Goal: Information Seeking & Learning: Learn about a topic

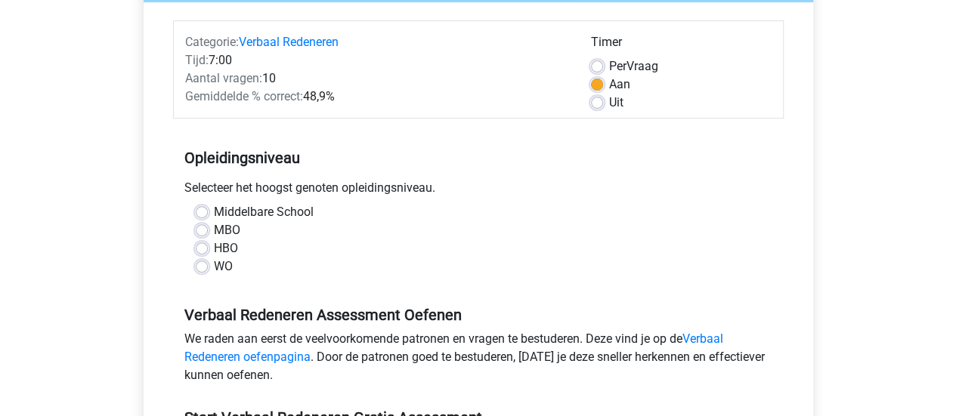
scroll to position [184, 0]
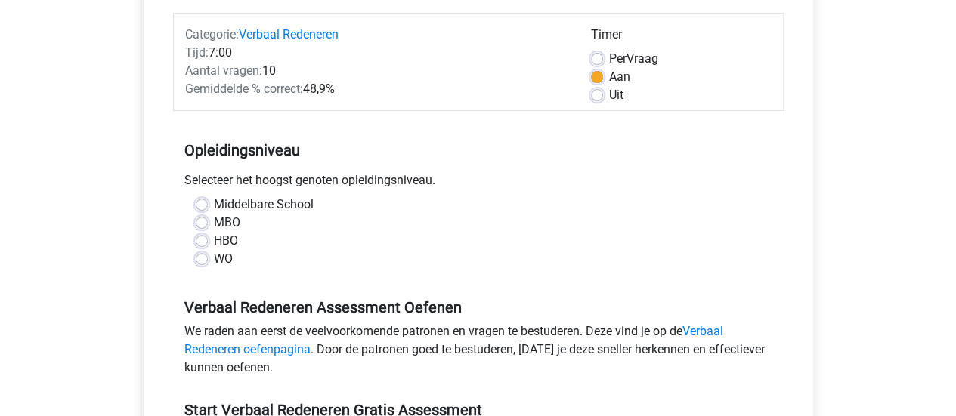
click at [205, 264] on div "WO" at bounding box center [478, 259] width 565 height 18
click at [214, 257] on label "WO" at bounding box center [223, 259] width 19 height 18
click at [205, 257] on input "WO" at bounding box center [202, 257] width 12 height 15
radio input "true"
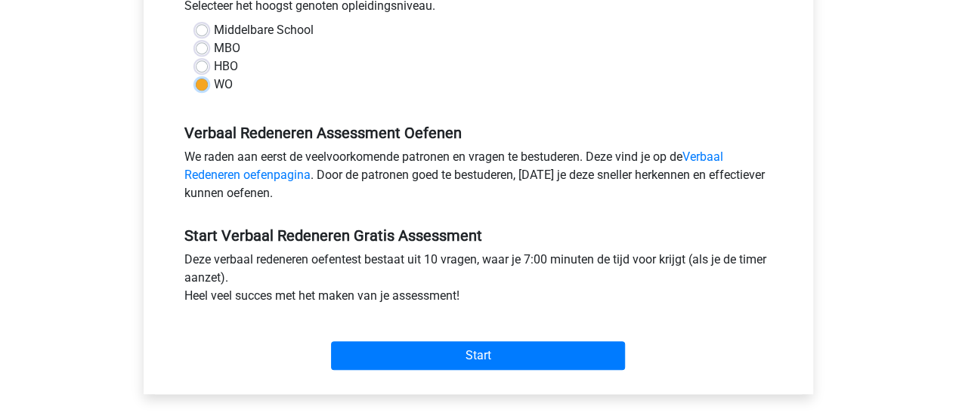
scroll to position [361, 0]
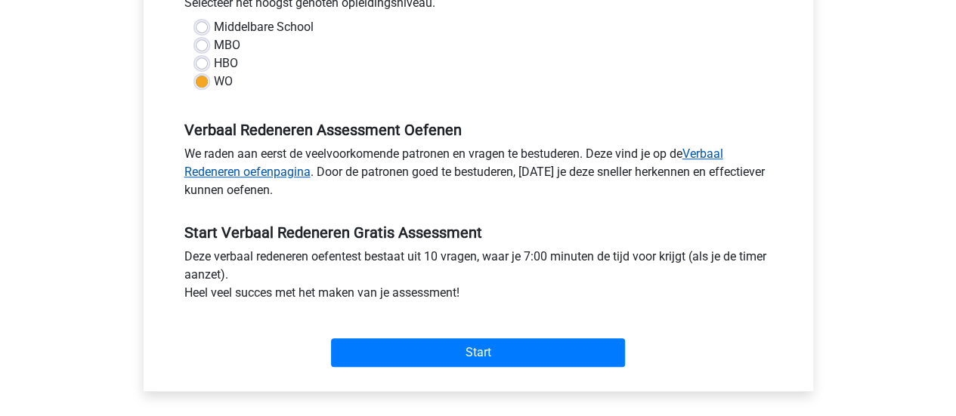
click at [704, 154] on link "Verbaal Redeneren oefenpagina" at bounding box center [453, 163] width 539 height 32
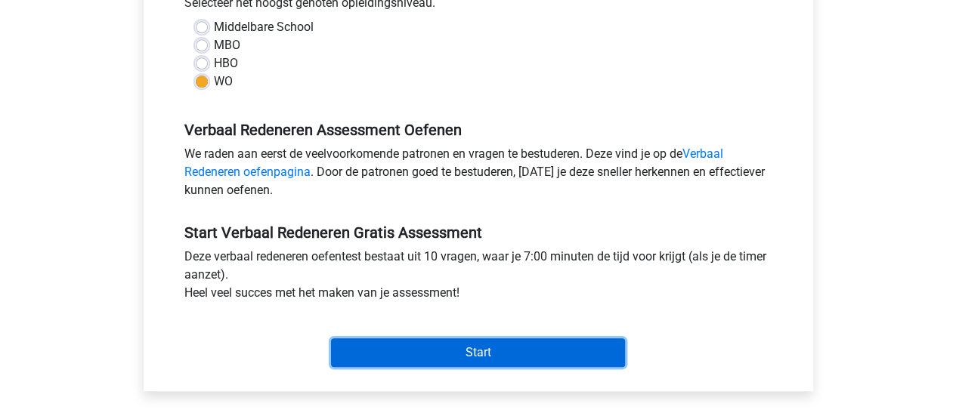
click at [483, 352] on input "Start" at bounding box center [478, 352] width 294 height 29
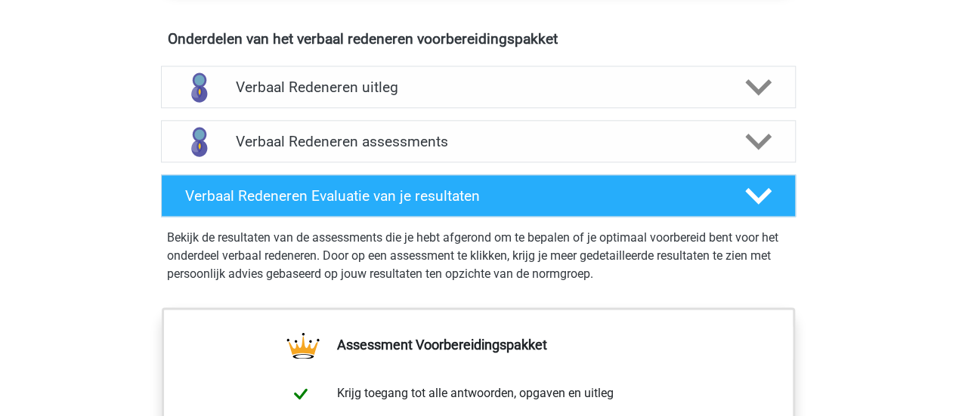
scroll to position [881, 0]
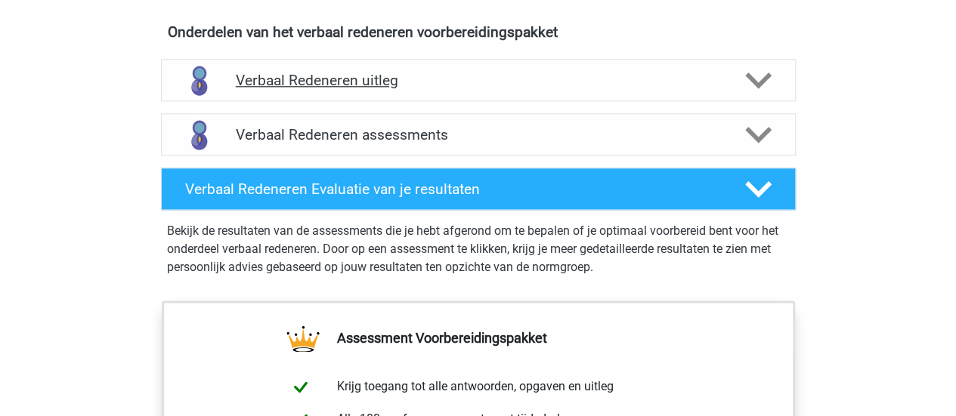
click at [727, 67] on div "Verbaal Redeneren uitleg" at bounding box center [478, 80] width 635 height 42
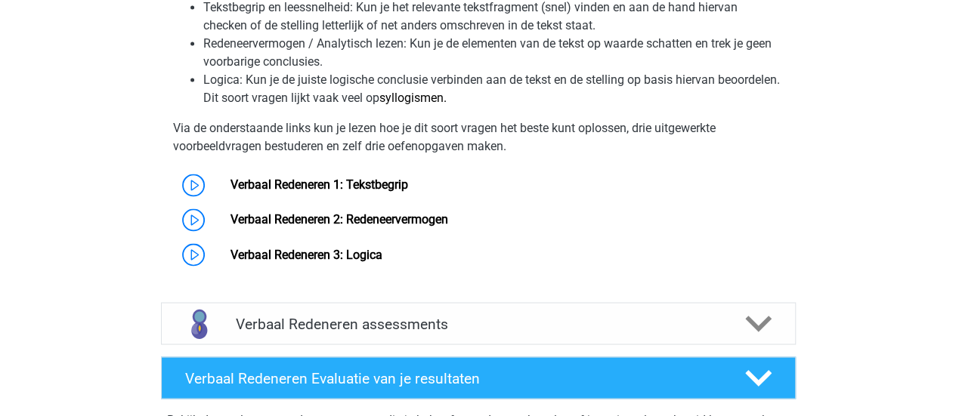
scroll to position [1196, 0]
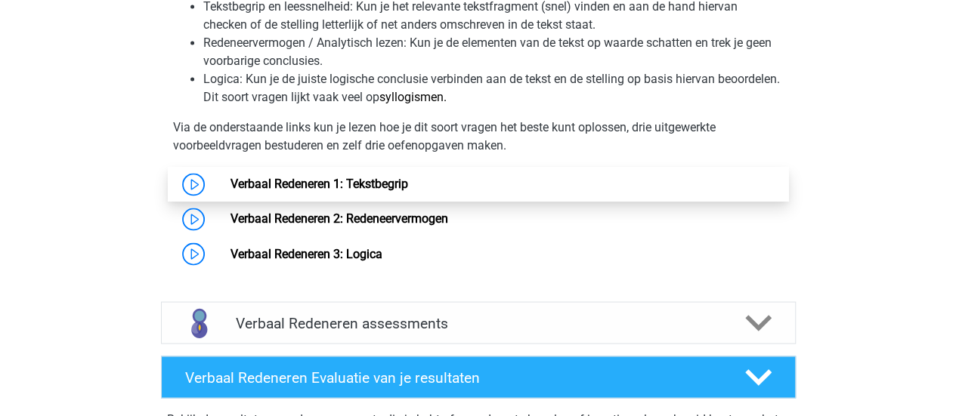
click at [408, 191] on link "Verbaal Redeneren 1: Tekstbegrip" at bounding box center [319, 184] width 178 height 14
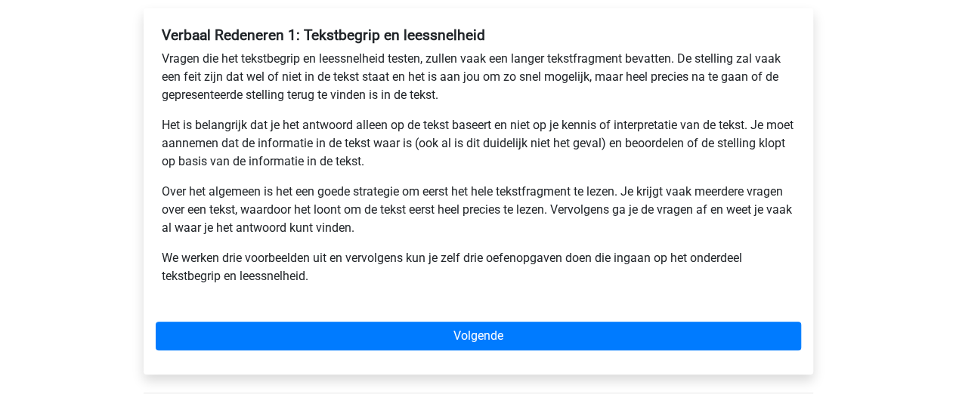
scroll to position [252, 0]
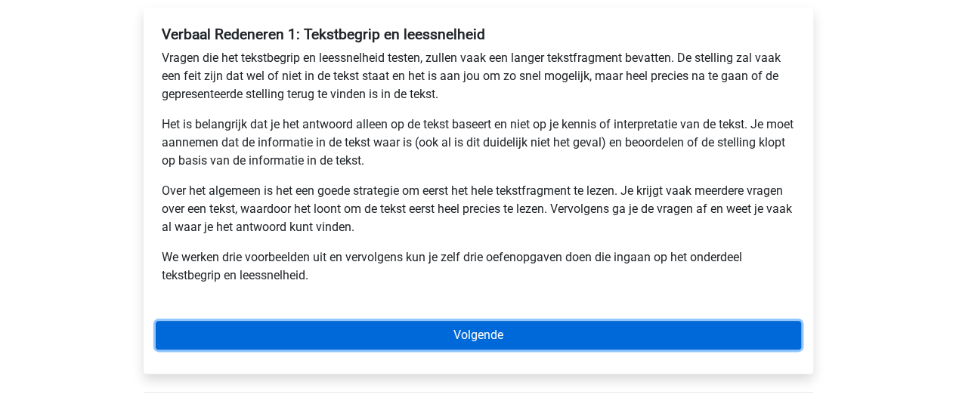
click at [529, 343] on link "Volgende" at bounding box center [478, 335] width 645 height 29
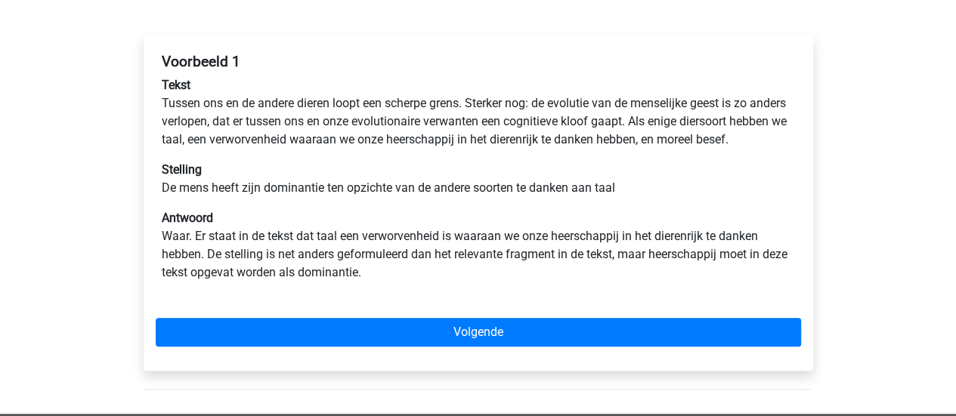
scroll to position [224, 0]
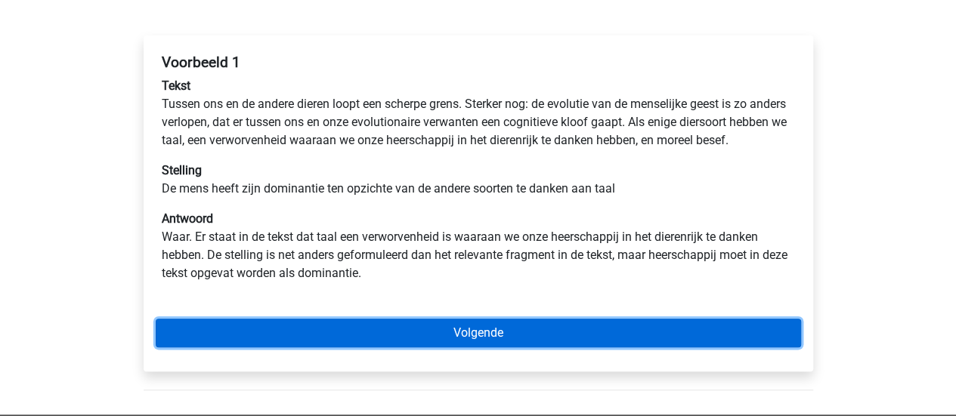
click at [483, 347] on link "Volgende" at bounding box center [478, 333] width 645 height 29
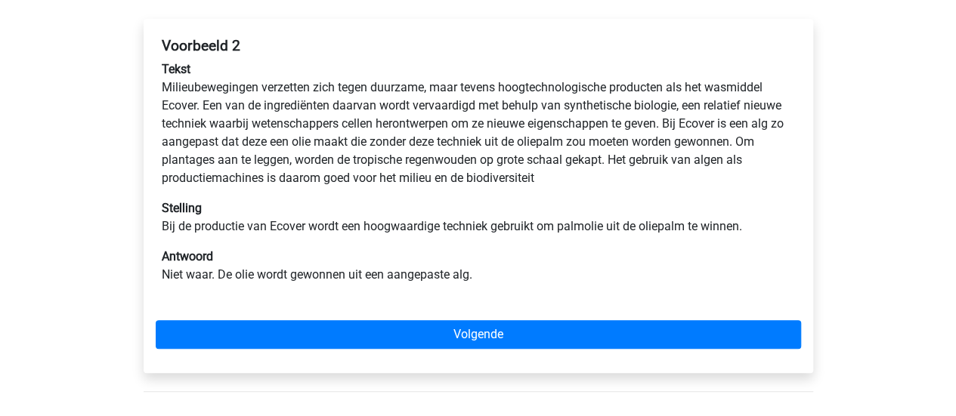
scroll to position [242, 0]
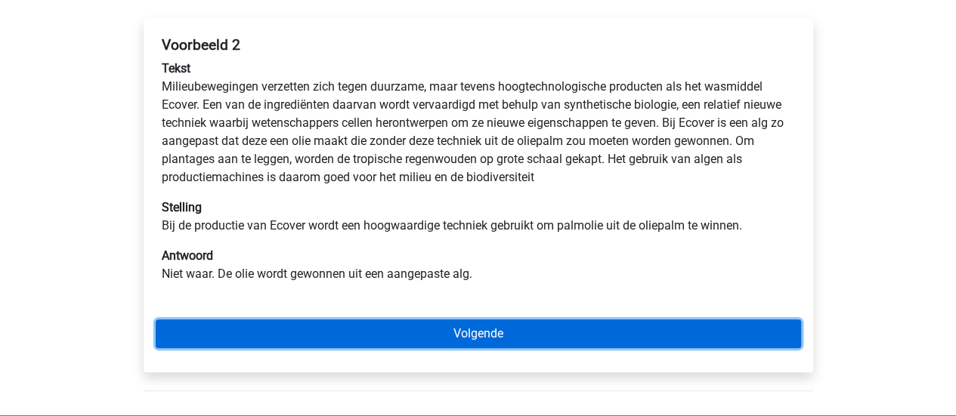
click at [443, 331] on link "Volgende" at bounding box center [478, 334] width 645 height 29
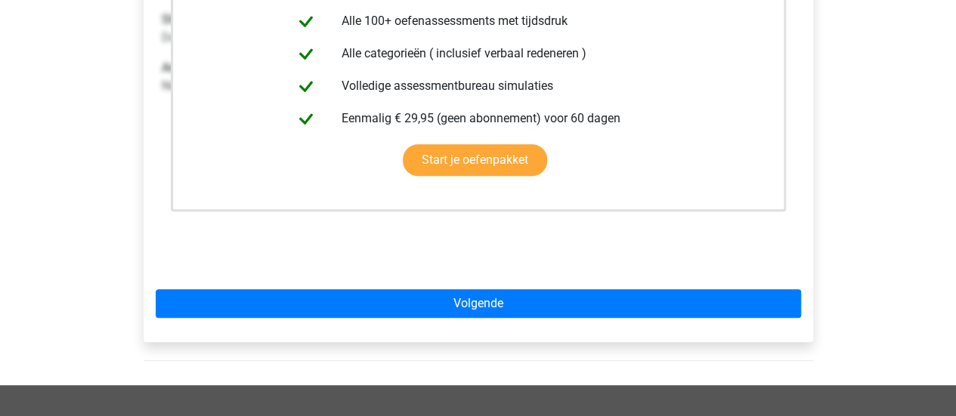
scroll to position [394, 0]
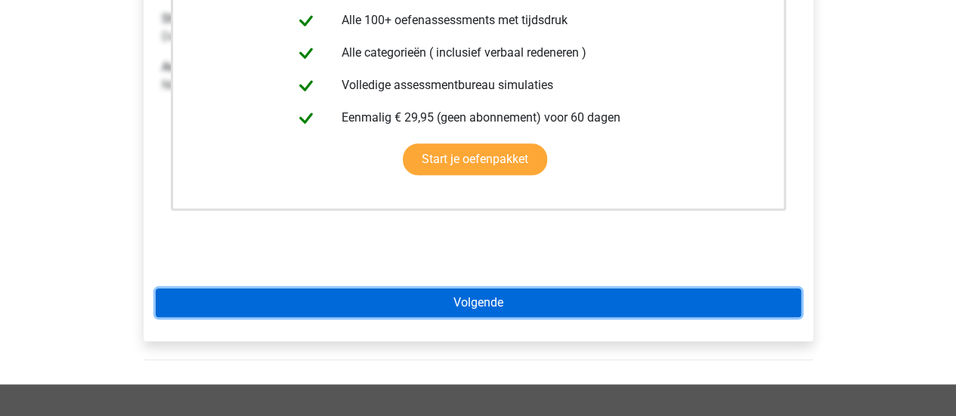
click at [493, 305] on link "Volgende" at bounding box center [478, 303] width 645 height 29
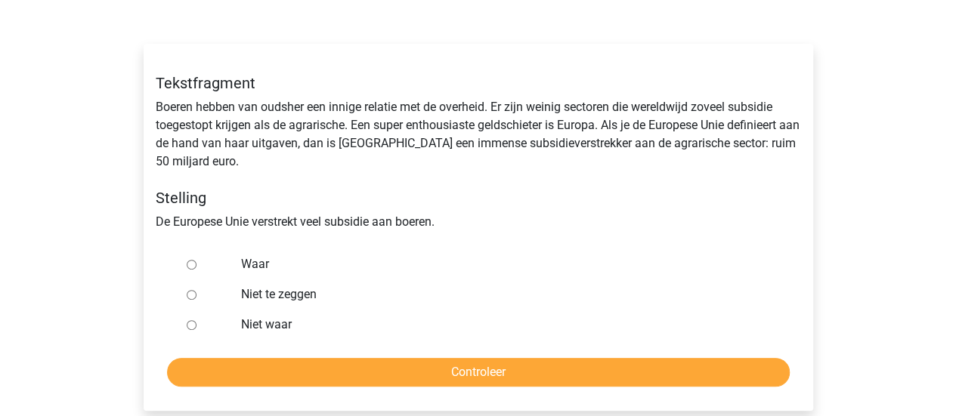
scroll to position [218, 0]
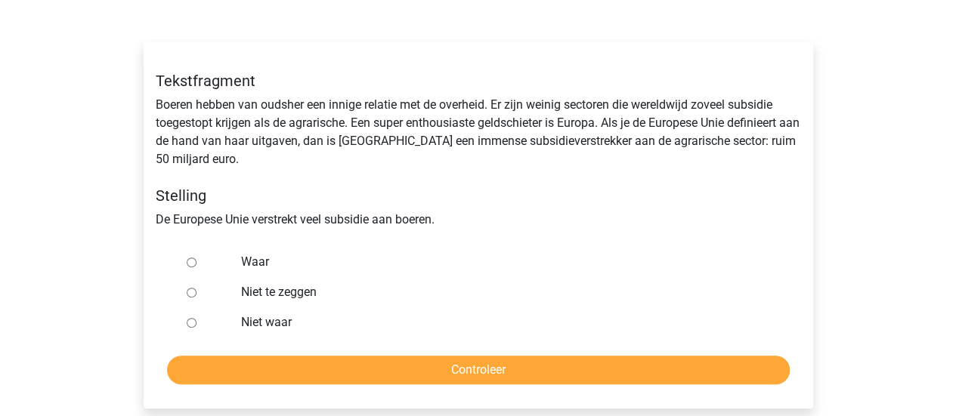
click at [187, 261] on input "Waar" at bounding box center [192, 263] width 10 height 10
radio input "true"
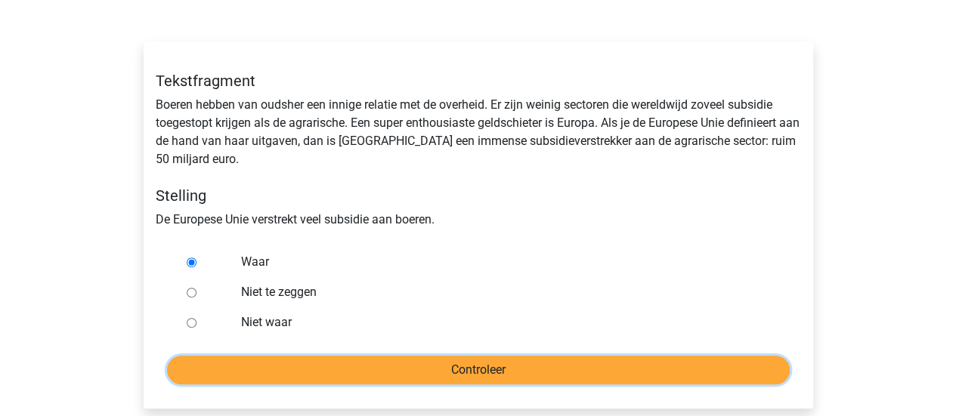
click at [376, 375] on input "Controleer" at bounding box center [478, 370] width 622 height 29
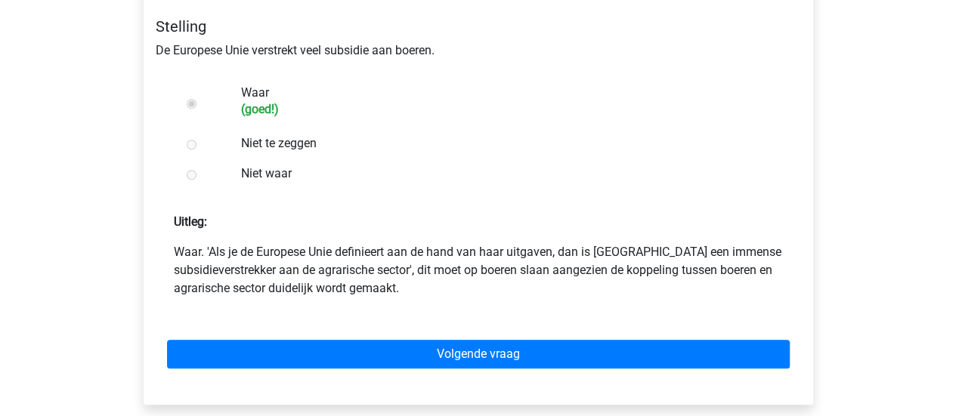
scroll to position [393, 0]
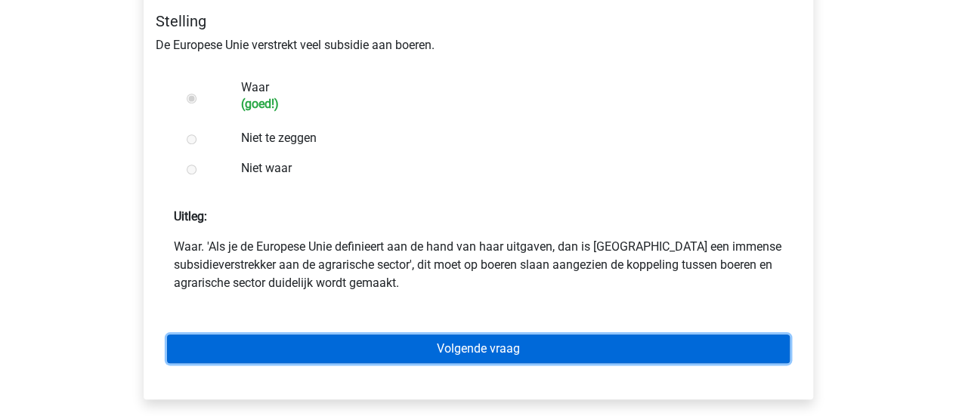
click at [363, 336] on link "Volgende vraag" at bounding box center [478, 349] width 622 height 29
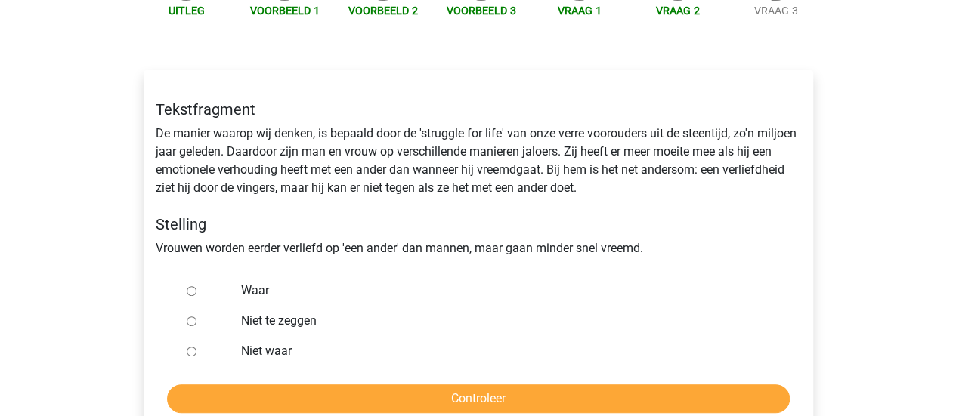
scroll to position [193, 0]
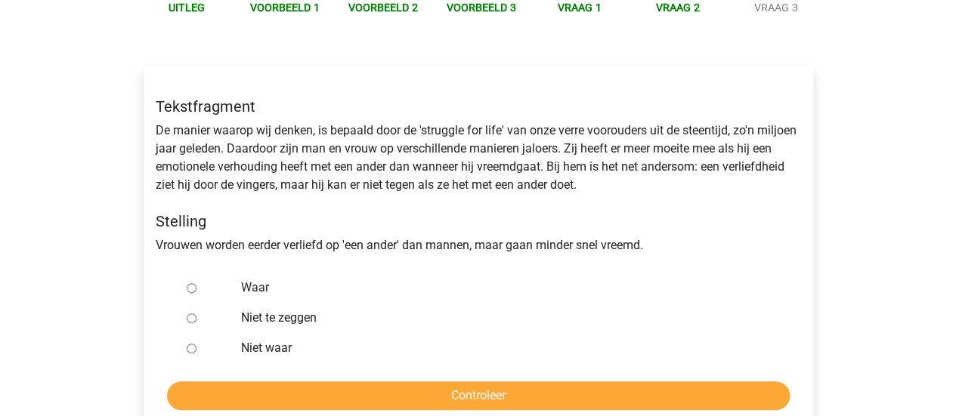
click at [246, 317] on label "Niet te zeggen" at bounding box center [502, 318] width 523 height 18
click at [196, 317] on input "Niet te zeggen" at bounding box center [192, 319] width 10 height 10
radio input "true"
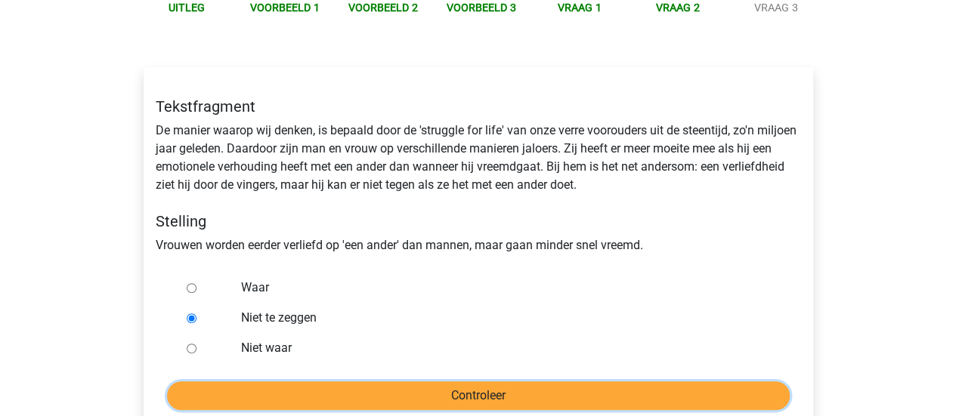
click at [412, 394] on input "Controleer" at bounding box center [478, 395] width 622 height 29
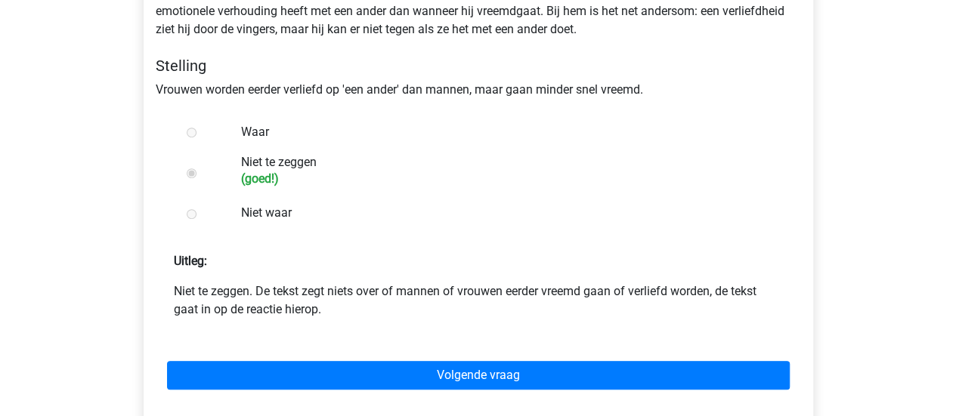
scroll to position [354, 0]
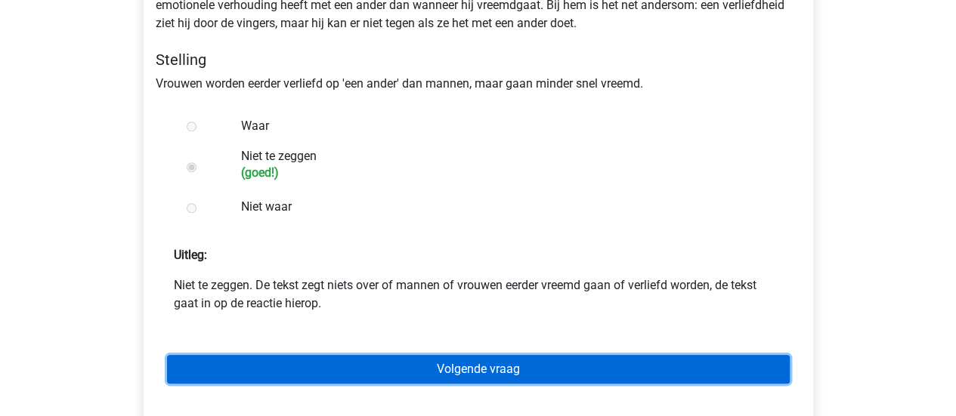
click at [426, 360] on link "Volgende vraag" at bounding box center [478, 369] width 622 height 29
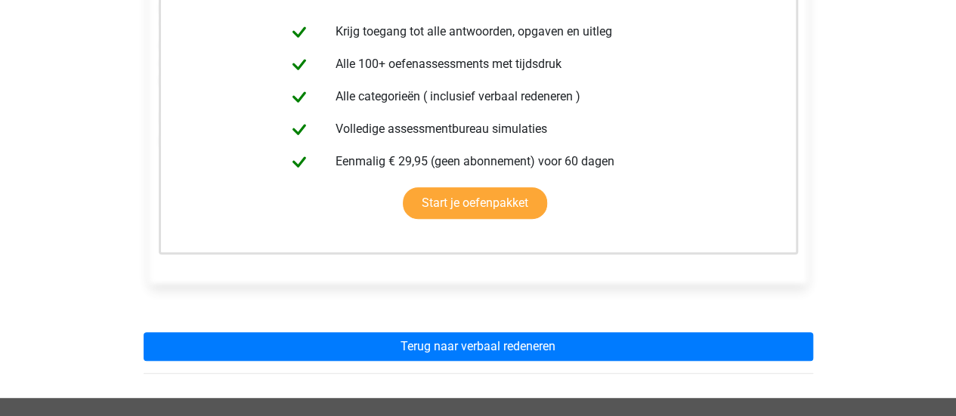
scroll to position [324, 0]
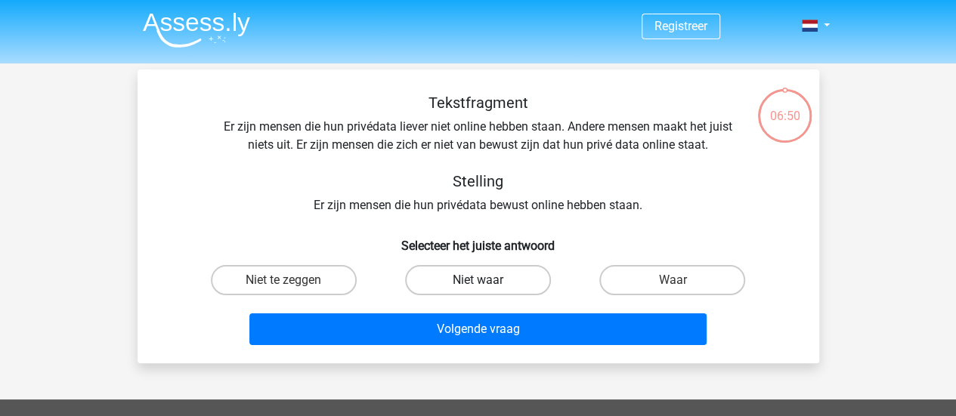
click at [452, 286] on label "Niet waar" at bounding box center [478, 280] width 146 height 30
click at [477, 286] on input "Niet waar" at bounding box center [482, 285] width 10 height 10
radio input "true"
click at [271, 287] on label "Niet te zeggen" at bounding box center [284, 280] width 146 height 30
click at [283, 287] on input "Niet te zeggen" at bounding box center [288, 285] width 10 height 10
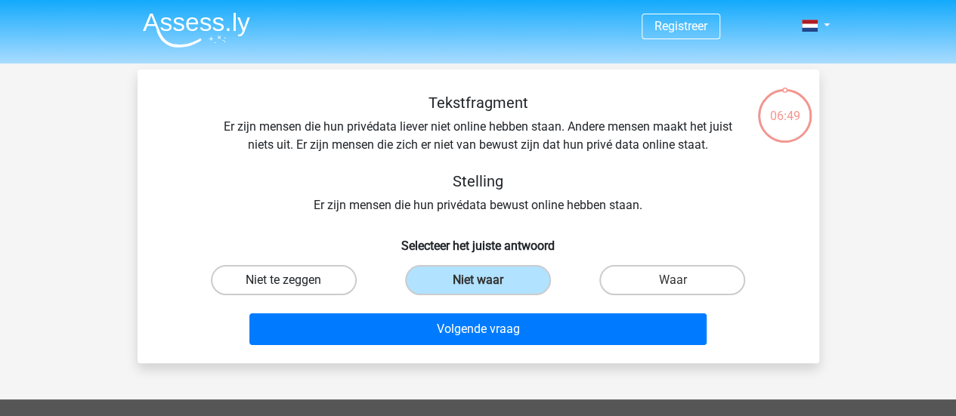
radio input "true"
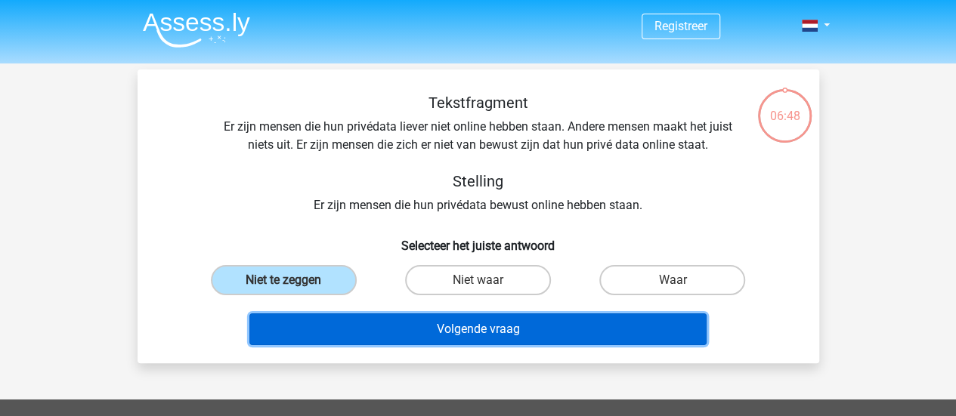
click at [393, 320] on button "Volgende vraag" at bounding box center [477, 330] width 457 height 32
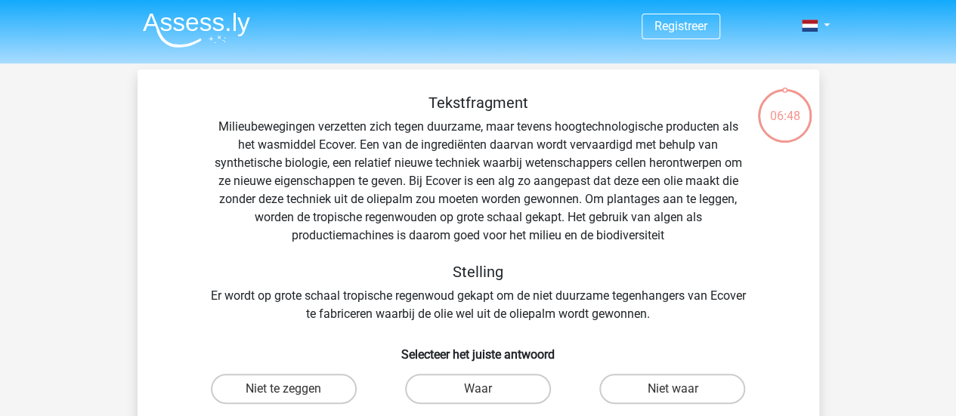
scroll to position [69, 0]
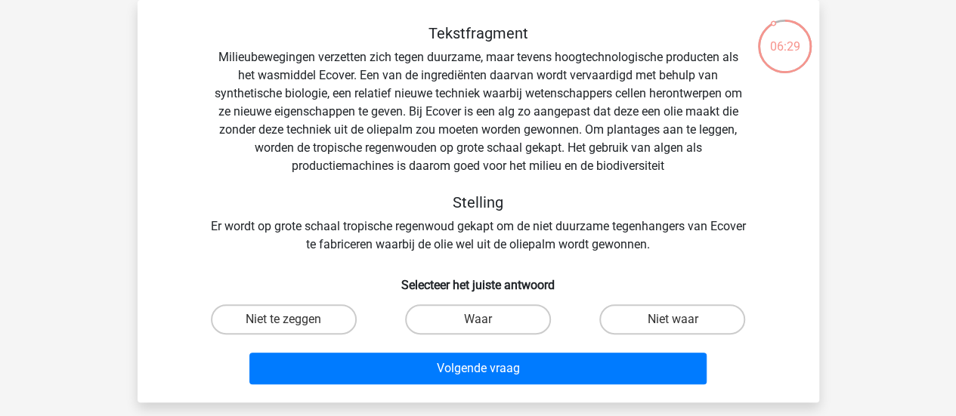
click at [486, 326] on input "Waar" at bounding box center [482, 325] width 10 height 10
radio input "true"
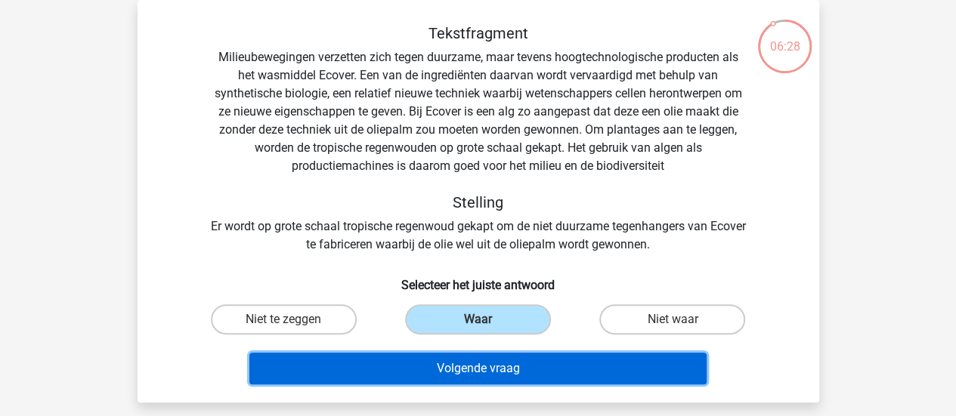
click at [514, 367] on button "Volgende vraag" at bounding box center [477, 369] width 457 height 32
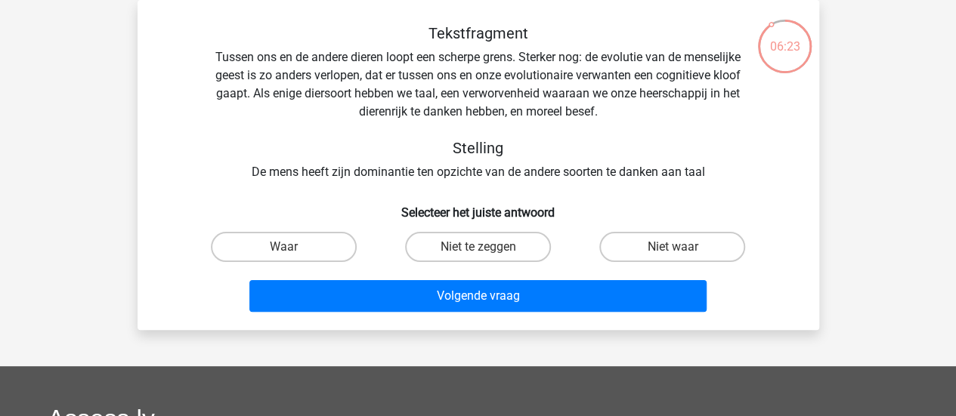
scroll to position [0, 0]
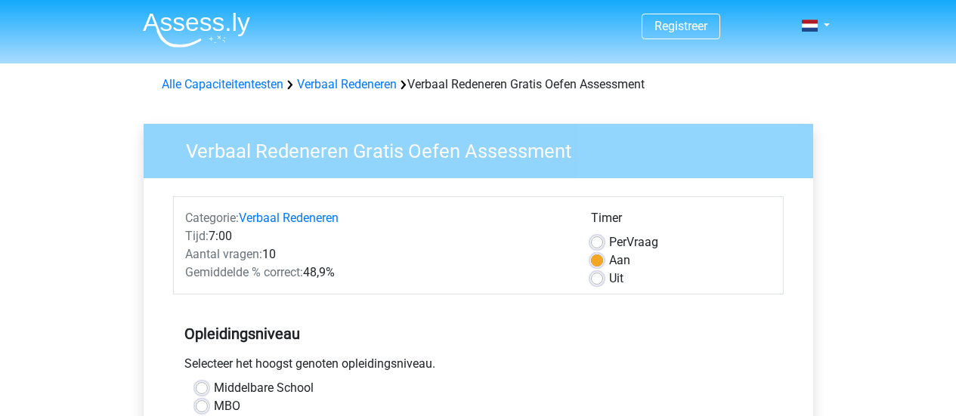
scroll to position [358, 0]
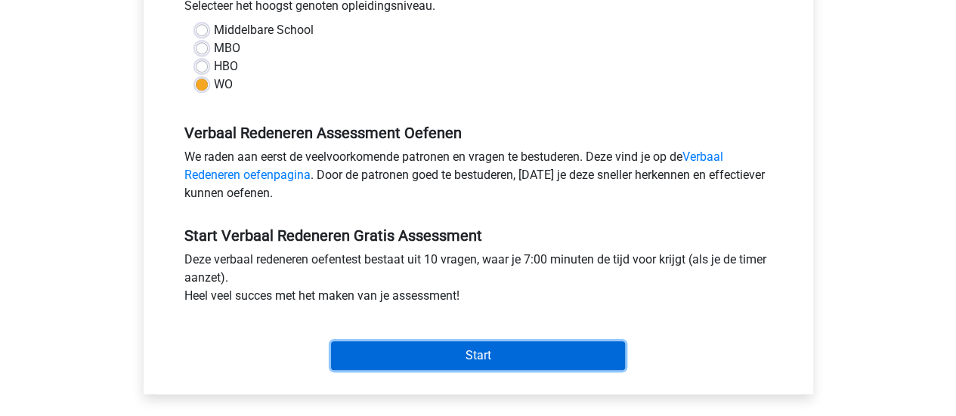
click at [531, 355] on input "Start" at bounding box center [478, 355] width 294 height 29
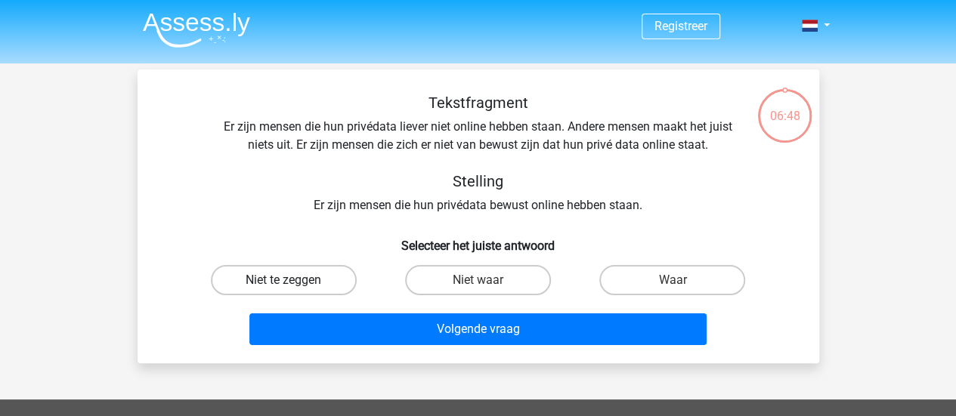
click at [307, 278] on label "Niet te zeggen" at bounding box center [284, 280] width 146 height 30
click at [293, 280] on input "Niet te zeggen" at bounding box center [288, 285] width 10 height 10
radio input "true"
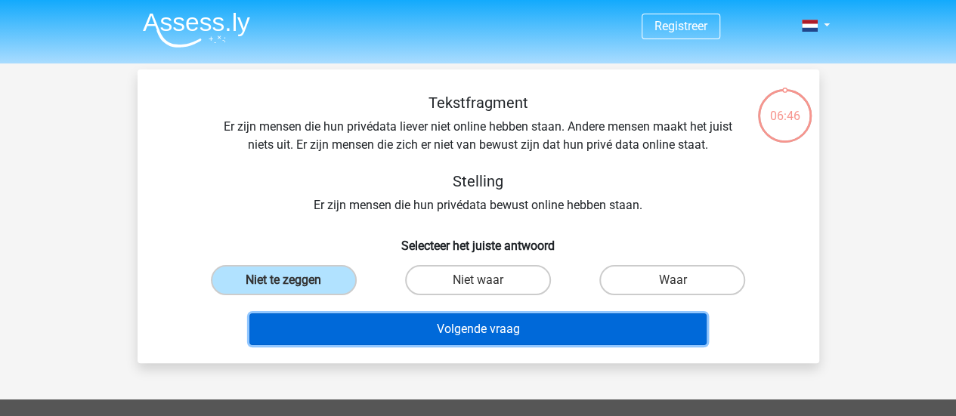
click at [433, 326] on button "Volgende vraag" at bounding box center [477, 330] width 457 height 32
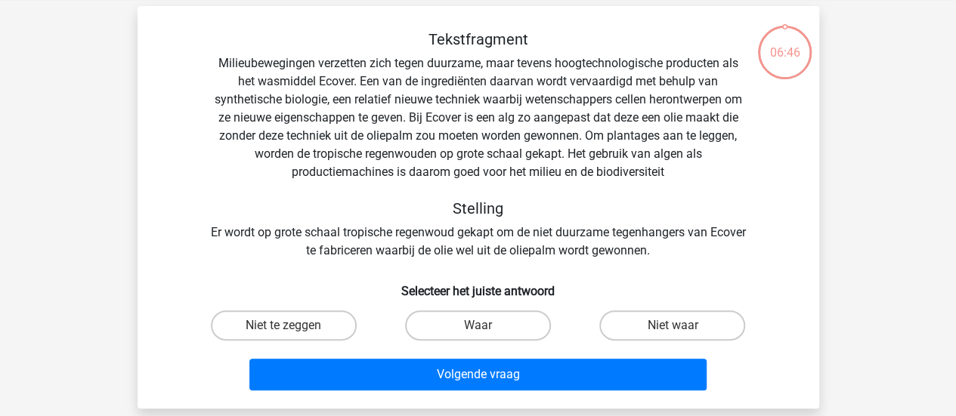
scroll to position [69, 0]
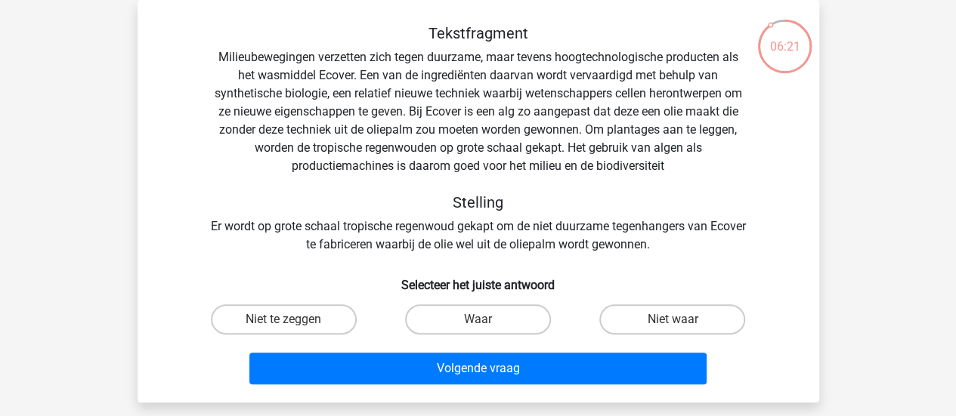
click at [480, 322] on input "Waar" at bounding box center [482, 325] width 10 height 10
radio input "true"
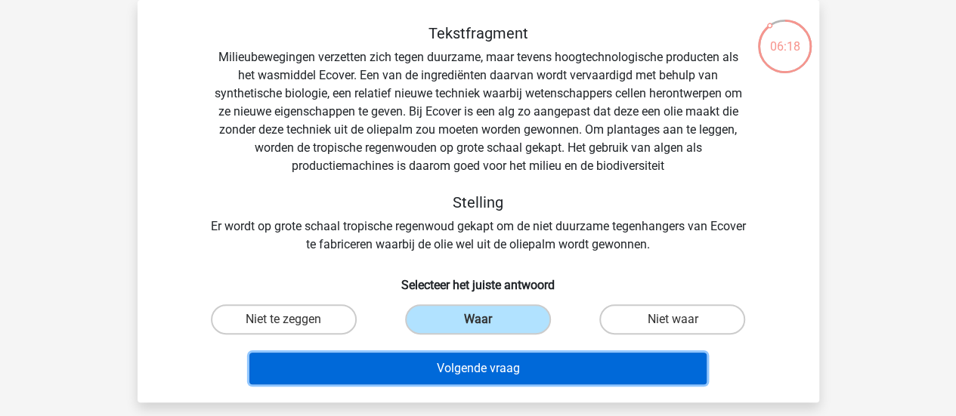
click at [474, 370] on button "Volgende vraag" at bounding box center [477, 369] width 457 height 32
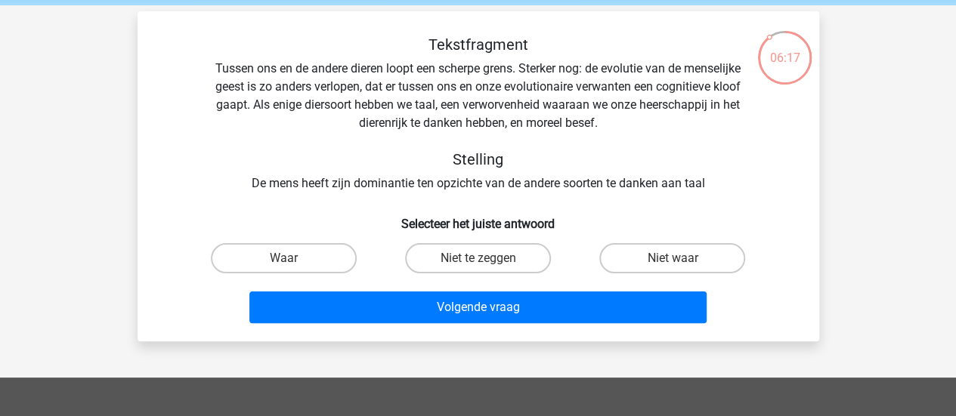
scroll to position [54, 0]
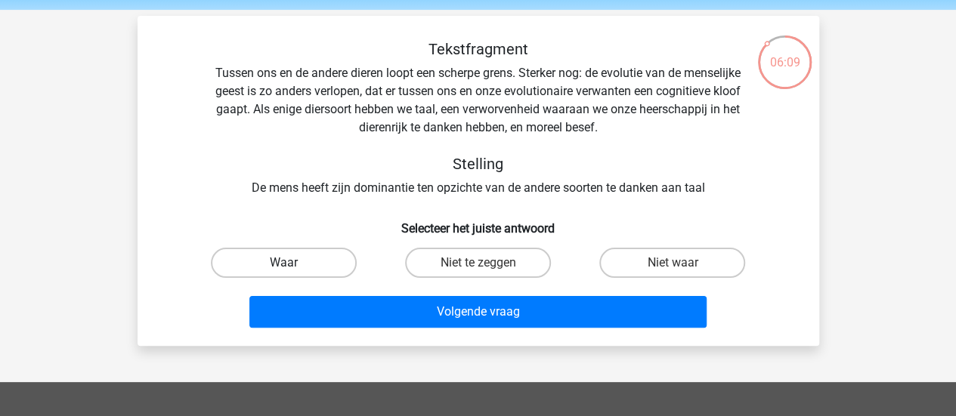
click at [296, 264] on label "Waar" at bounding box center [284, 263] width 146 height 30
click at [293, 264] on input "Waar" at bounding box center [288, 268] width 10 height 10
radio input "true"
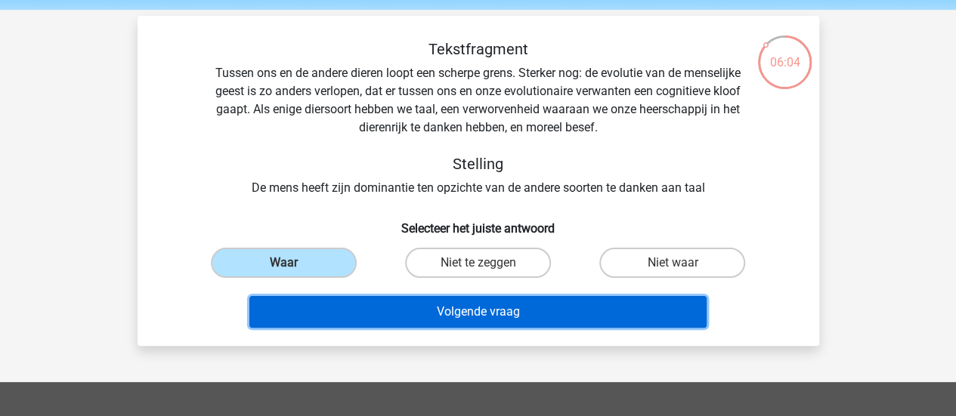
click at [476, 314] on button "Volgende vraag" at bounding box center [477, 312] width 457 height 32
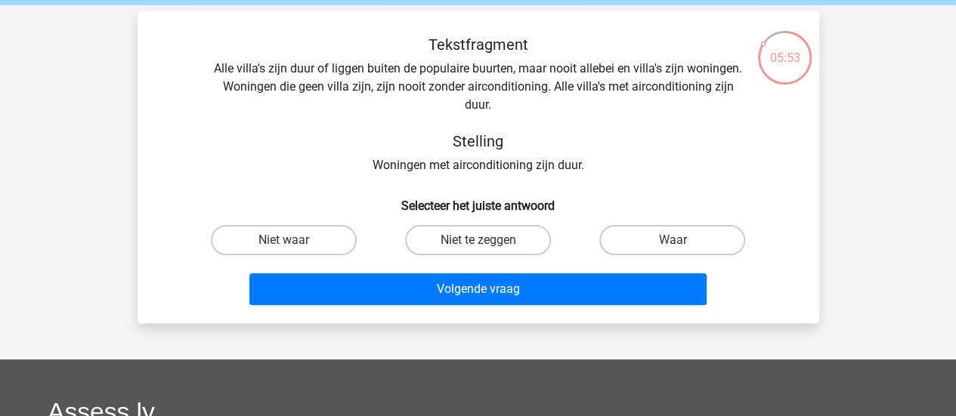
scroll to position [57, 0]
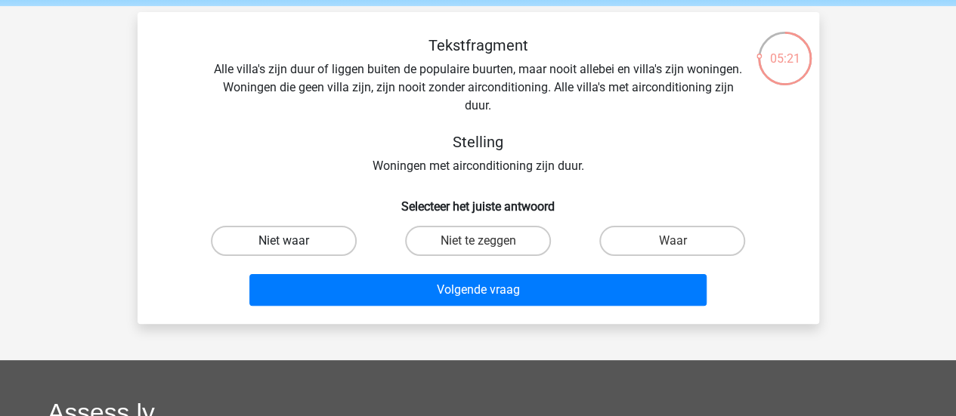
click at [325, 230] on label "Niet waar" at bounding box center [284, 241] width 146 height 30
click at [293, 241] on input "Niet waar" at bounding box center [288, 246] width 10 height 10
radio input "true"
click at [459, 232] on label "Niet te zeggen" at bounding box center [478, 241] width 146 height 30
click at [477, 241] on input "Niet te zeggen" at bounding box center [482, 246] width 10 height 10
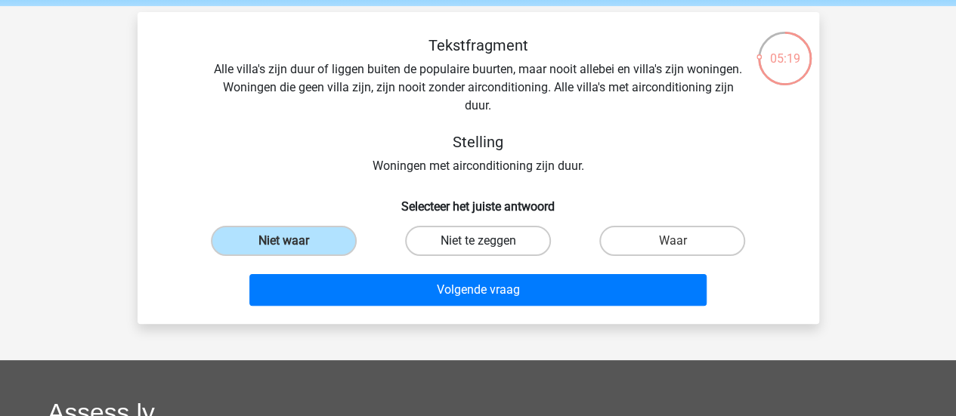
radio input "true"
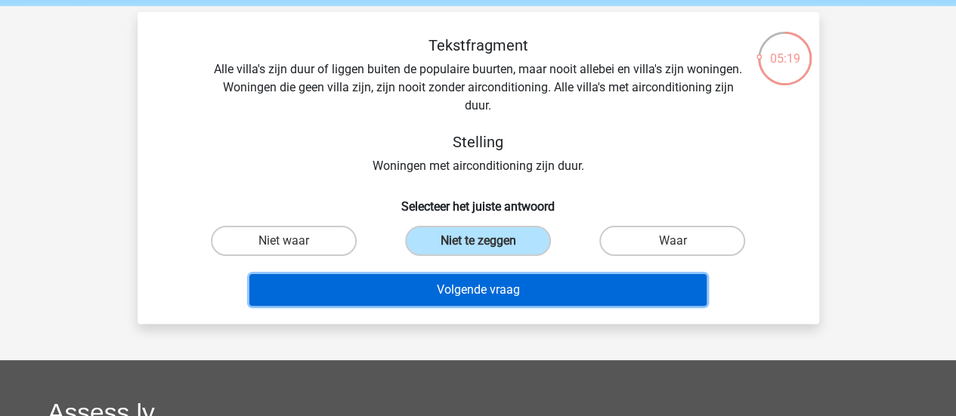
click at [486, 297] on button "Volgende vraag" at bounding box center [477, 290] width 457 height 32
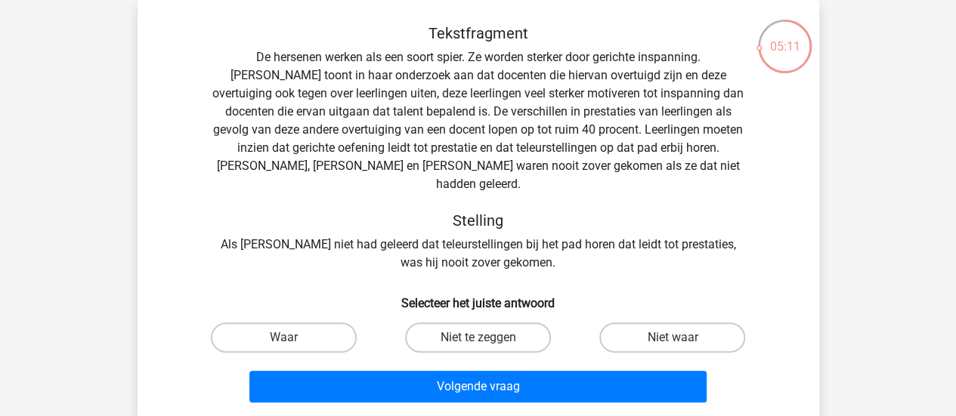
scroll to position [73, 0]
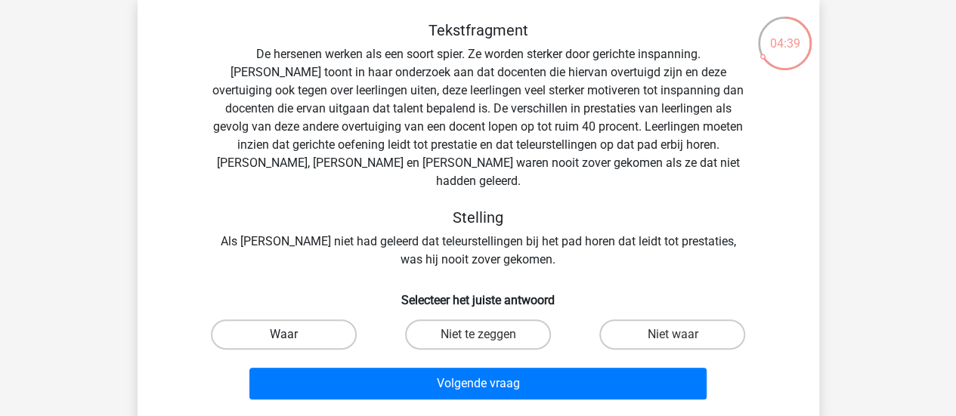
click at [302, 323] on label "Waar" at bounding box center [284, 335] width 146 height 30
click at [293, 335] on input "Waar" at bounding box center [288, 340] width 10 height 10
radio input "true"
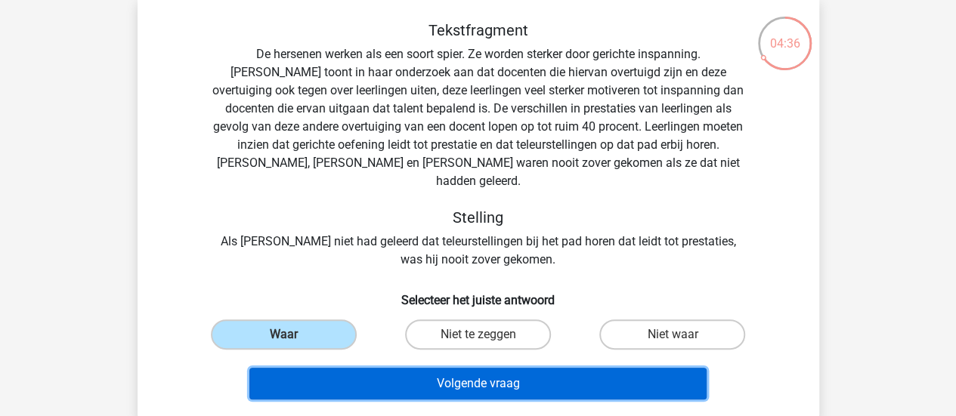
click at [386, 368] on button "Volgende vraag" at bounding box center [477, 384] width 457 height 32
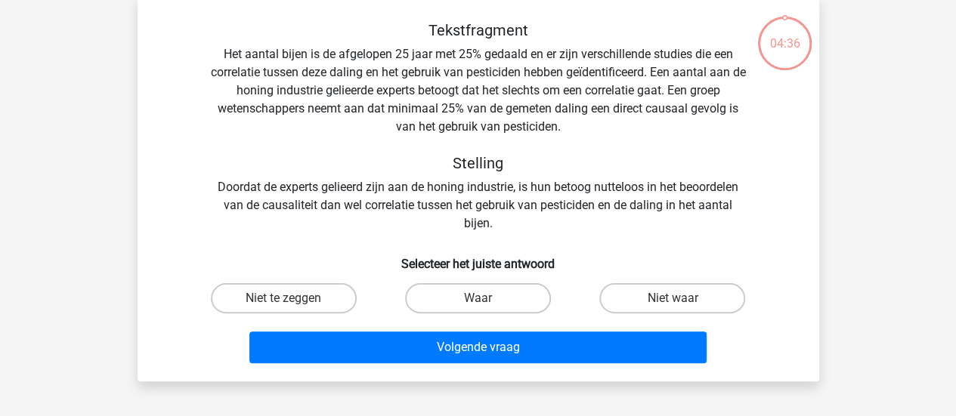
scroll to position [69, 0]
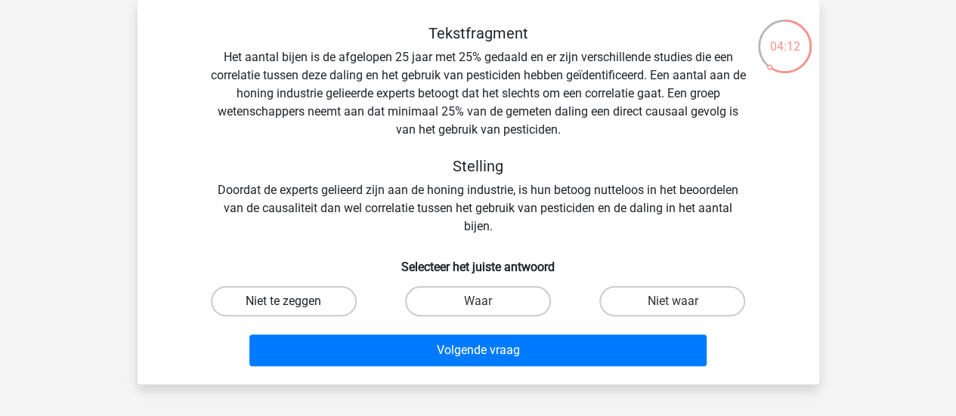
click at [302, 314] on label "Niet te zeggen" at bounding box center [284, 301] width 146 height 30
click at [293, 311] on input "Niet te zeggen" at bounding box center [288, 306] width 10 height 10
radio input "true"
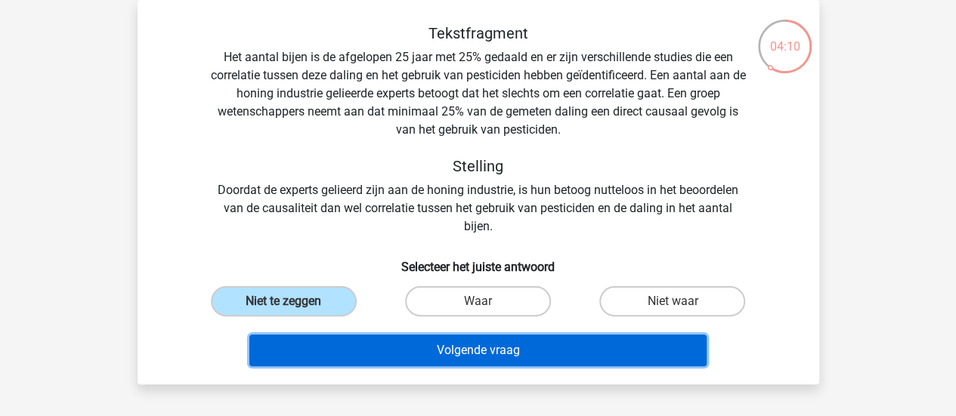
click at [413, 354] on button "Volgende vraag" at bounding box center [477, 351] width 457 height 32
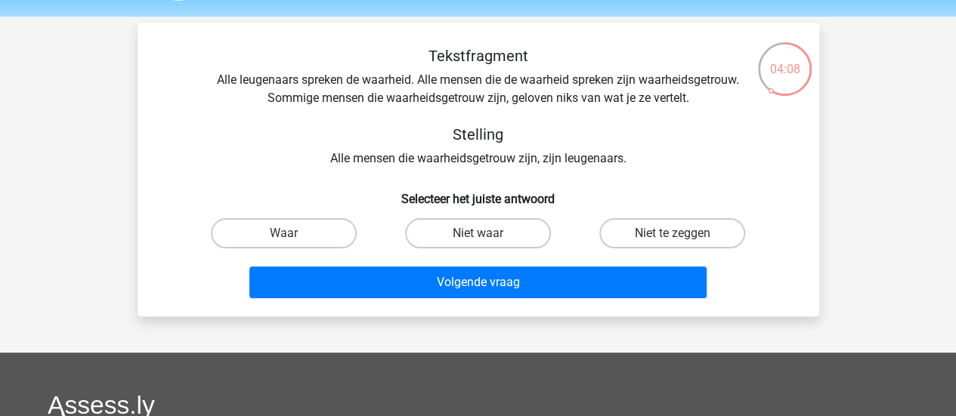
scroll to position [45, 0]
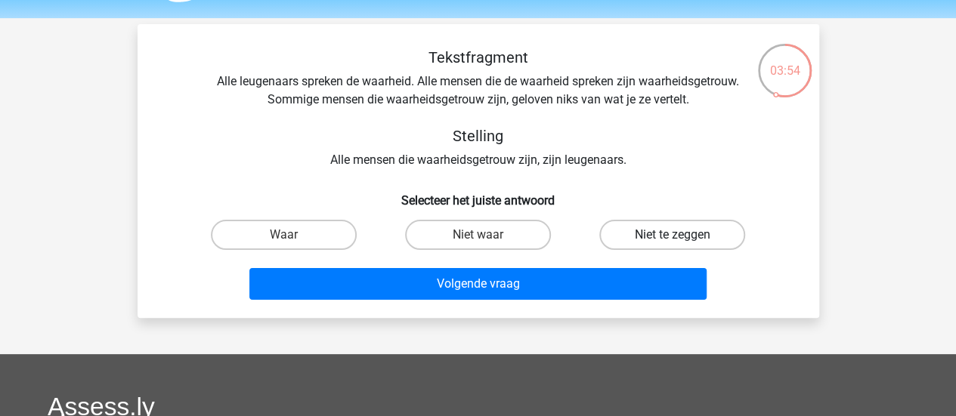
click at [660, 227] on label "Niet te zeggen" at bounding box center [672, 235] width 146 height 30
click at [672, 235] on input "Niet te zeggen" at bounding box center [677, 240] width 10 height 10
radio input "true"
click at [434, 233] on label "Niet waar" at bounding box center [478, 235] width 146 height 30
click at [477, 235] on input "Niet waar" at bounding box center [482, 240] width 10 height 10
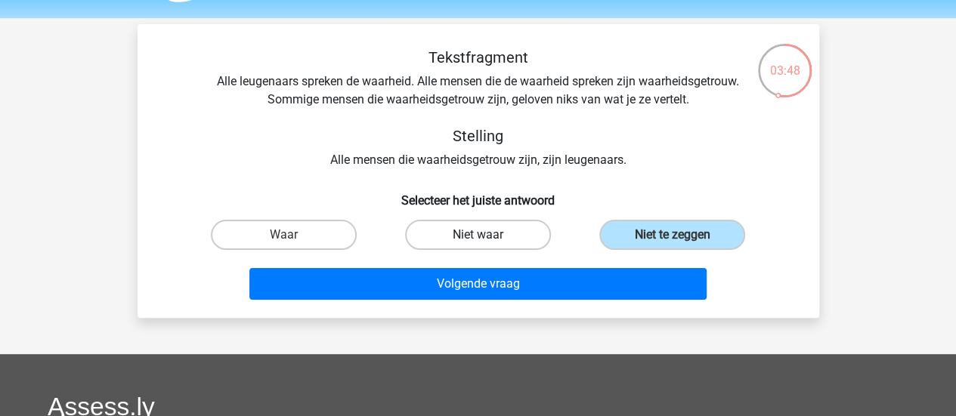
radio input "true"
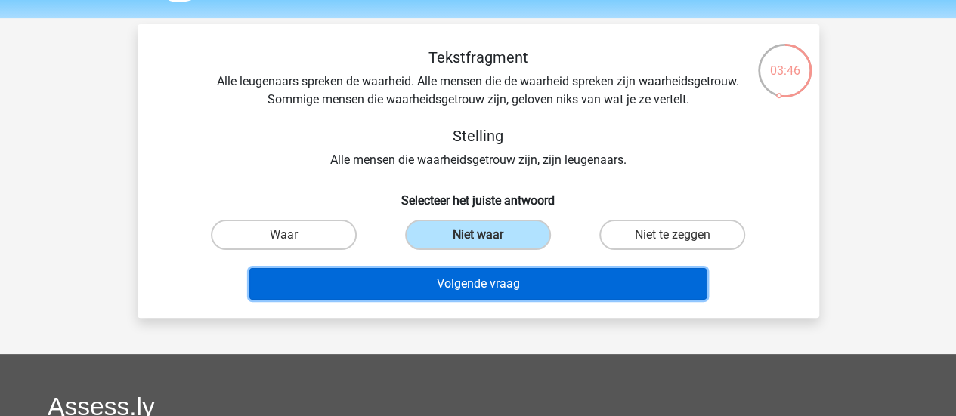
click at [496, 286] on button "Volgende vraag" at bounding box center [477, 284] width 457 height 32
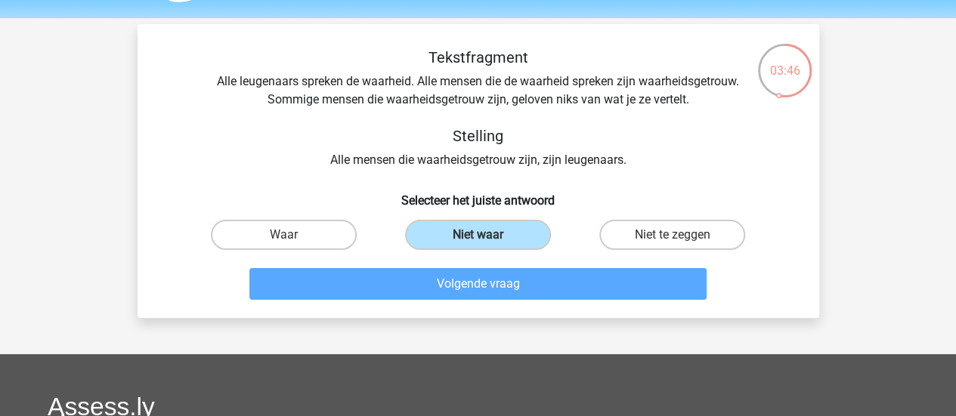
scroll to position [69, 0]
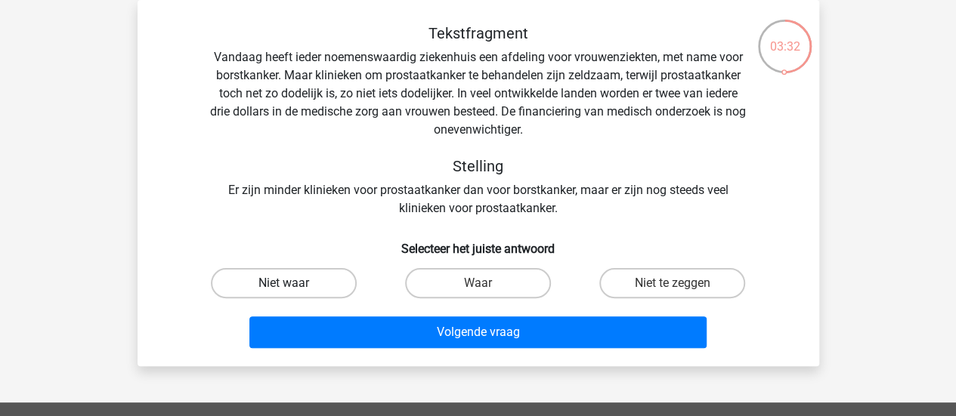
click at [269, 277] on label "Niet waar" at bounding box center [284, 283] width 146 height 30
click at [283, 283] on input "Niet waar" at bounding box center [288, 288] width 10 height 10
radio input "true"
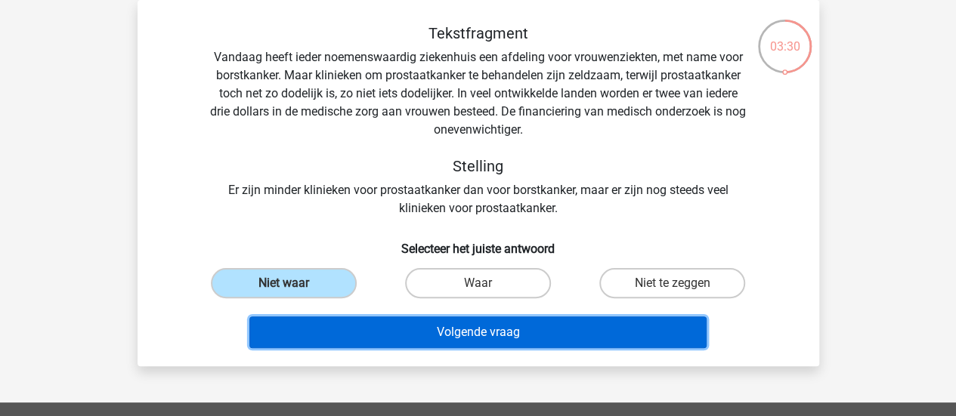
click at [379, 323] on button "Volgende vraag" at bounding box center [477, 333] width 457 height 32
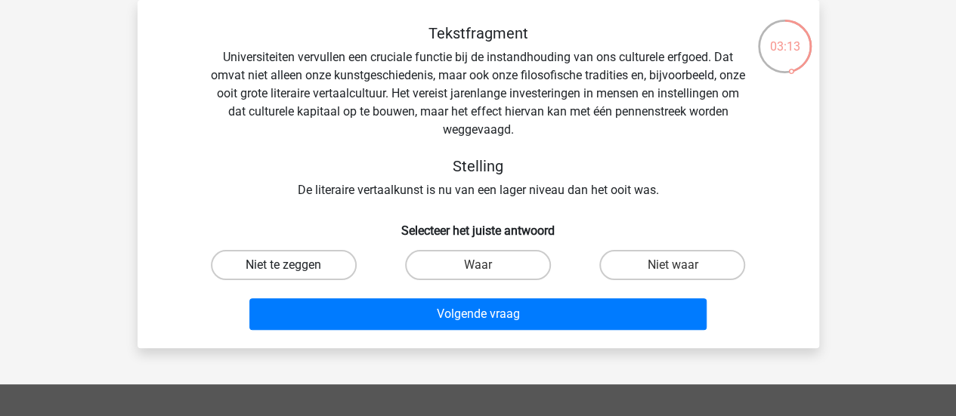
click at [320, 260] on label "Niet te zeggen" at bounding box center [284, 265] width 146 height 30
click at [293, 265] on input "Niet te zeggen" at bounding box center [288, 270] width 10 height 10
radio input "true"
click at [677, 270] on input "Niet waar" at bounding box center [677, 270] width 10 height 10
radio input "true"
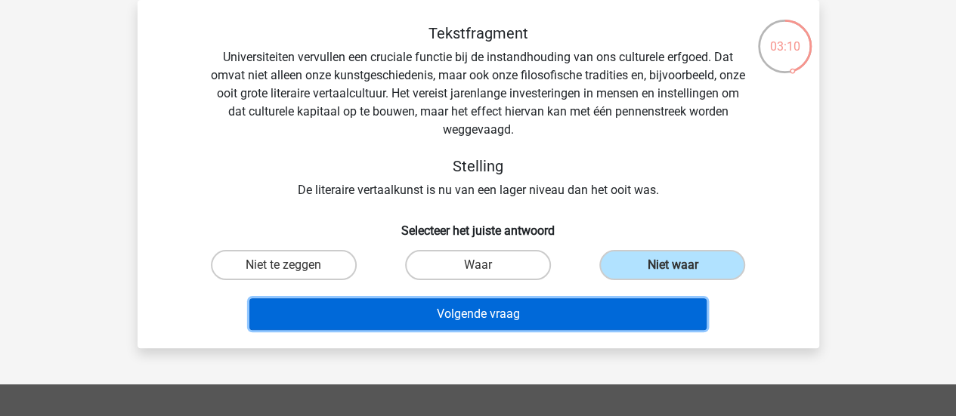
click at [530, 314] on button "Volgende vraag" at bounding box center [477, 314] width 457 height 32
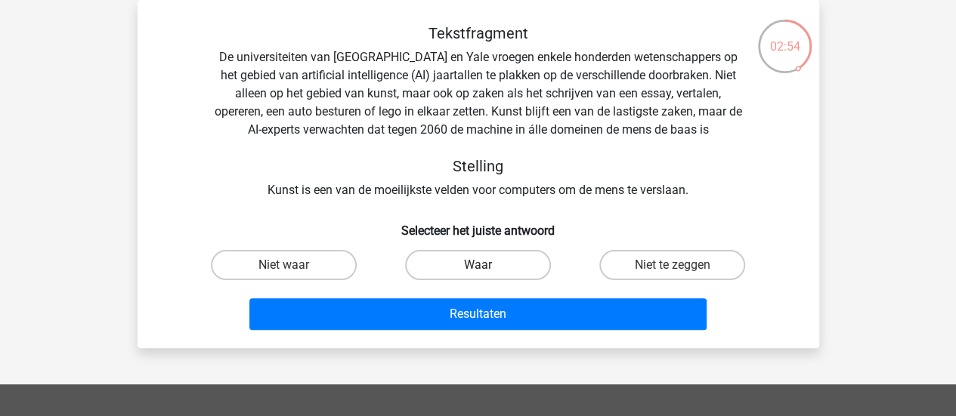
click at [491, 256] on label "Waar" at bounding box center [478, 265] width 146 height 30
click at [487, 265] on input "Waar" at bounding box center [482, 270] width 10 height 10
radio input "true"
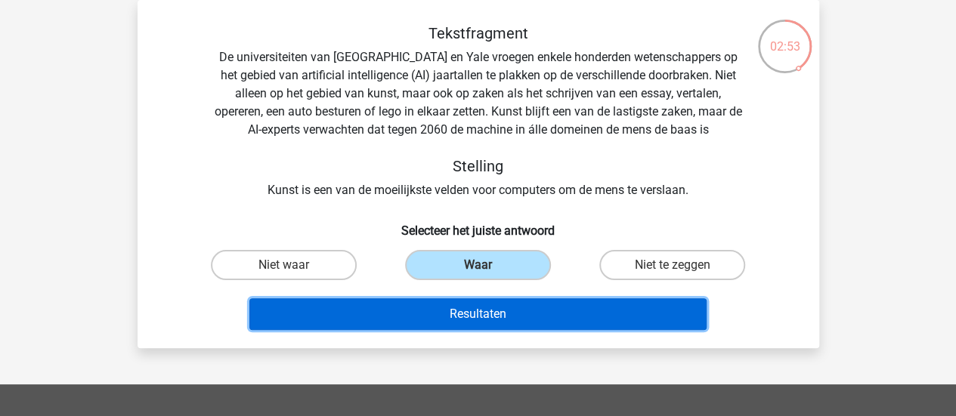
click at [514, 314] on button "Resultaten" at bounding box center [477, 314] width 457 height 32
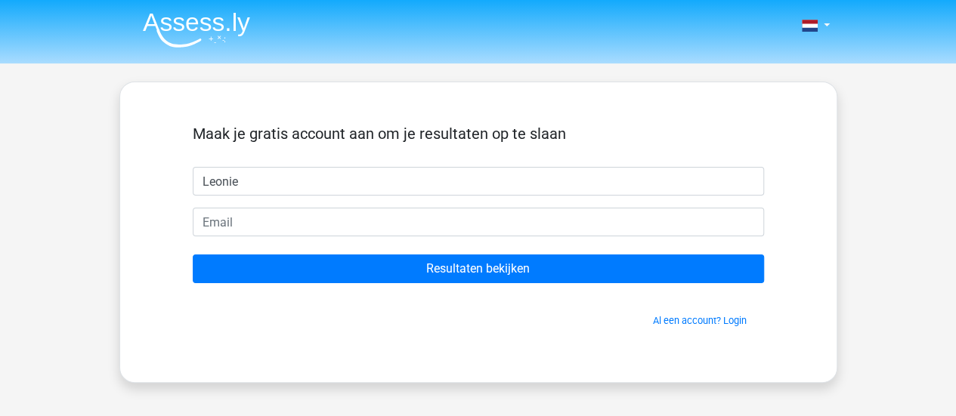
type input "Leonie"
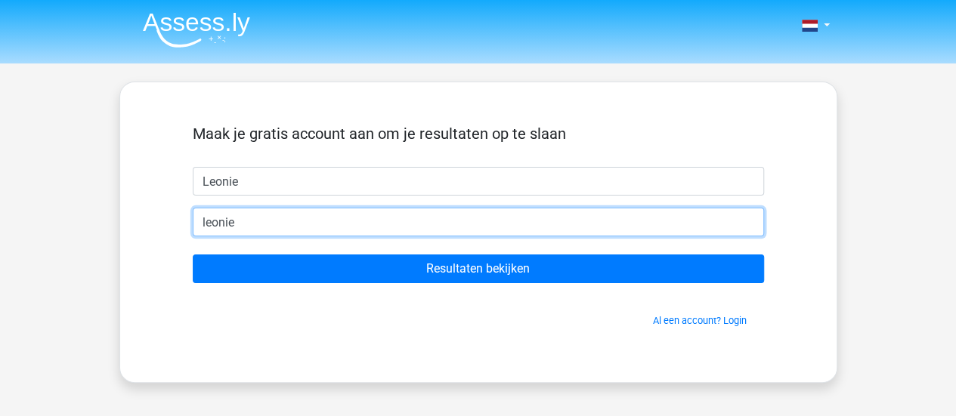
type input "[EMAIL_ADDRESS][DOMAIN_NAME]"
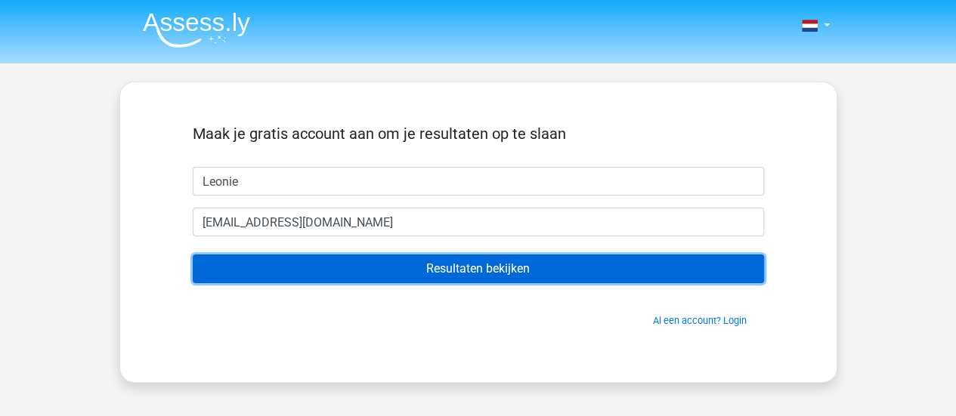
click at [503, 273] on input "Resultaten bekijken" at bounding box center [478, 269] width 571 height 29
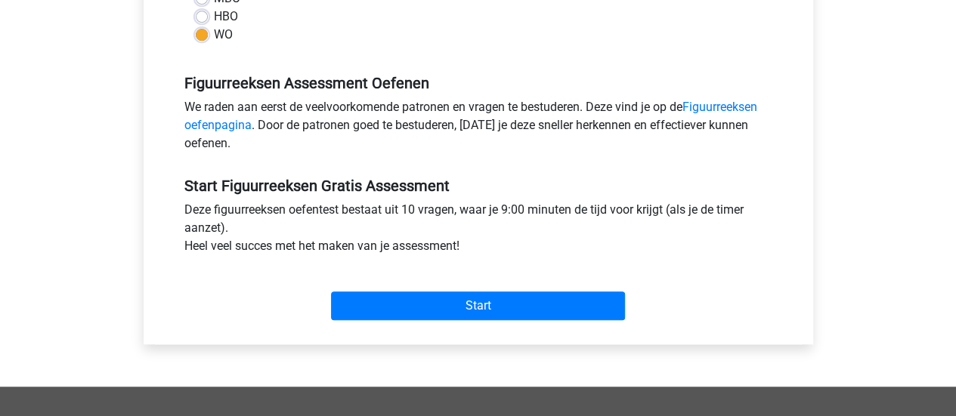
scroll to position [409, 0]
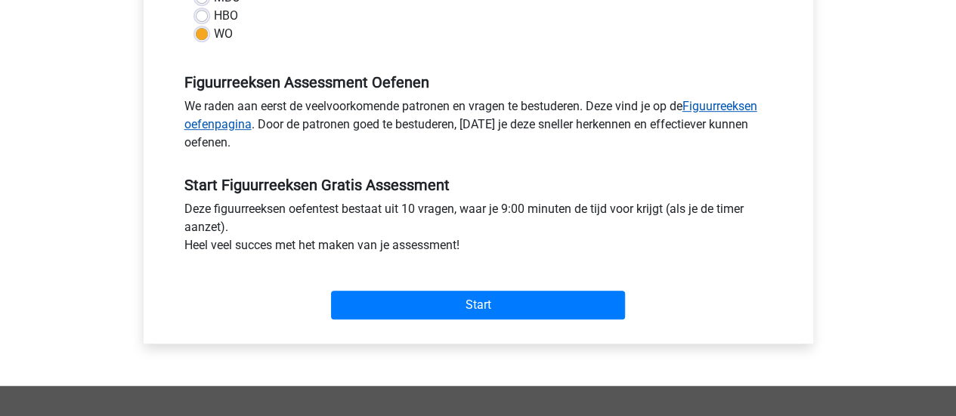
click at [716, 110] on link "Figuurreeksen oefenpagina" at bounding box center [470, 115] width 573 height 32
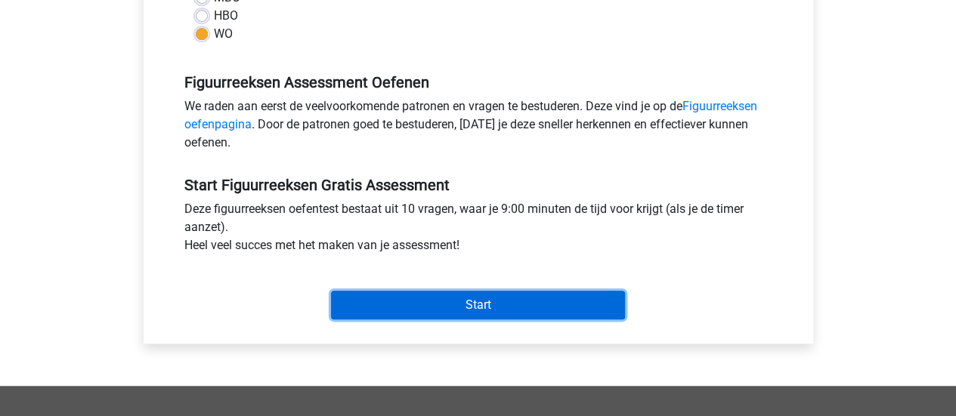
click at [491, 301] on input "Start" at bounding box center [478, 305] width 294 height 29
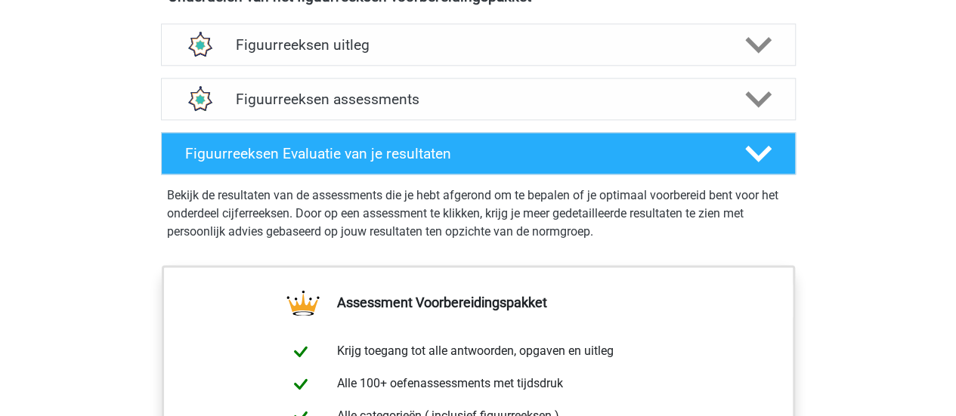
scroll to position [939, 0]
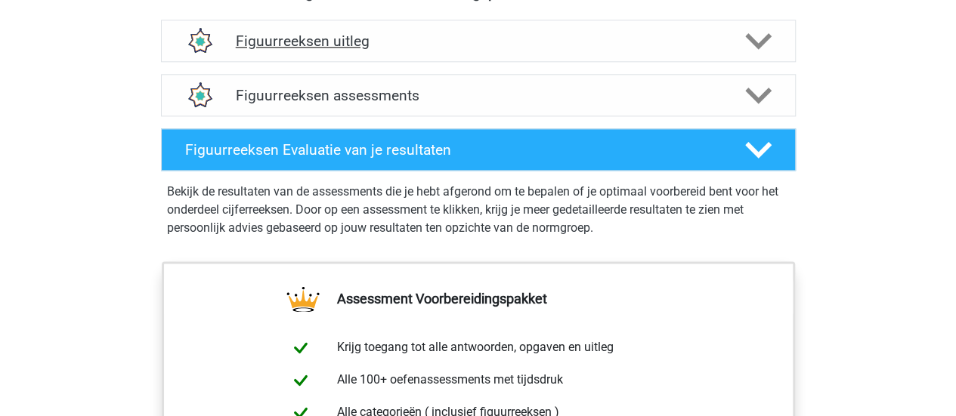
click at [639, 57] on div "Figuurreeksen uitleg" at bounding box center [478, 41] width 635 height 42
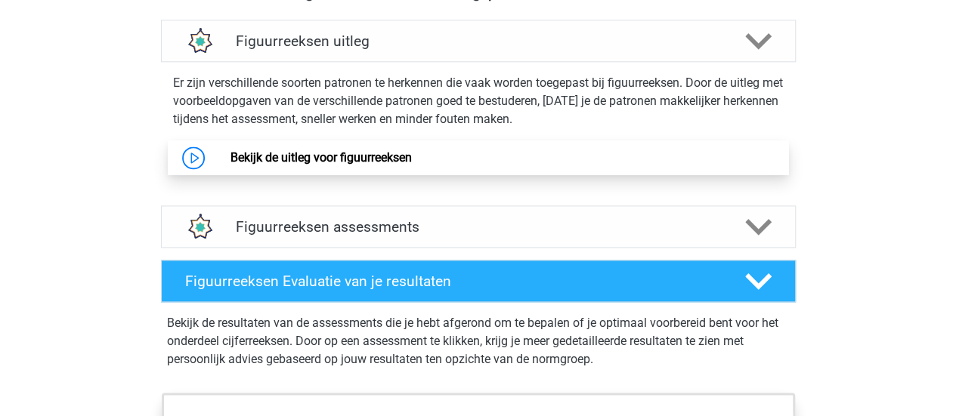
click at [412, 153] on link "Bekijk de uitleg voor figuurreeksen" at bounding box center [320, 157] width 181 height 14
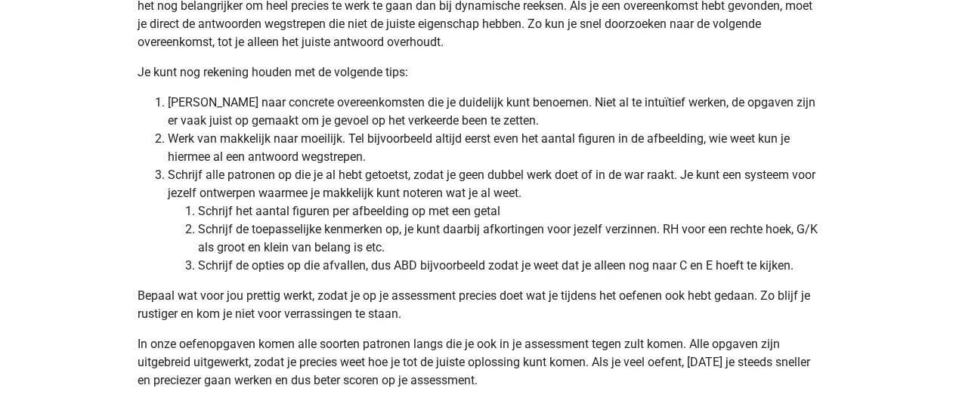
scroll to position [4478, 0]
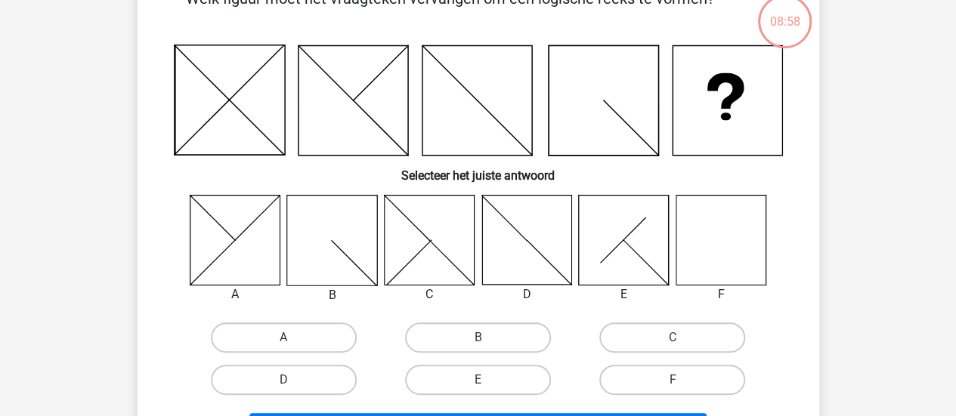
scroll to position [106, 0]
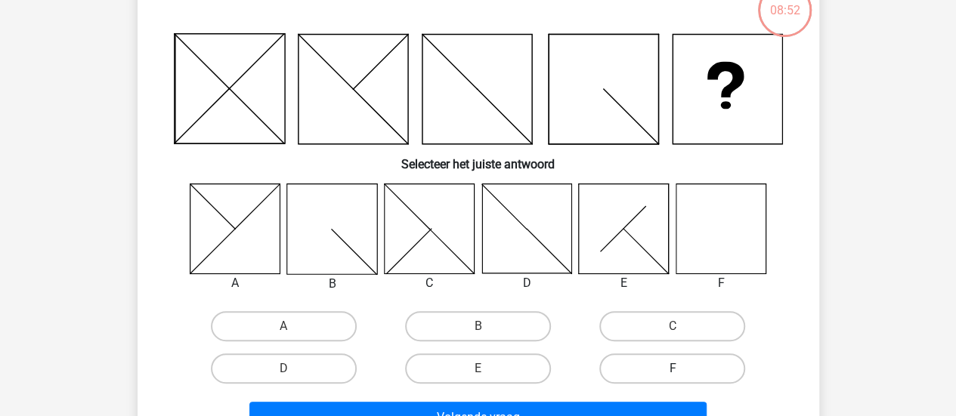
click at [703, 375] on label "F" at bounding box center [672, 369] width 146 height 30
click at [682, 375] on input "F" at bounding box center [677, 374] width 10 height 10
radio input "true"
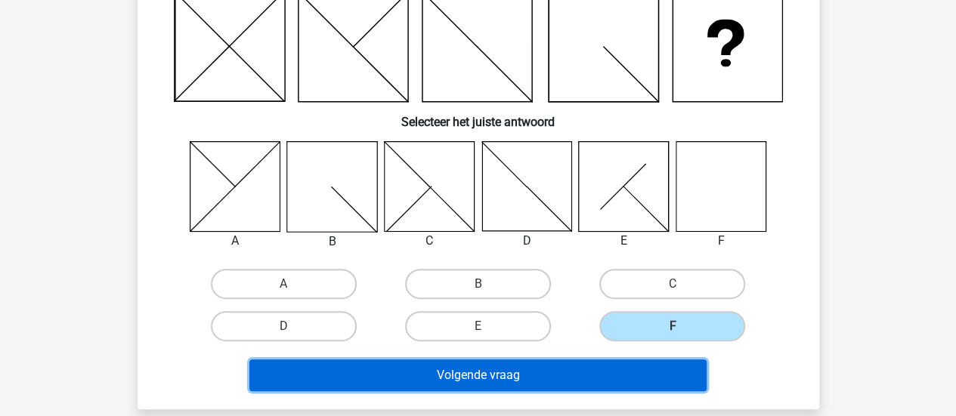
click at [641, 383] on button "Volgende vraag" at bounding box center [477, 376] width 457 height 32
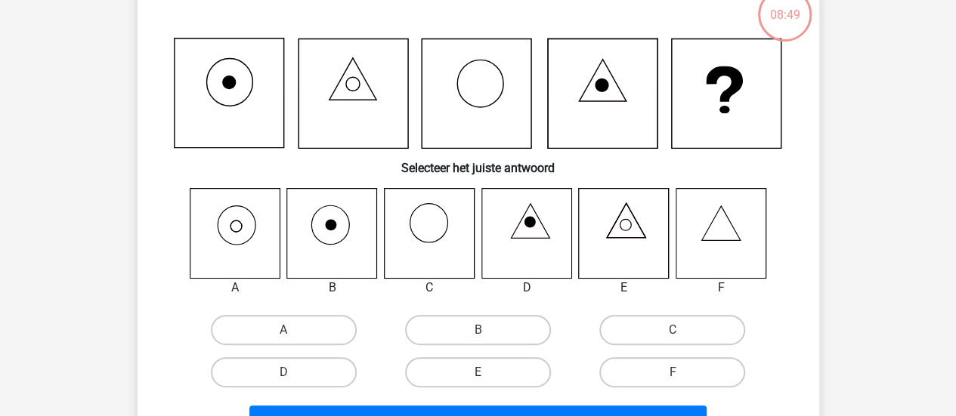
scroll to position [108, 0]
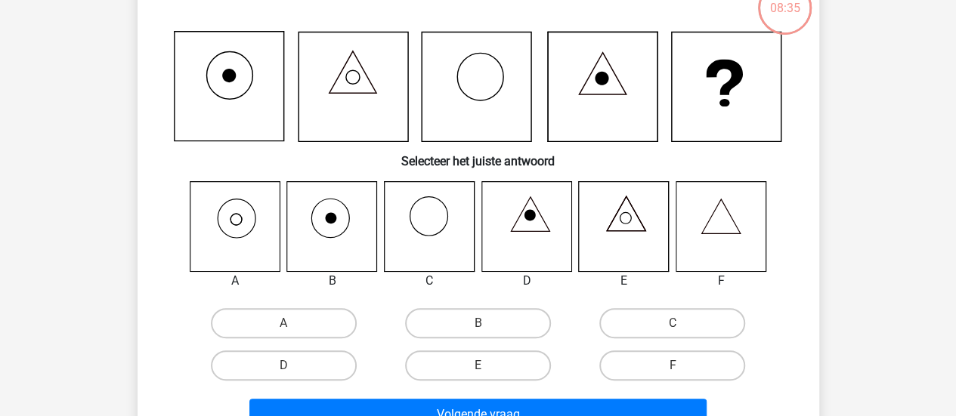
click at [717, 235] on icon at bounding box center [720, 226] width 90 height 90
click at [684, 363] on label "F" at bounding box center [672, 366] width 146 height 30
click at [682, 366] on input "F" at bounding box center [677, 371] width 10 height 10
radio input "true"
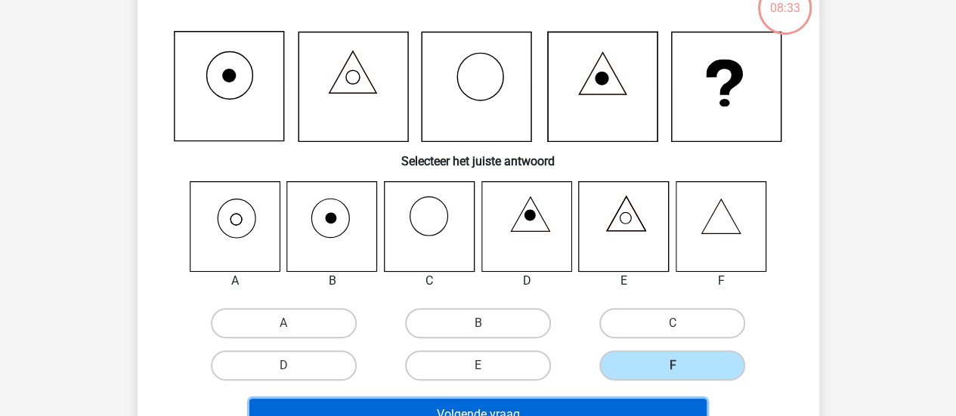
click at [626, 409] on button "Volgende vraag" at bounding box center [477, 415] width 457 height 32
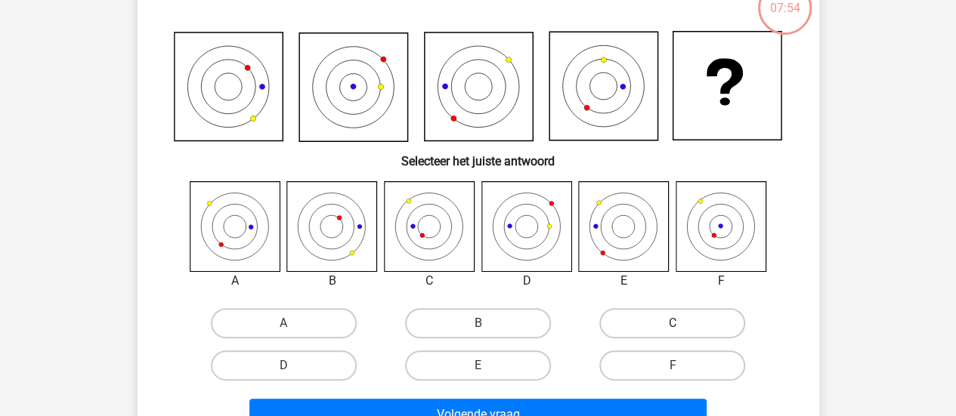
click at [687, 315] on label "C" at bounding box center [672, 323] width 146 height 30
click at [682, 323] on input "C" at bounding box center [677, 328] width 10 height 10
radio input "true"
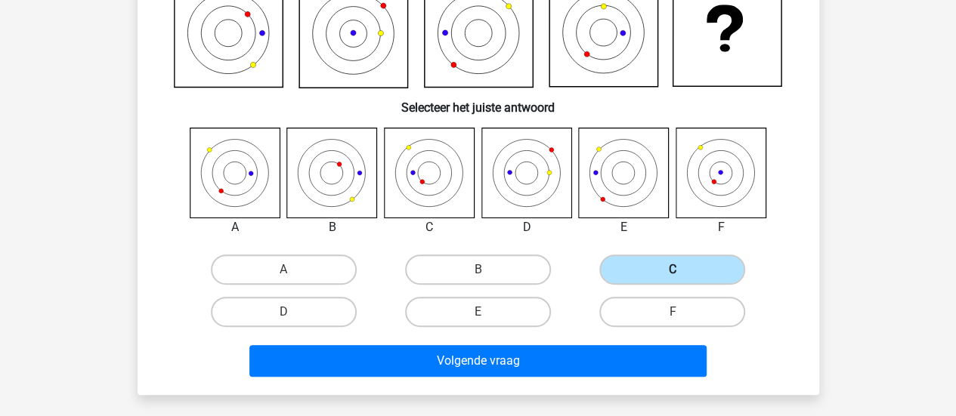
scroll to position [162, 0]
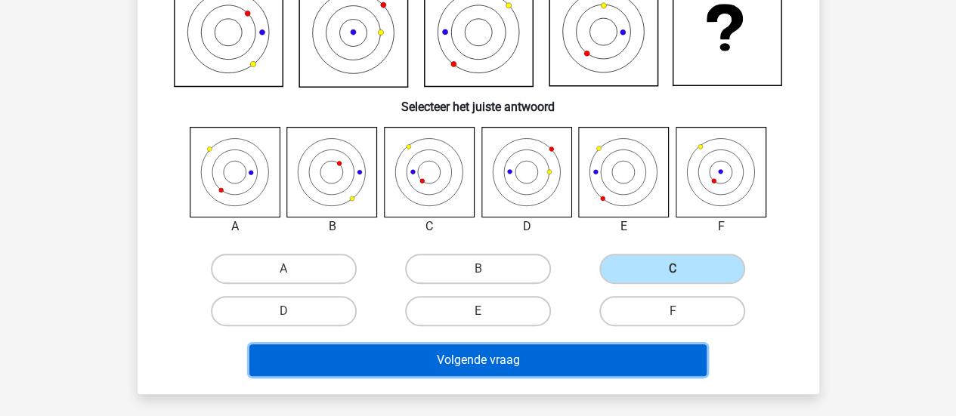
click at [552, 359] on button "Volgende vraag" at bounding box center [477, 360] width 457 height 32
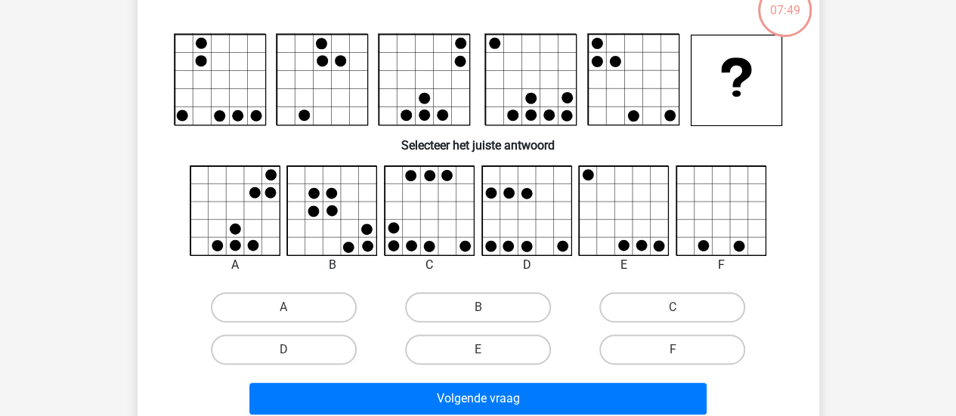
scroll to position [107, 0]
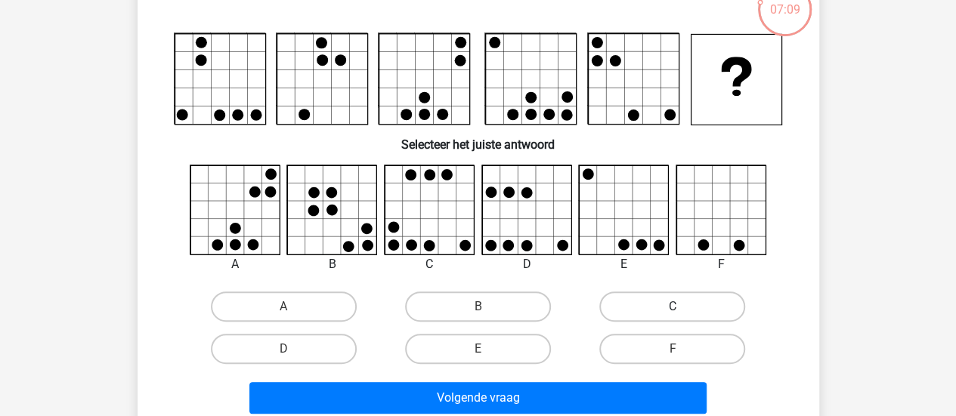
click at [658, 306] on label "C" at bounding box center [672, 307] width 146 height 30
click at [672, 307] on input "C" at bounding box center [677, 312] width 10 height 10
radio input "true"
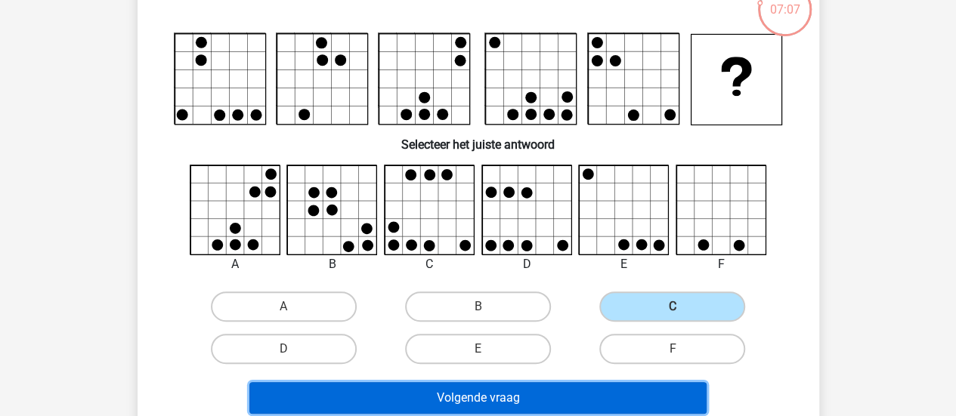
click at [577, 406] on button "Volgende vraag" at bounding box center [477, 398] width 457 height 32
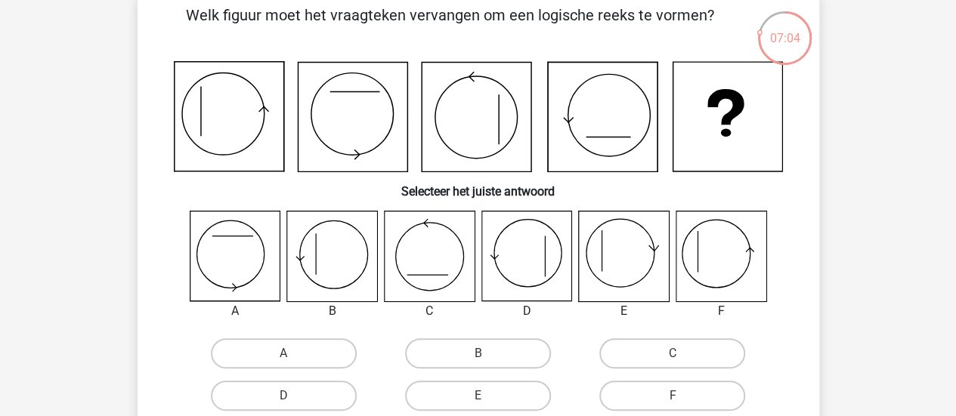
scroll to position [79, 0]
click at [305, 397] on label "D" at bounding box center [284, 395] width 146 height 30
click at [293, 397] on input "D" at bounding box center [288, 400] width 10 height 10
radio input "true"
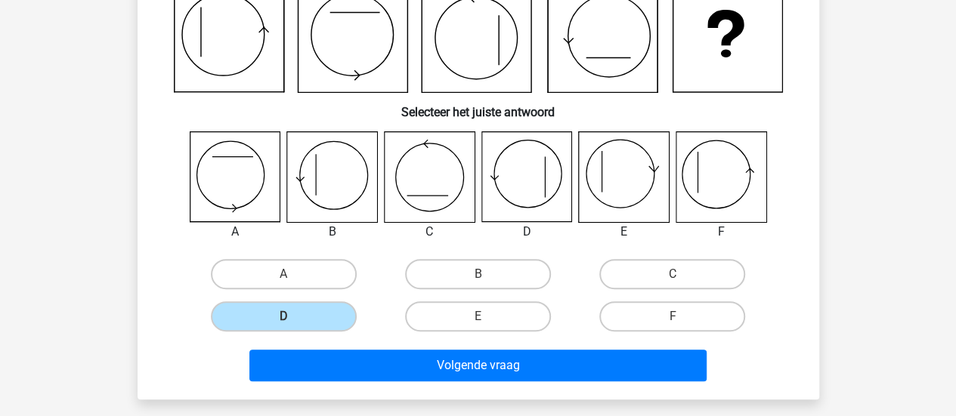
scroll to position [162, 0]
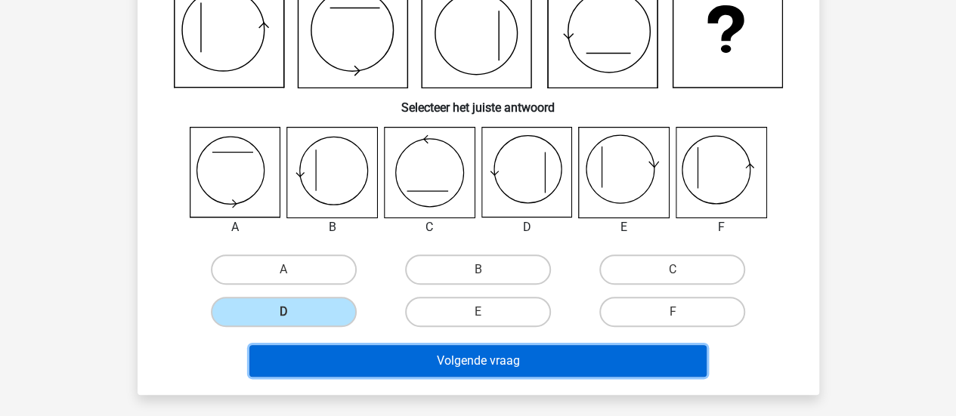
click at [548, 356] on button "Volgende vraag" at bounding box center [477, 361] width 457 height 32
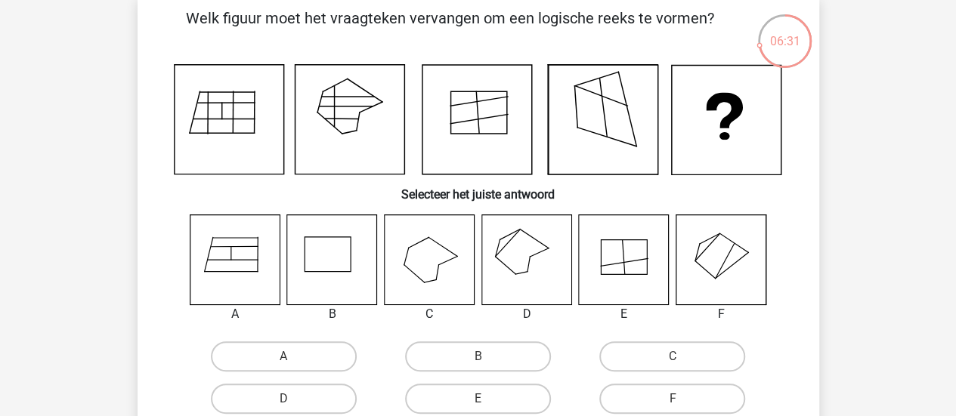
scroll to position [74, 0]
click at [308, 394] on label "D" at bounding box center [284, 400] width 146 height 30
click at [293, 400] on input "D" at bounding box center [288, 405] width 10 height 10
radio input "true"
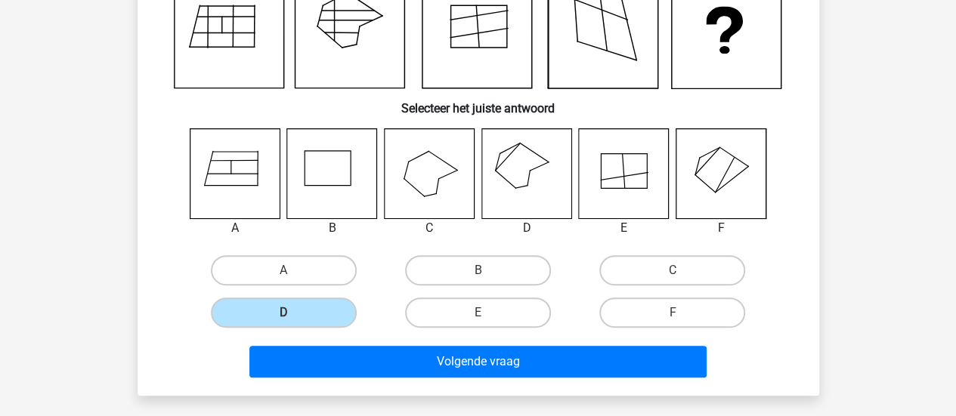
scroll to position [162, 0]
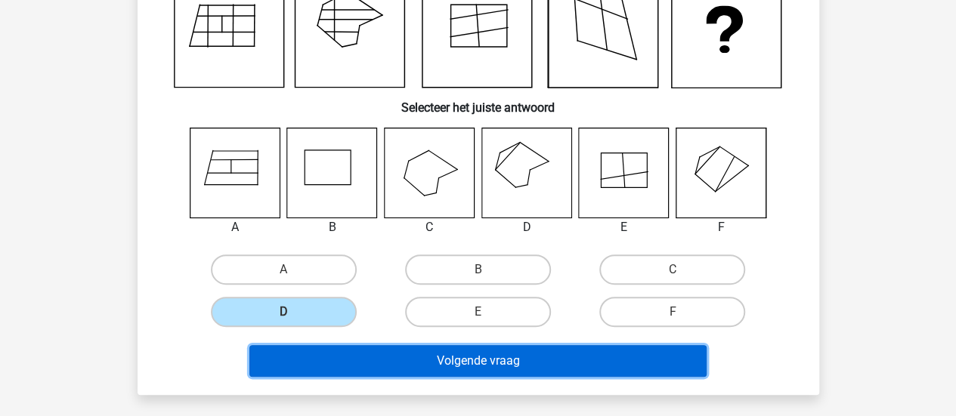
click at [573, 356] on button "Volgende vraag" at bounding box center [477, 361] width 457 height 32
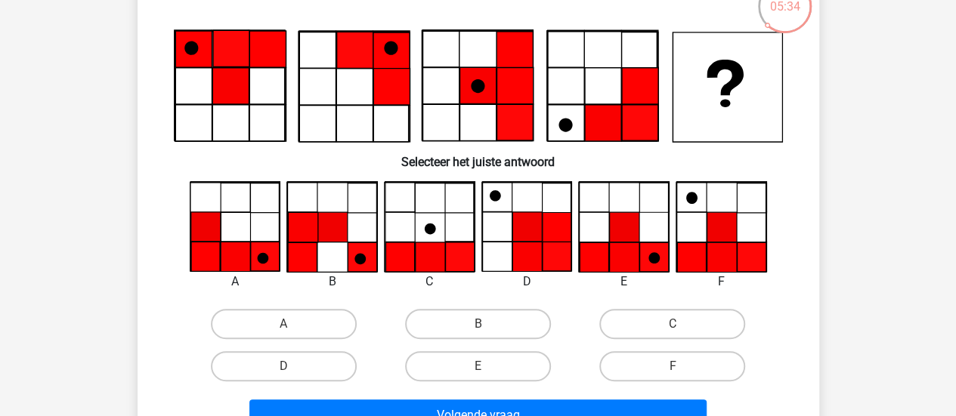
scroll to position [111, 0]
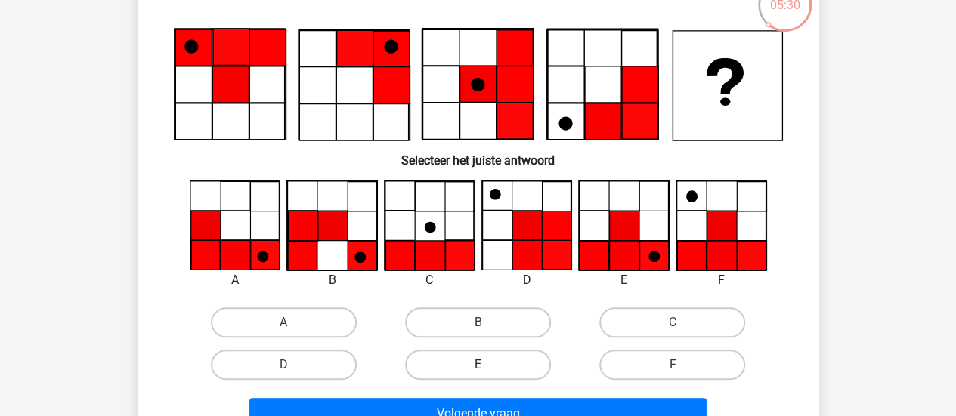
click at [491, 374] on label "E" at bounding box center [478, 365] width 146 height 30
click at [487, 374] on input "E" at bounding box center [482, 370] width 10 height 10
radio input "true"
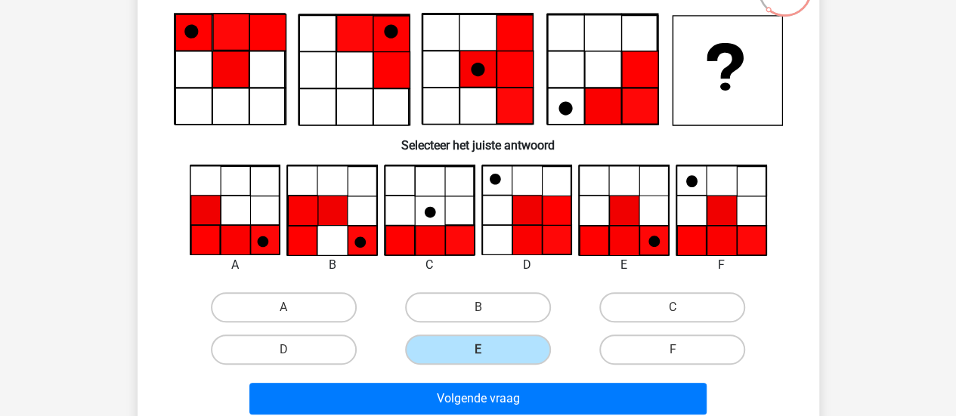
scroll to position [116, 0]
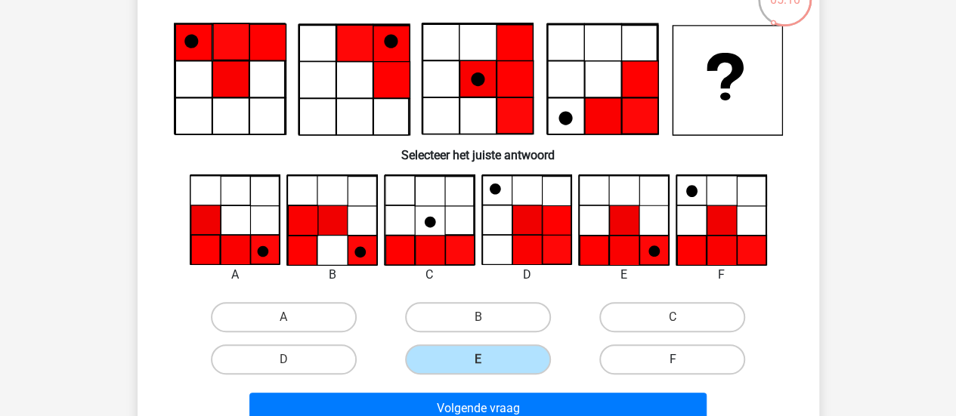
click at [654, 347] on label "F" at bounding box center [672, 359] width 146 height 30
click at [672, 360] on input "F" at bounding box center [677, 365] width 10 height 10
radio input "true"
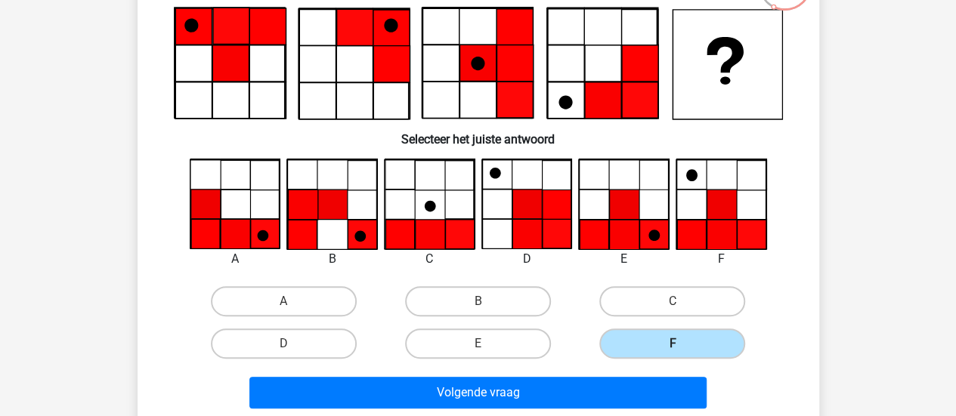
scroll to position [134, 0]
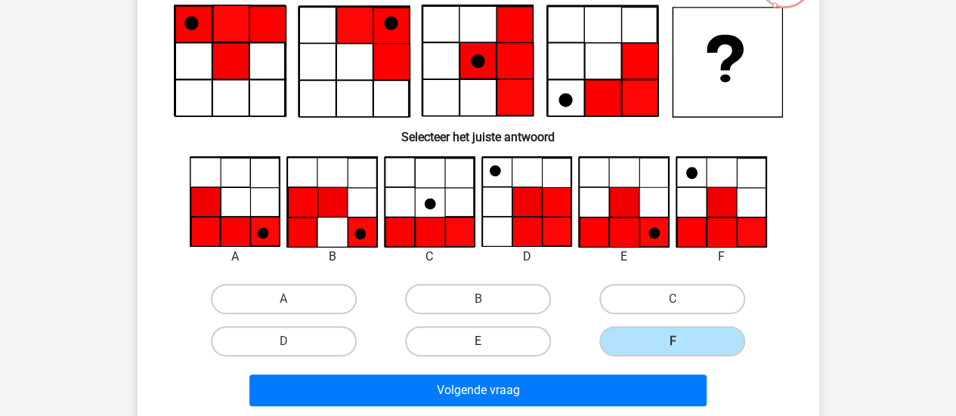
click at [515, 331] on label "E" at bounding box center [478, 341] width 146 height 30
click at [487, 341] on input "E" at bounding box center [482, 346] width 10 height 10
radio input "true"
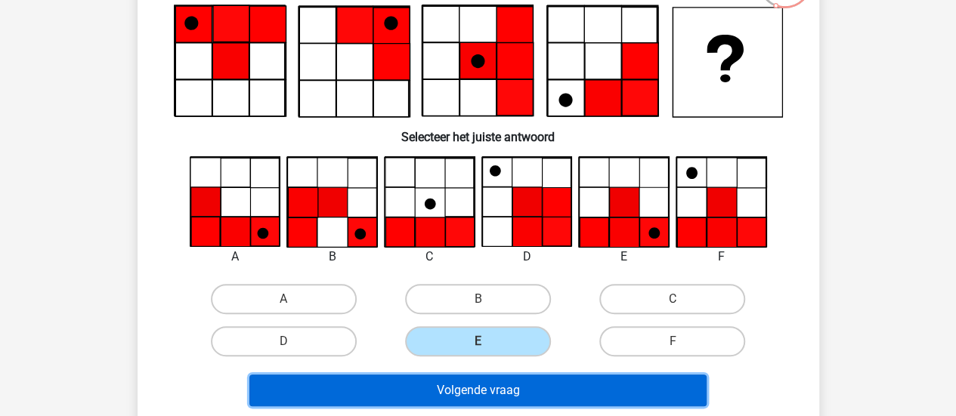
click at [550, 396] on button "Volgende vraag" at bounding box center [477, 391] width 457 height 32
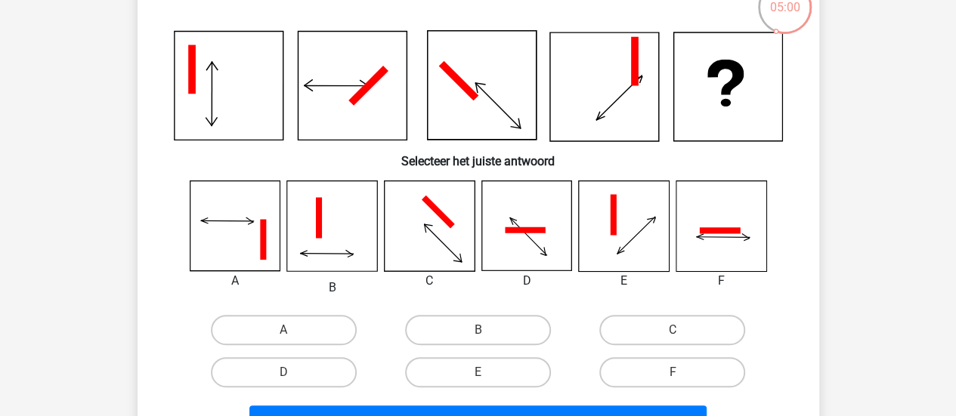
scroll to position [116, 0]
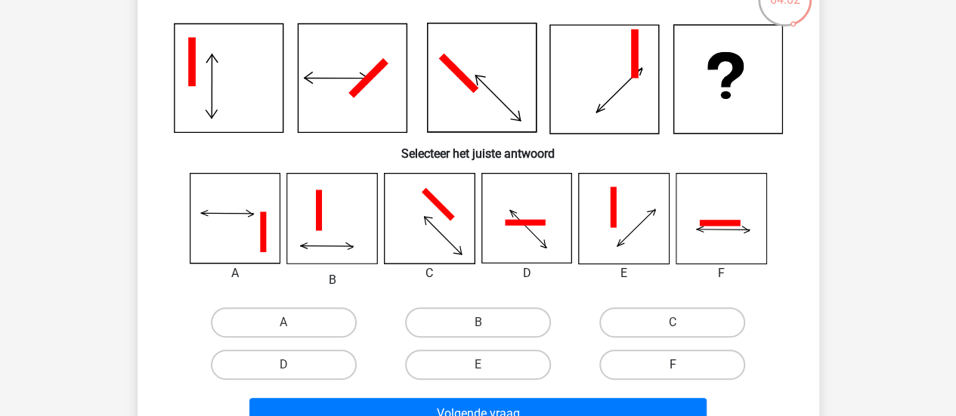
click at [666, 360] on label "F" at bounding box center [672, 365] width 146 height 30
click at [672, 365] on input "F" at bounding box center [677, 370] width 10 height 10
radio input "true"
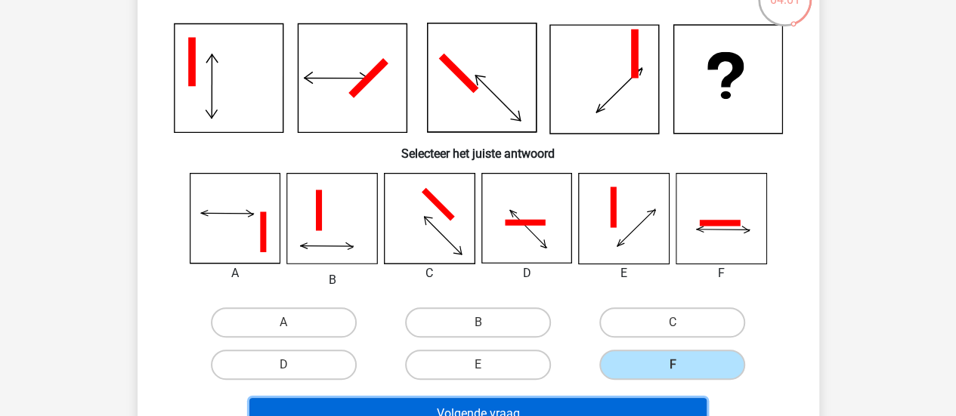
click at [592, 407] on button "Volgende vraag" at bounding box center [477, 414] width 457 height 32
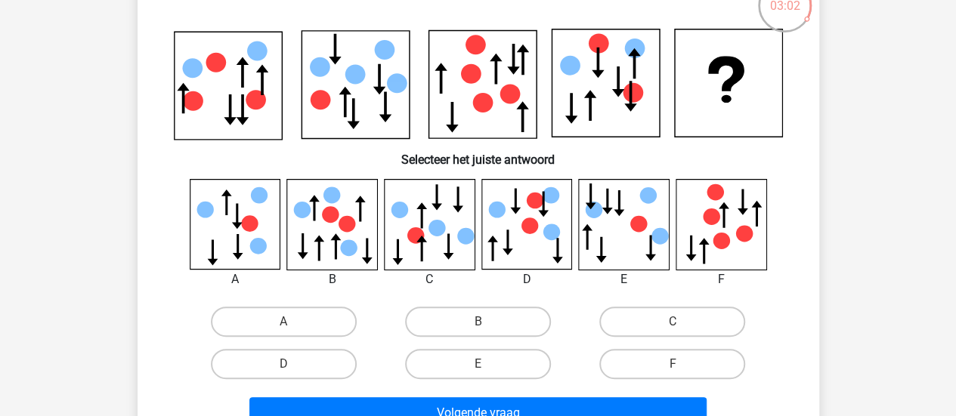
scroll to position [113, 0]
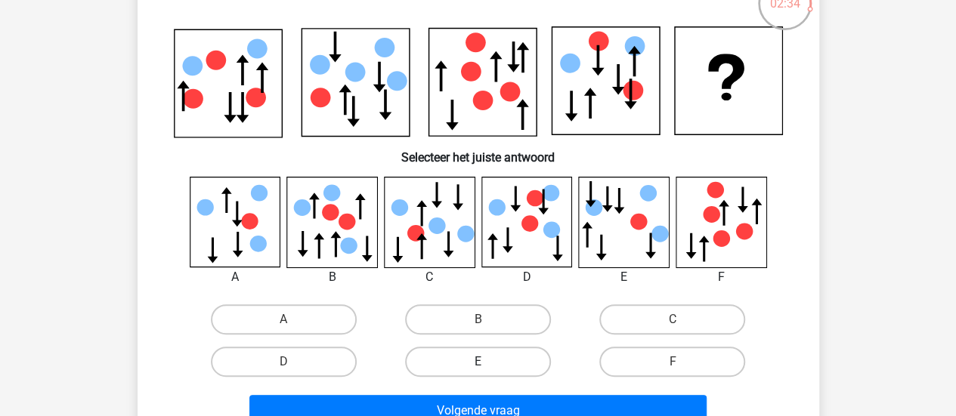
click at [472, 348] on label "E" at bounding box center [478, 362] width 146 height 30
click at [477, 362] on input "E" at bounding box center [482, 367] width 10 height 10
radio input "true"
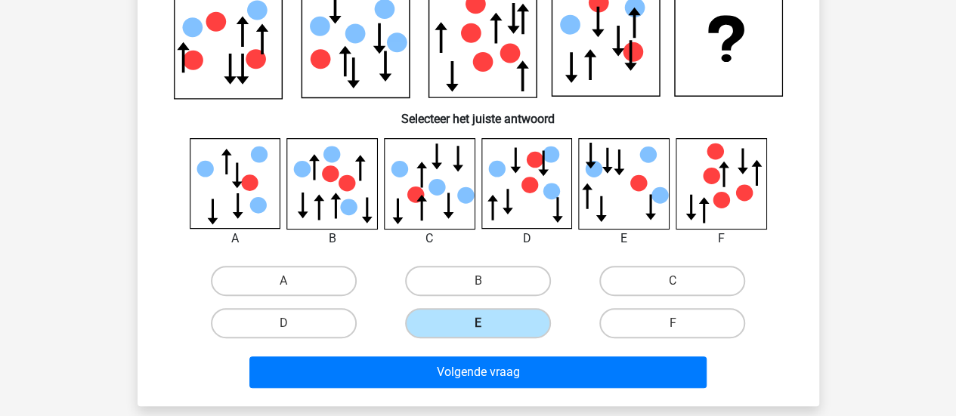
scroll to position [162, 0]
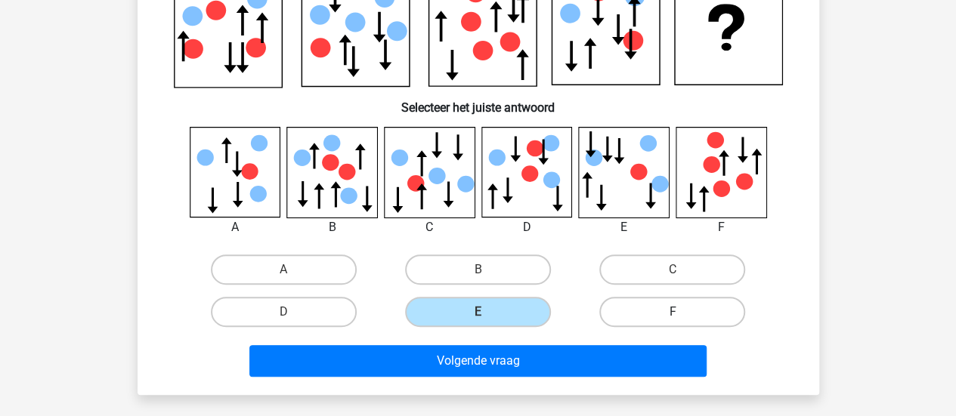
click at [674, 307] on label "F" at bounding box center [672, 312] width 146 height 30
click at [674, 312] on input "F" at bounding box center [677, 317] width 10 height 10
radio input "true"
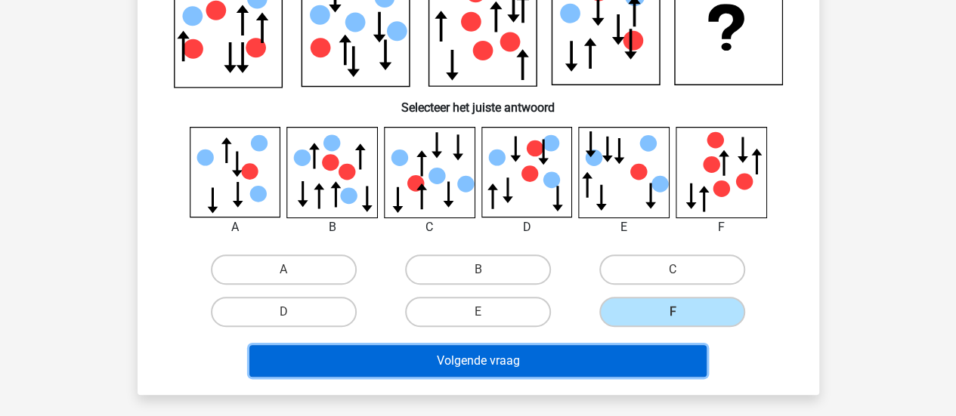
click at [541, 366] on button "Volgende vraag" at bounding box center [477, 361] width 457 height 32
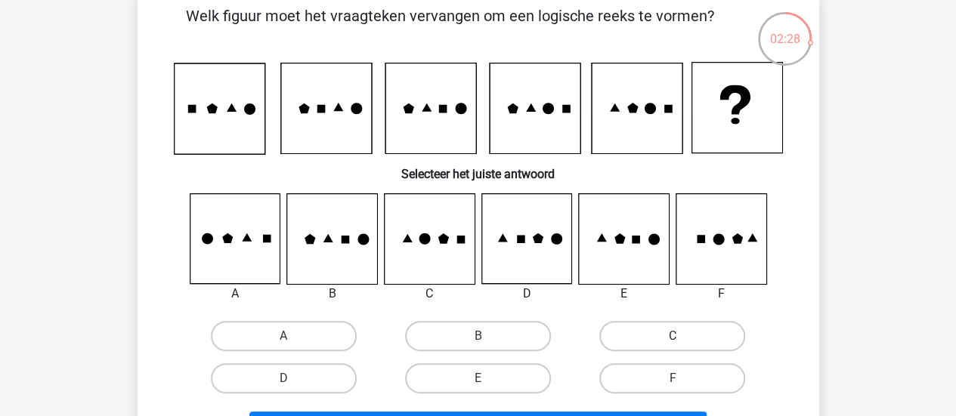
scroll to position [79, 0]
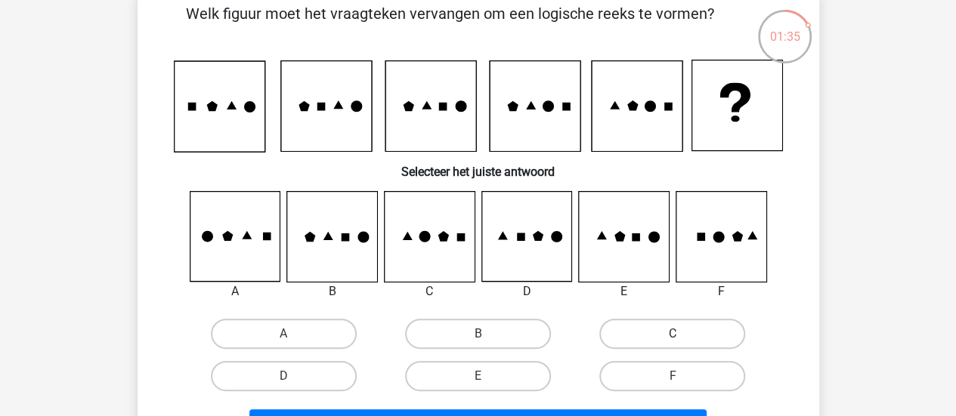
click at [655, 338] on label "C" at bounding box center [672, 334] width 146 height 30
click at [672, 338] on input "C" at bounding box center [677, 339] width 10 height 10
radio input "true"
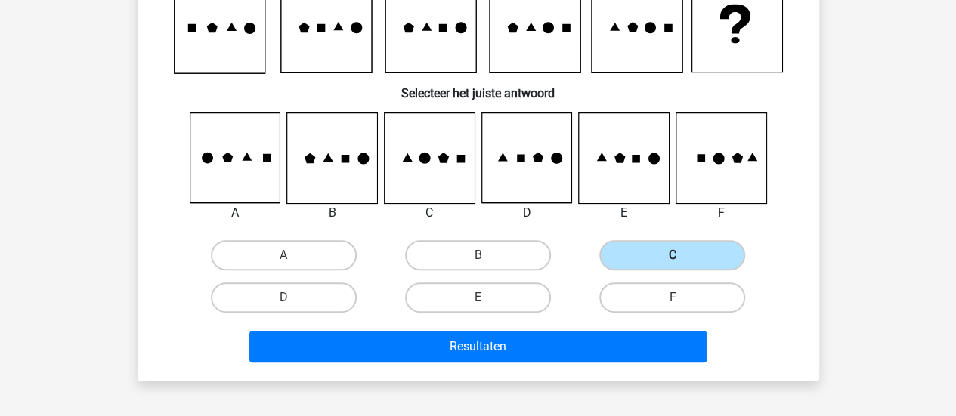
scroll to position [161, 0]
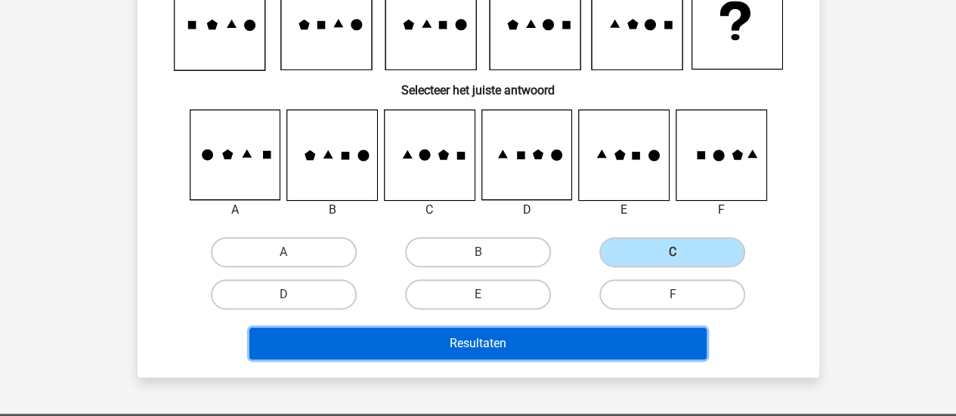
click at [605, 345] on button "Resultaten" at bounding box center [477, 344] width 457 height 32
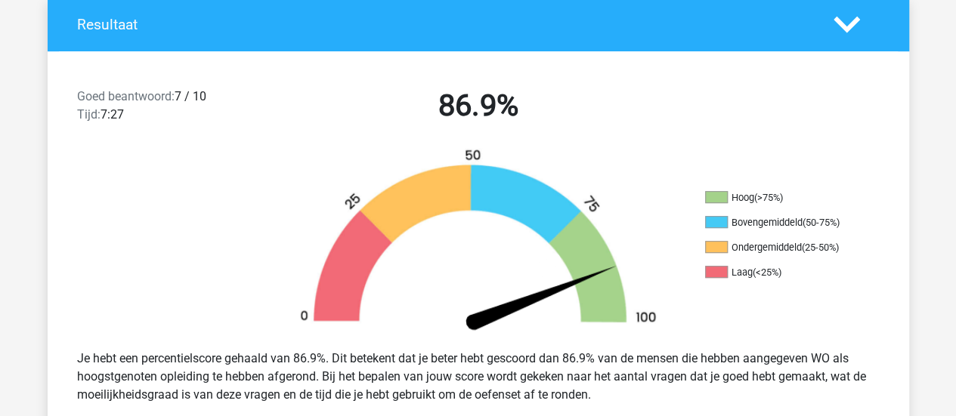
scroll to position [344, 0]
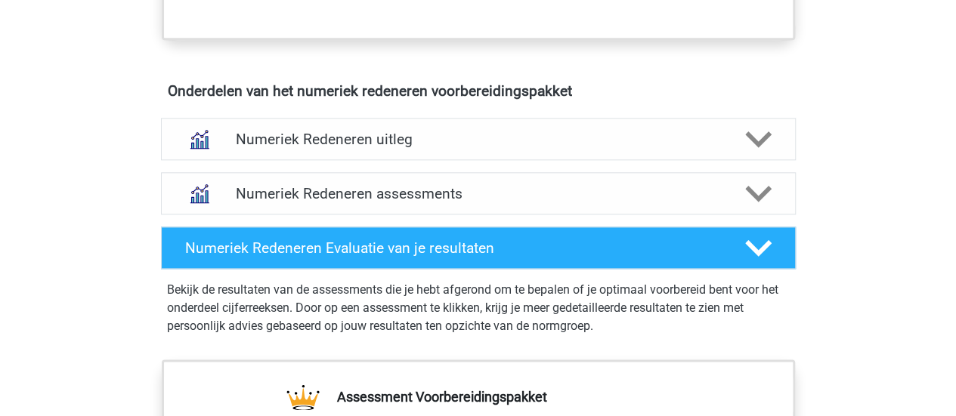
scroll to position [871, 0]
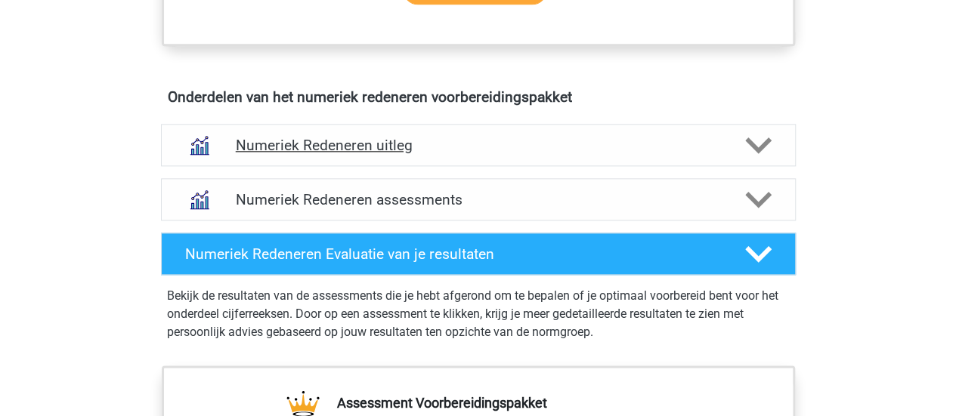
click at [651, 152] on div "Numeriek Redeneren uitleg" at bounding box center [478, 145] width 635 height 42
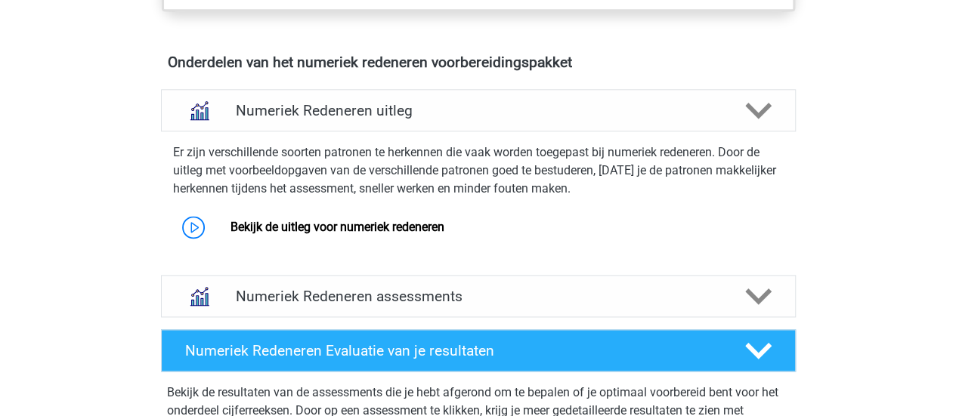
scroll to position [907, 0]
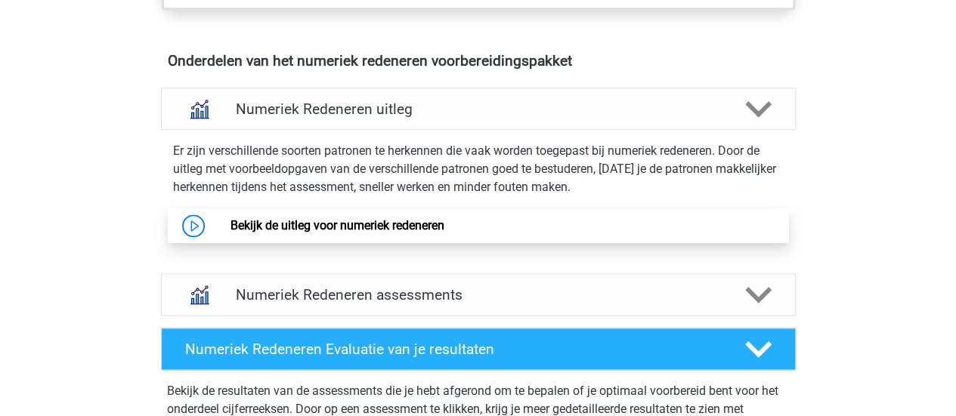
click at [428, 219] on link "Bekijk de uitleg voor numeriek redeneren" at bounding box center [337, 225] width 214 height 14
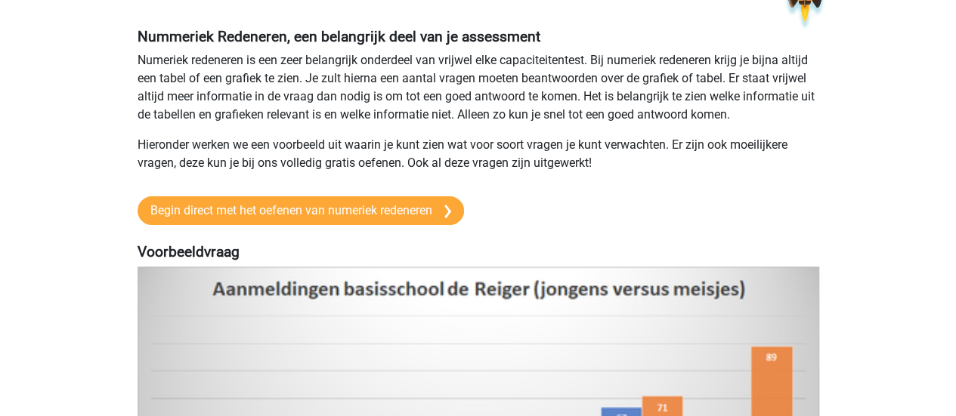
scroll to position [107, 0]
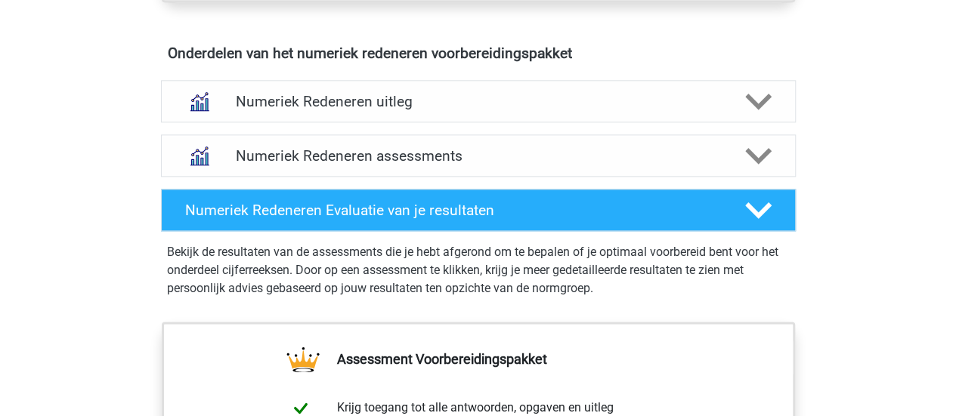
scroll to position [907, 0]
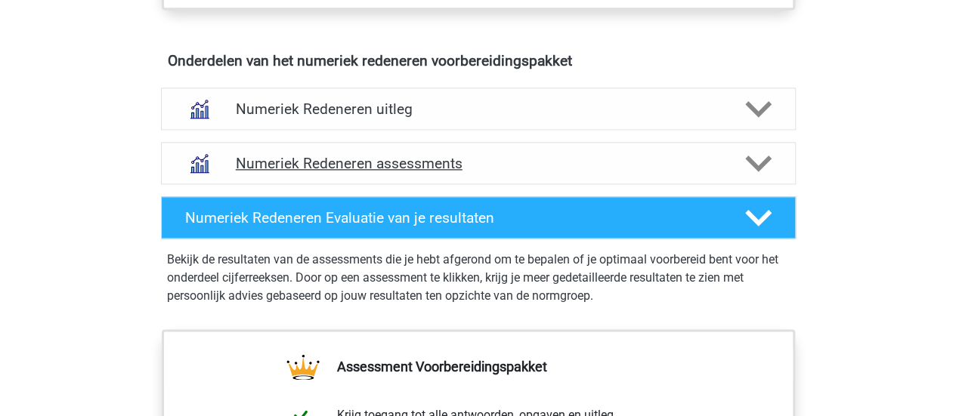
click at [411, 156] on h4 "Numeriek Redeneren assessments" at bounding box center [478, 163] width 485 height 17
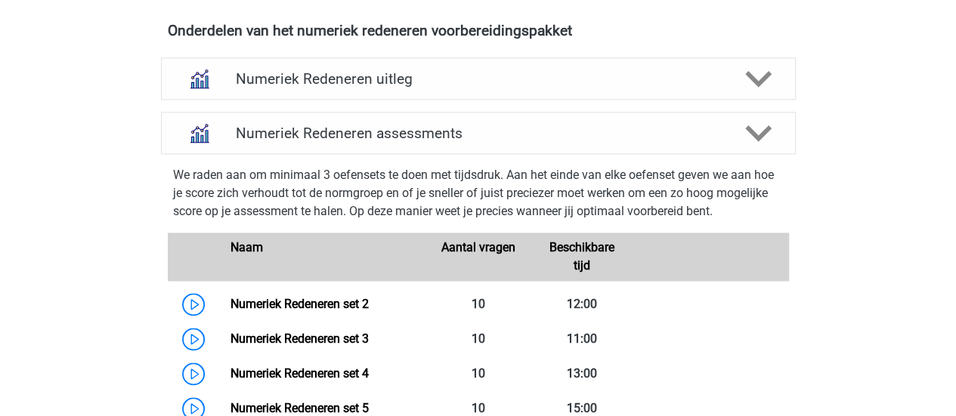
scroll to position [938, 0]
click at [560, 137] on h4 "Numeriek Redeneren assessments" at bounding box center [478, 132] width 485 height 17
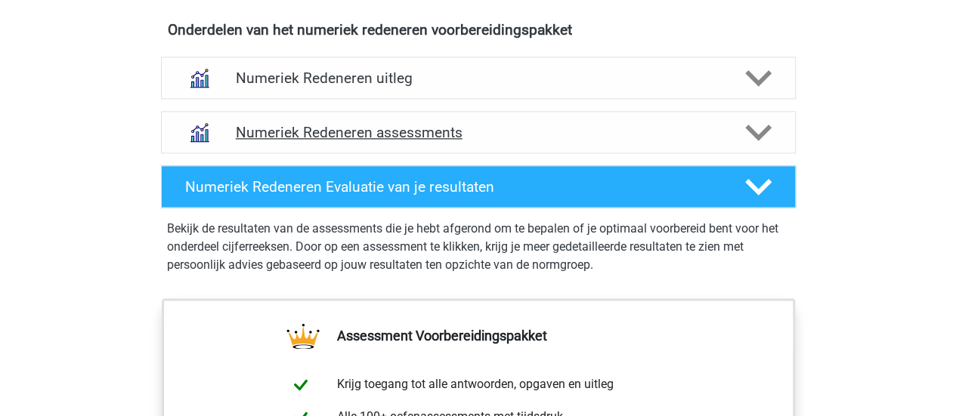
click at [560, 137] on h4 "Numeriek Redeneren assessments" at bounding box center [478, 132] width 485 height 17
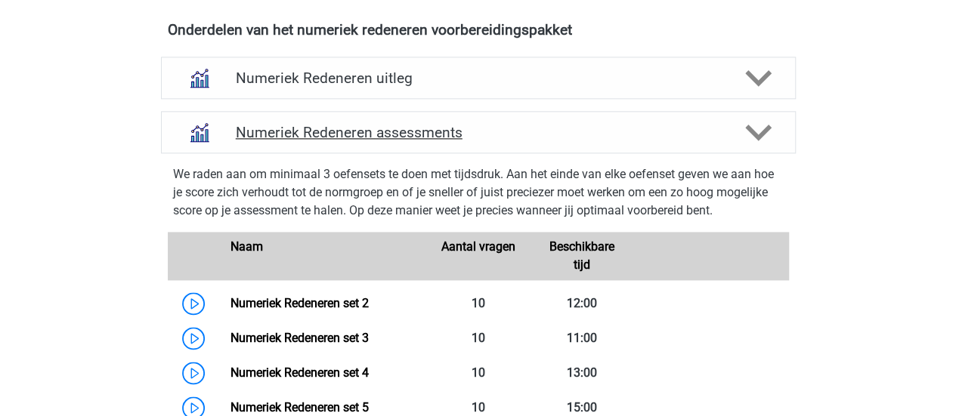
click at [560, 137] on h4 "Numeriek Redeneren assessments" at bounding box center [478, 132] width 485 height 17
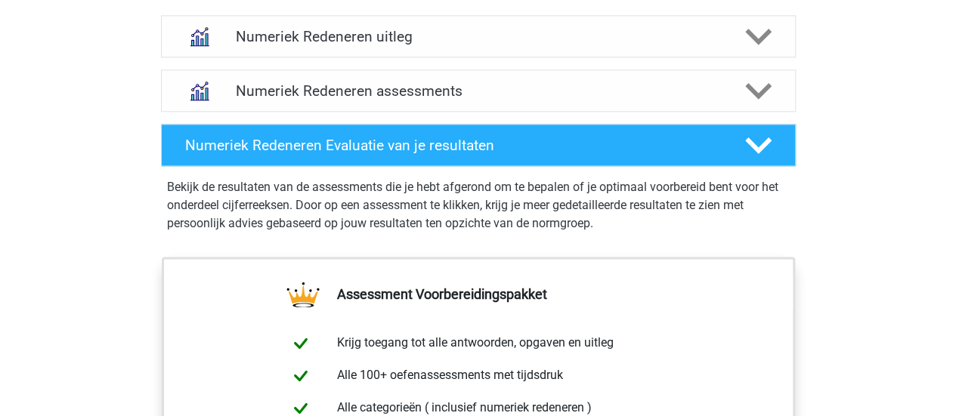
scroll to position [981, 0]
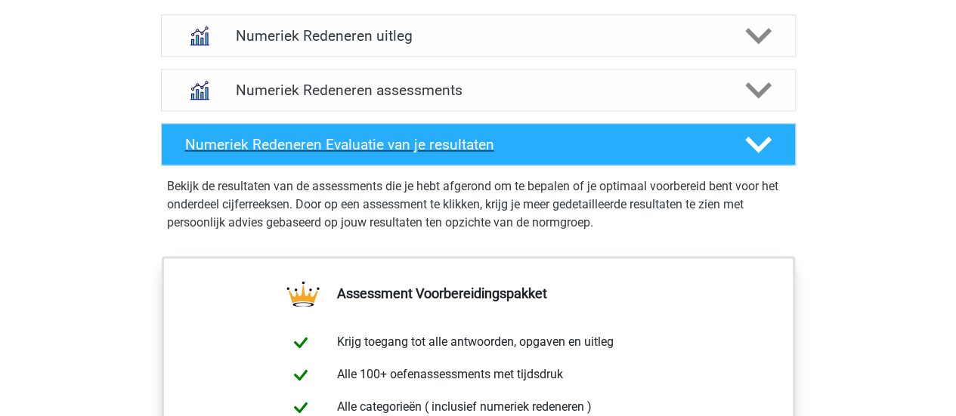
click at [516, 143] on h4 "Numeriek Redeneren Evaluatie van je resultaten" at bounding box center [453, 144] width 536 height 17
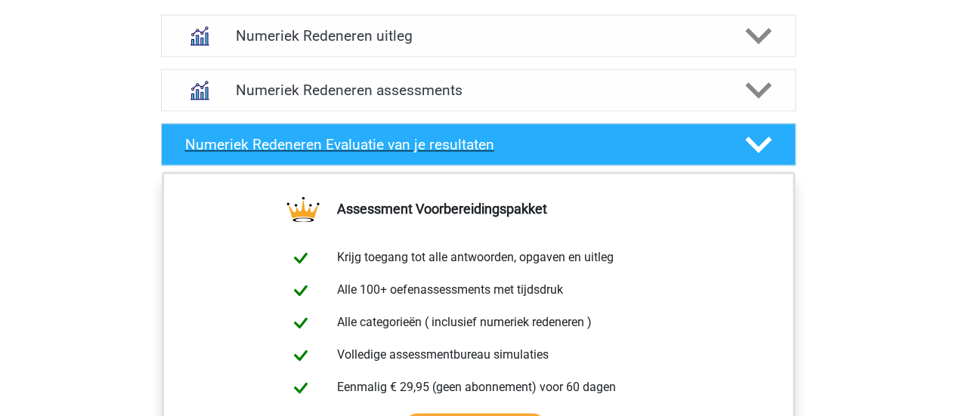
click at [516, 143] on h4 "Numeriek Redeneren Evaluatie van je resultaten" at bounding box center [453, 144] width 536 height 17
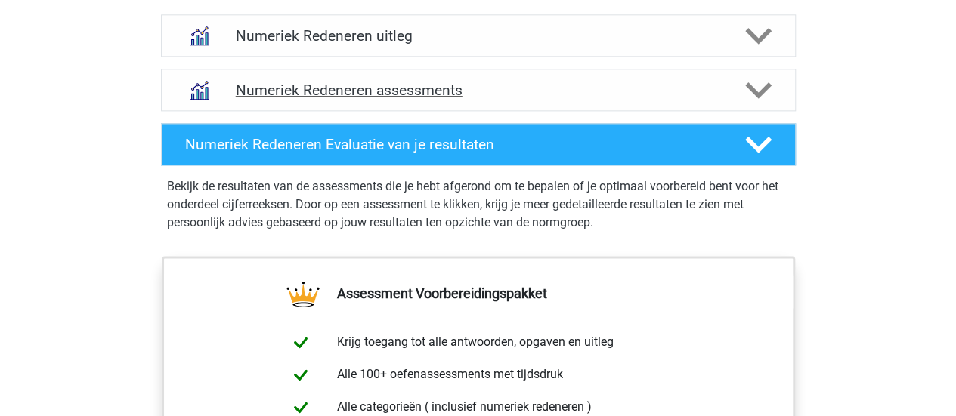
click at [518, 103] on div "Numeriek Redeneren assessments" at bounding box center [478, 90] width 635 height 42
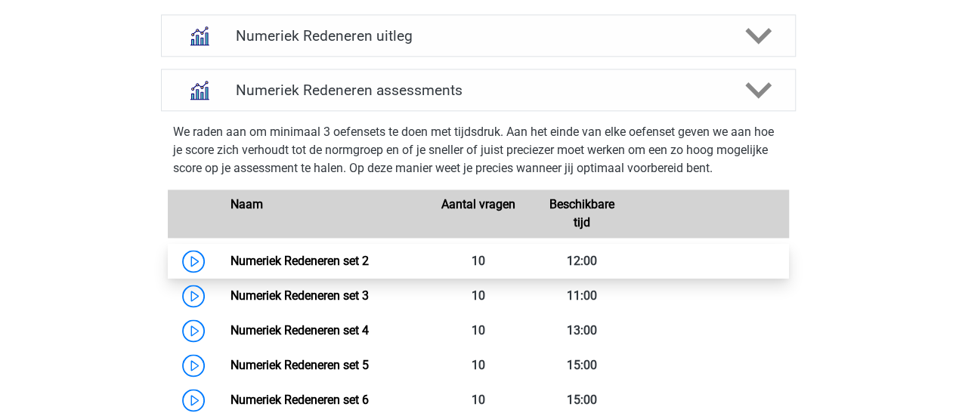
click at [230, 255] on link "Numeriek Redeneren set 2" at bounding box center [299, 261] width 138 height 14
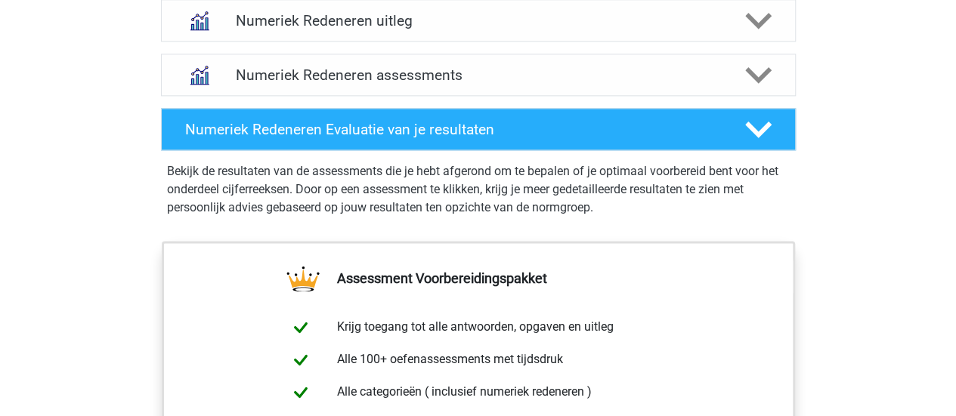
scroll to position [953, 0]
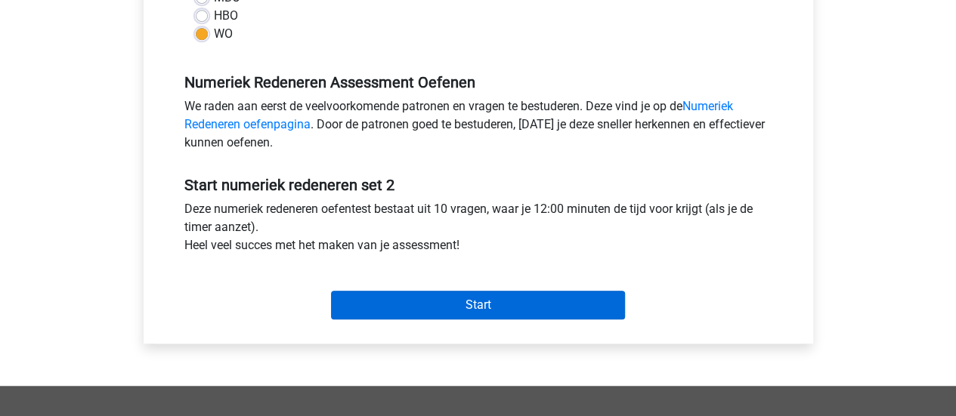
scroll to position [409, 0]
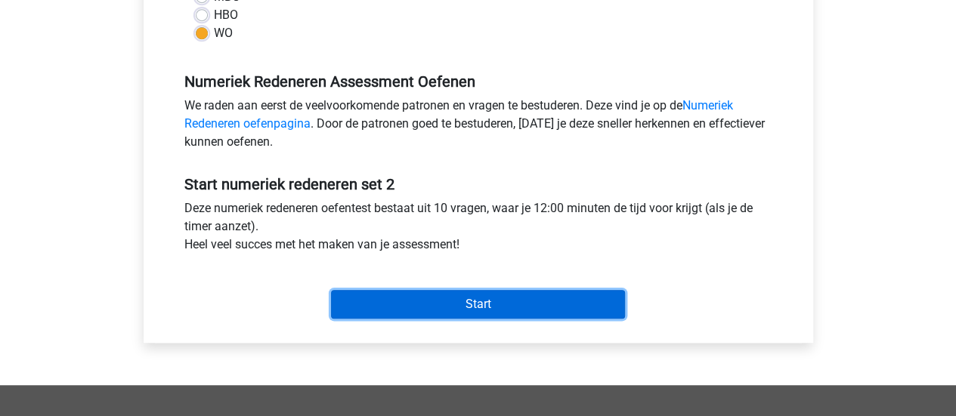
click at [435, 300] on input "Start" at bounding box center [478, 304] width 294 height 29
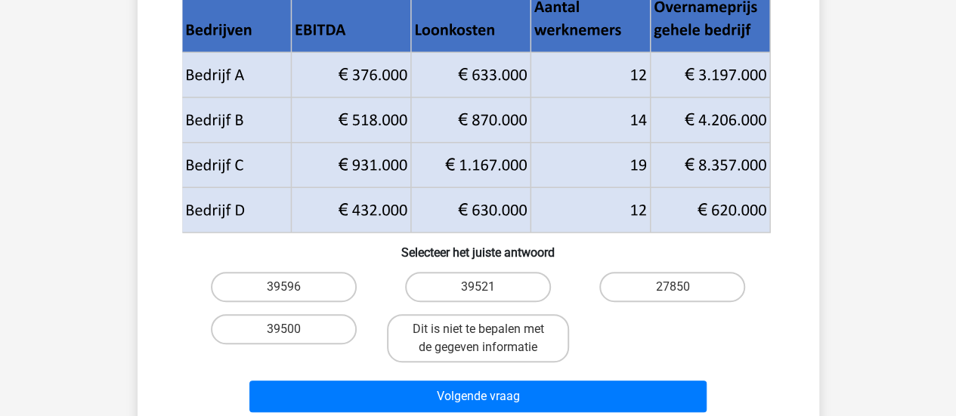
scroll to position [159, 0]
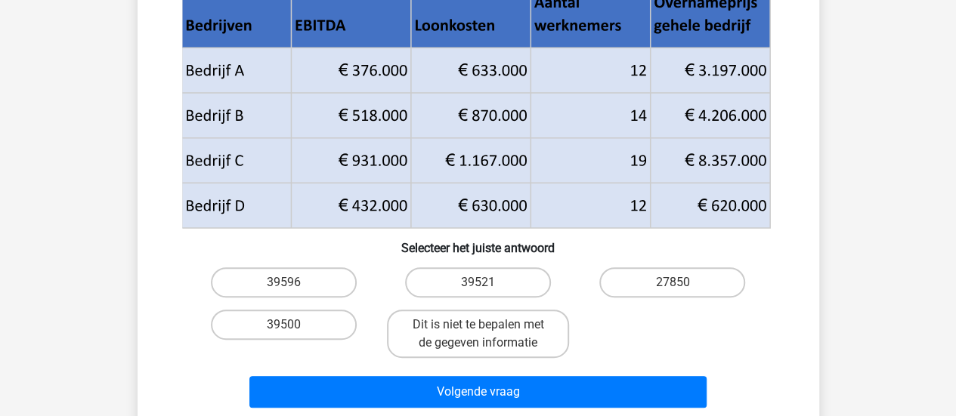
click at [292, 285] on input "39596" at bounding box center [288, 288] width 10 height 10
radio input "true"
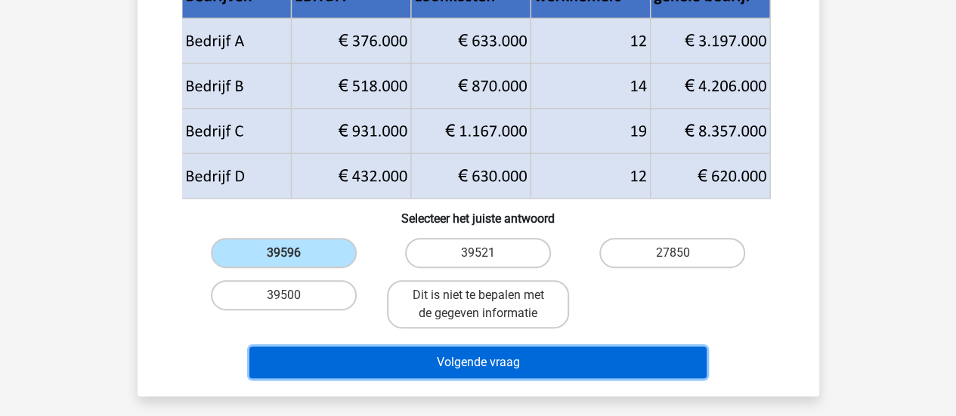
click at [576, 362] on button "Volgende vraag" at bounding box center [477, 363] width 457 height 32
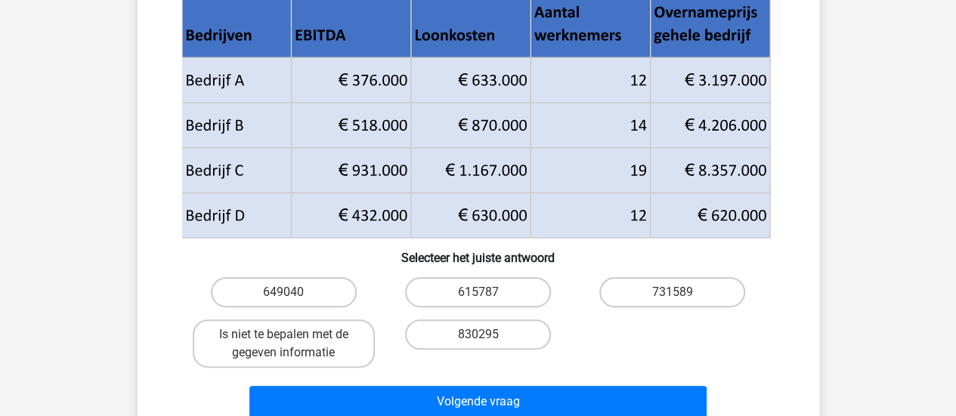
scroll to position [196, 0]
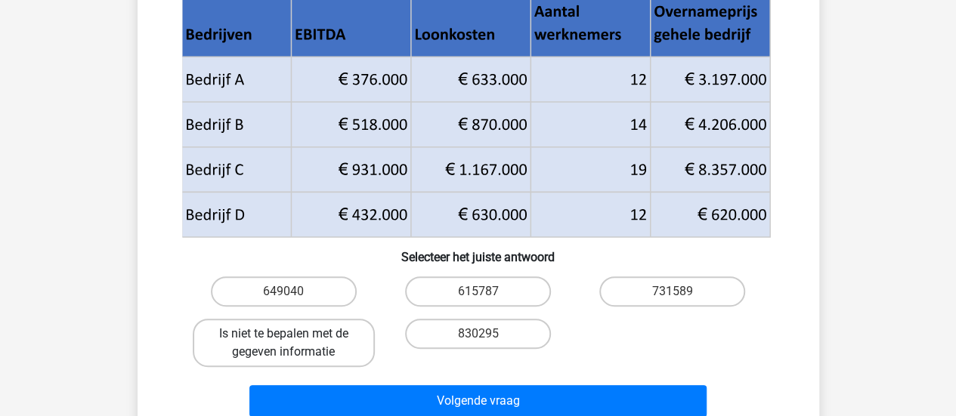
click at [303, 354] on label "Is niet te bepalen met de gegeven informatie" at bounding box center [284, 343] width 182 height 48
click at [293, 344] on input "Is niet te bepalen met de gegeven informatie" at bounding box center [288, 339] width 10 height 10
radio input "true"
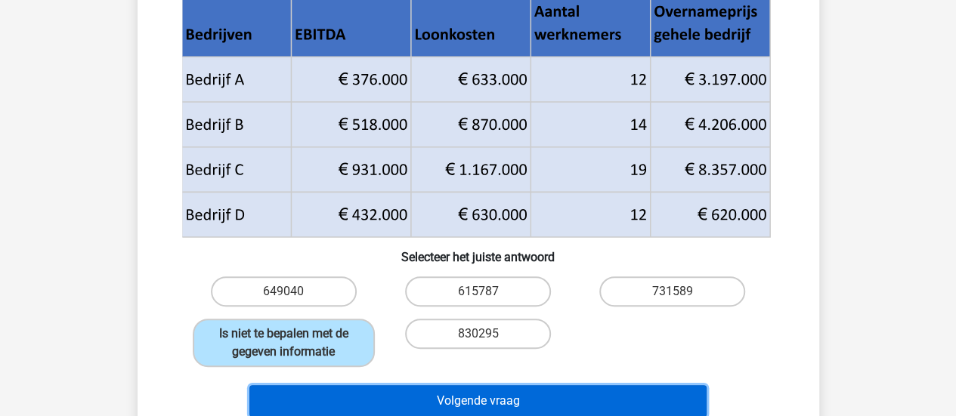
click at [412, 395] on button "Volgende vraag" at bounding box center [477, 401] width 457 height 32
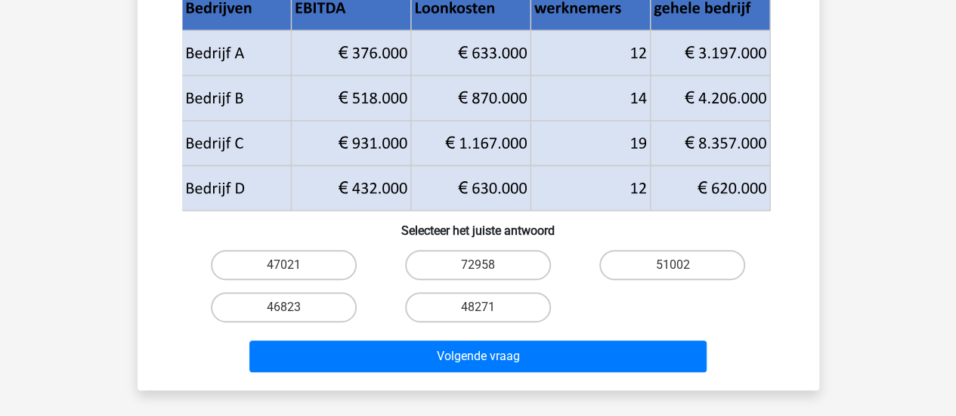
scroll to position [223, 0]
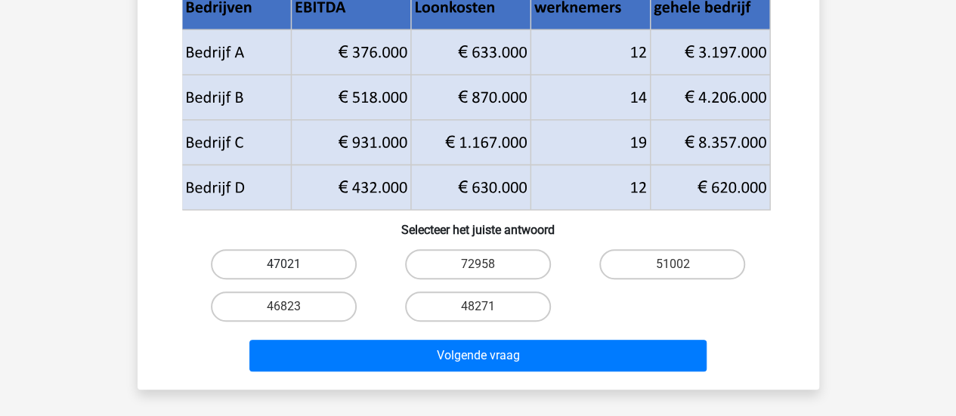
click at [298, 267] on label "47021" at bounding box center [284, 264] width 146 height 30
click at [293, 267] on input "47021" at bounding box center [288, 269] width 10 height 10
radio input "true"
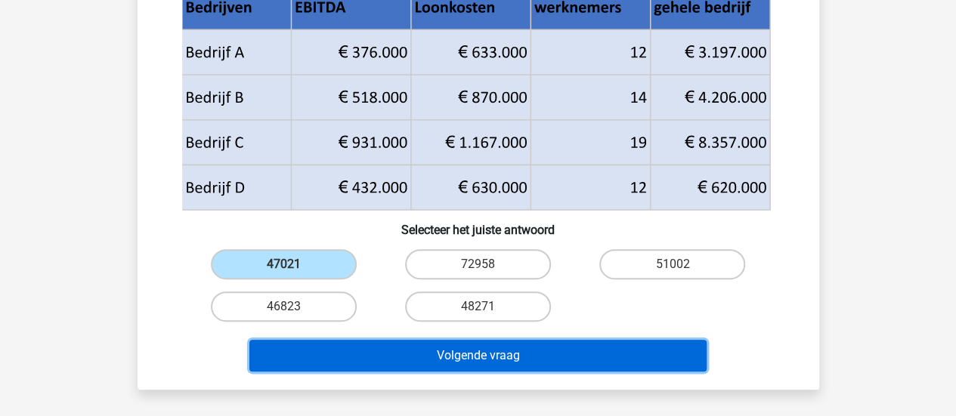
click at [433, 360] on button "Volgende vraag" at bounding box center [477, 356] width 457 height 32
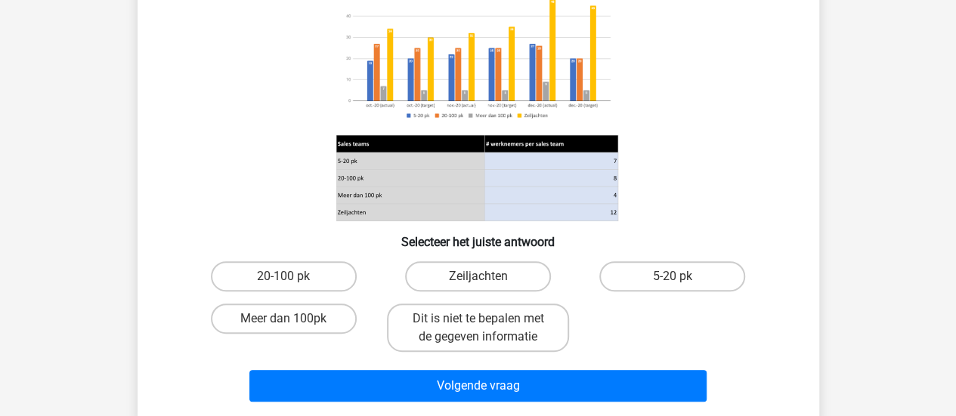
scroll to position [165, 0]
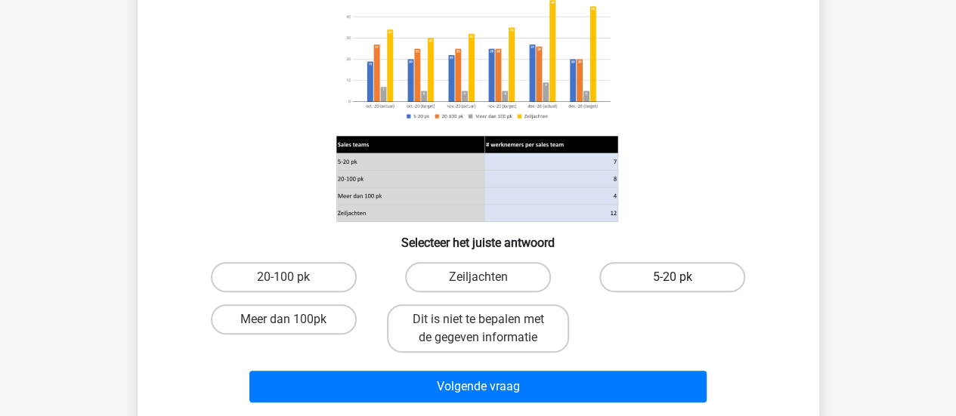
click at [692, 282] on label "5-20 pk" at bounding box center [672, 277] width 146 height 30
click at [682, 282] on input "5-20 pk" at bounding box center [677, 282] width 10 height 10
radio input "true"
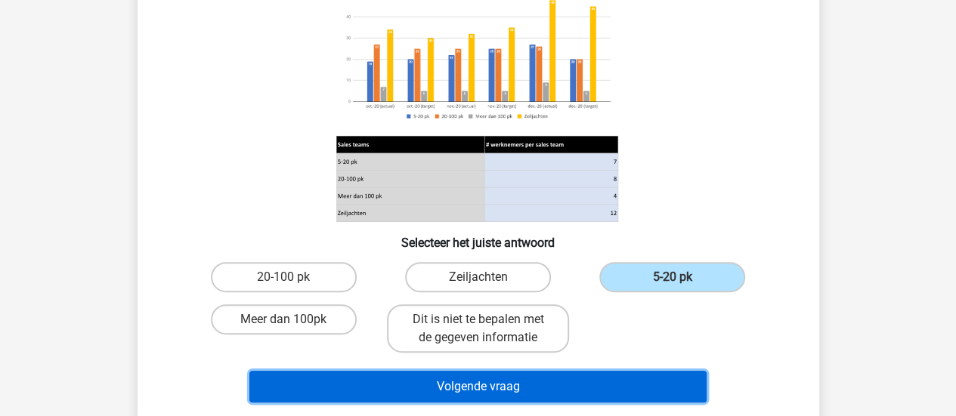
click at [656, 391] on button "Volgende vraag" at bounding box center [477, 387] width 457 height 32
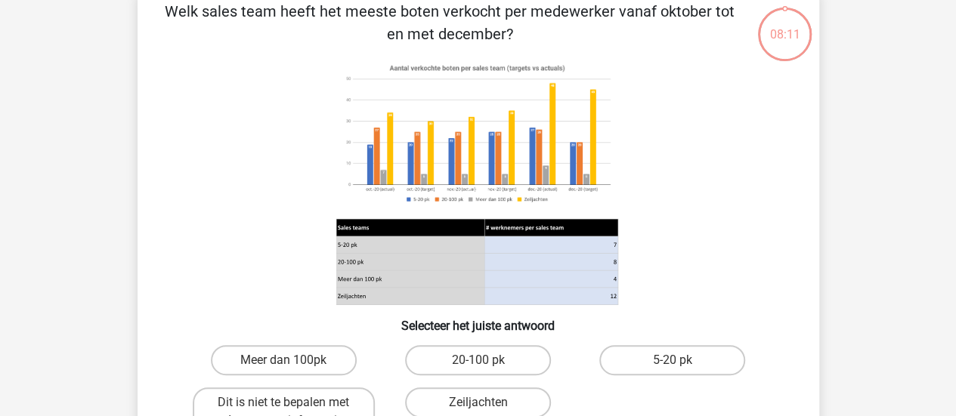
scroll to position [69, 0]
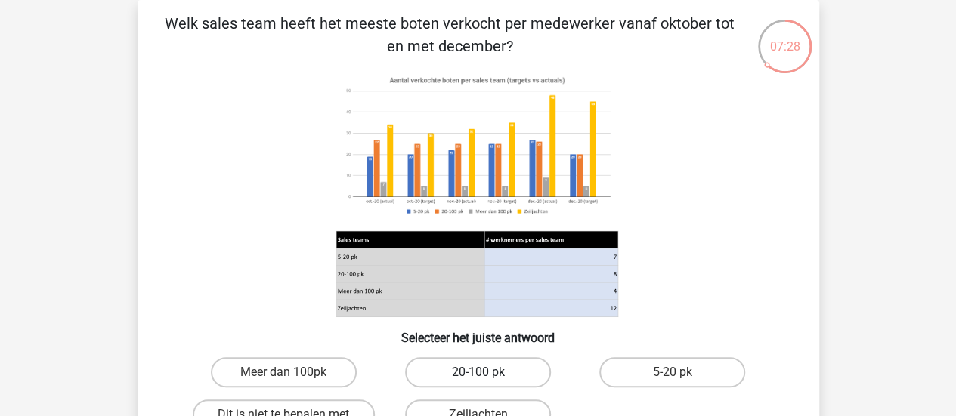
click at [508, 378] on label "20-100 pk" at bounding box center [478, 372] width 146 height 30
click at [487, 378] on input "20-100 pk" at bounding box center [482, 377] width 10 height 10
radio input "true"
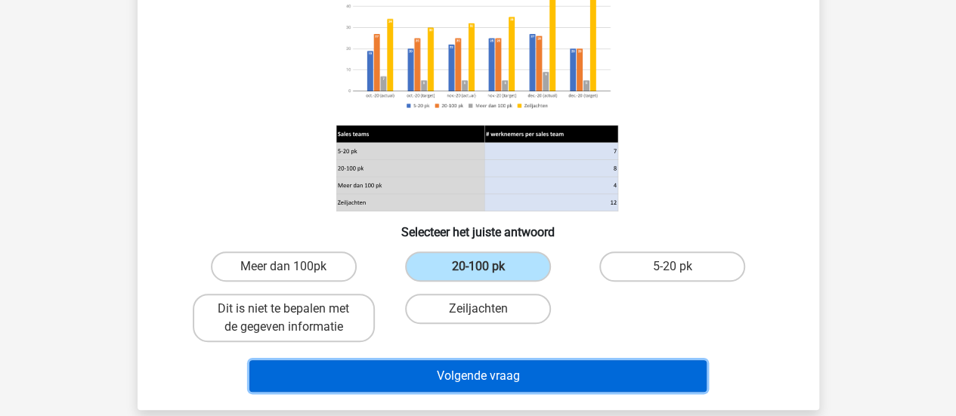
click at [477, 377] on button "Volgende vraag" at bounding box center [477, 376] width 457 height 32
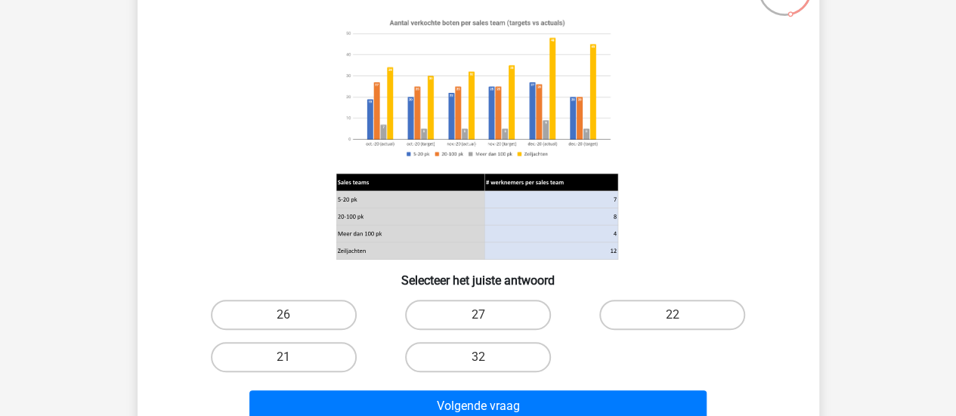
scroll to position [149, 0]
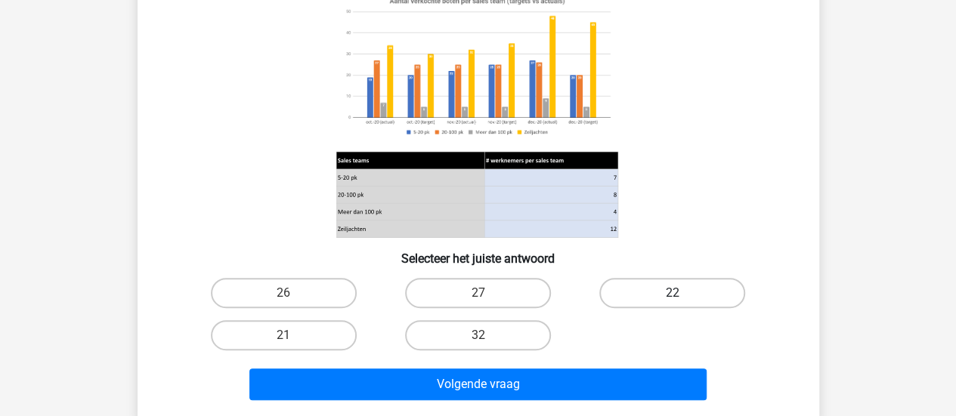
click at [651, 301] on label "22" at bounding box center [672, 293] width 146 height 30
click at [672, 301] on input "22" at bounding box center [677, 298] width 10 height 10
radio input "true"
click at [296, 326] on label "21" at bounding box center [284, 335] width 146 height 30
click at [293, 335] on input "21" at bounding box center [288, 340] width 10 height 10
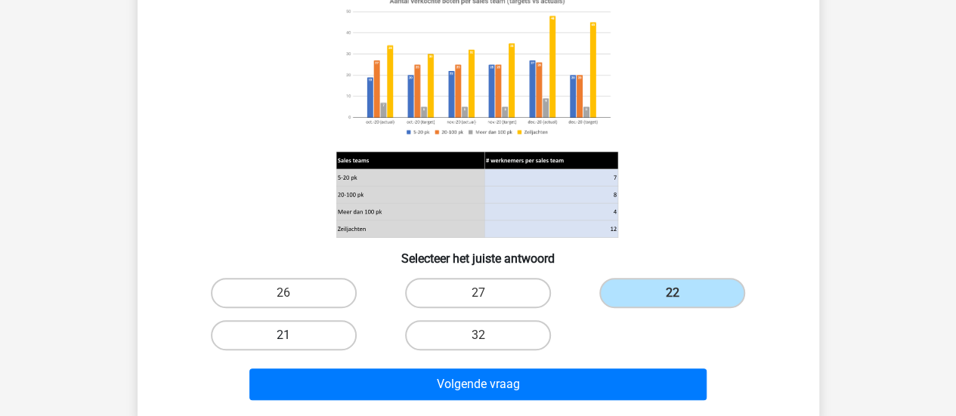
radio input "true"
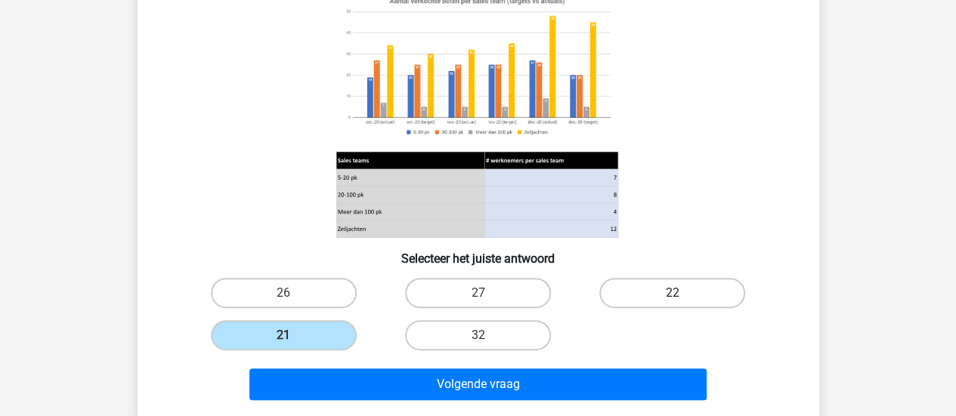
click at [714, 293] on label "22" at bounding box center [672, 293] width 146 height 30
click at [682, 293] on input "22" at bounding box center [677, 298] width 10 height 10
radio input "true"
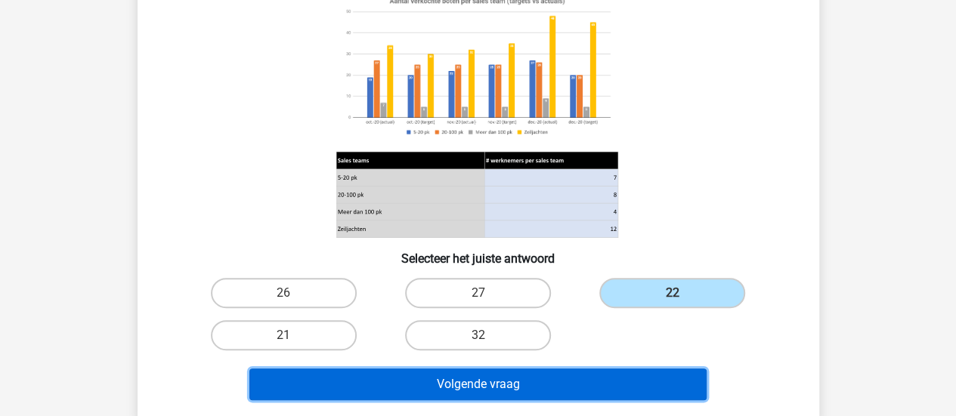
click at [568, 388] on button "Volgende vraag" at bounding box center [477, 385] width 457 height 32
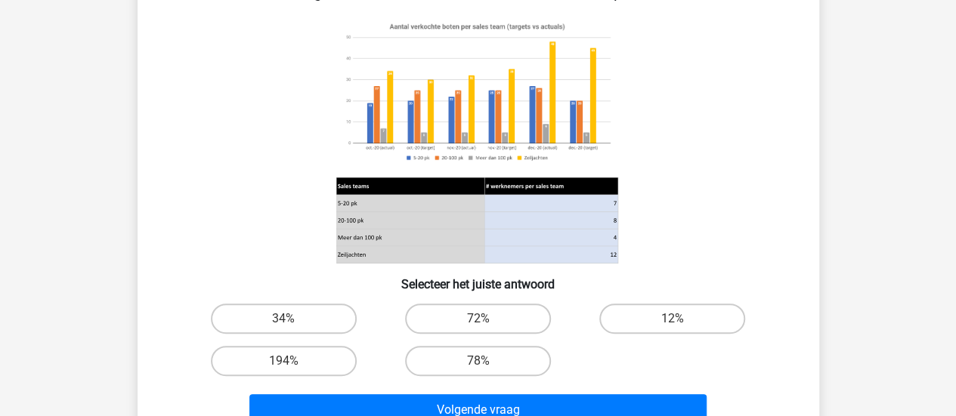
scroll to position [169, 0]
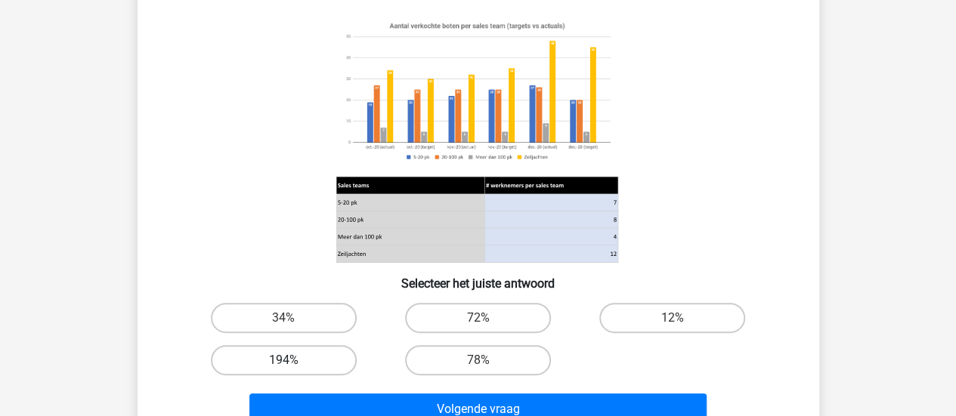
click at [299, 357] on label "194%" at bounding box center [284, 360] width 146 height 30
click at [293, 360] on input "194%" at bounding box center [288, 365] width 10 height 10
radio input "true"
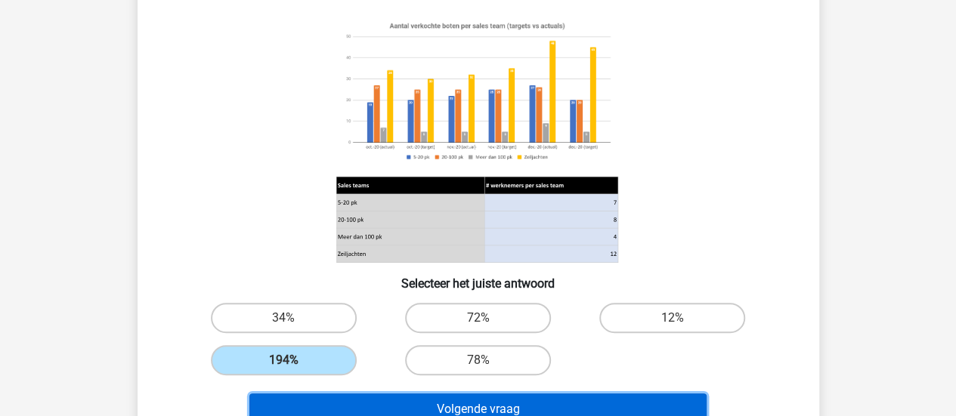
click at [433, 400] on button "Volgende vraag" at bounding box center [477, 410] width 457 height 32
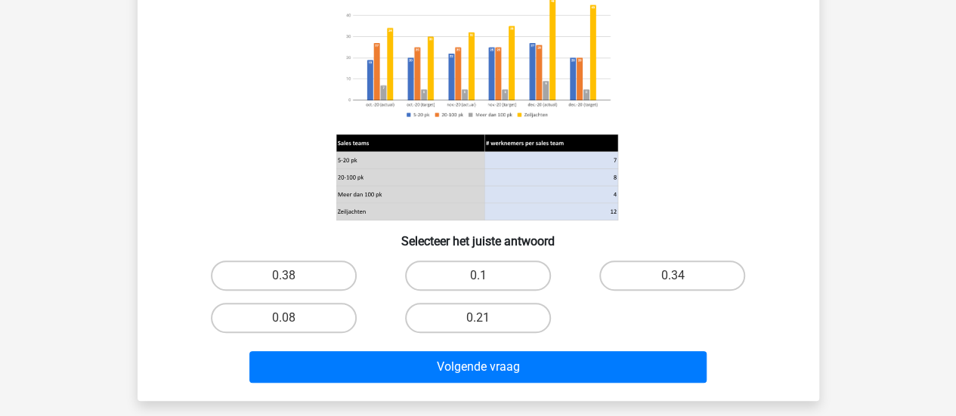
scroll to position [258, 0]
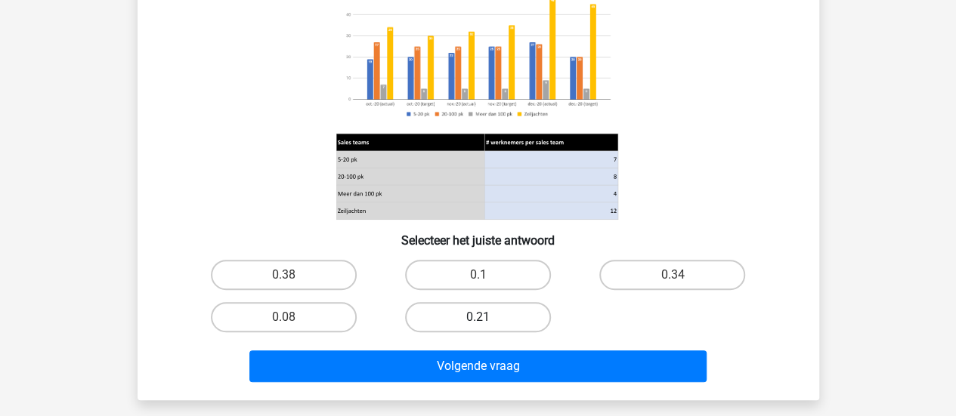
click at [503, 312] on label "0.21" at bounding box center [478, 317] width 146 height 30
click at [487, 317] on input "0.21" at bounding box center [482, 322] width 10 height 10
radio input "true"
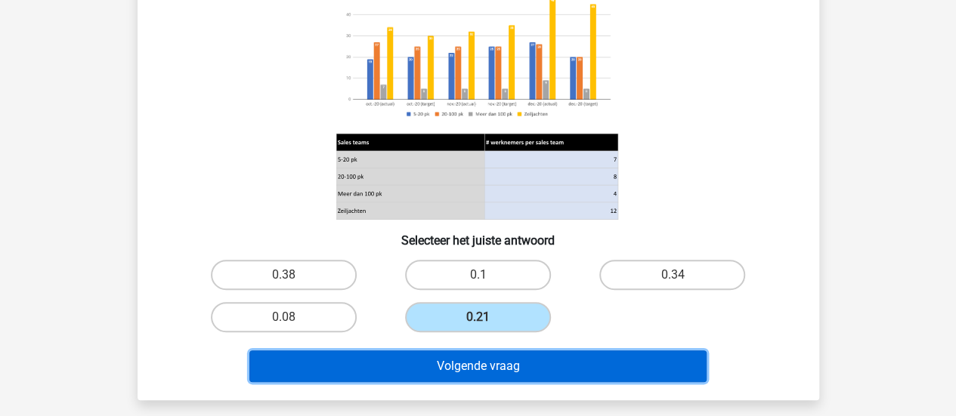
click at [515, 360] on button "Volgende vraag" at bounding box center [477, 367] width 457 height 32
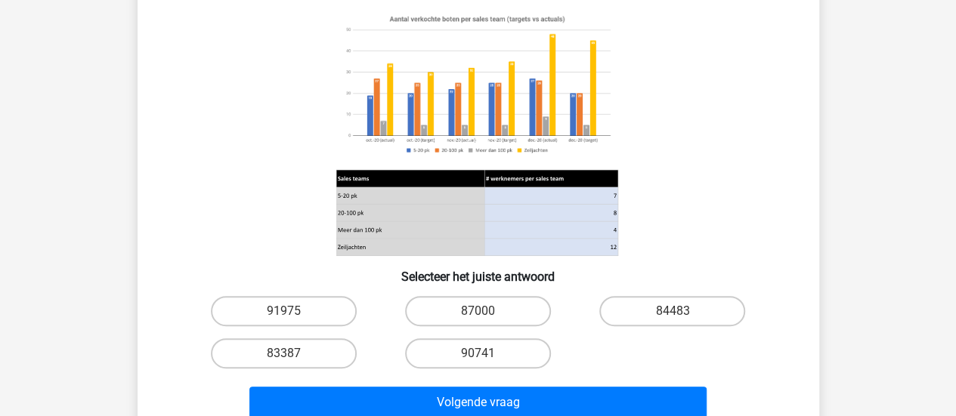
scroll to position [213, 0]
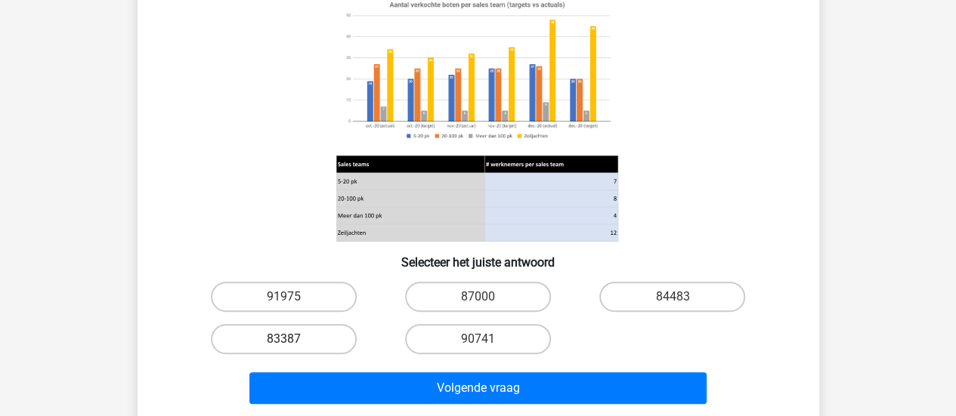
click at [330, 339] on label "83387" at bounding box center [284, 339] width 146 height 30
click at [293, 339] on input "83387" at bounding box center [288, 344] width 10 height 10
radio input "true"
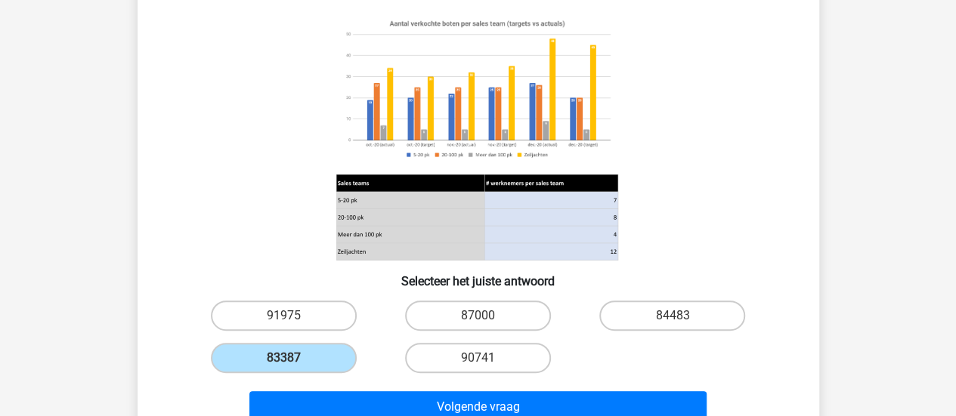
scroll to position [205, 0]
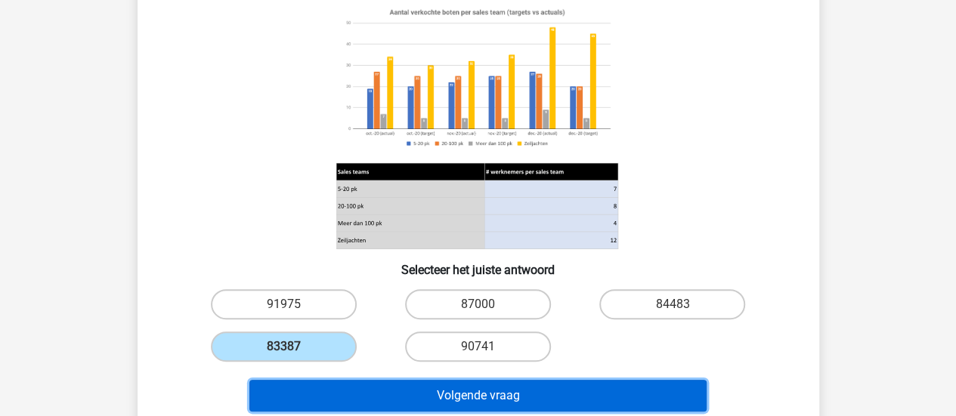
click at [526, 392] on button "Volgende vraag" at bounding box center [477, 396] width 457 height 32
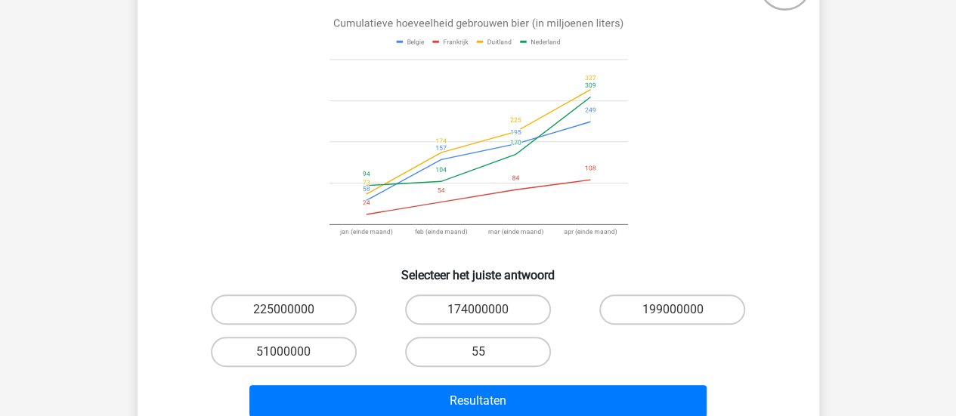
scroll to position [134, 0]
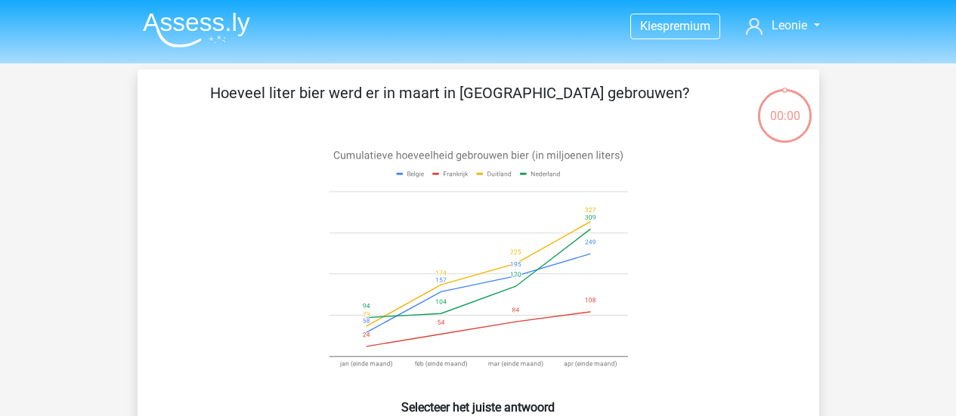
scroll to position [134, 0]
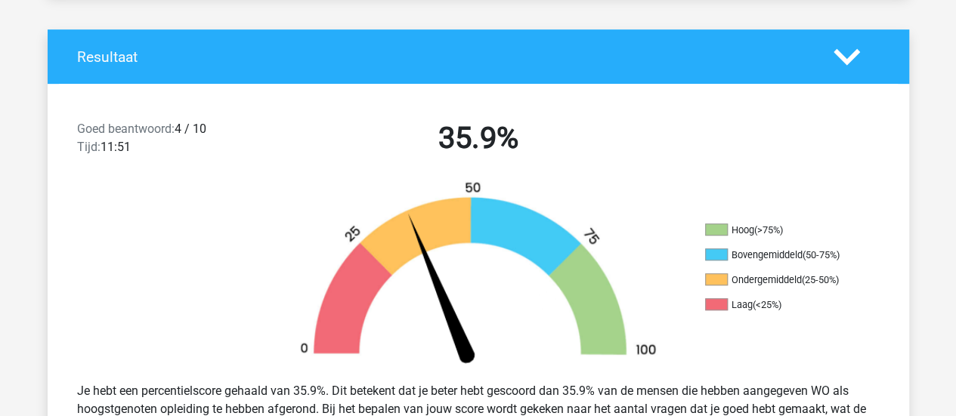
scroll to position [297, 0]
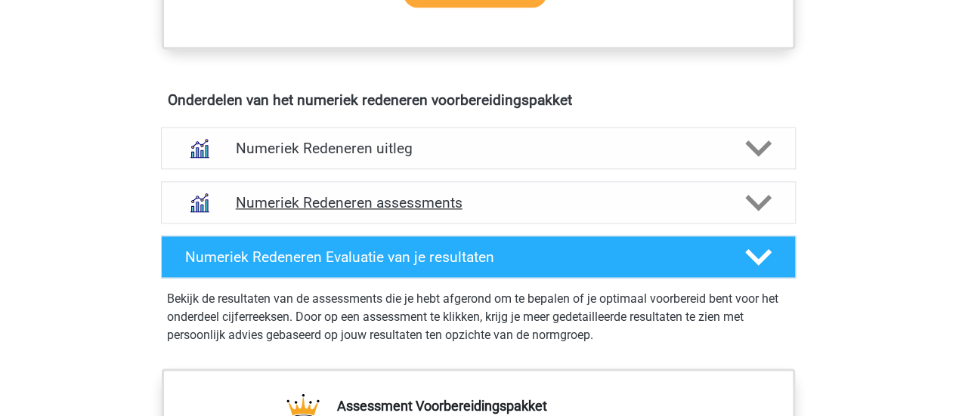
scroll to position [869, 0]
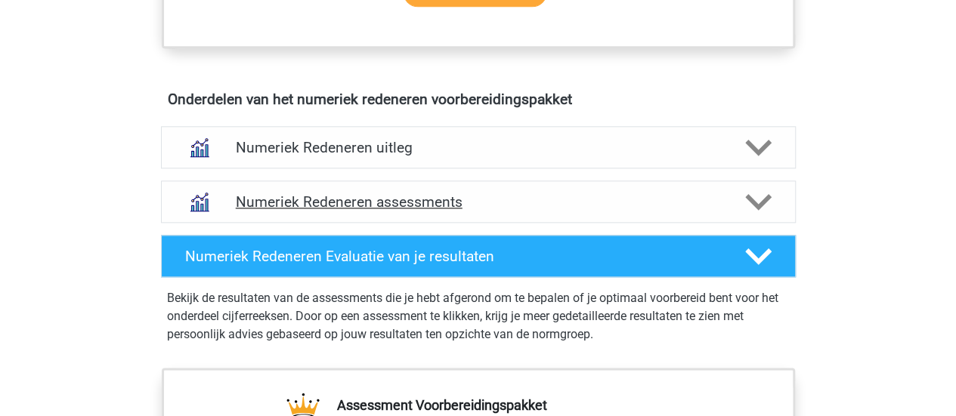
click at [449, 196] on h4 "Numeriek Redeneren assessments" at bounding box center [478, 201] width 485 height 17
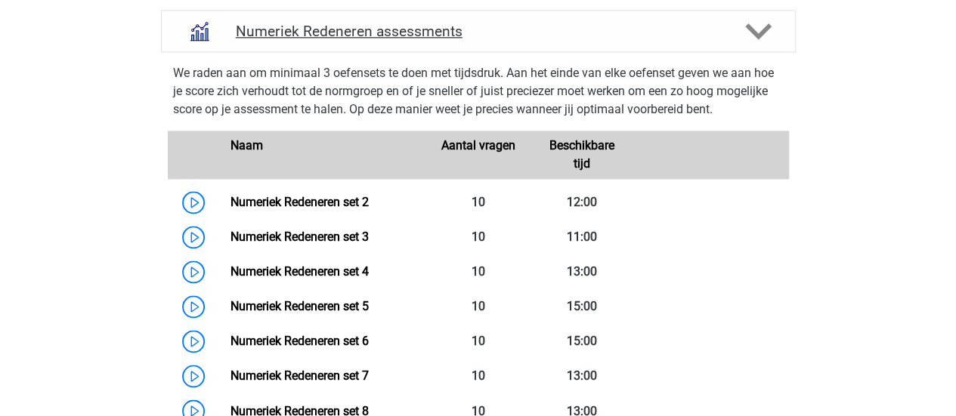
scroll to position [1040, 0]
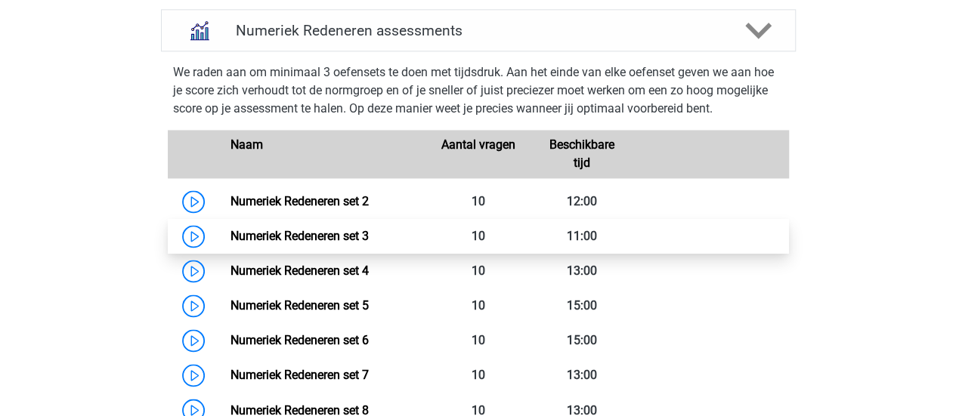
click at [230, 238] on link "Numeriek Redeneren set 3" at bounding box center [299, 236] width 138 height 14
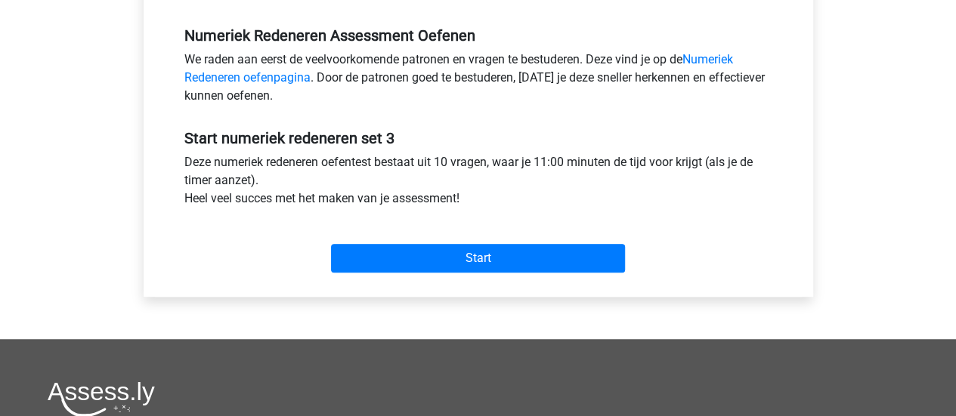
scroll to position [466, 0]
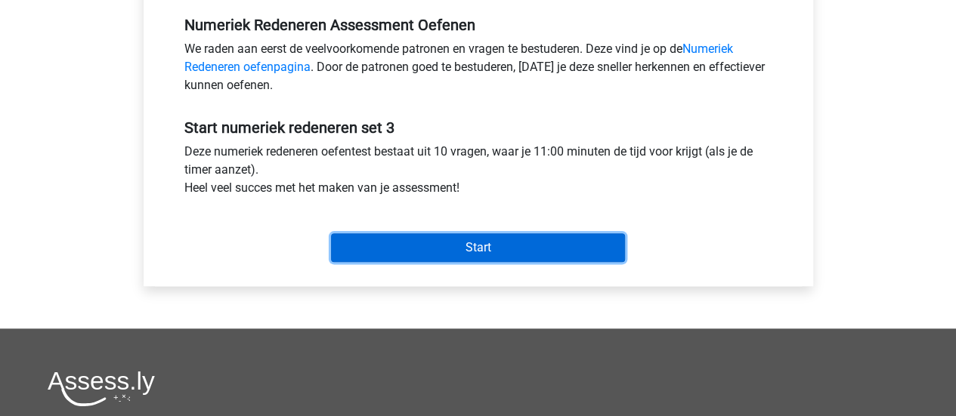
click at [511, 236] on input "Start" at bounding box center [478, 247] width 294 height 29
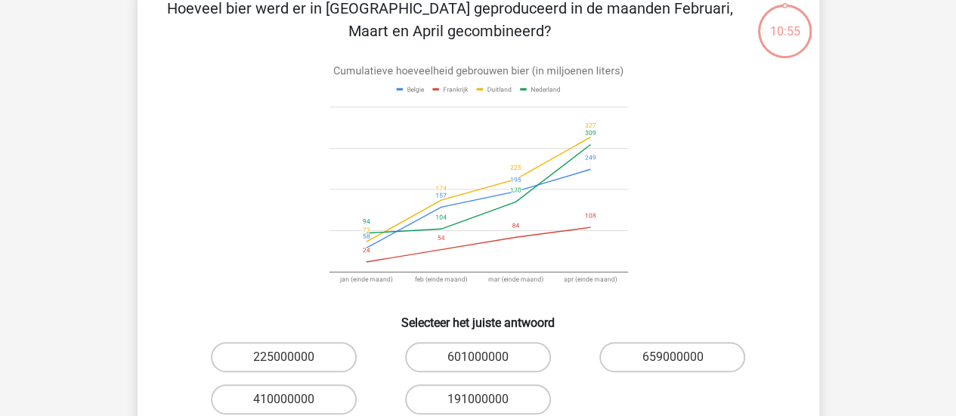
scroll to position [79, 0]
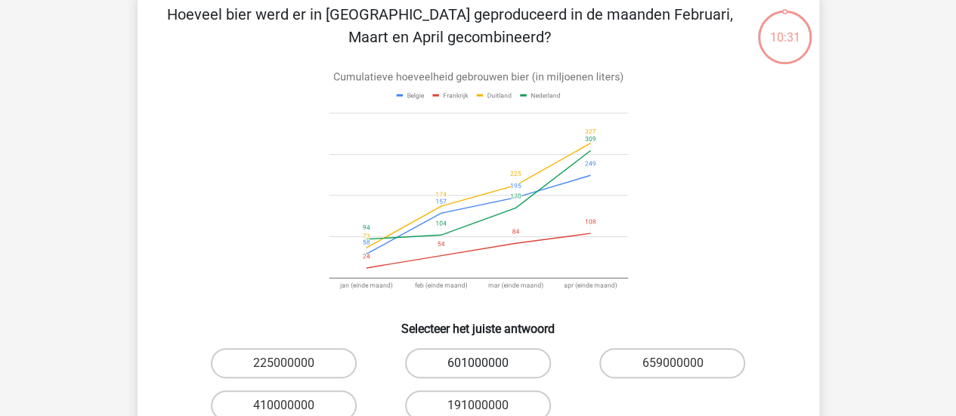
click at [510, 370] on label "601000000" at bounding box center [478, 363] width 146 height 30
click at [487, 370] on input "601000000" at bounding box center [482, 368] width 10 height 10
radio input "true"
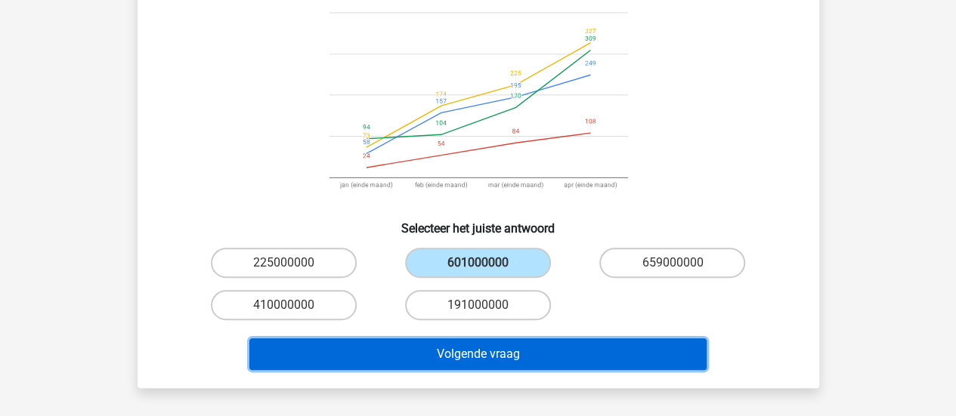
click at [546, 358] on button "Volgende vraag" at bounding box center [477, 354] width 457 height 32
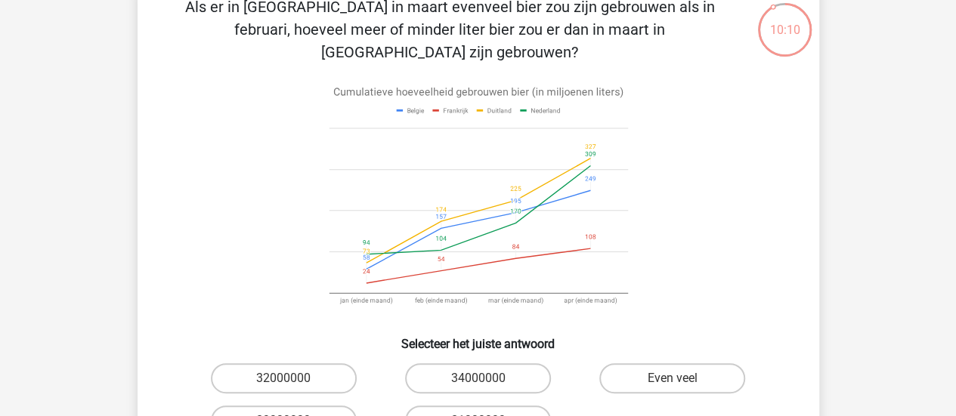
scroll to position [88, 0]
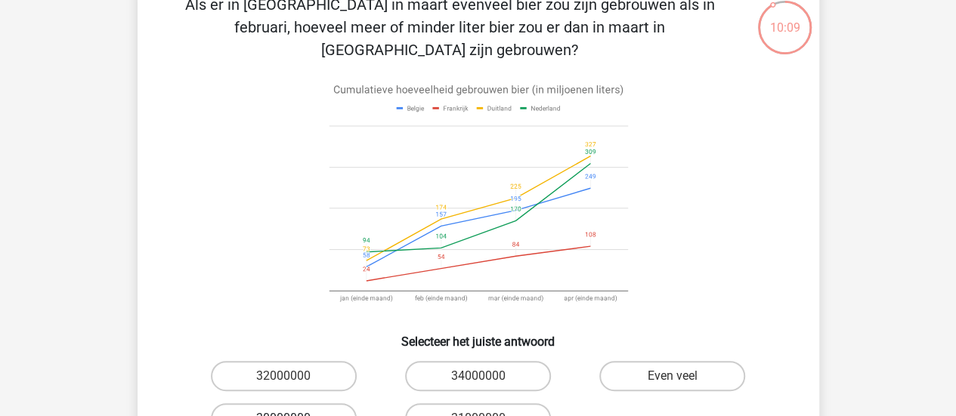
click at [317, 403] on label "30000000" at bounding box center [284, 418] width 146 height 30
click at [293, 415] on input "30000000" at bounding box center [288, 424] width 10 height 10
radio input "true"
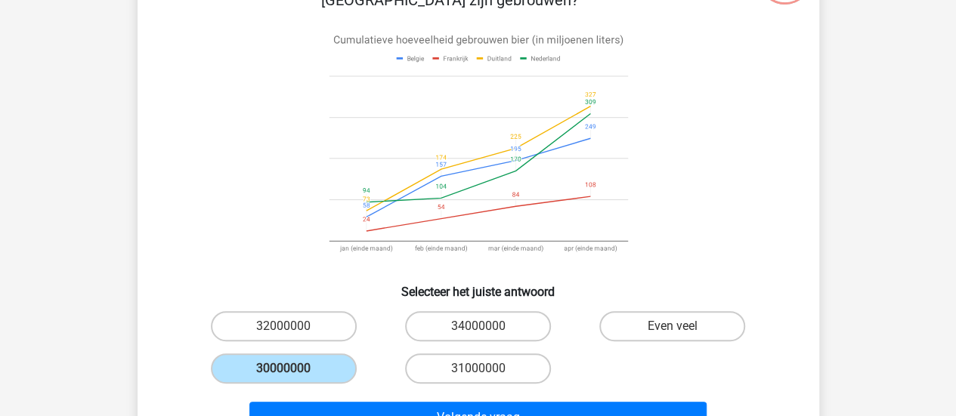
scroll to position [147, 0]
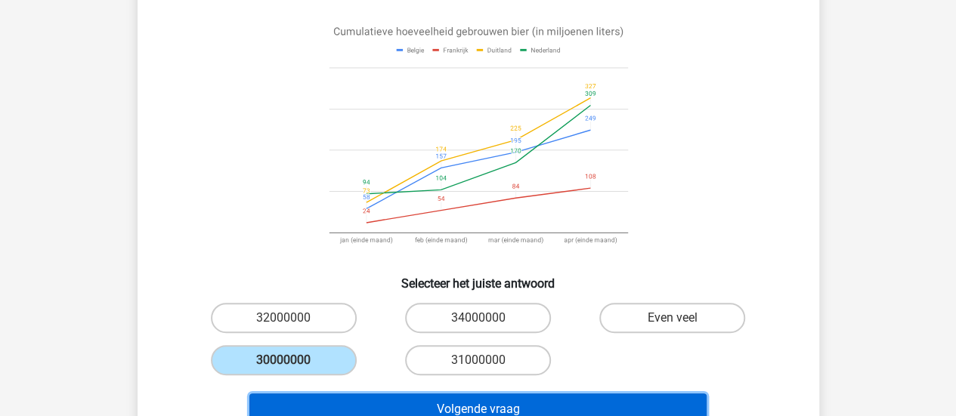
click at [586, 394] on button "Volgende vraag" at bounding box center [477, 410] width 457 height 32
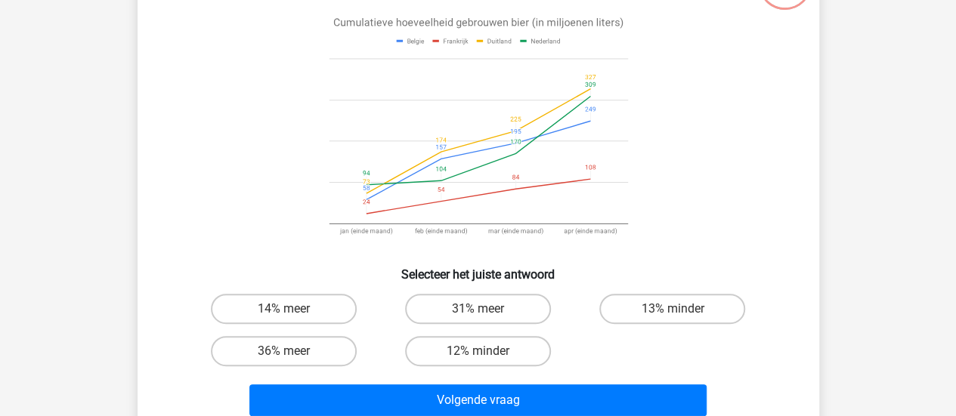
scroll to position [155, 0]
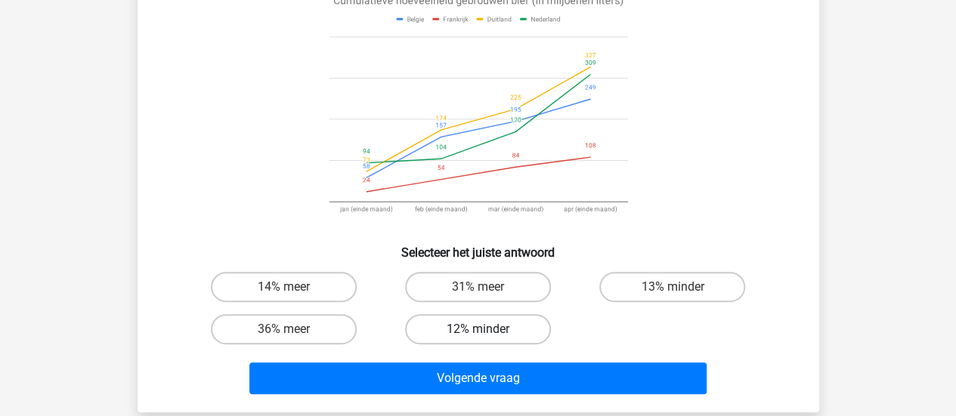
click at [497, 326] on label "12% minder" at bounding box center [478, 329] width 146 height 30
click at [487, 329] on input "12% minder" at bounding box center [482, 334] width 10 height 10
radio input "true"
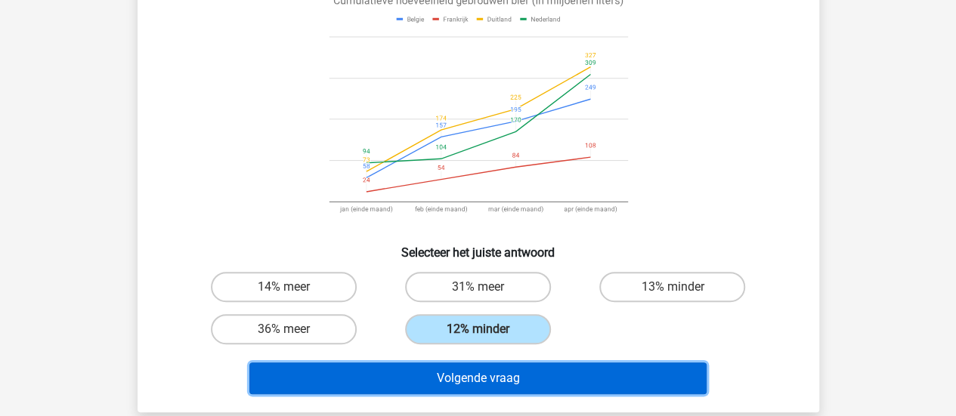
click at [515, 379] on button "Volgende vraag" at bounding box center [477, 379] width 457 height 32
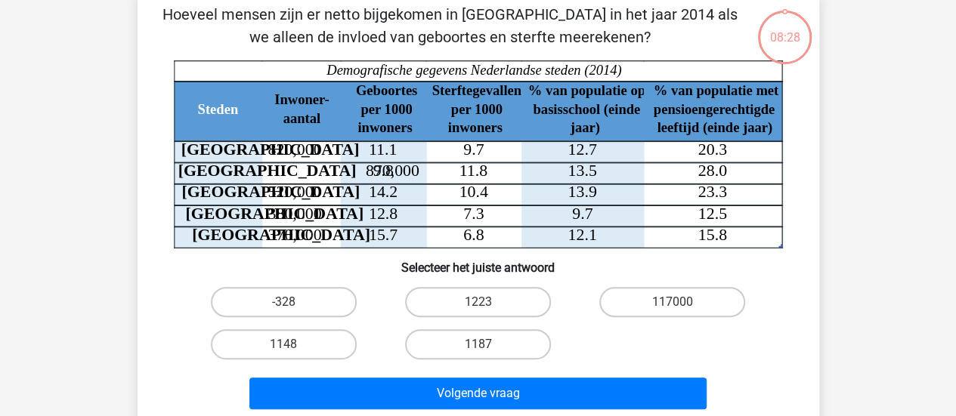
scroll to position [69, 0]
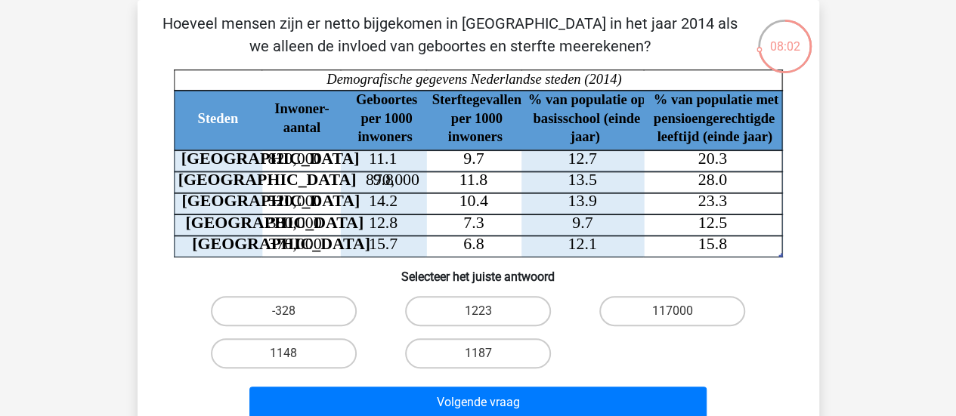
click at [473, 164] on tspan "9.7" at bounding box center [473, 159] width 20 height 18
click at [299, 356] on label "1148" at bounding box center [284, 353] width 146 height 30
click at [293, 356] on input "1148" at bounding box center [288, 359] width 10 height 10
radio input "true"
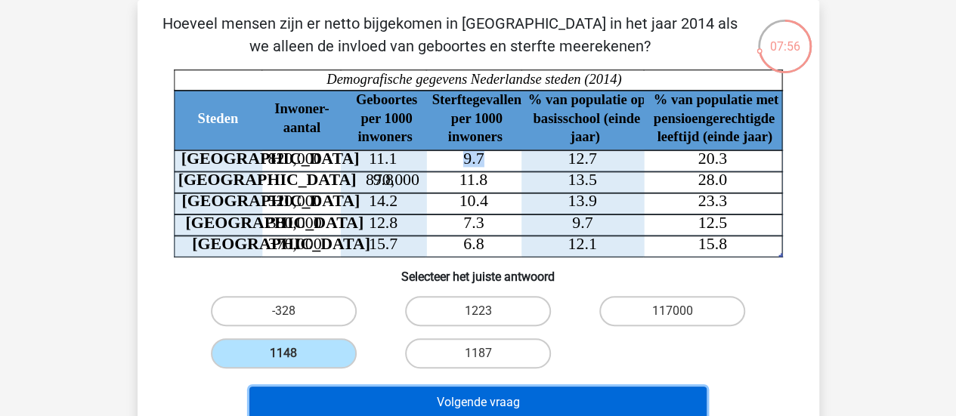
click at [465, 397] on button "Volgende vraag" at bounding box center [477, 403] width 457 height 32
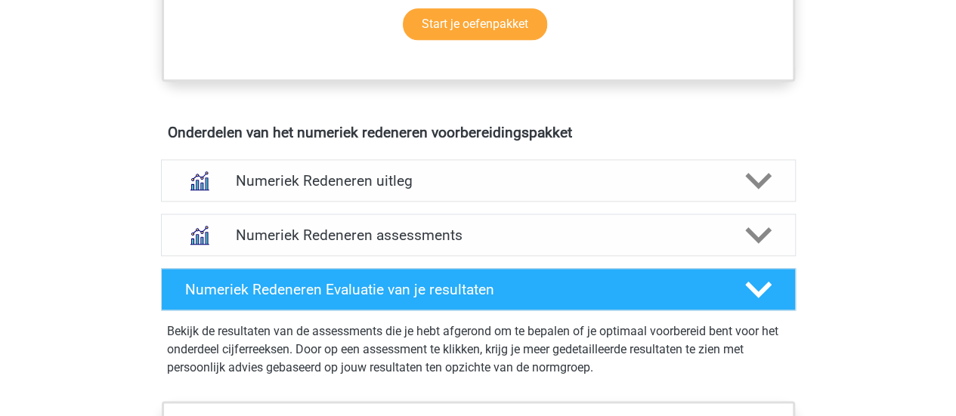
scroll to position [820, 0]
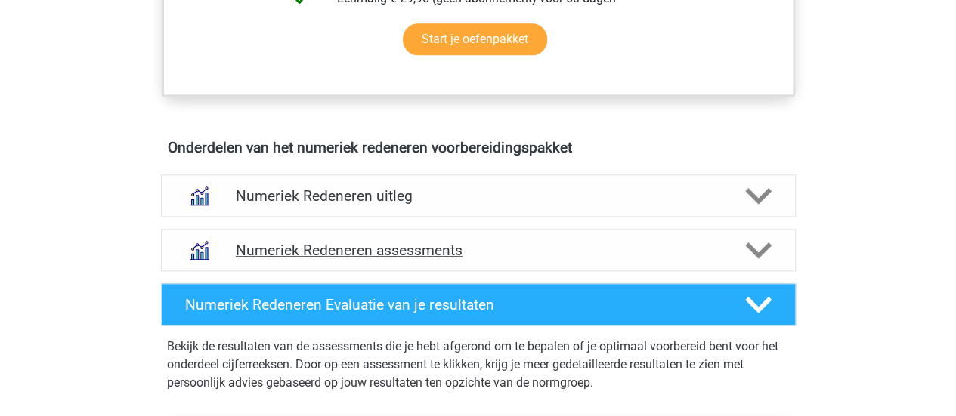
click at [485, 258] on div "Numeriek Redeneren assessments" at bounding box center [478, 250] width 635 height 42
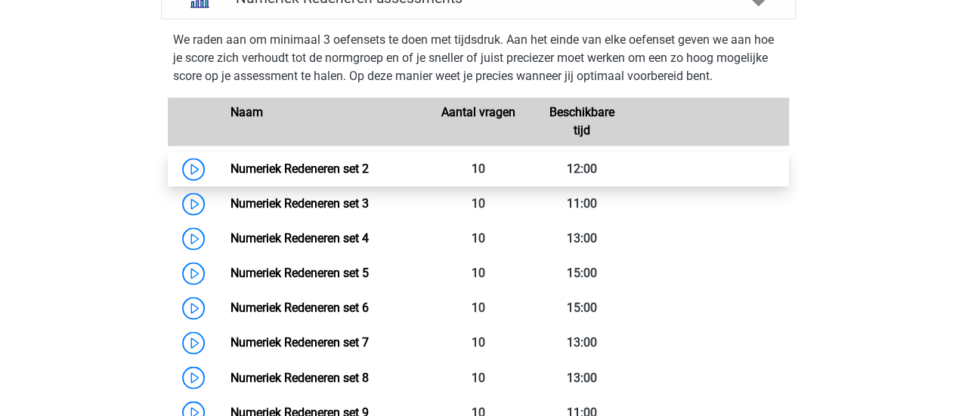
scroll to position [1074, 0]
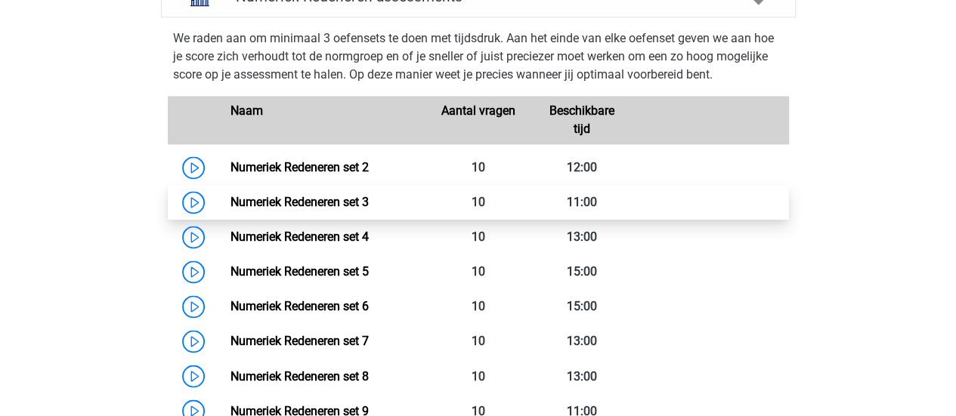
click at [230, 200] on link "Numeriek Redeneren set 3" at bounding box center [299, 202] width 138 height 14
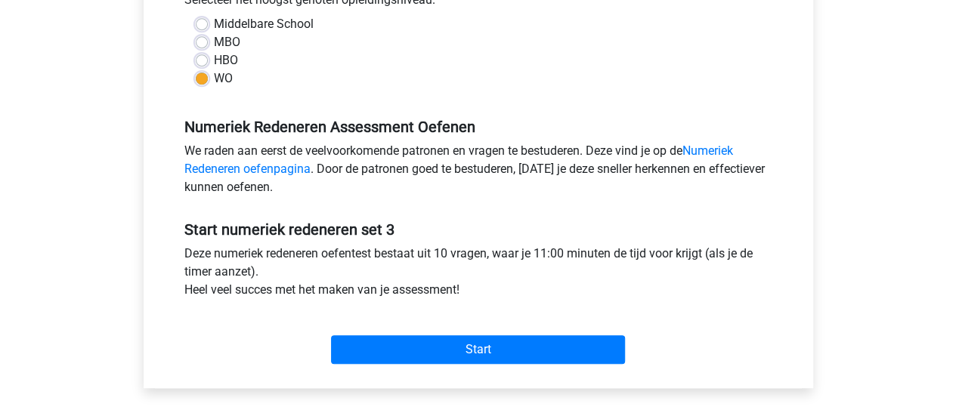
scroll to position [370, 0]
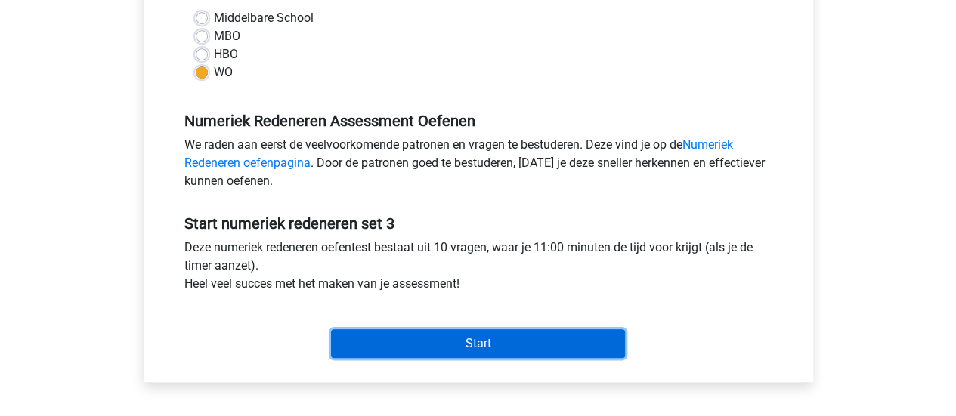
click at [476, 338] on input "Start" at bounding box center [478, 343] width 294 height 29
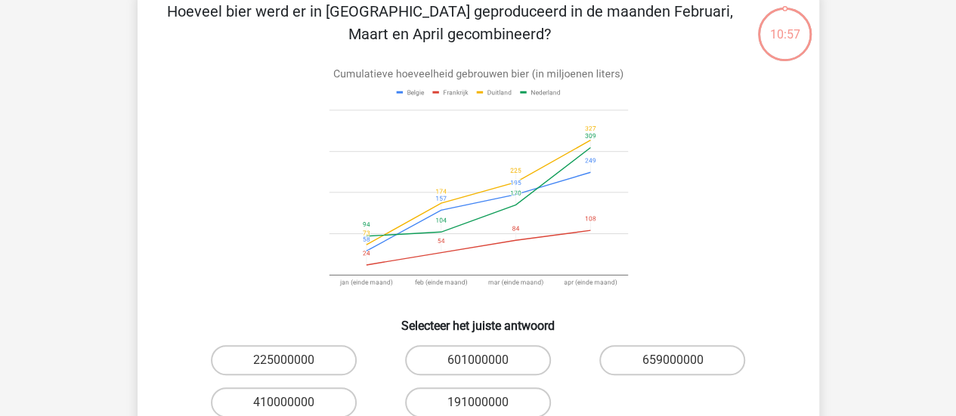
scroll to position [86, 0]
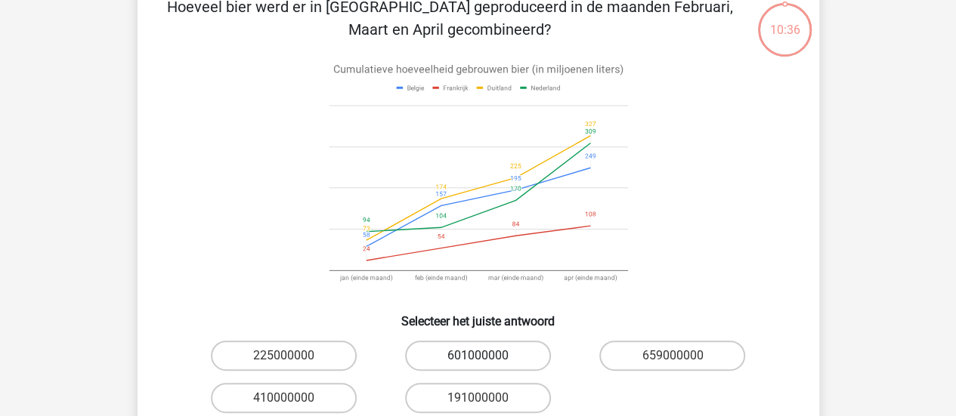
click at [526, 349] on label "601000000" at bounding box center [478, 356] width 146 height 30
click at [487, 356] on input "601000000" at bounding box center [482, 361] width 10 height 10
radio input "true"
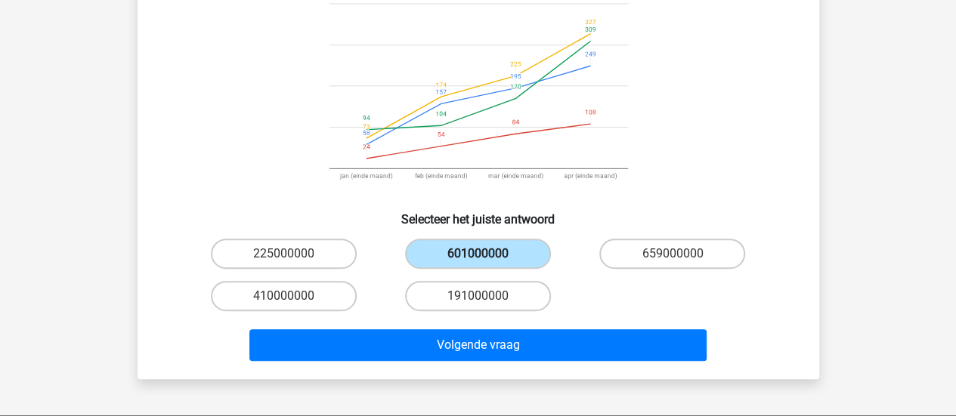
scroll to position [203, 0]
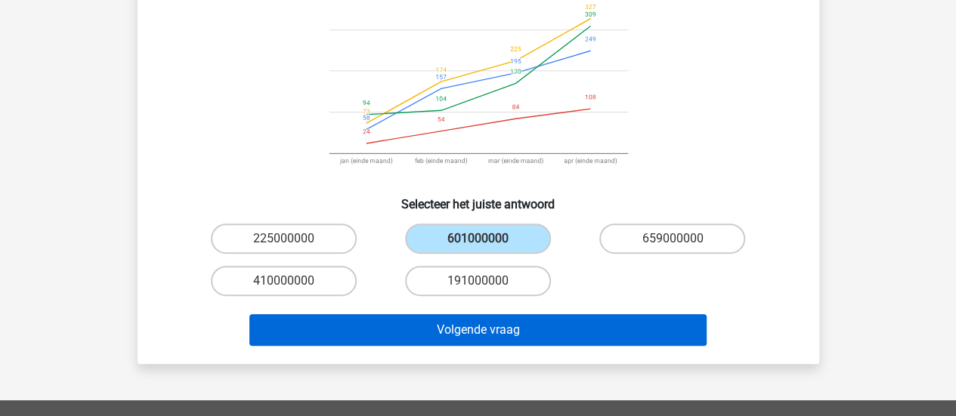
drag, startPoint x: 502, startPoint y: 345, endPoint x: 488, endPoint y: 332, distance: 19.2
click at [488, 332] on div "Volgende vraag" at bounding box center [478, 333] width 583 height 38
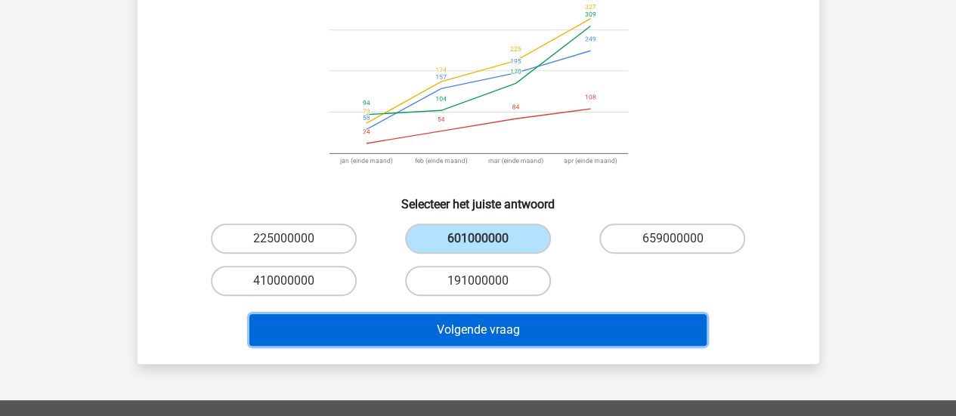
click at [488, 332] on button "Volgende vraag" at bounding box center [477, 330] width 457 height 32
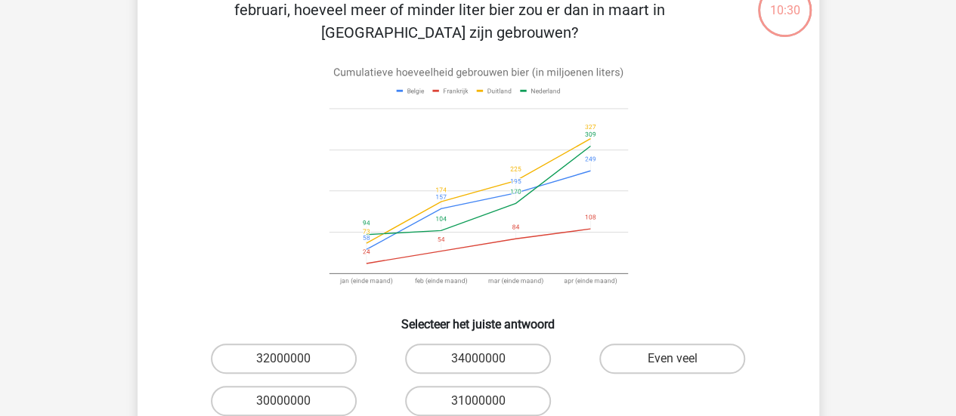
scroll to position [109, 0]
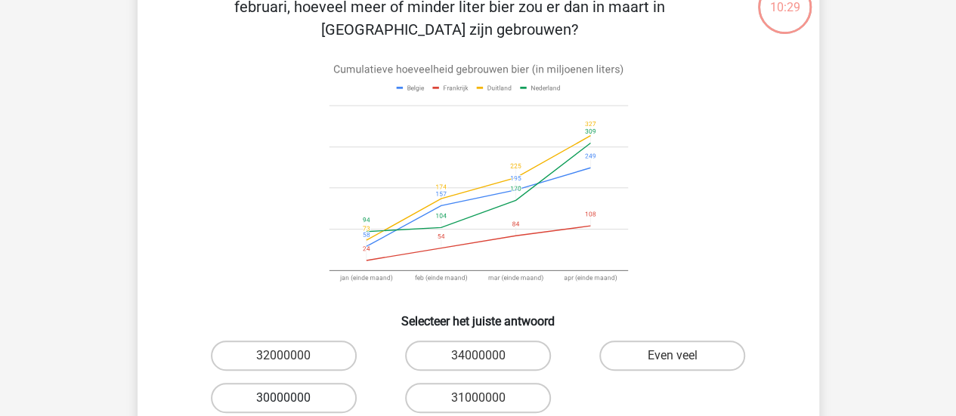
click at [325, 383] on label "30000000" at bounding box center [284, 398] width 146 height 30
click at [293, 398] on input "30000000" at bounding box center [288, 403] width 10 height 10
radio input "true"
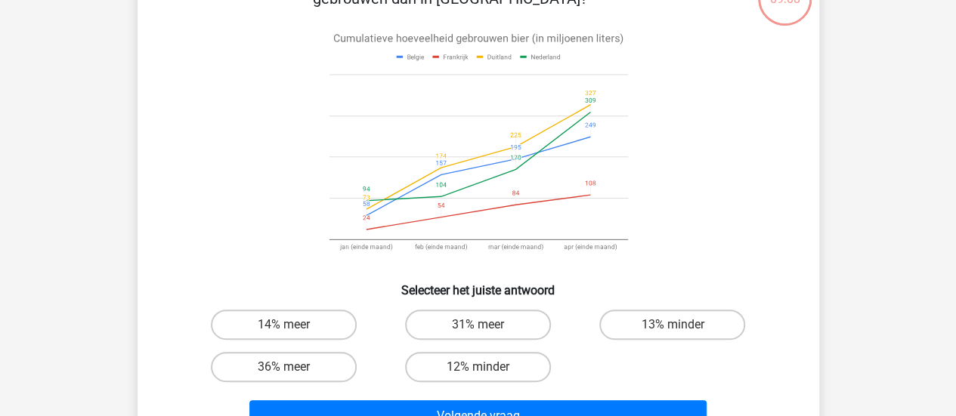
scroll to position [119, 0]
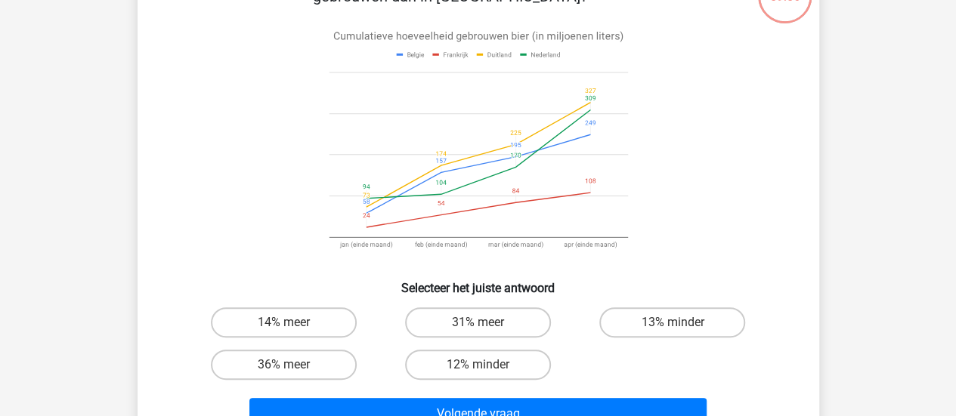
click at [286, 370] on input "36% meer" at bounding box center [288, 370] width 10 height 10
radio input "true"
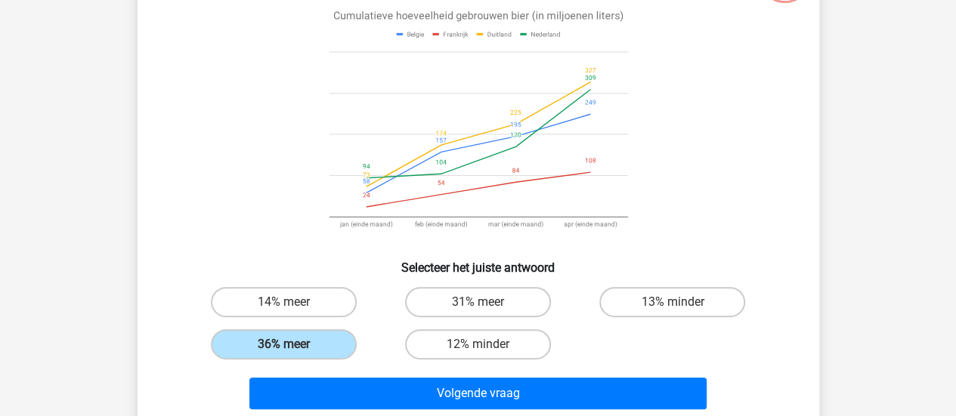
scroll to position [145, 0]
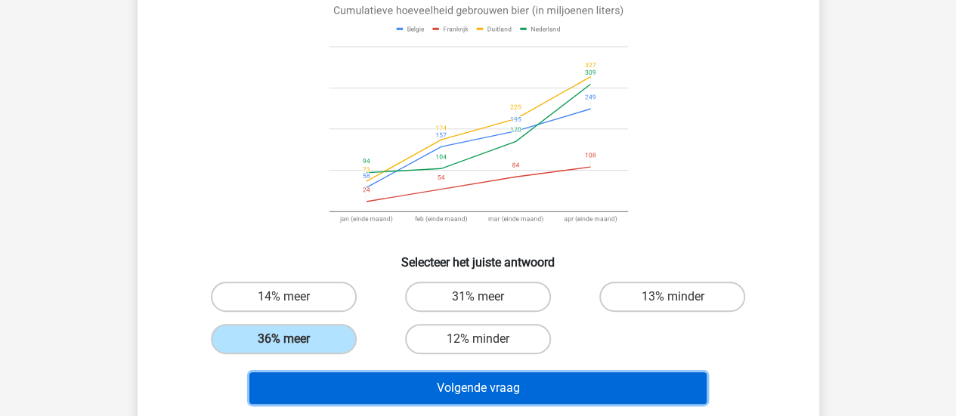
click at [561, 383] on button "Volgende vraag" at bounding box center [477, 388] width 457 height 32
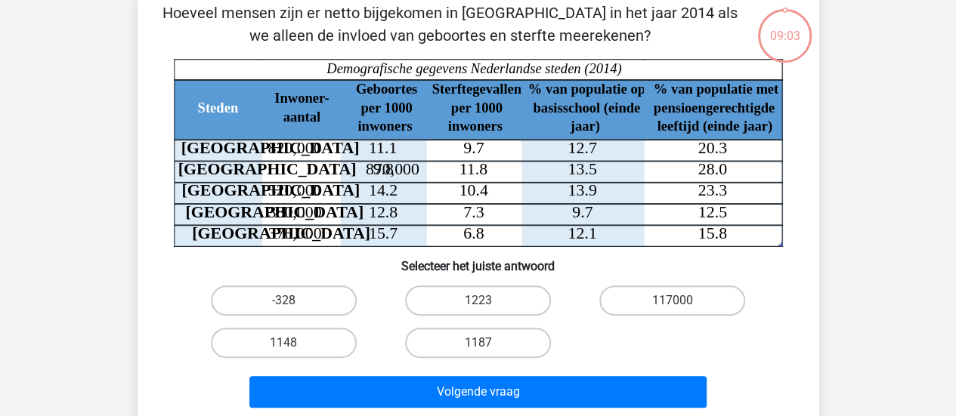
scroll to position [69, 0]
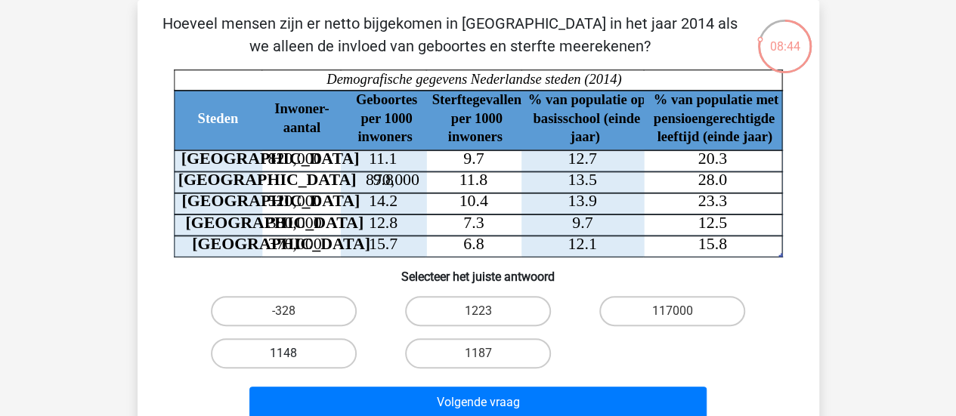
click at [324, 361] on label "1148" at bounding box center [284, 353] width 146 height 30
click at [293, 361] on input "1148" at bounding box center [288, 359] width 10 height 10
radio input "true"
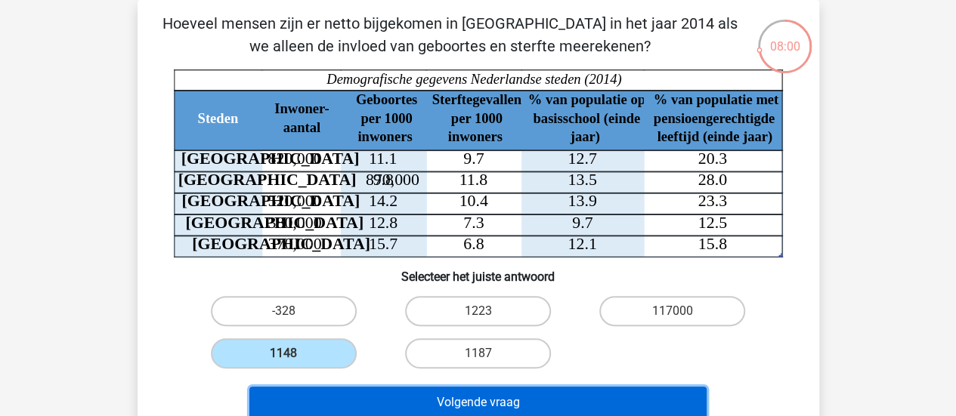
click at [558, 396] on button "Volgende vraag" at bounding box center [477, 403] width 457 height 32
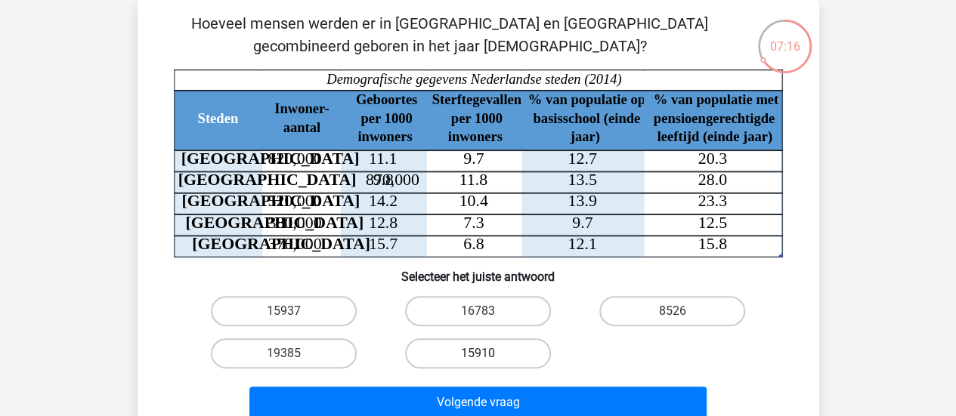
click at [519, 353] on label "15910" at bounding box center [478, 353] width 146 height 30
click at [487, 354] on input "15910" at bounding box center [482, 359] width 10 height 10
radio input "true"
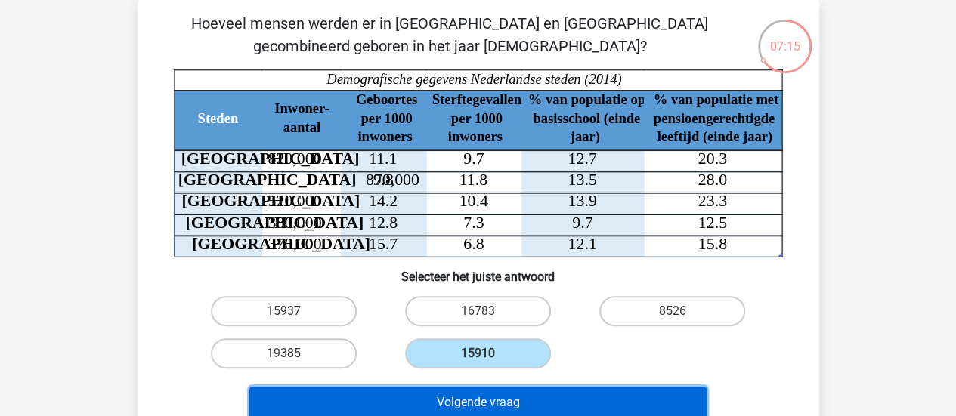
click at [546, 391] on button "Volgende vraag" at bounding box center [477, 403] width 457 height 32
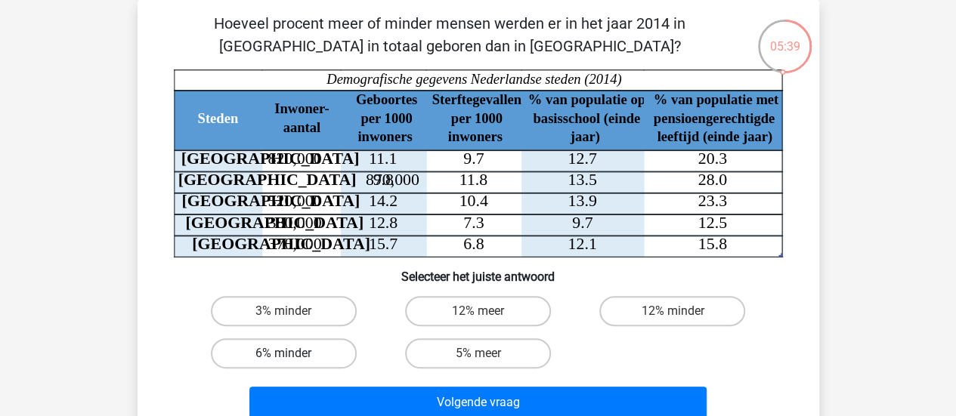
click at [302, 346] on label "6% minder" at bounding box center [284, 353] width 146 height 30
click at [293, 354] on input "6% minder" at bounding box center [288, 359] width 10 height 10
radio input "true"
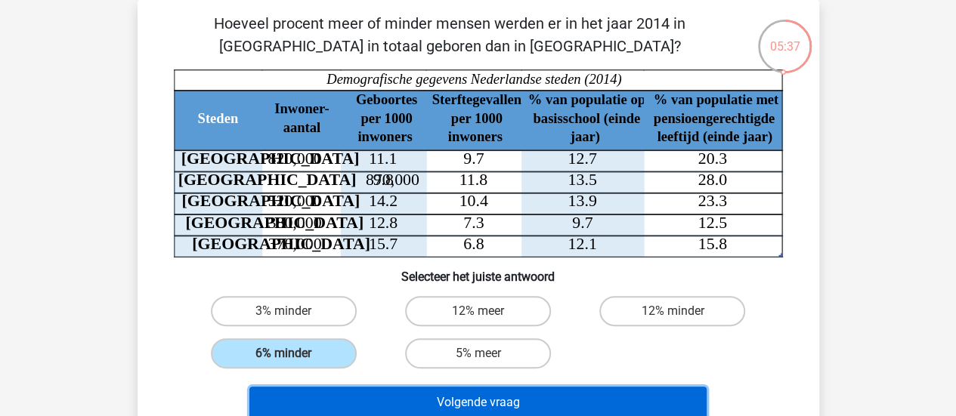
click at [407, 399] on button "Volgende vraag" at bounding box center [477, 403] width 457 height 32
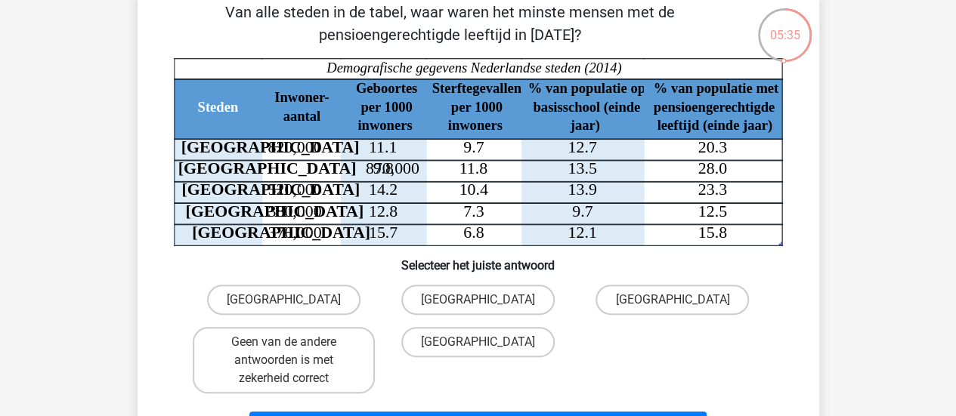
scroll to position [76, 0]
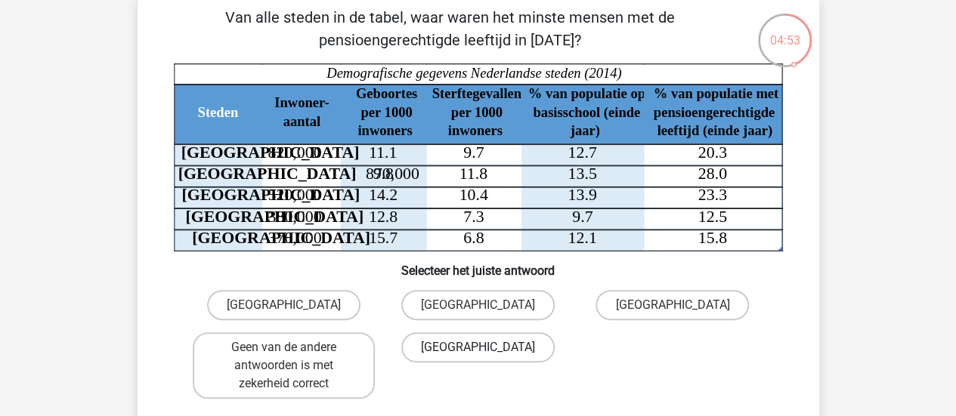
click at [505, 358] on label "Den Haag" at bounding box center [477, 347] width 153 height 30
click at [487, 357] on input "Den Haag" at bounding box center [482, 352] width 10 height 10
radio input "true"
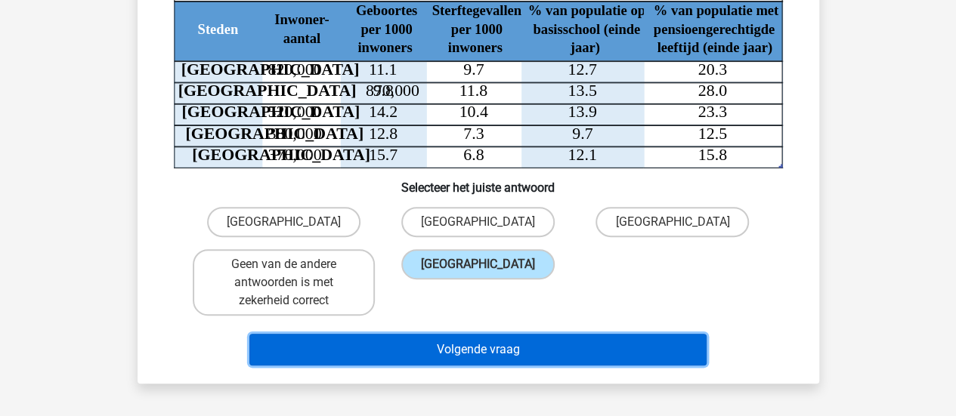
click at [515, 350] on button "Volgende vraag" at bounding box center [477, 350] width 457 height 32
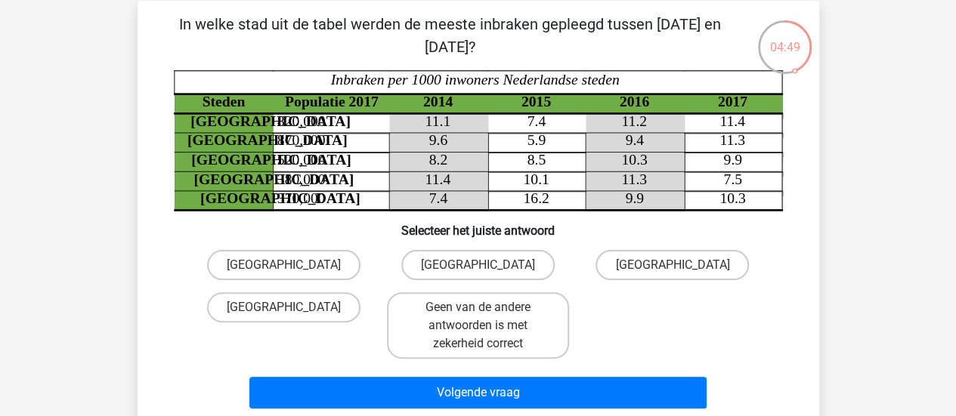
scroll to position [68, 0]
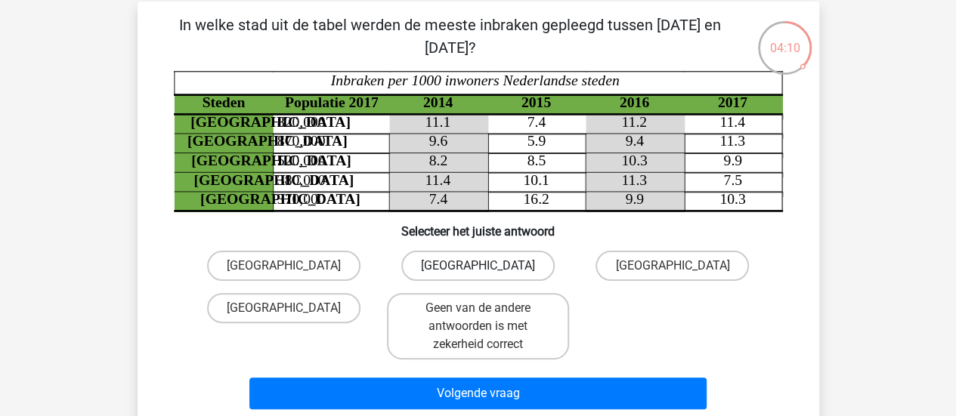
click at [522, 263] on label "Rotterdam" at bounding box center [477, 266] width 153 height 30
click at [487, 266] on input "Rotterdam" at bounding box center [482, 271] width 10 height 10
radio input "true"
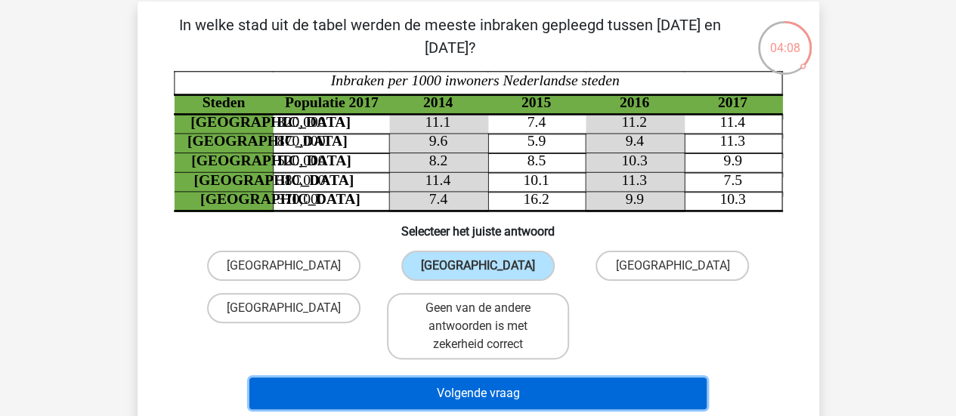
click at [567, 383] on button "Volgende vraag" at bounding box center [477, 394] width 457 height 32
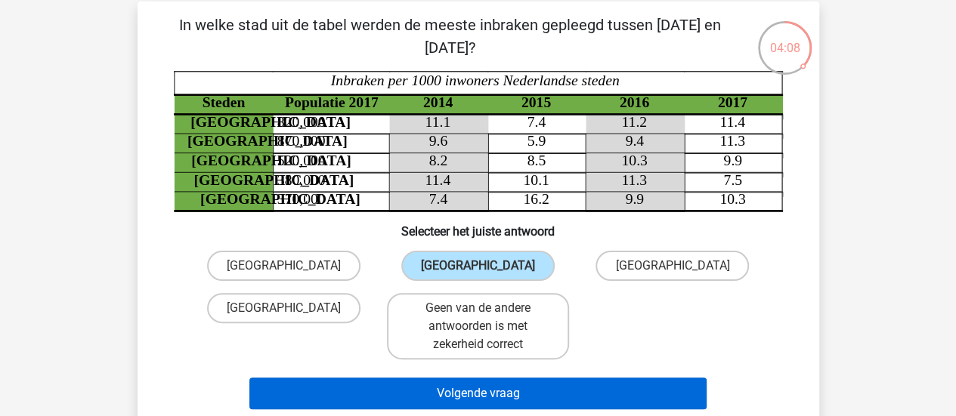
scroll to position [69, 0]
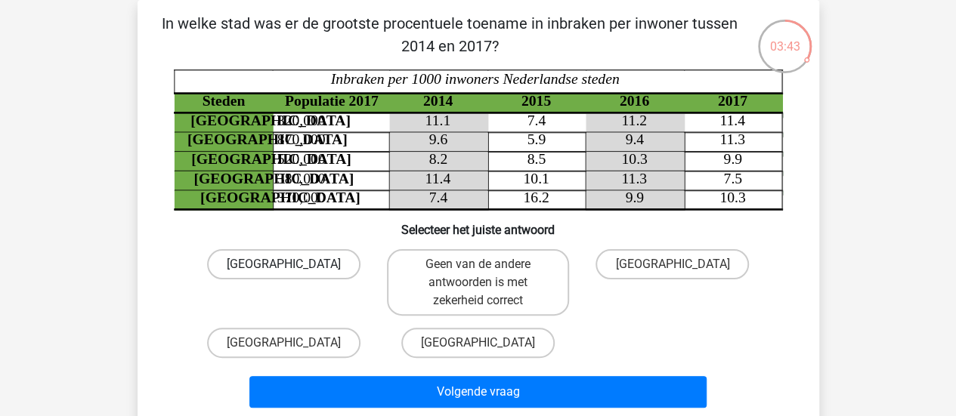
click at [310, 268] on label "Utrecht" at bounding box center [283, 264] width 153 height 30
click at [293, 268] on input "Utrecht" at bounding box center [288, 269] width 10 height 10
radio input "true"
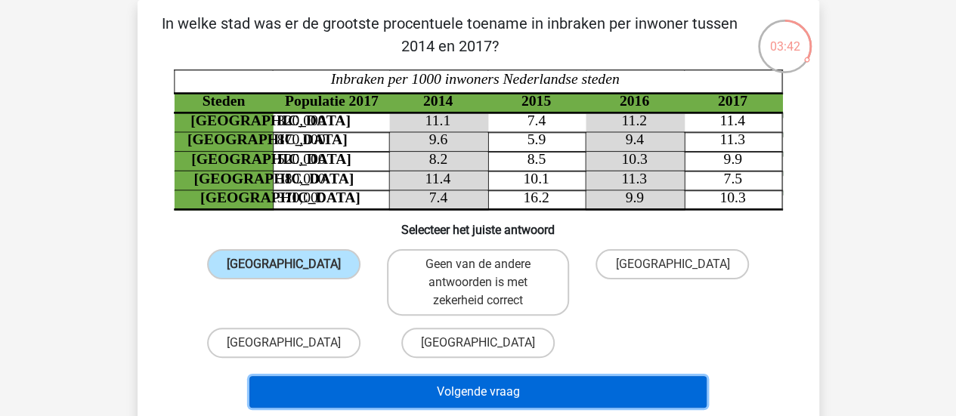
click at [468, 400] on button "Volgende vraag" at bounding box center [477, 392] width 457 height 32
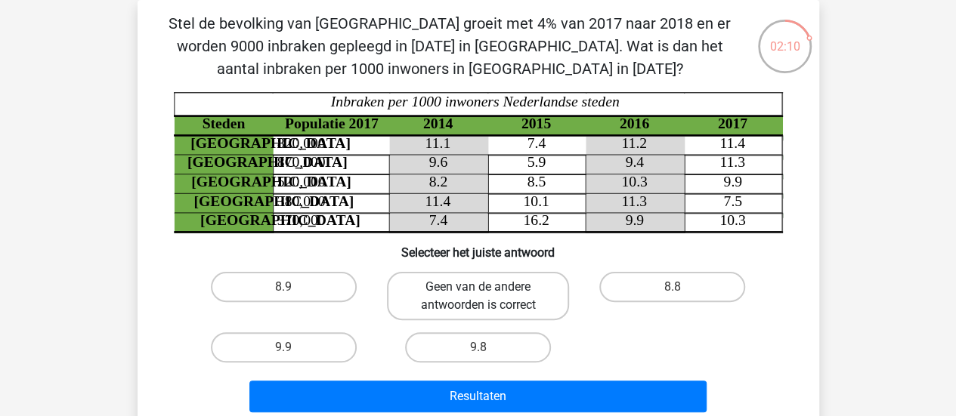
click at [515, 307] on label "Geen van de andere antwoorden is correct" at bounding box center [478, 296] width 182 height 48
click at [487, 297] on input "Geen van de andere antwoorden is correct" at bounding box center [482, 292] width 10 height 10
radio input "true"
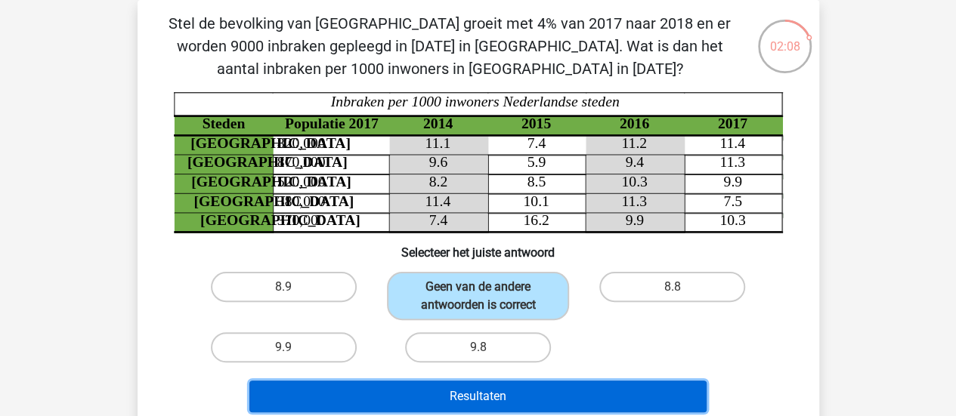
click at [594, 400] on button "Resultaten" at bounding box center [477, 397] width 457 height 32
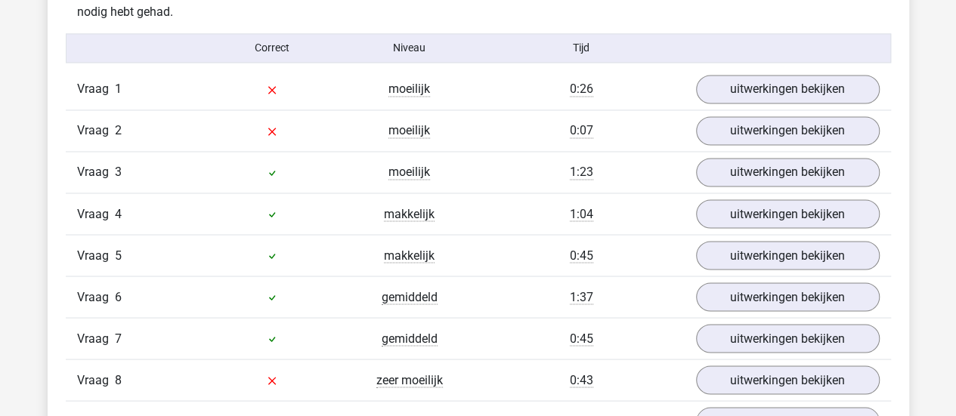
scroll to position [1233, 0]
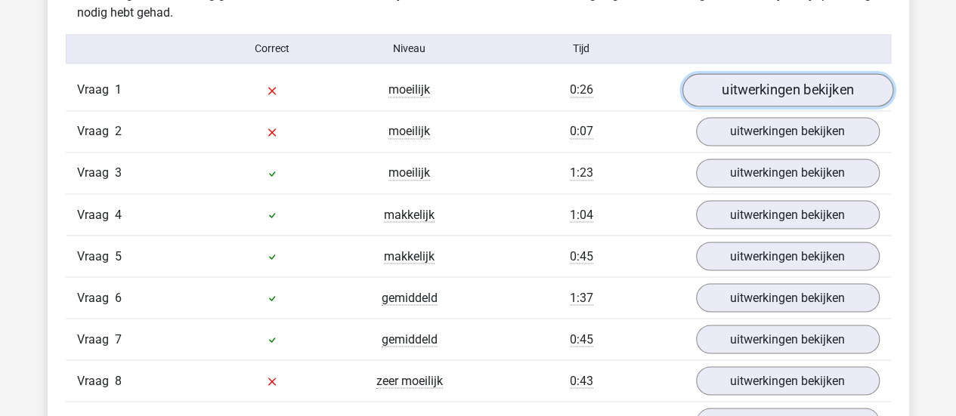
click at [775, 85] on link "uitwerkingen bekijken" at bounding box center [786, 89] width 211 height 33
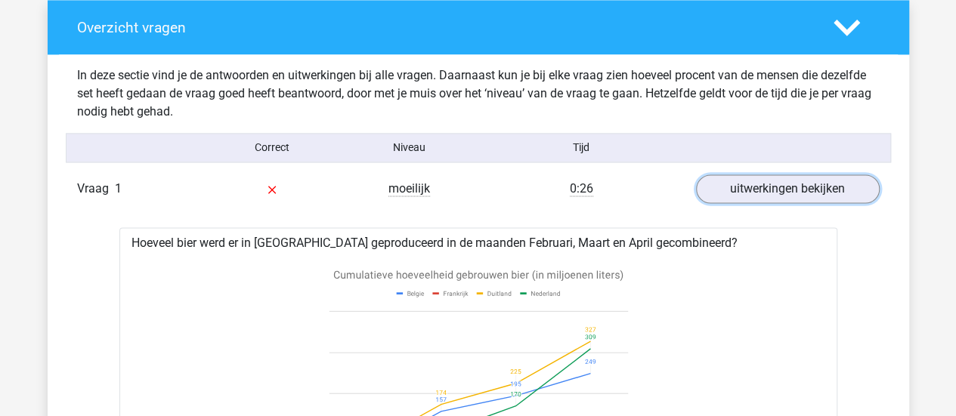
scroll to position [1132, 0]
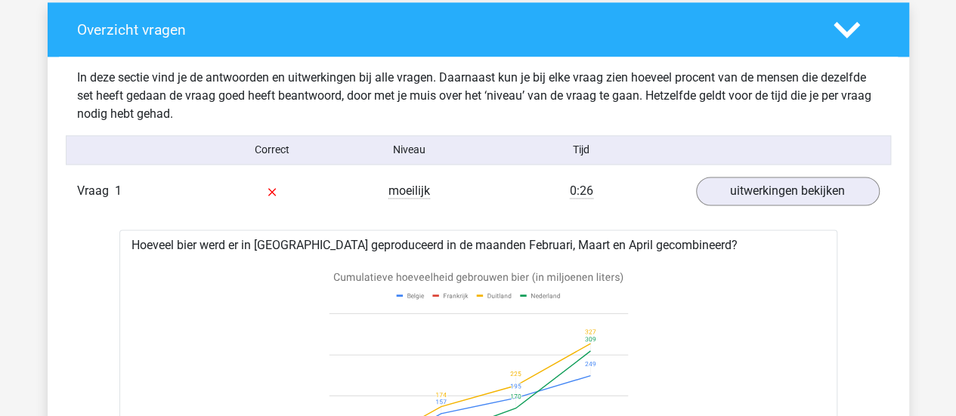
click at [702, 152] on div at bounding box center [787, 150] width 206 height 16
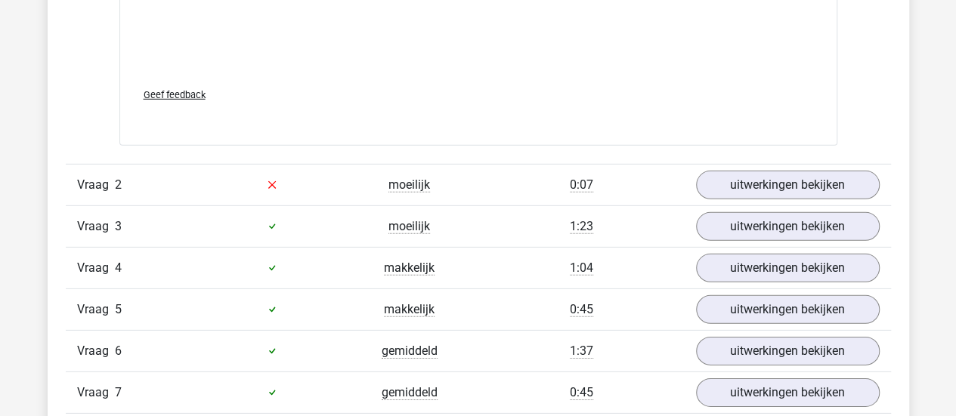
scroll to position [2180, 0]
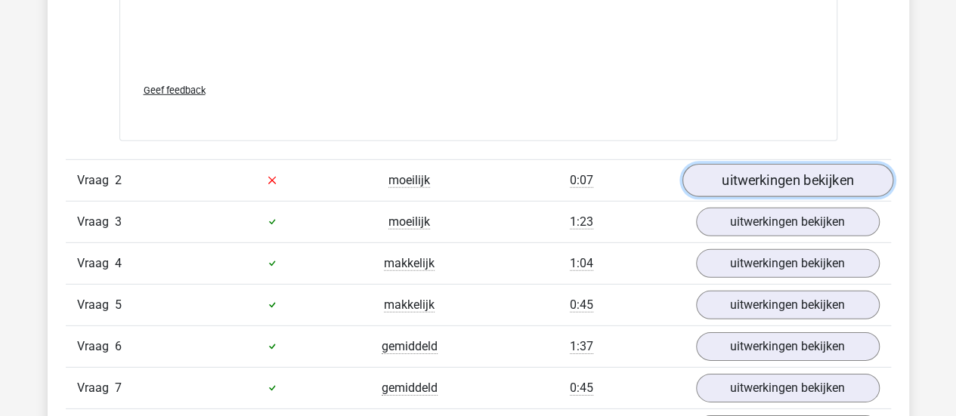
click at [768, 175] on link "uitwerkingen bekijken" at bounding box center [786, 180] width 211 height 33
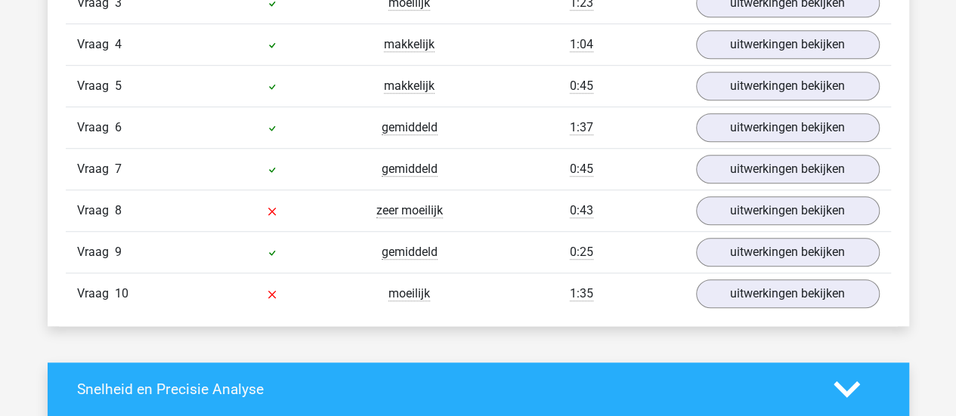
scroll to position [3415, 0]
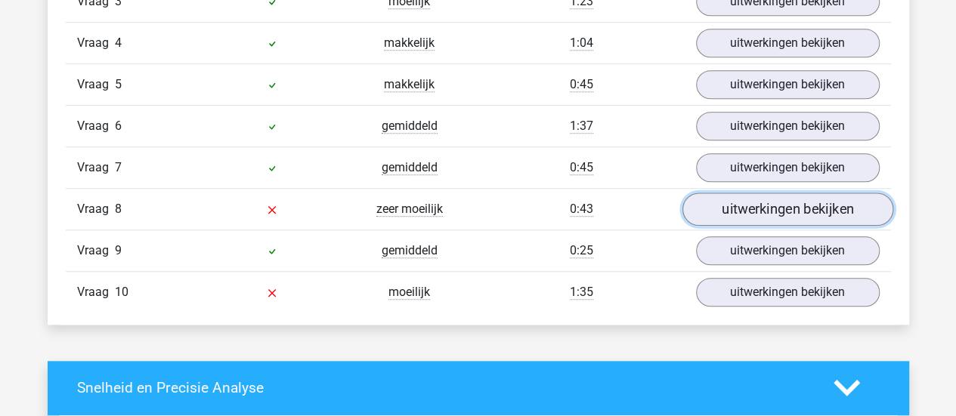
click at [752, 197] on link "uitwerkingen bekijken" at bounding box center [786, 209] width 211 height 33
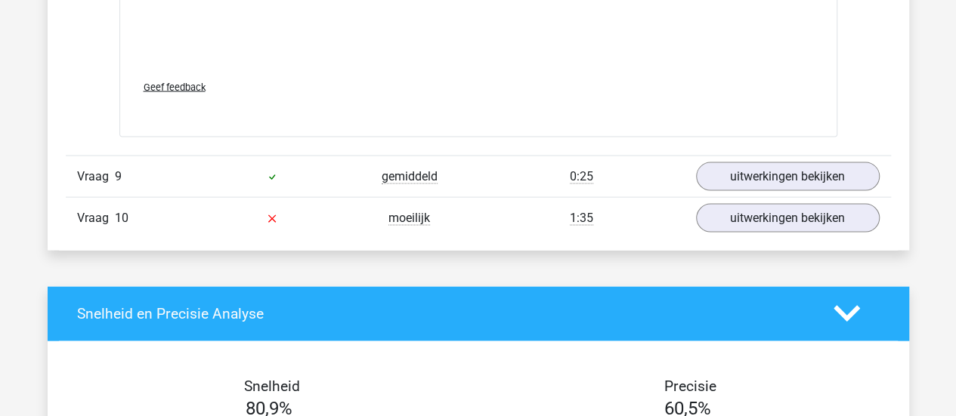
scroll to position [4391, 0]
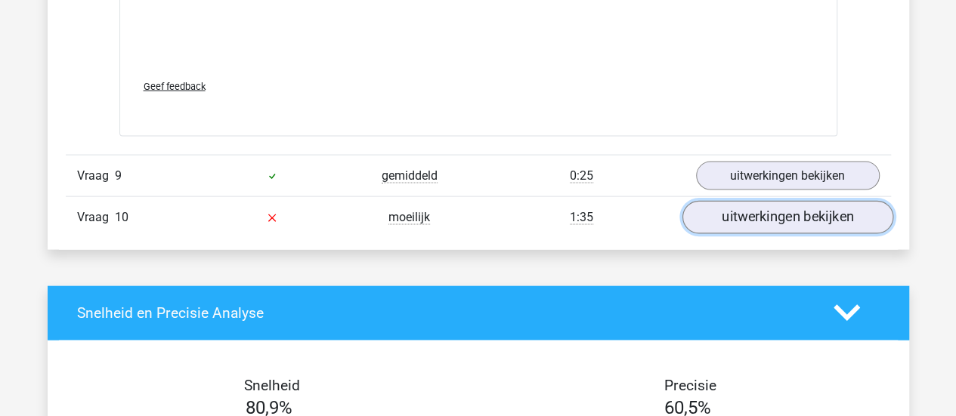
click at [737, 215] on link "uitwerkingen bekijken" at bounding box center [786, 217] width 211 height 33
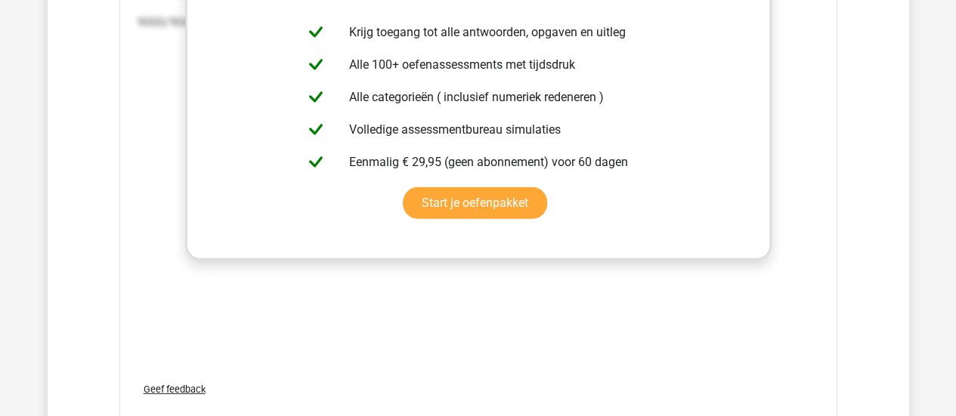
scroll to position [5098, 0]
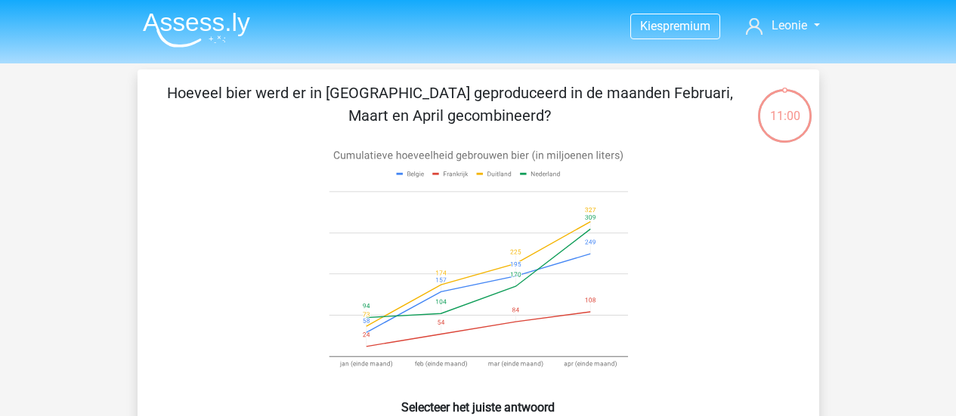
scroll to position [69, 0]
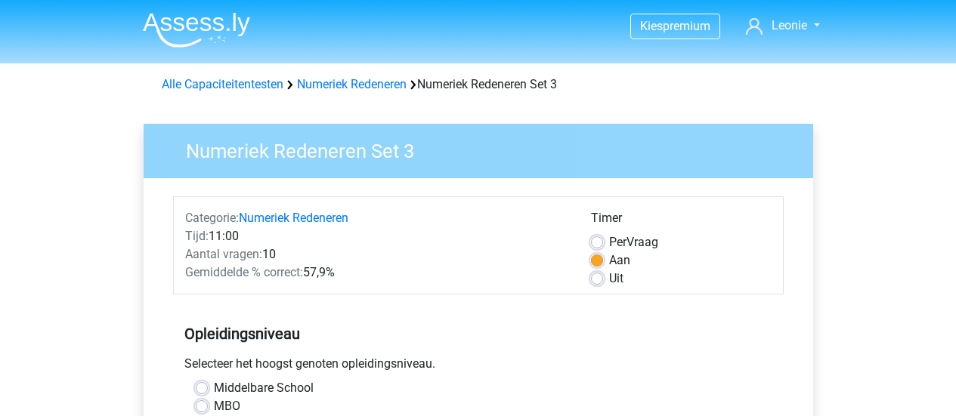
scroll to position [367, 0]
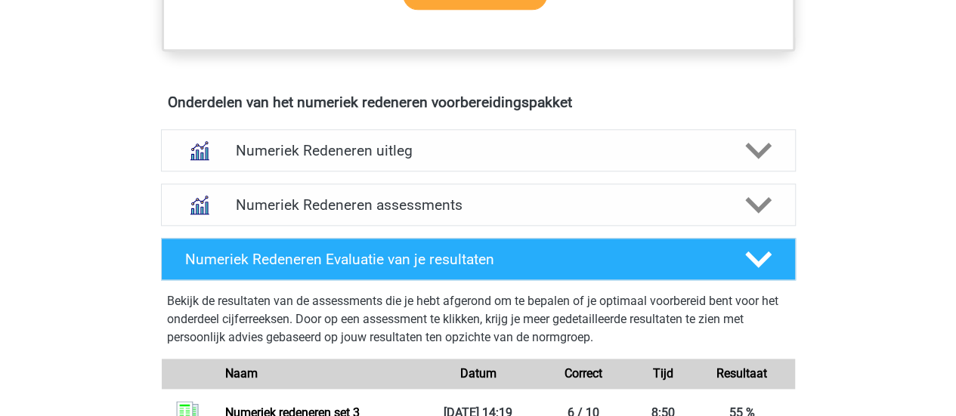
scroll to position [858, 0]
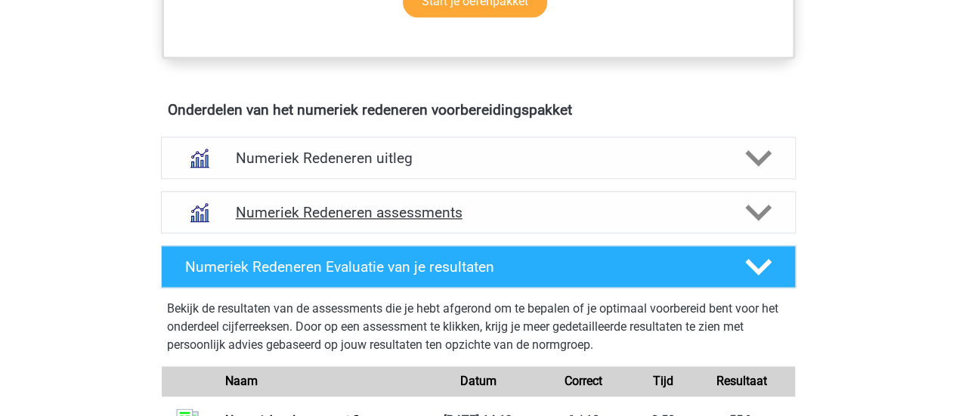
click at [755, 208] on icon at bounding box center [758, 212] width 26 height 26
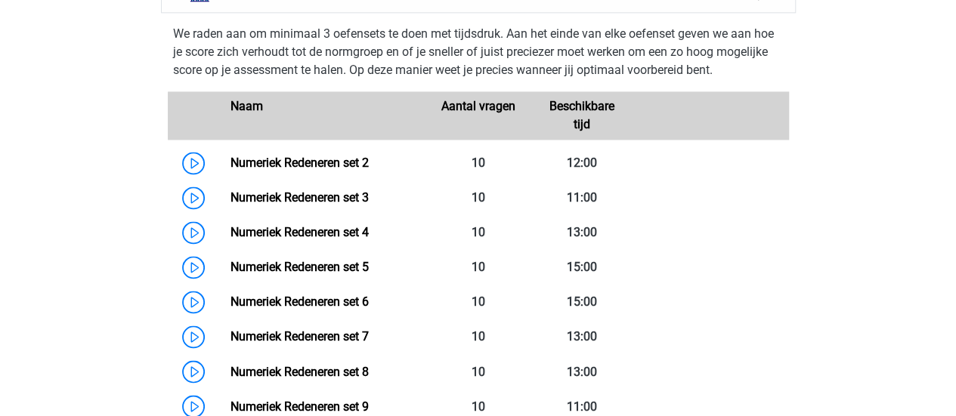
scroll to position [1082, 0]
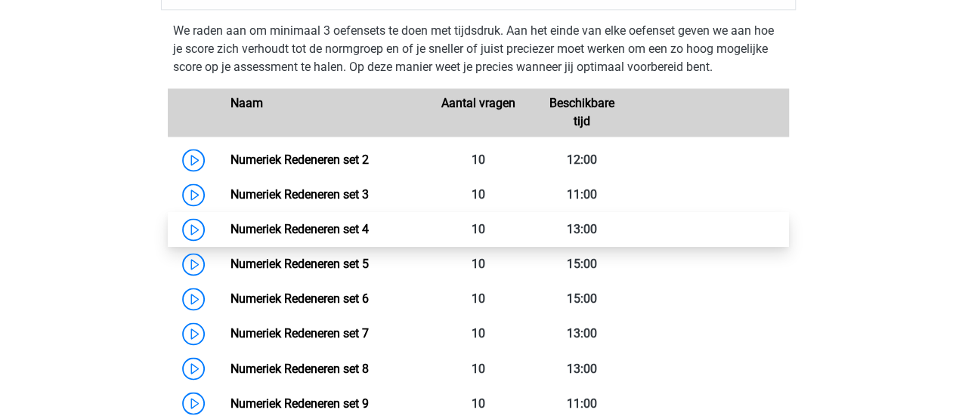
click at [230, 226] on link "Numeriek Redeneren set 4" at bounding box center [299, 229] width 138 height 14
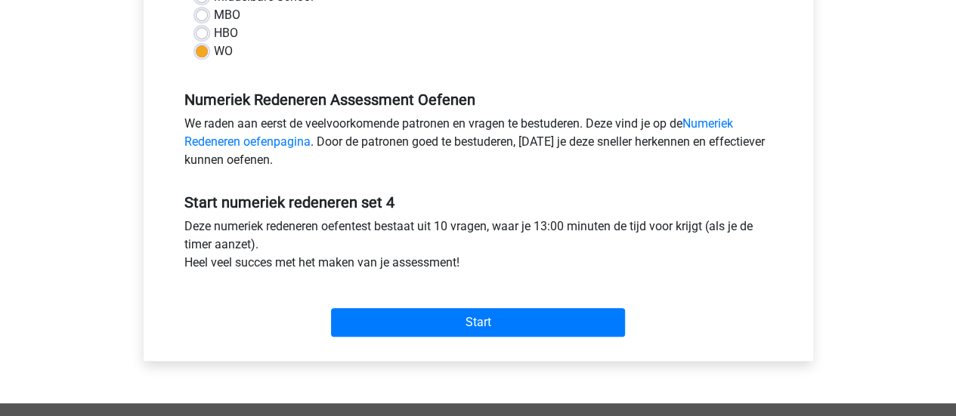
scroll to position [392, 0]
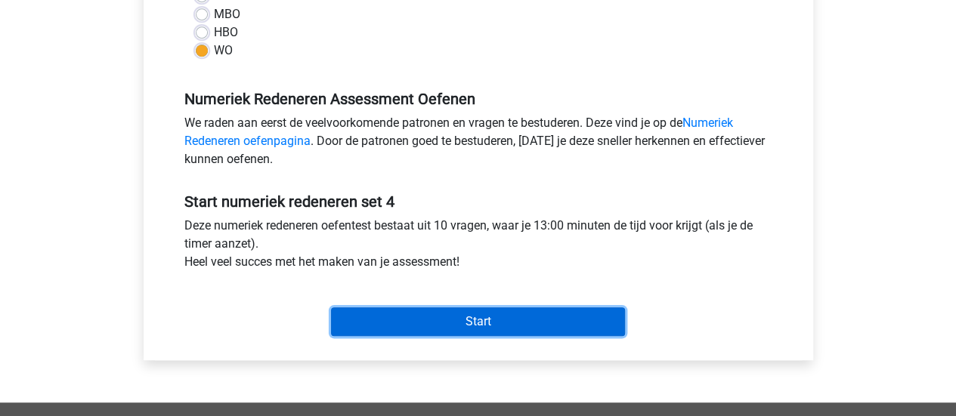
click at [467, 326] on input "Start" at bounding box center [478, 321] width 294 height 29
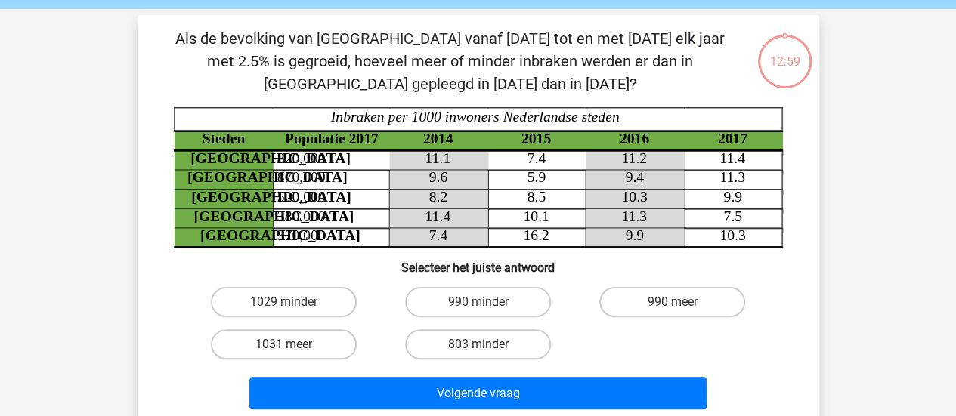
scroll to position [60, 0]
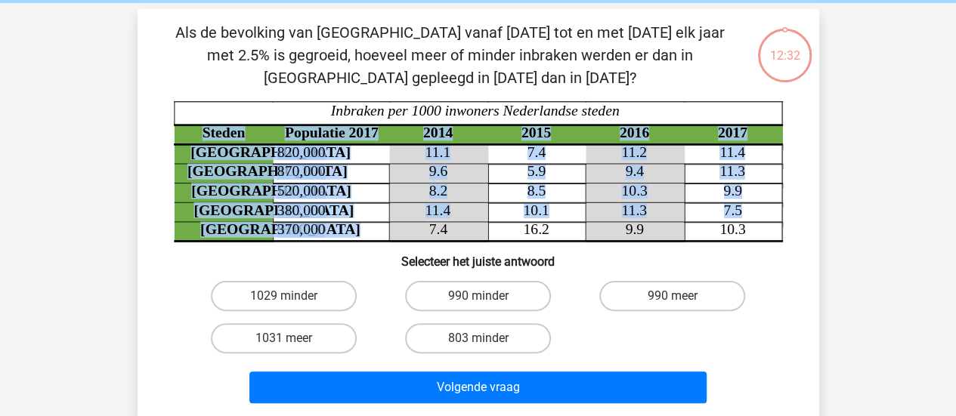
drag, startPoint x: 332, startPoint y: 233, endPoint x: 199, endPoint y: 110, distance: 181.8
click at [199, 110] on icon "Steden Populatie 2017 2014 2015 2016 2017 Rotterdam 820,000 11.1 7.4 11.2 11.4 …" at bounding box center [478, 171] width 609 height 141
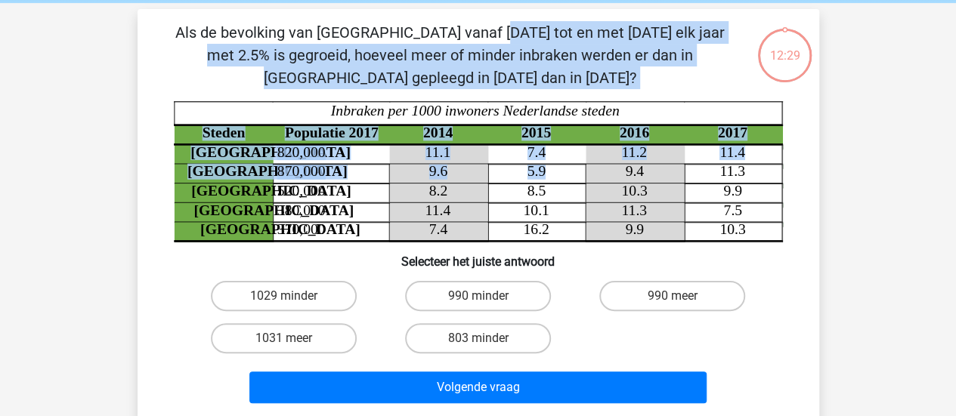
drag, startPoint x: 187, startPoint y: 32, endPoint x: 548, endPoint y: 163, distance: 383.3
click at [548, 163] on div "Als de bevolking van Den haag vanaf 2015 tot en met 2017 elk jaar met 2.5% is g…" at bounding box center [478, 215] width 669 height 388
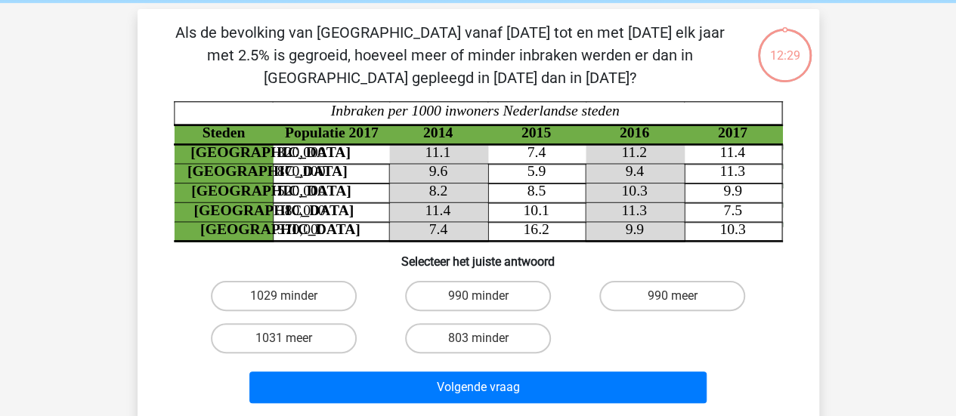
click at [801, 206] on div "Als de bevolking van Den haag vanaf 2015 tot en met 2017 elk jaar met 2.5% is g…" at bounding box center [478, 215] width 669 height 388
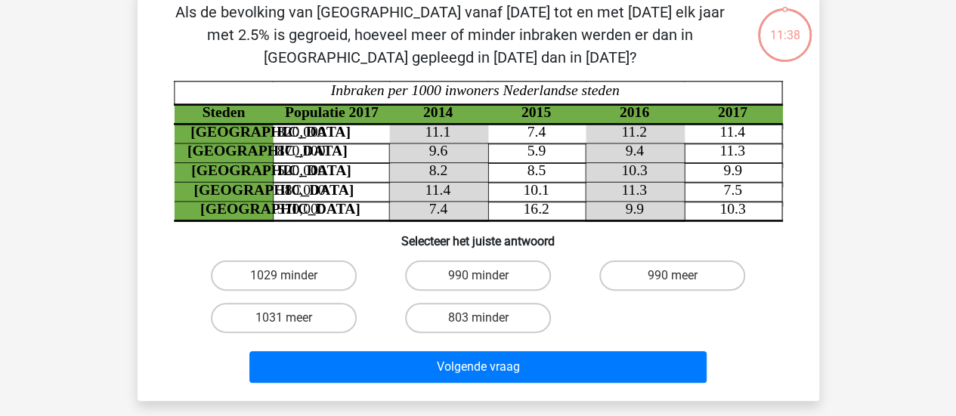
scroll to position [77, 0]
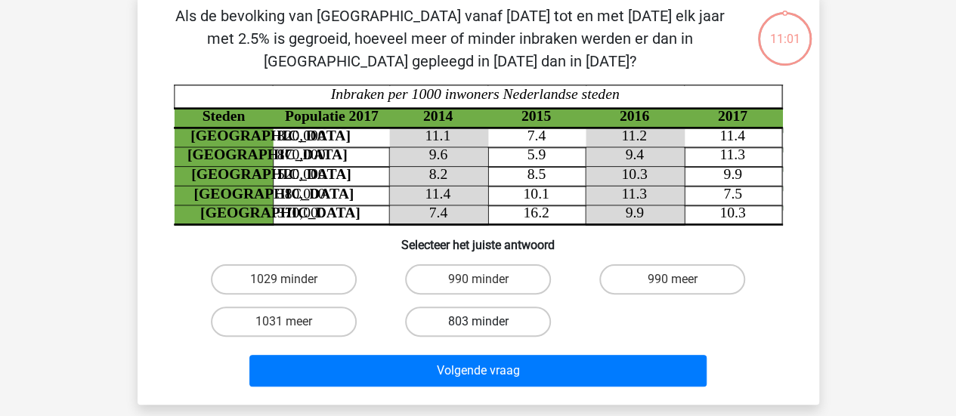
click at [477, 335] on label "803 minder" at bounding box center [478, 322] width 146 height 30
click at [477, 332] on input "803 minder" at bounding box center [482, 327] width 10 height 10
radio input "true"
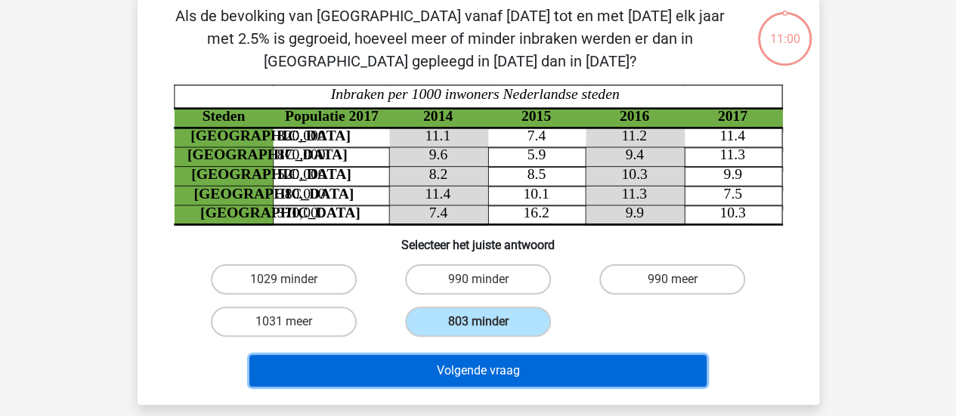
click at [492, 363] on button "Volgende vraag" at bounding box center [477, 371] width 457 height 32
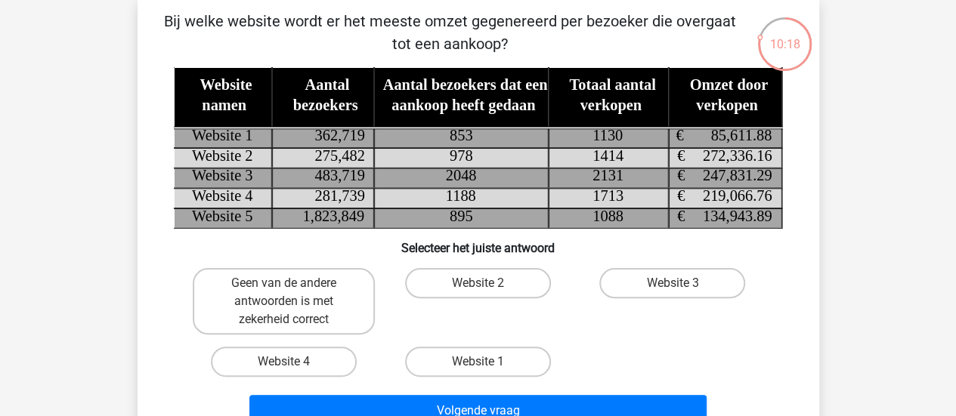
scroll to position [73, 0]
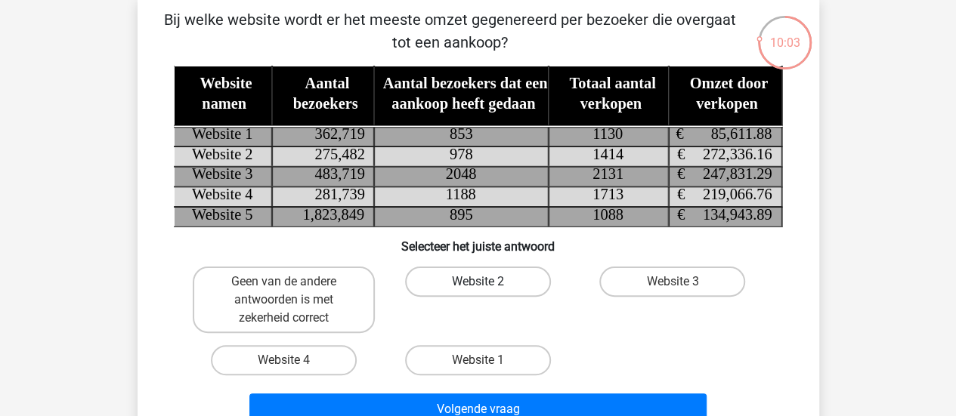
click at [503, 278] on label "Website 2" at bounding box center [478, 282] width 146 height 30
click at [487, 282] on input "Website 2" at bounding box center [482, 287] width 10 height 10
radio input "true"
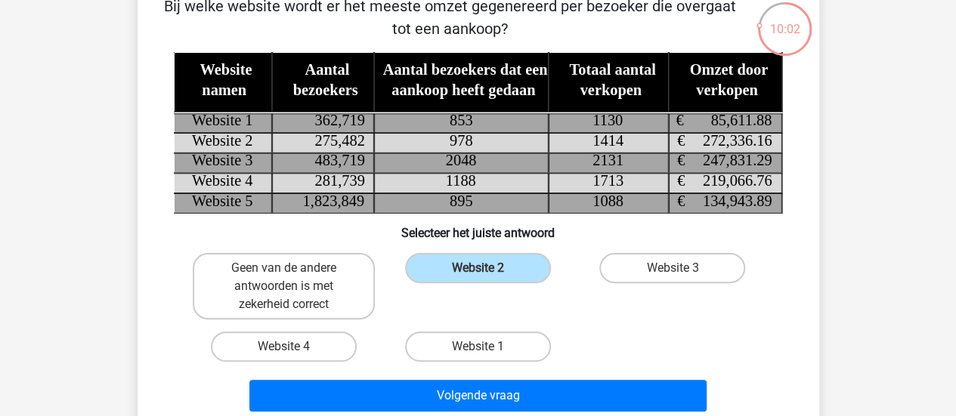
scroll to position [91, 0]
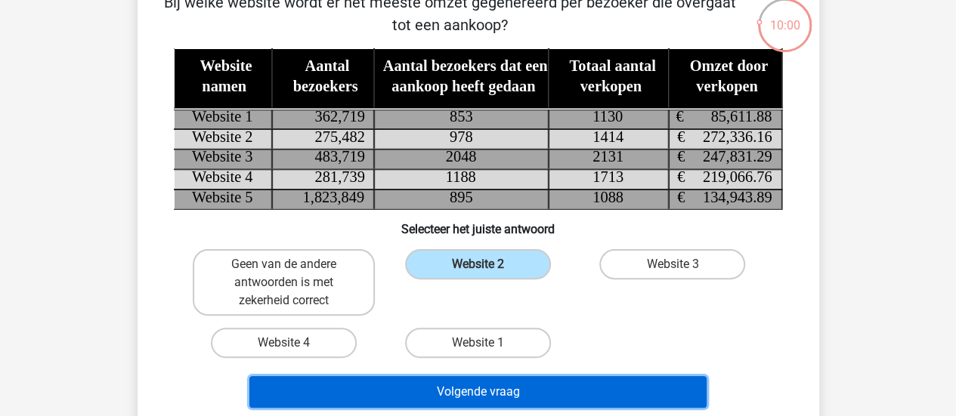
click at [589, 383] on button "Volgende vraag" at bounding box center [477, 392] width 457 height 32
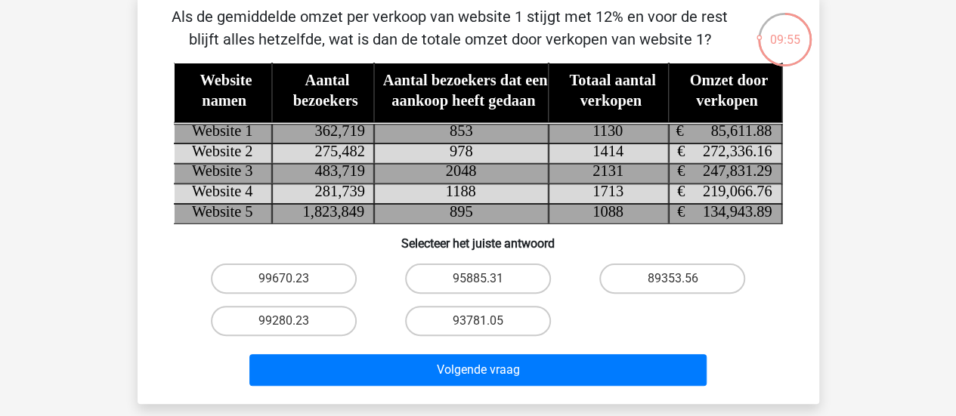
scroll to position [78, 0]
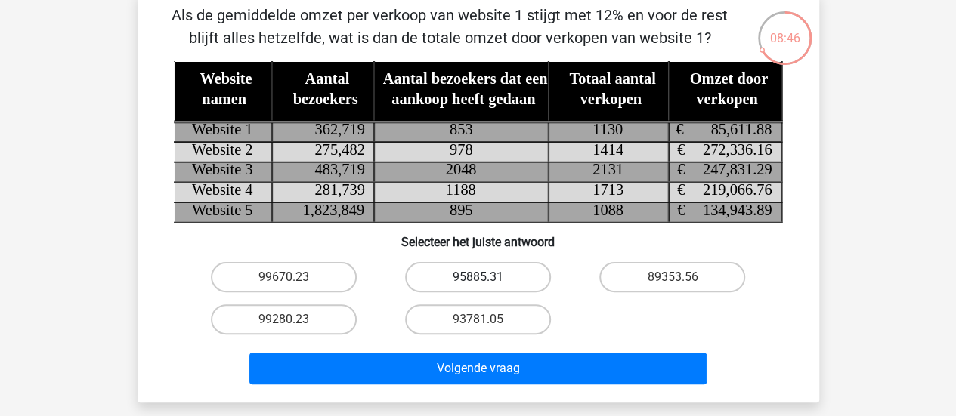
click at [493, 277] on label "95885.31" at bounding box center [478, 277] width 146 height 30
click at [487, 277] on input "95885.31" at bounding box center [482, 282] width 10 height 10
radio input "true"
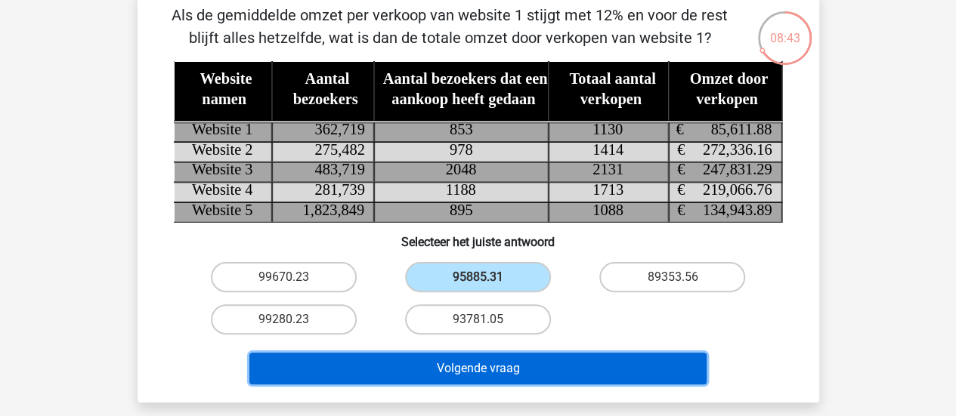
click at [567, 375] on button "Volgende vraag" at bounding box center [477, 369] width 457 height 32
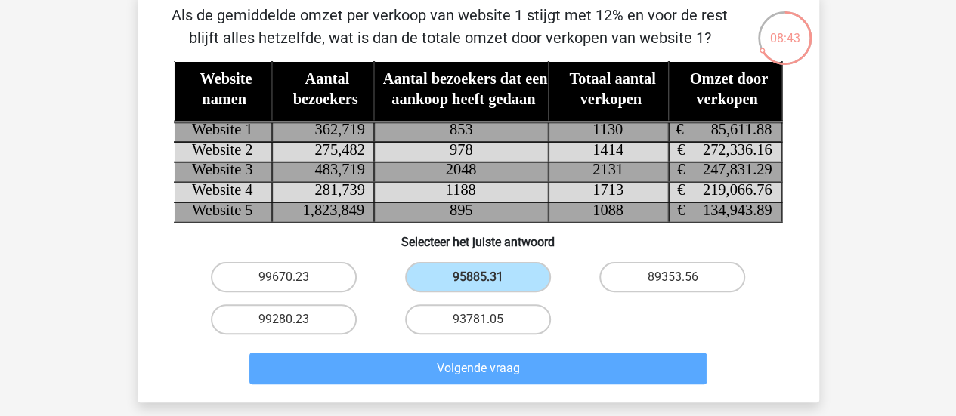
scroll to position [69, 0]
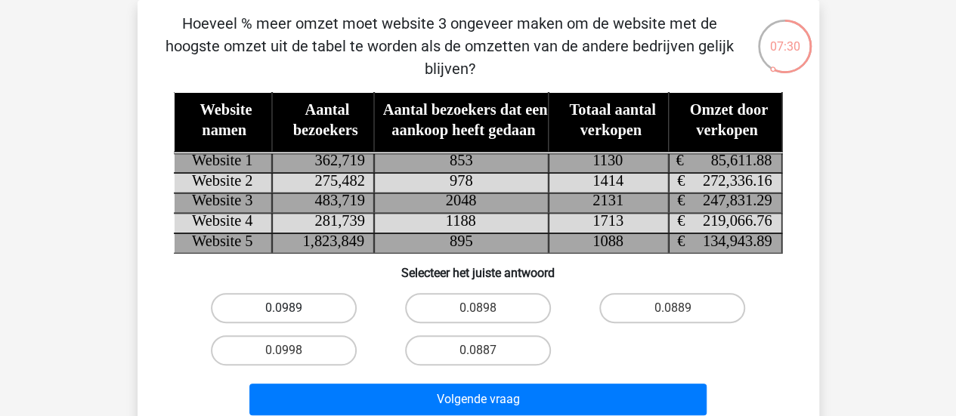
click at [319, 314] on label "0.0989" at bounding box center [284, 308] width 146 height 30
click at [293, 314] on input "0.0989" at bounding box center [288, 313] width 10 height 10
radio input "true"
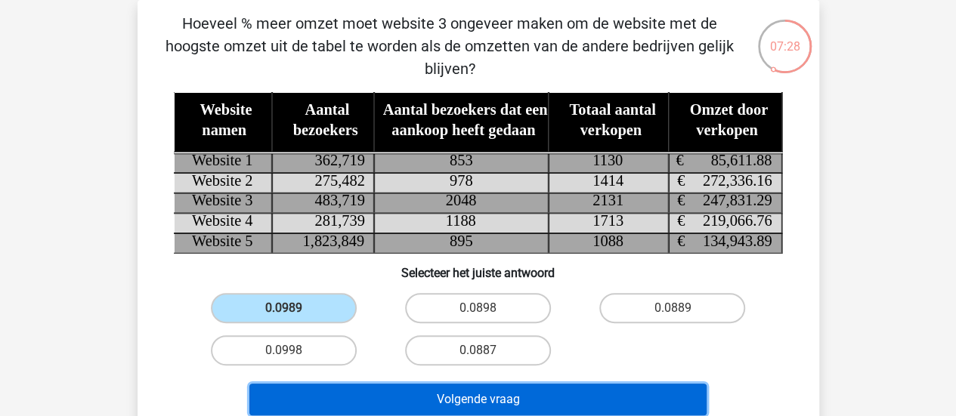
click at [503, 391] on button "Volgende vraag" at bounding box center [477, 400] width 457 height 32
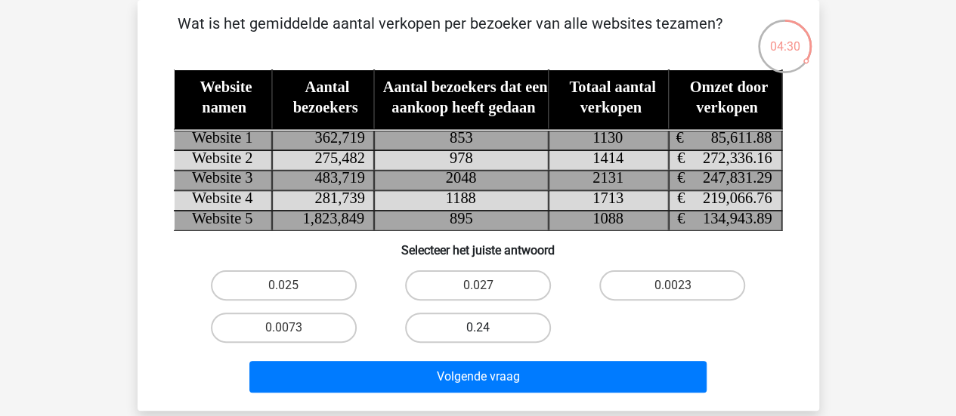
click at [509, 330] on label "0.24" at bounding box center [478, 328] width 146 height 30
click at [487, 330] on input "0.24" at bounding box center [482, 333] width 10 height 10
radio input "true"
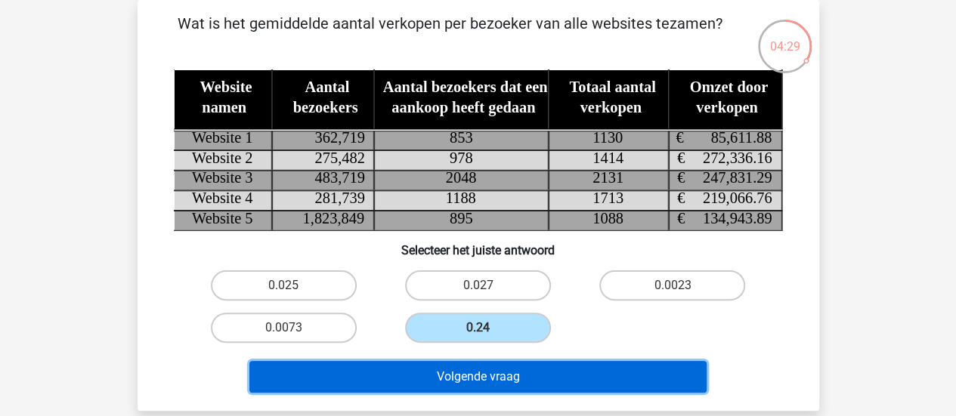
click at [558, 374] on button "Volgende vraag" at bounding box center [477, 377] width 457 height 32
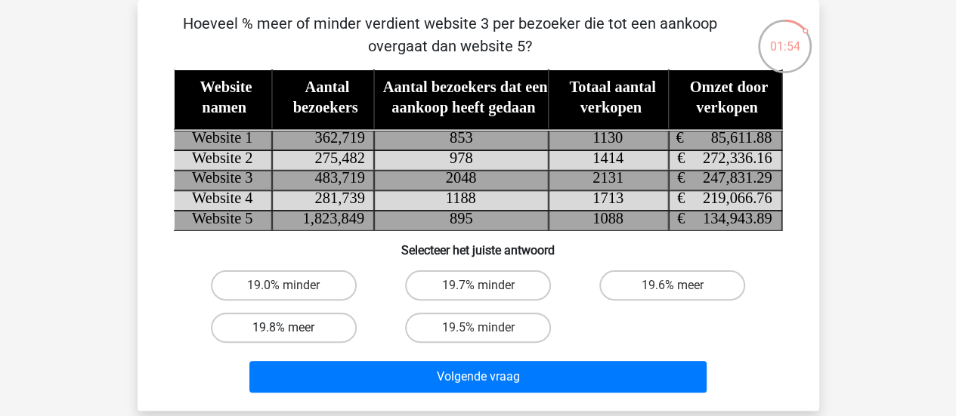
click at [331, 331] on label "19.8% meer" at bounding box center [284, 328] width 146 height 30
click at [293, 331] on input "19.8% meer" at bounding box center [288, 333] width 10 height 10
radio input "true"
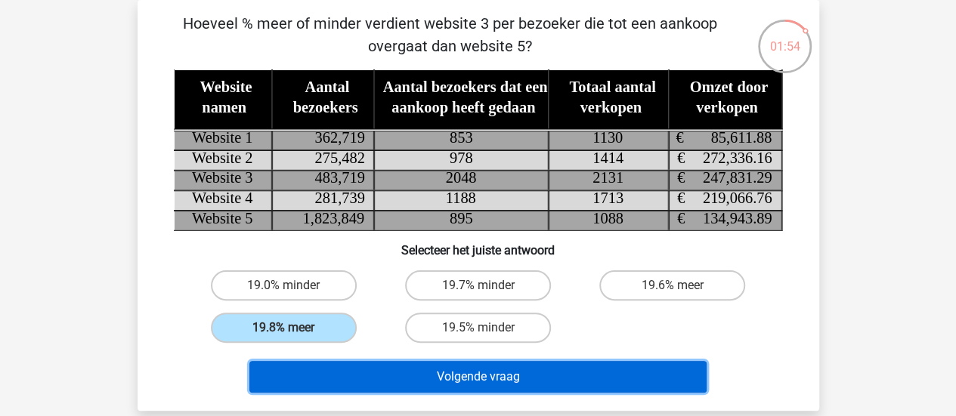
click at [415, 375] on button "Volgende vraag" at bounding box center [477, 377] width 457 height 32
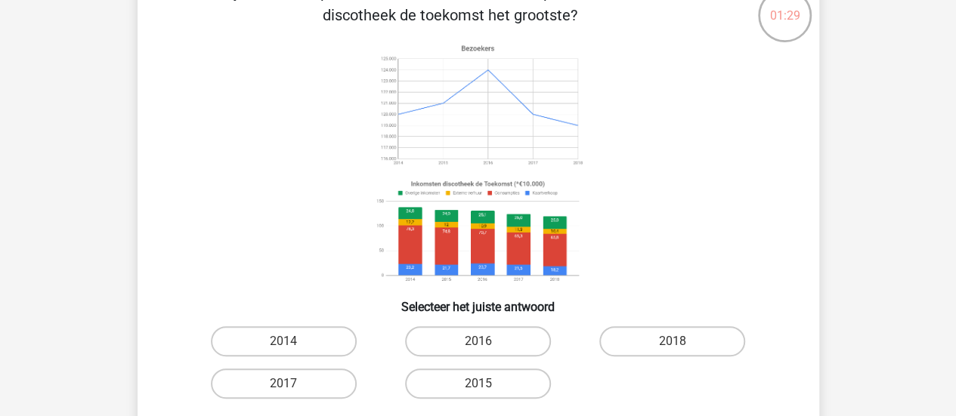
scroll to position [103, 0]
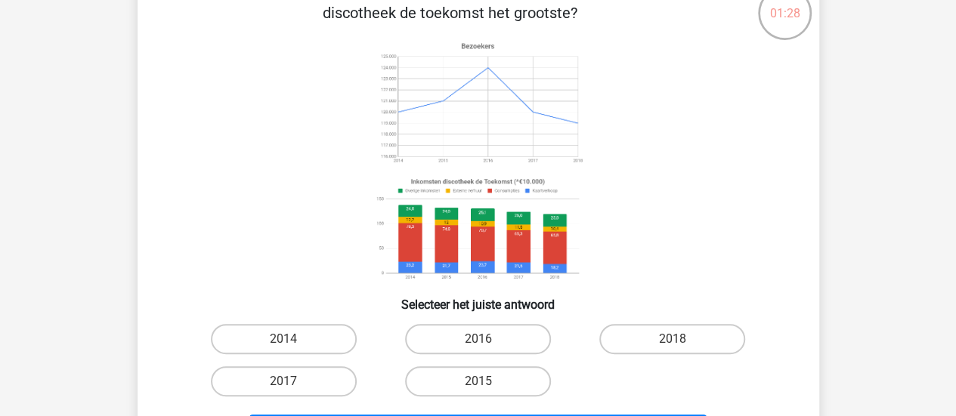
click at [292, 340] on input "2014" at bounding box center [288, 344] width 10 height 10
radio input "true"
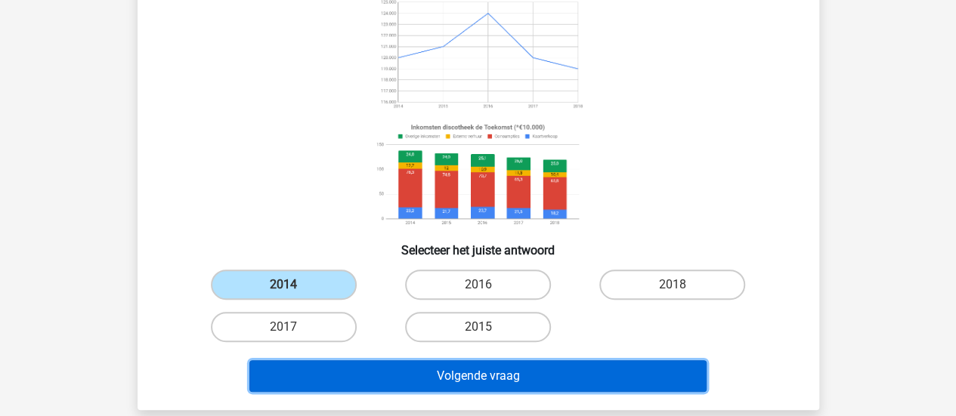
click at [402, 385] on button "Volgende vraag" at bounding box center [477, 376] width 457 height 32
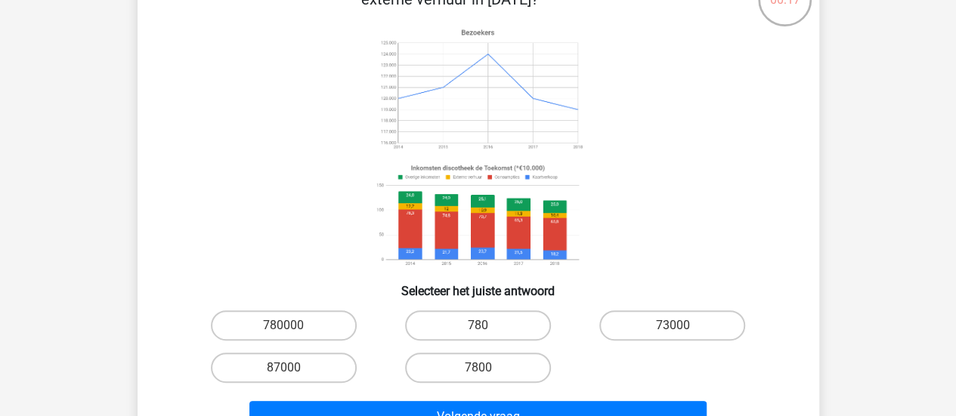
scroll to position [130, 0]
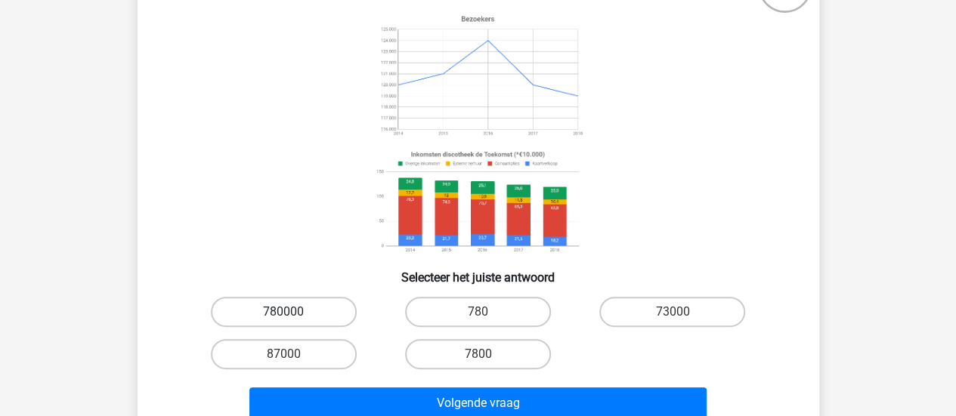
click at [325, 306] on label "780000" at bounding box center [284, 312] width 146 height 30
click at [293, 312] on input "780000" at bounding box center [288, 317] width 10 height 10
radio input "true"
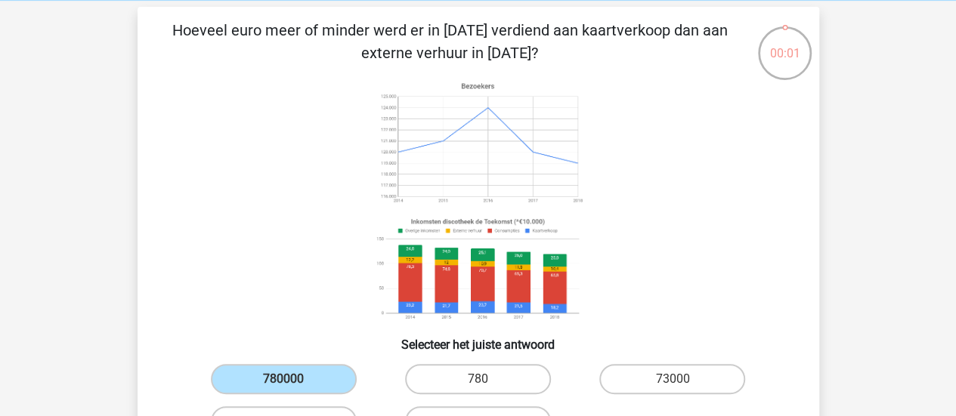
scroll to position [63, 0]
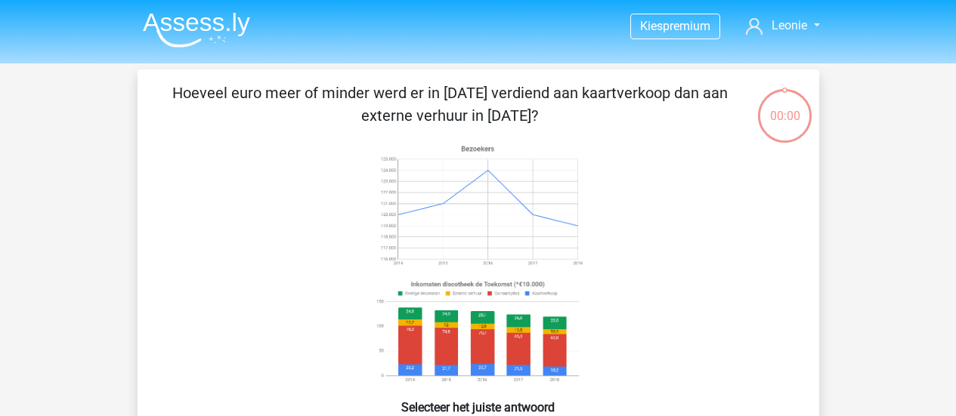
scroll to position [63, 0]
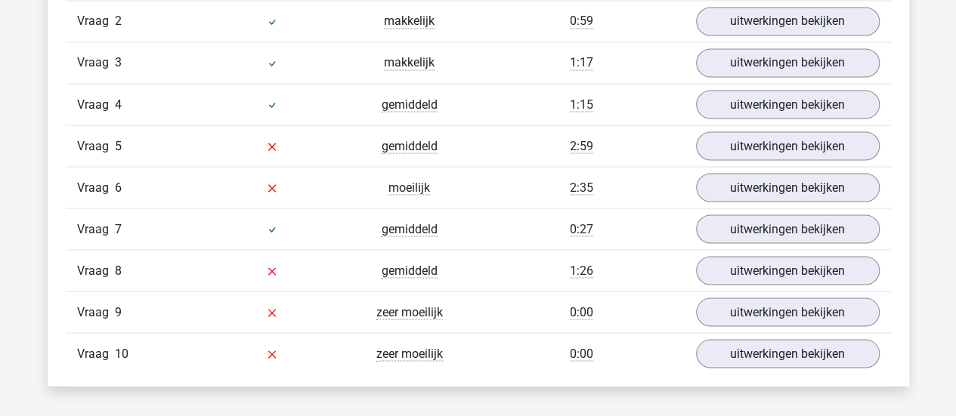
scroll to position [1345, 0]
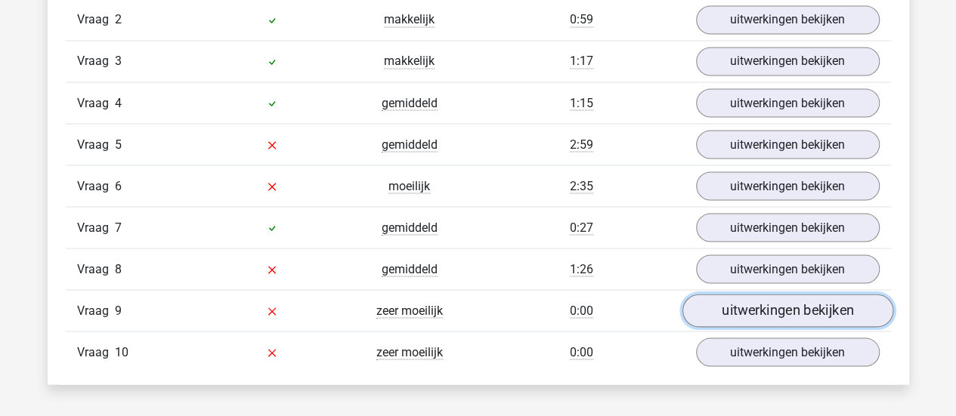
click at [752, 306] on link "uitwerkingen bekijken" at bounding box center [786, 310] width 211 height 33
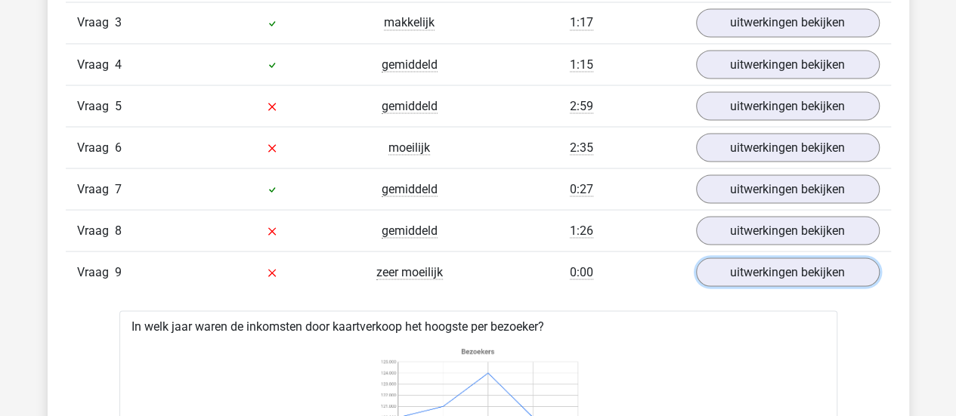
scroll to position [1382, 0]
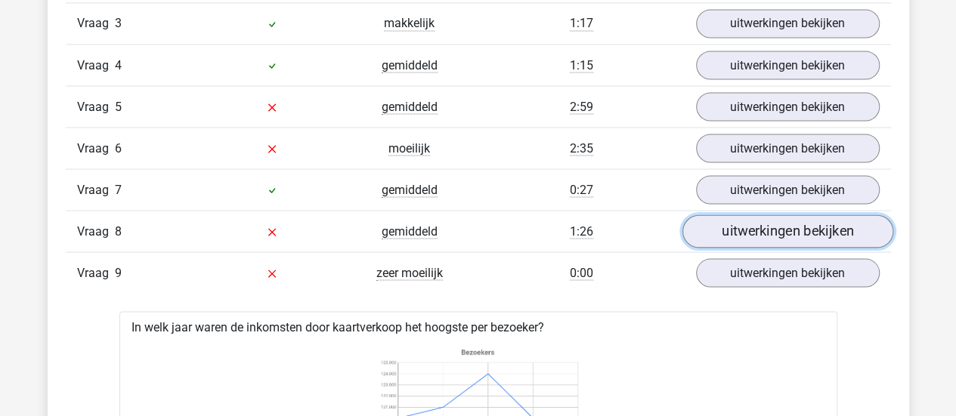
click at [805, 230] on link "uitwerkingen bekijken" at bounding box center [786, 231] width 211 height 33
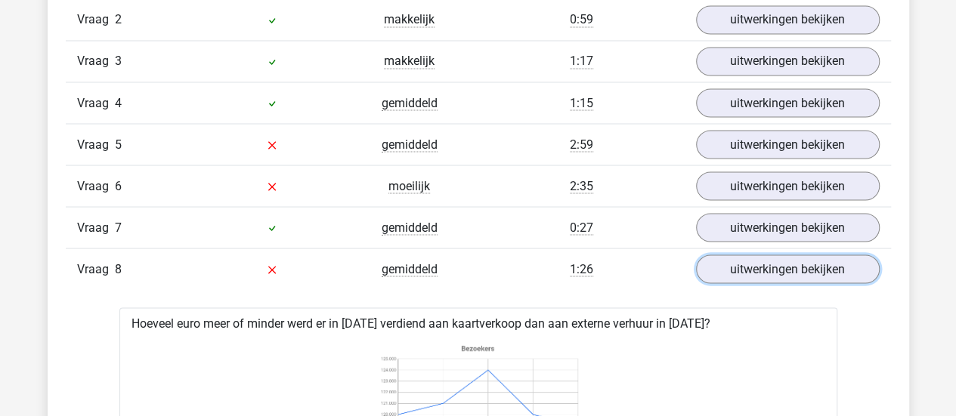
scroll to position [1330, 0]
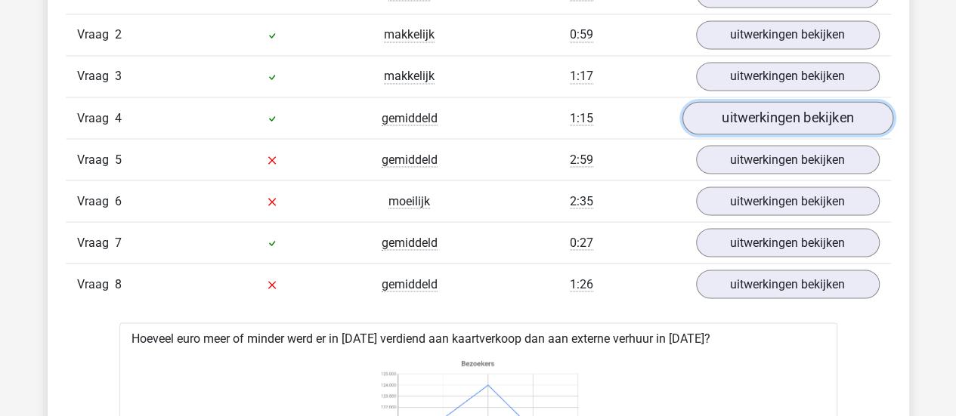
click at [734, 122] on link "uitwerkingen bekijken" at bounding box center [786, 117] width 211 height 33
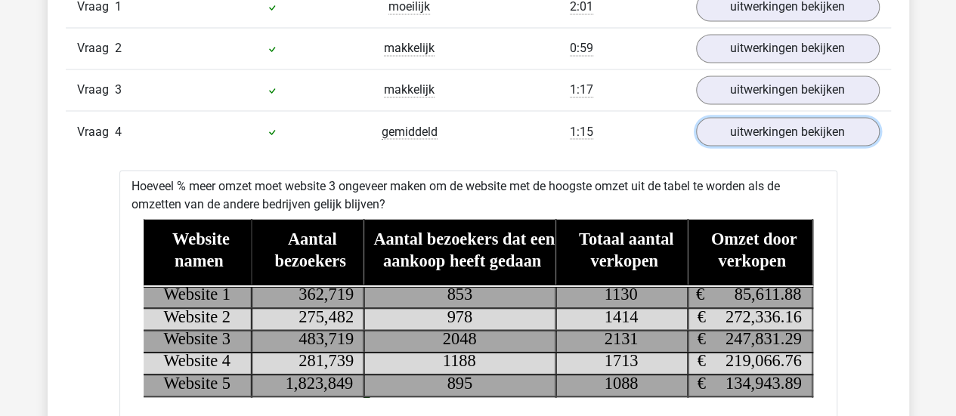
scroll to position [1314, 0]
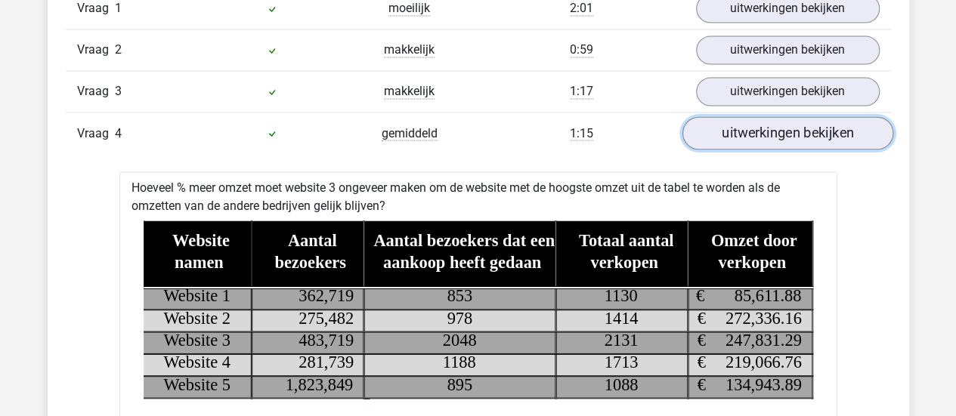
click at [782, 131] on link "uitwerkingen bekijken" at bounding box center [786, 132] width 211 height 33
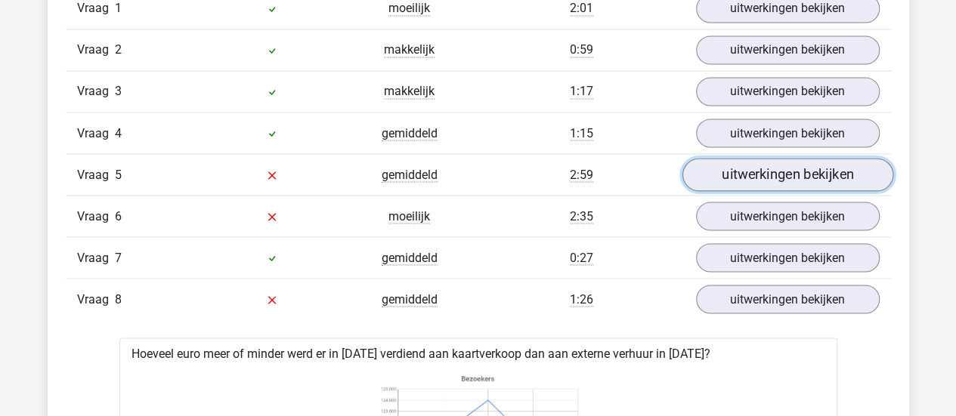
click at [780, 183] on link "uitwerkingen bekijken" at bounding box center [786, 174] width 211 height 33
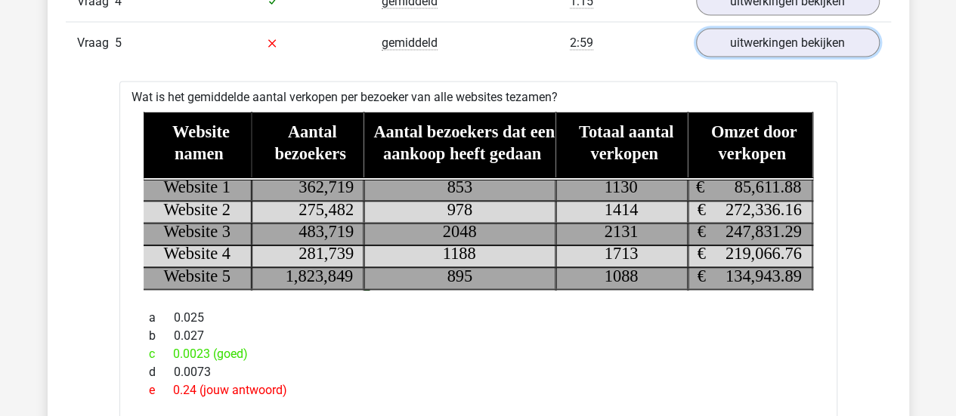
scroll to position [1449, 0]
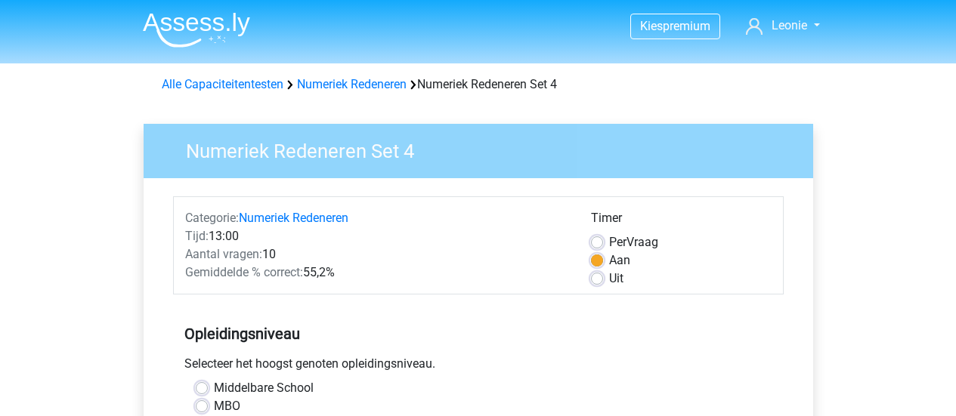
scroll to position [392, 0]
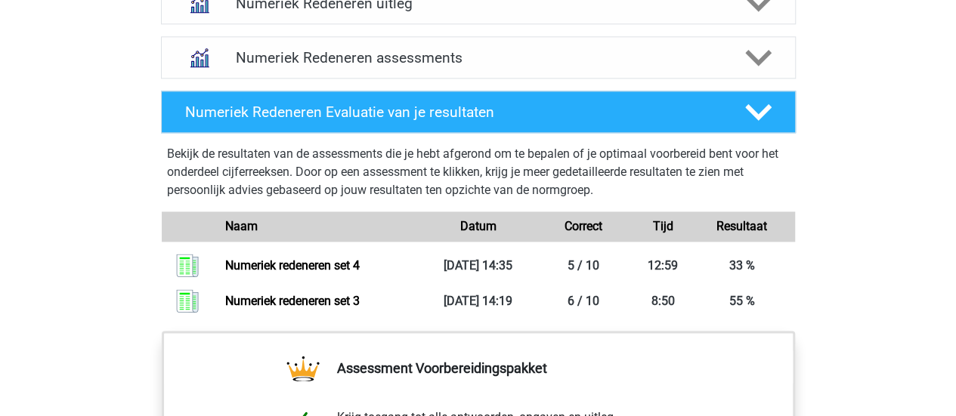
scroll to position [1012, 0]
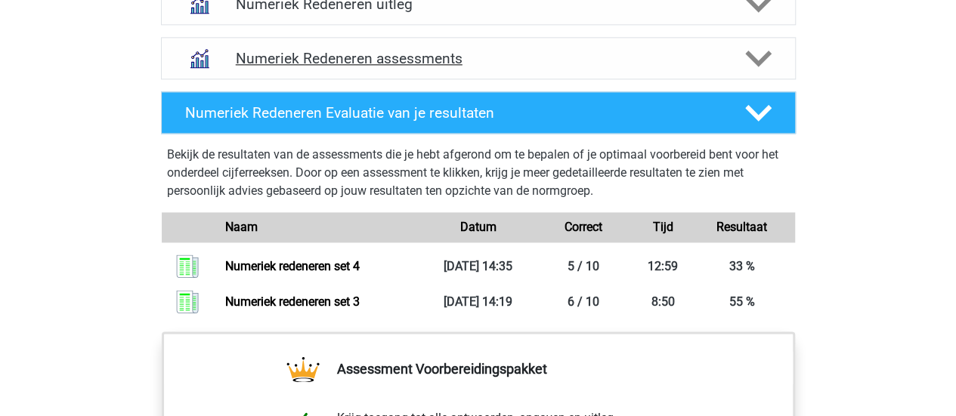
click at [758, 60] on polygon at bounding box center [758, 58] width 26 height 17
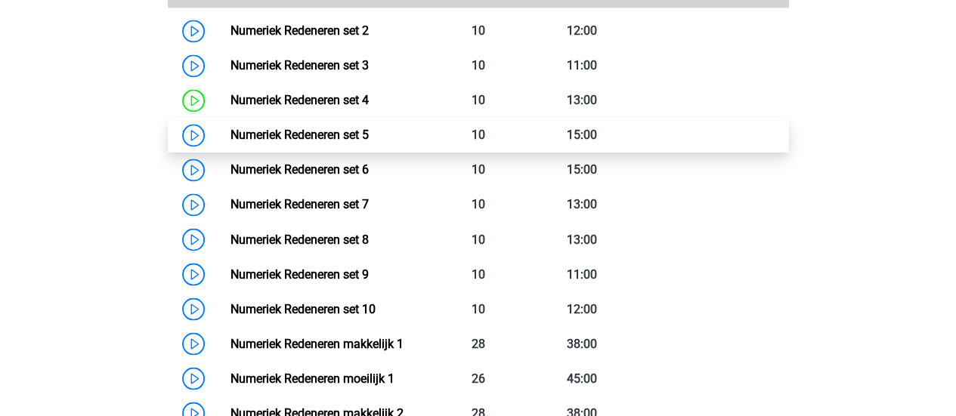
scroll to position [1240, 0]
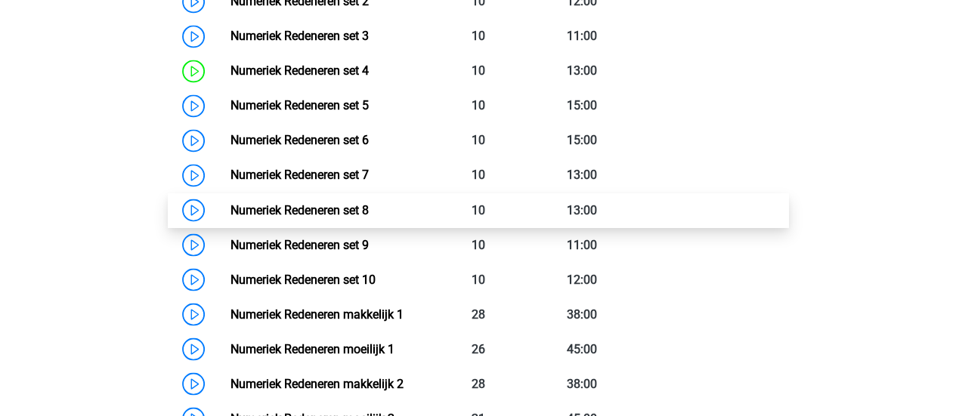
click at [230, 208] on link "Numeriek Redeneren set 8" at bounding box center [299, 209] width 138 height 14
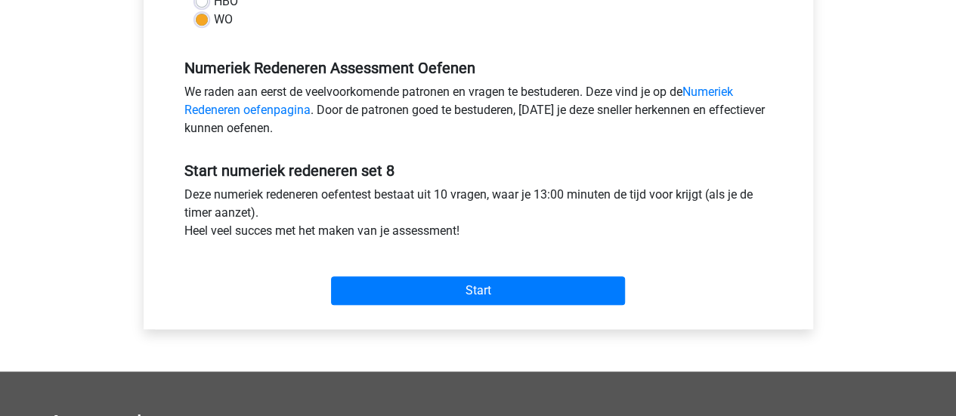
scroll to position [425, 0]
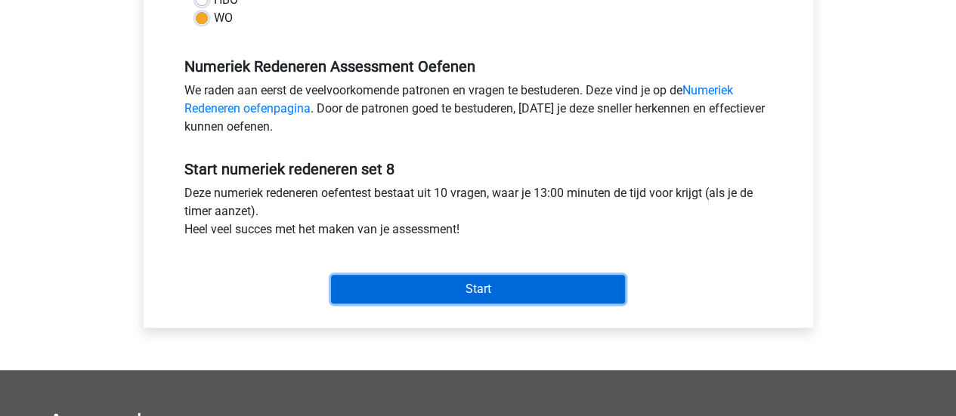
click at [441, 286] on input "Start" at bounding box center [478, 289] width 294 height 29
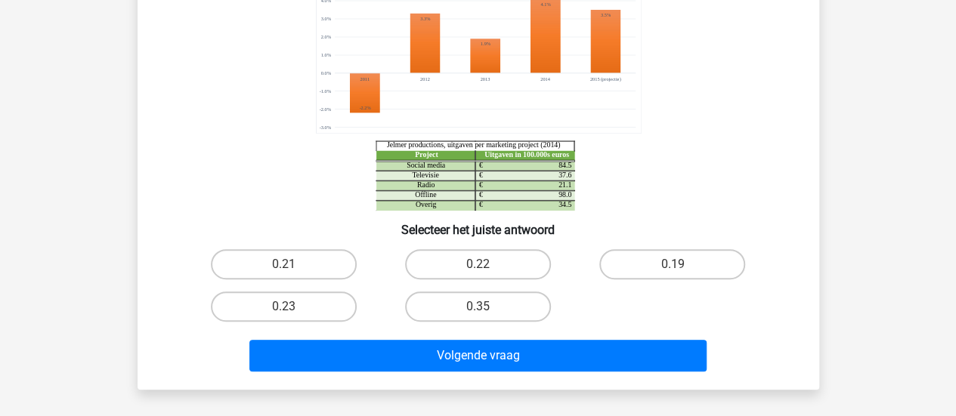
scroll to position [224, 0]
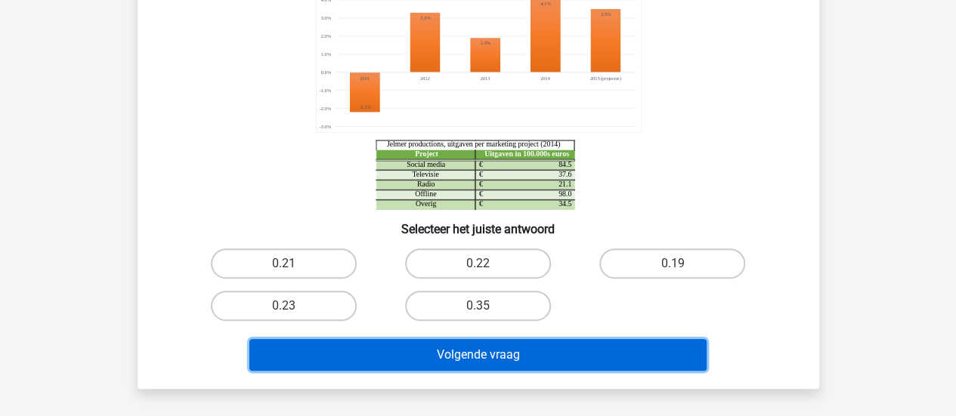
click at [551, 339] on button "Volgende vraag" at bounding box center [477, 355] width 457 height 32
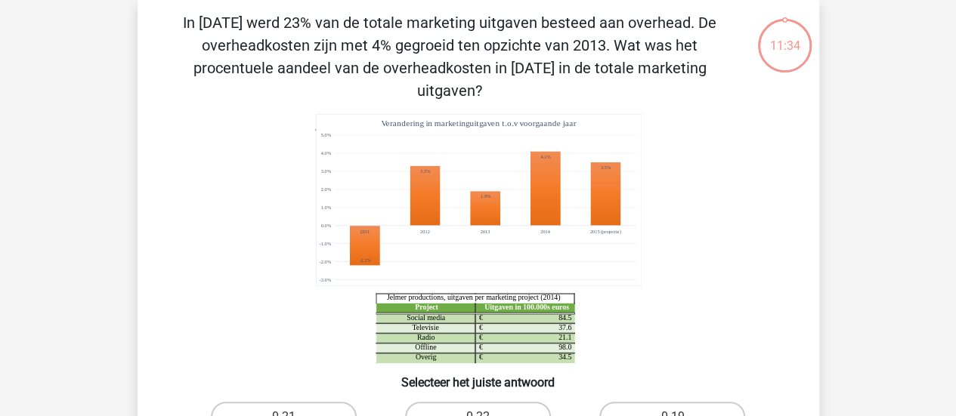
scroll to position [71, 0]
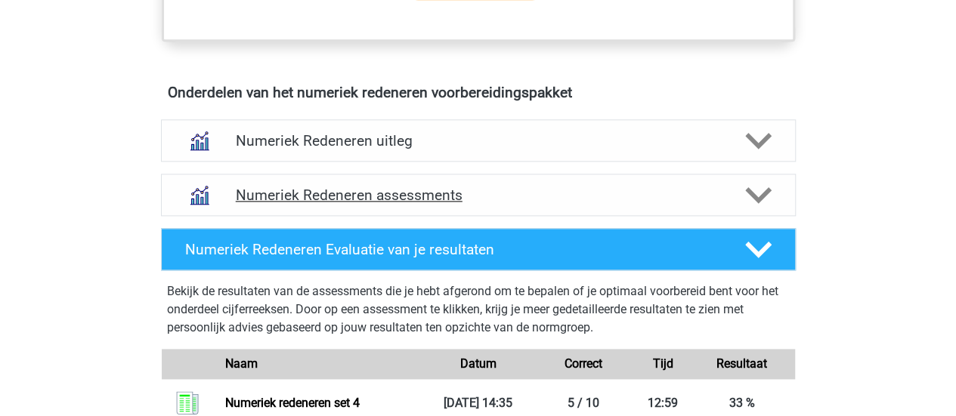
scroll to position [876, 0]
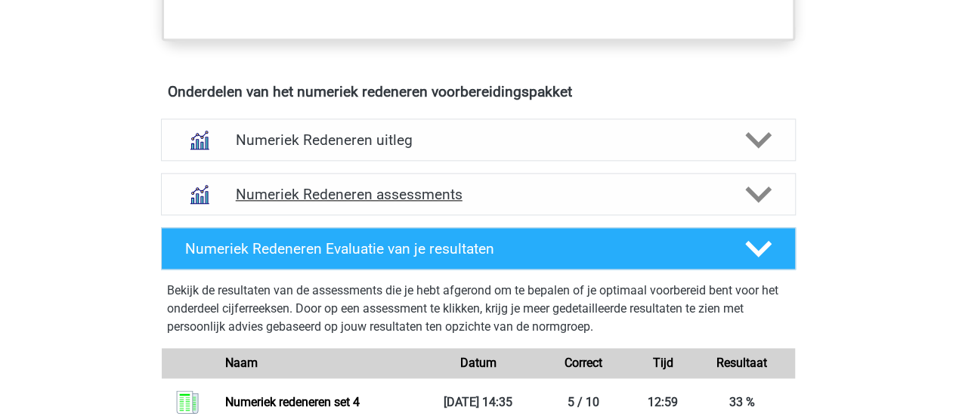
click at [500, 201] on div "Numeriek Redeneren assessments" at bounding box center [478, 194] width 635 height 42
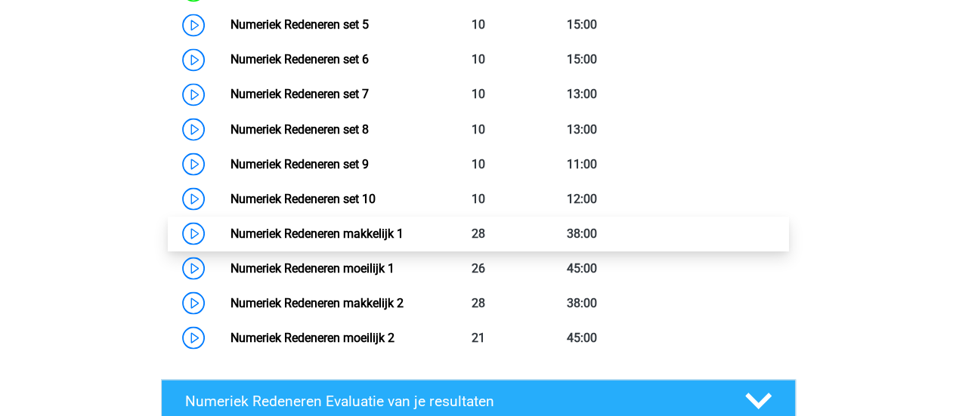
scroll to position [1323, 0]
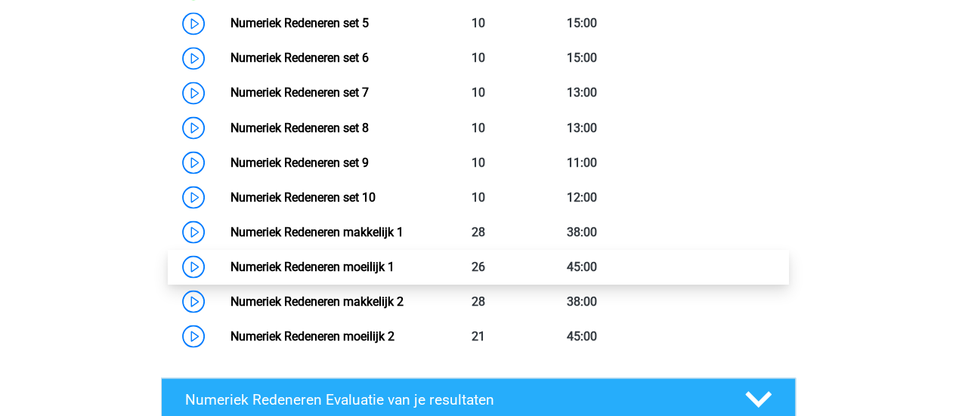
click at [230, 267] on link "Numeriek Redeneren moeilijk 1" at bounding box center [312, 266] width 164 height 14
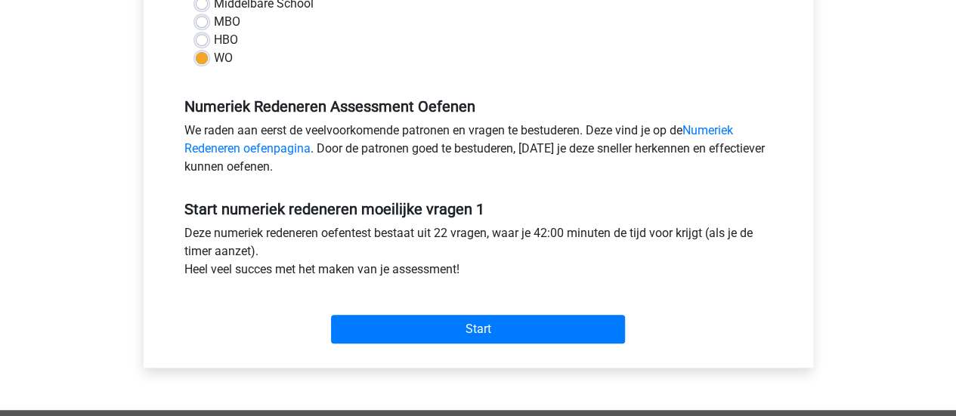
scroll to position [393, 0]
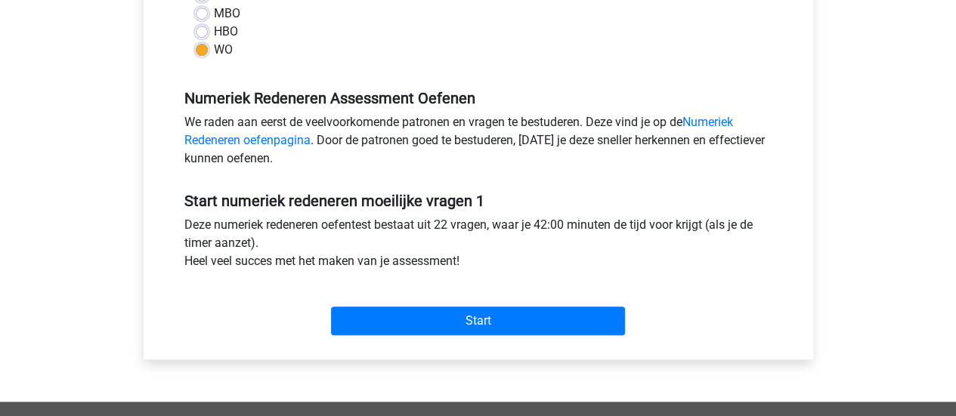
click at [486, 338] on div "Start" at bounding box center [478, 308] width 610 height 65
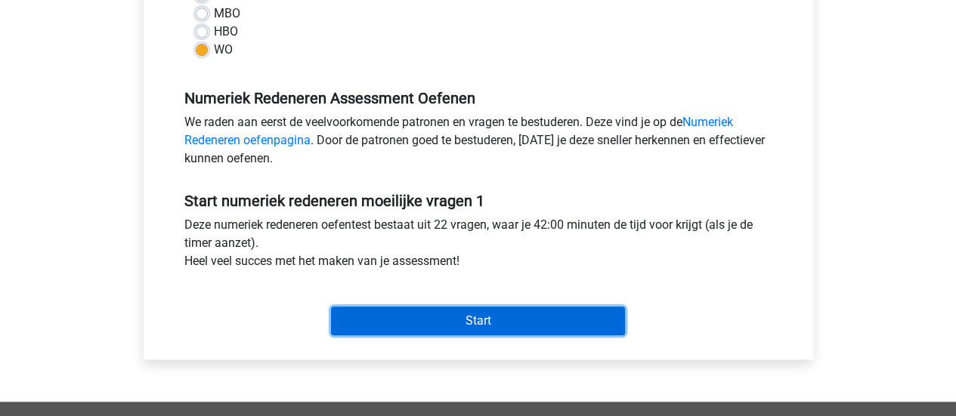
click at [480, 329] on input "Start" at bounding box center [478, 321] width 294 height 29
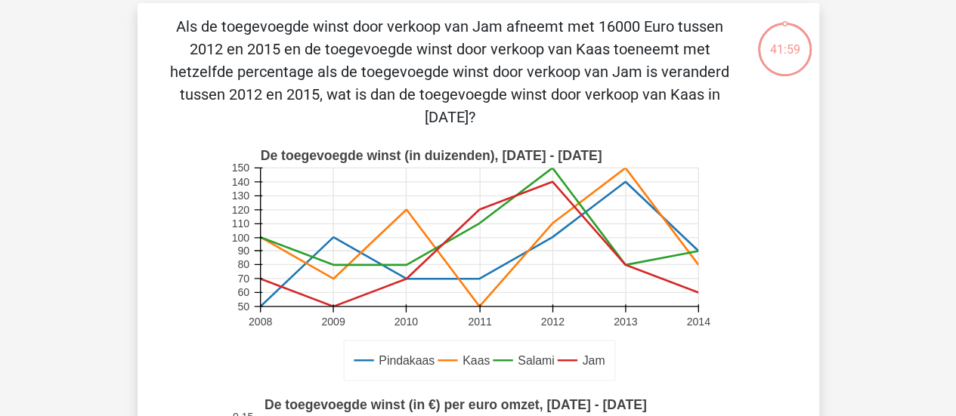
scroll to position [69, 0]
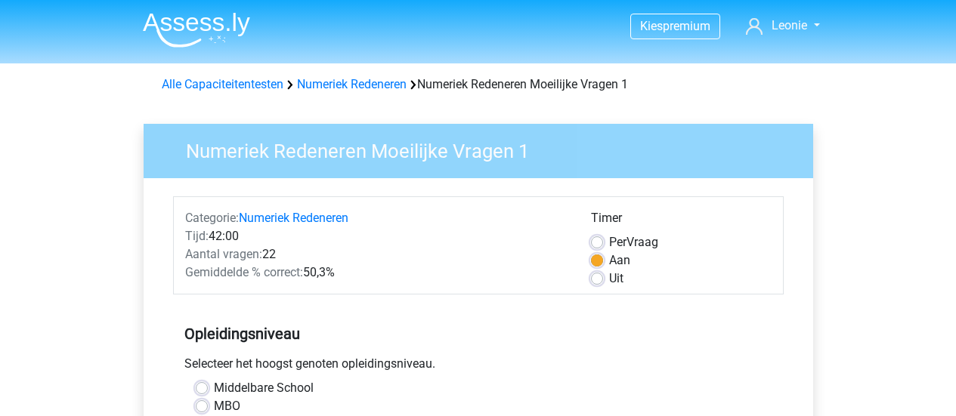
scroll to position [393, 0]
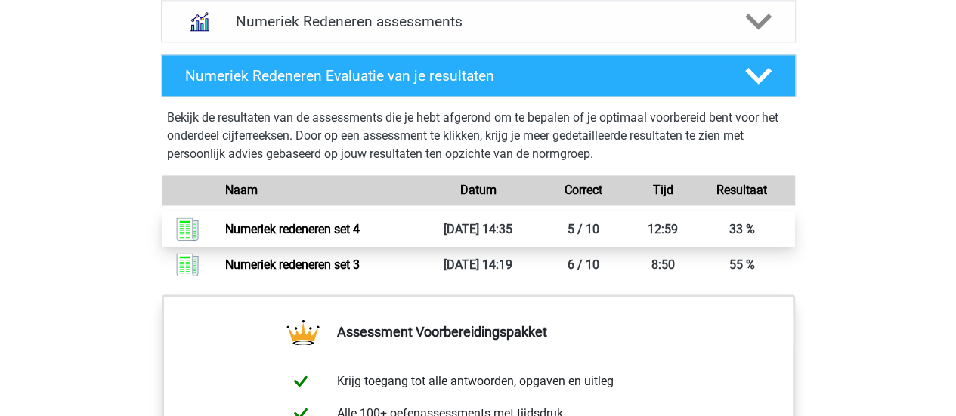
scroll to position [1048, 0]
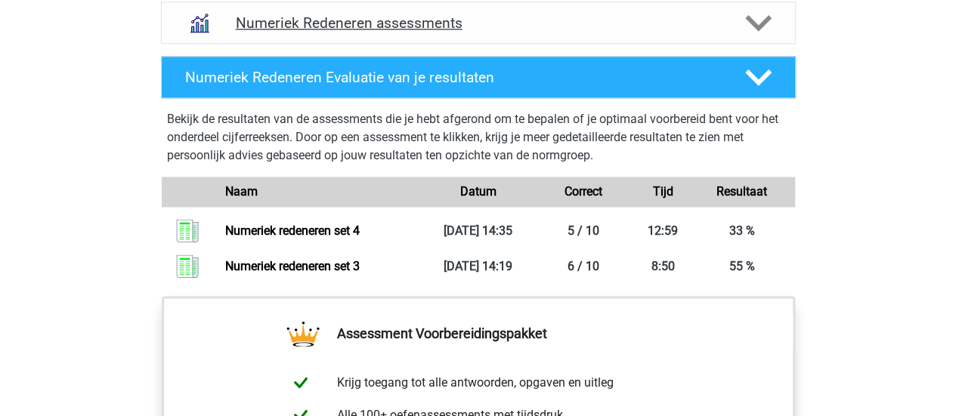
click at [596, 34] on div "Numeriek Redeneren assessments" at bounding box center [478, 23] width 635 height 42
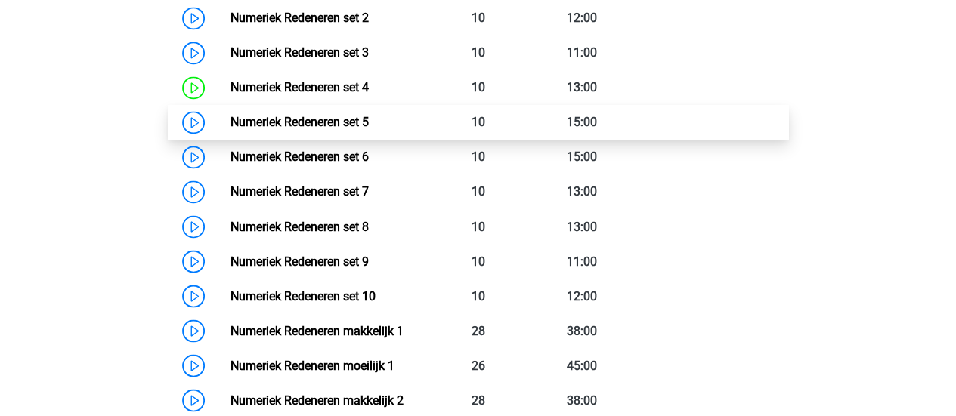
scroll to position [1240, 0]
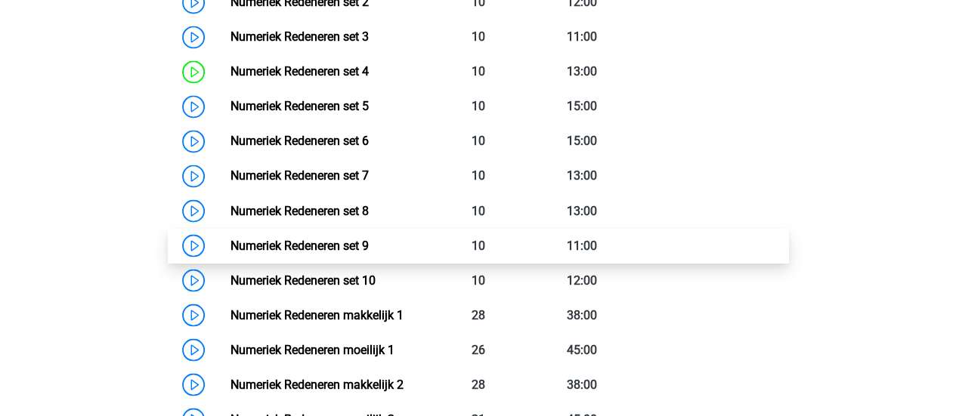
click at [230, 238] on link "Numeriek Redeneren set 9" at bounding box center [299, 245] width 138 height 14
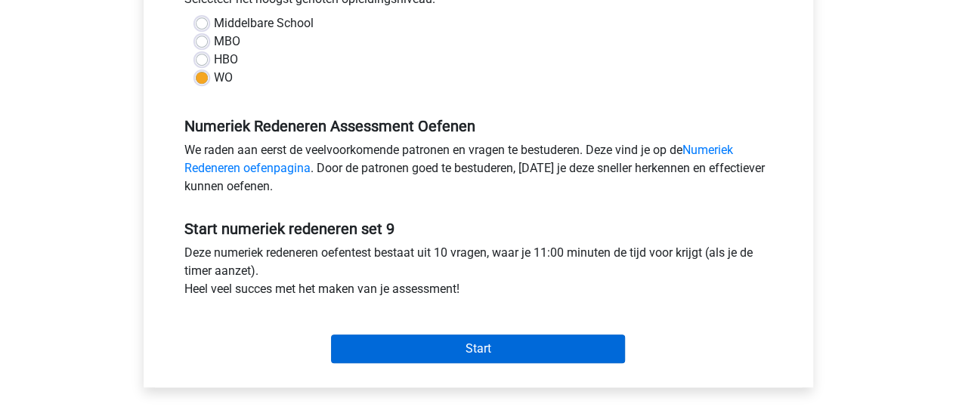
scroll to position [366, 0]
click at [448, 346] on input "Start" at bounding box center [478, 348] width 294 height 29
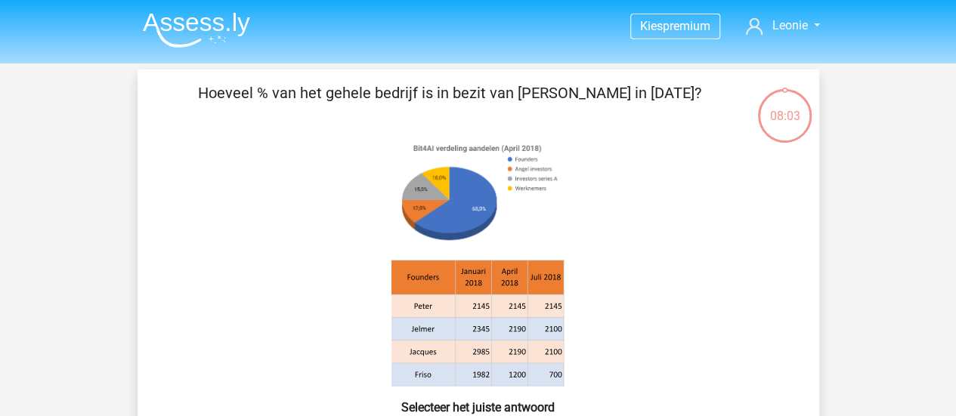
scroll to position [1, 0]
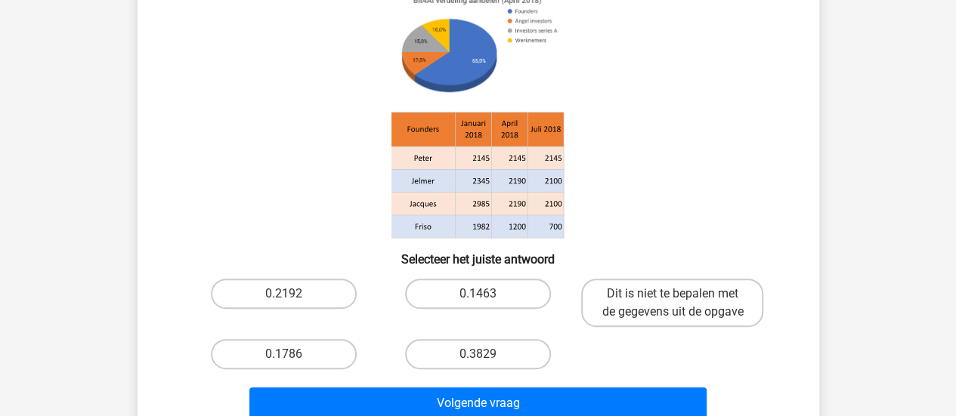
scroll to position [122, 0]
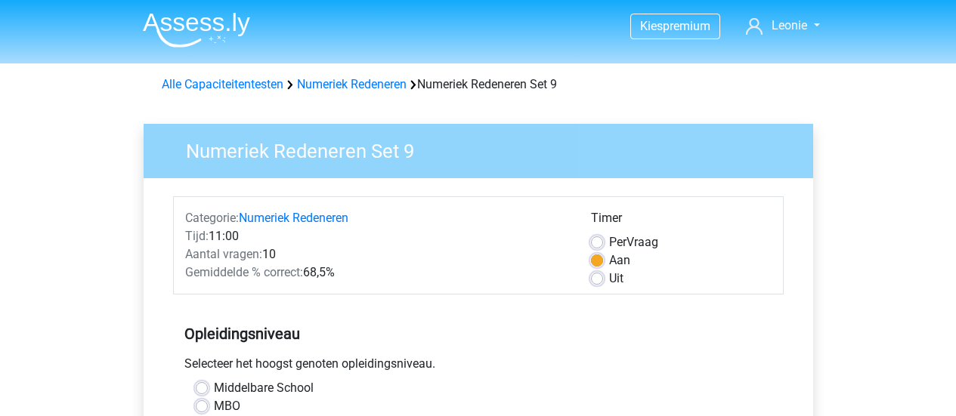
scroll to position [363, 0]
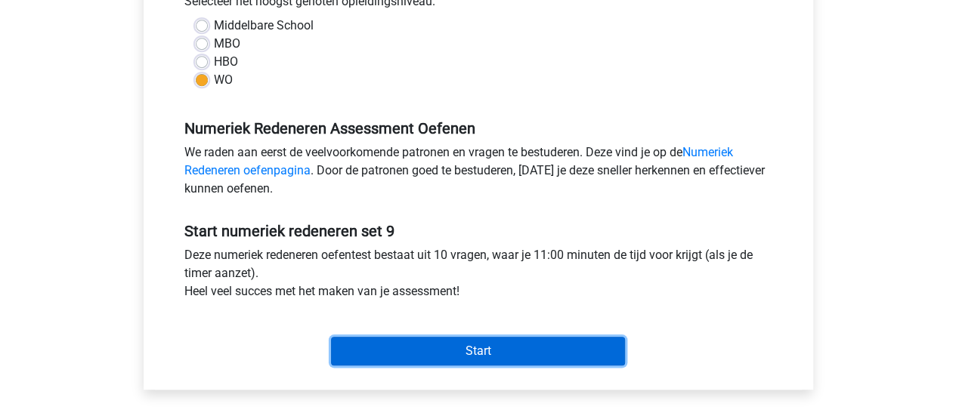
click at [460, 348] on input "Start" at bounding box center [478, 351] width 294 height 29
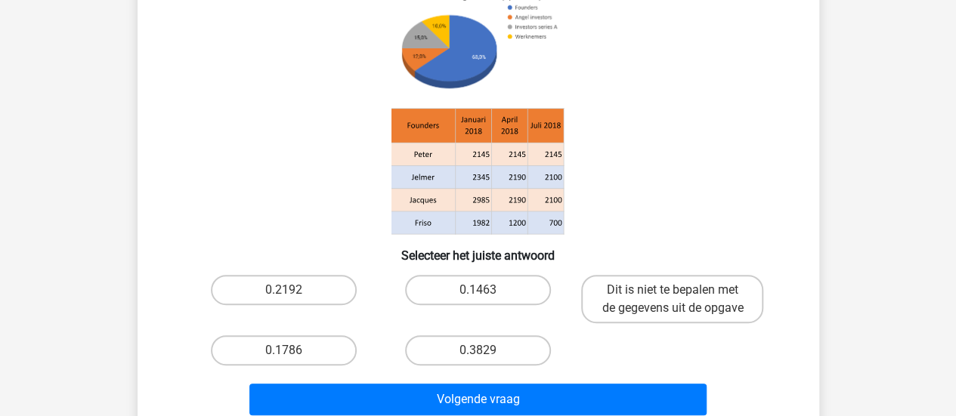
scroll to position [141, 0]
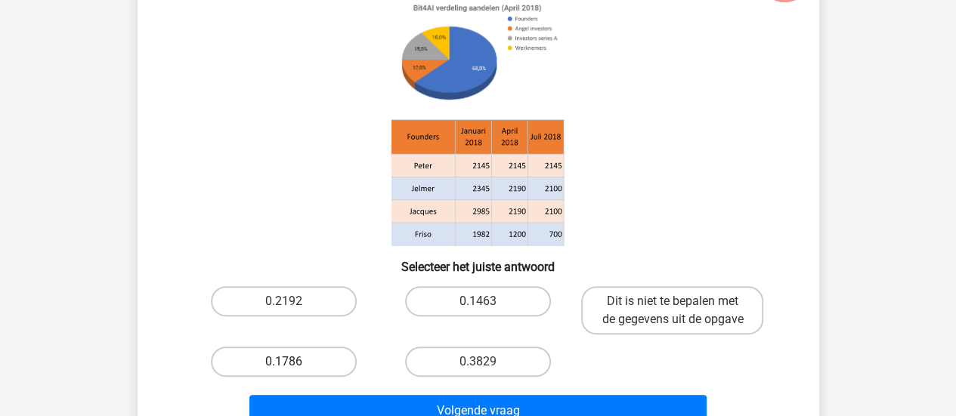
click at [286, 361] on label "0.1786" at bounding box center [284, 362] width 146 height 30
click at [286, 362] on input "0.1786" at bounding box center [288, 367] width 10 height 10
radio input "true"
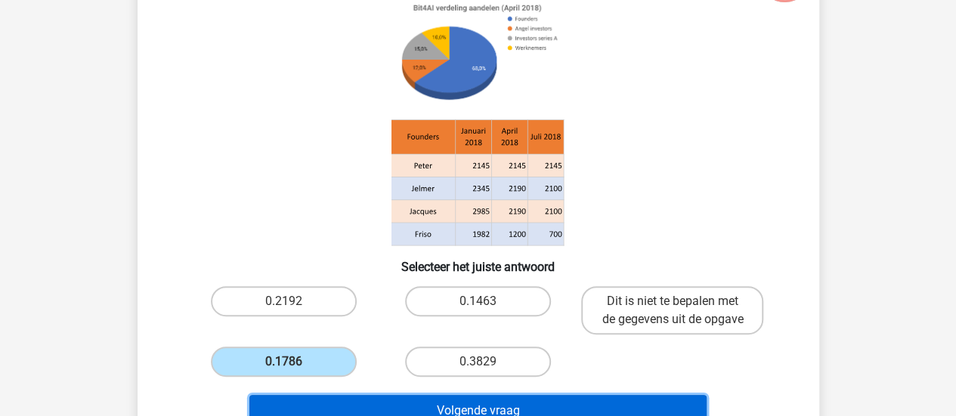
click at [405, 402] on button "Volgende vraag" at bounding box center [477, 411] width 457 height 32
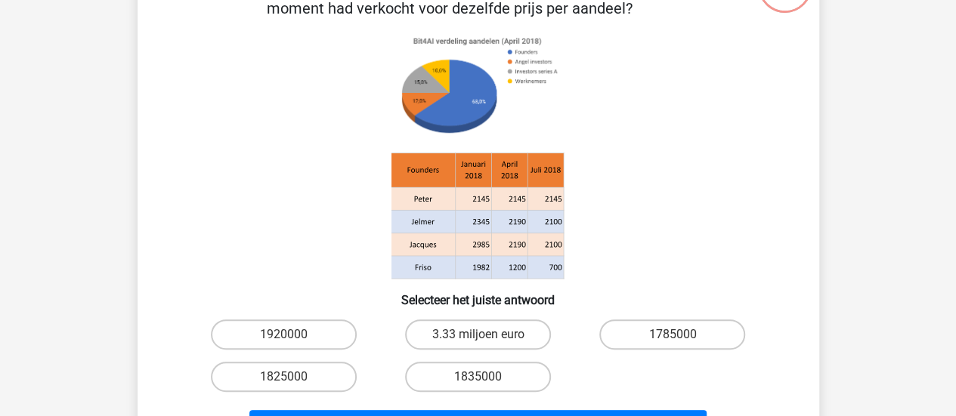
scroll to position [129, 0]
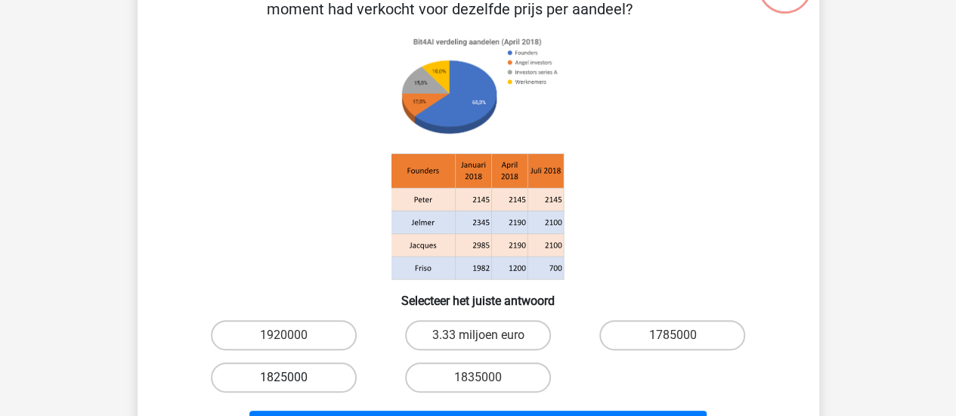
click at [328, 375] on label "1825000" at bounding box center [284, 378] width 146 height 30
click at [293, 378] on input "1825000" at bounding box center [288, 383] width 10 height 10
radio input "true"
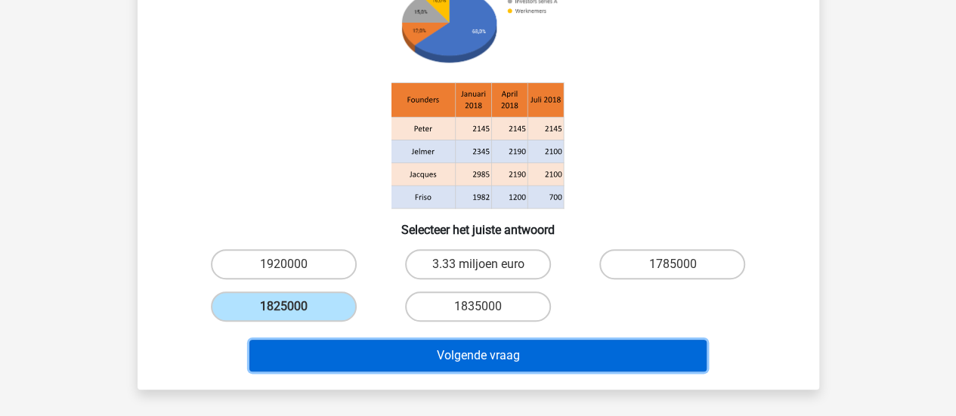
click at [412, 363] on button "Volgende vraag" at bounding box center [477, 356] width 457 height 32
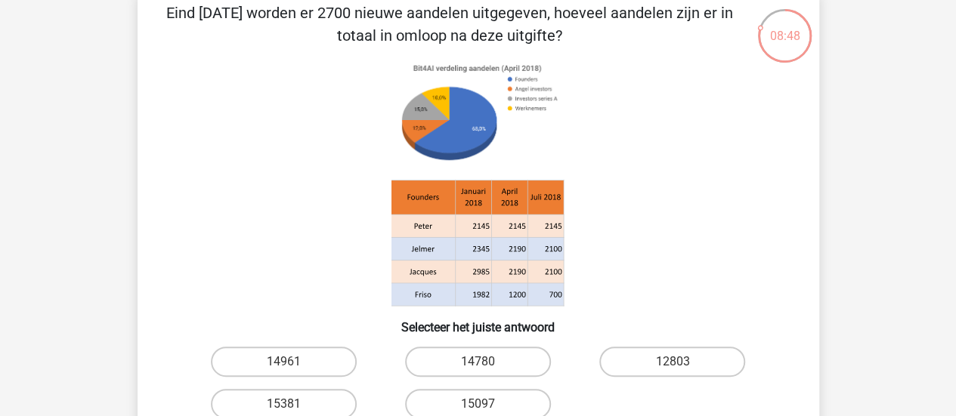
scroll to position [81, 0]
click at [300, 362] on label "14961" at bounding box center [284, 361] width 146 height 30
click at [293, 362] on input "14961" at bounding box center [288, 366] width 10 height 10
radio input "true"
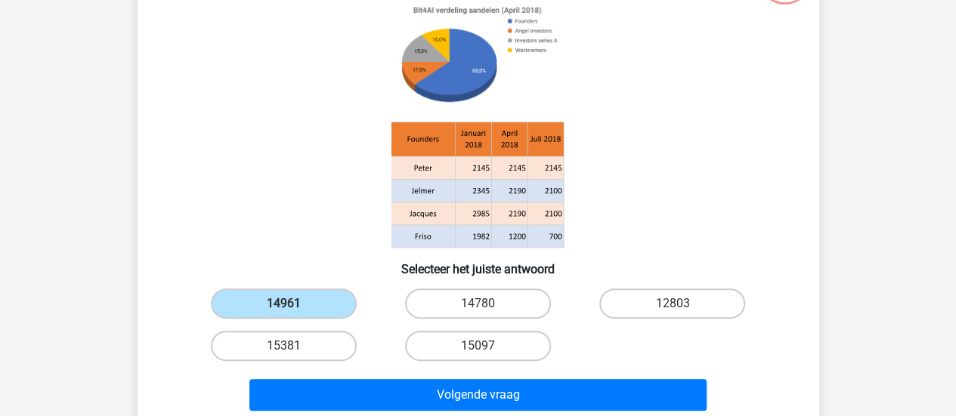
scroll to position [164, 0]
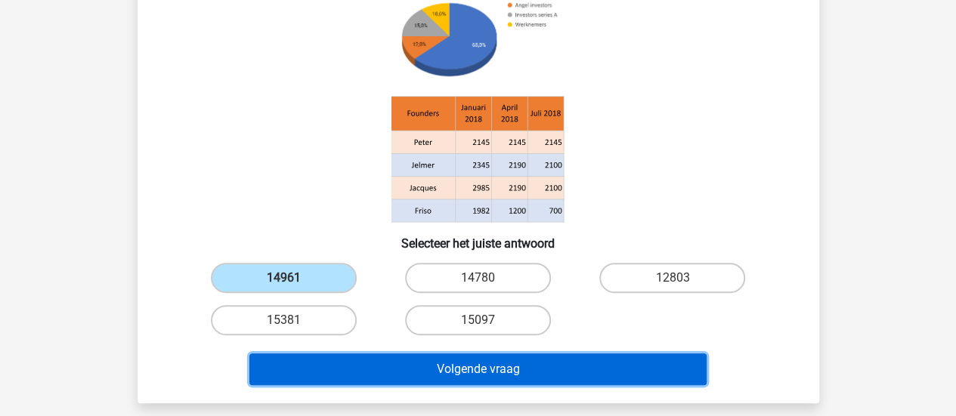
click at [518, 375] on button "Volgende vraag" at bounding box center [477, 370] width 457 height 32
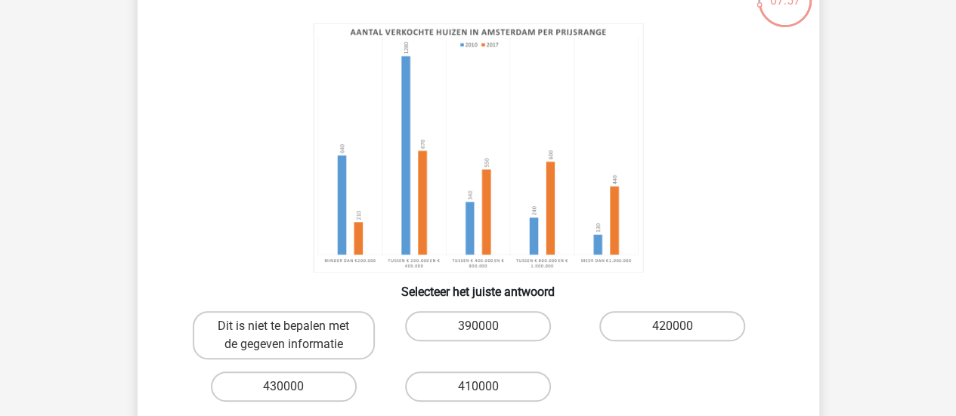
scroll to position [116, 0]
click at [295, 338] on label "Dit is niet te bepalen met de gegeven informatie" at bounding box center [284, 334] width 182 height 48
click at [293, 335] on input "Dit is niet te bepalen met de gegeven informatie" at bounding box center [288, 331] width 10 height 10
radio input "true"
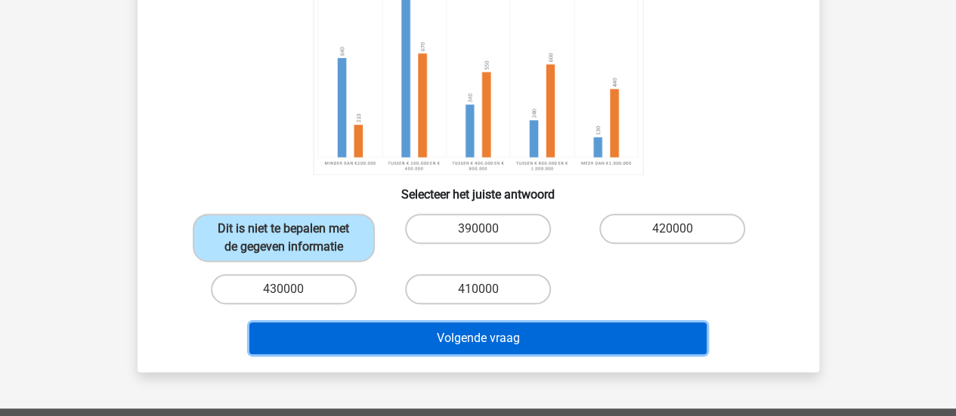
click at [545, 345] on button "Volgende vraag" at bounding box center [477, 339] width 457 height 32
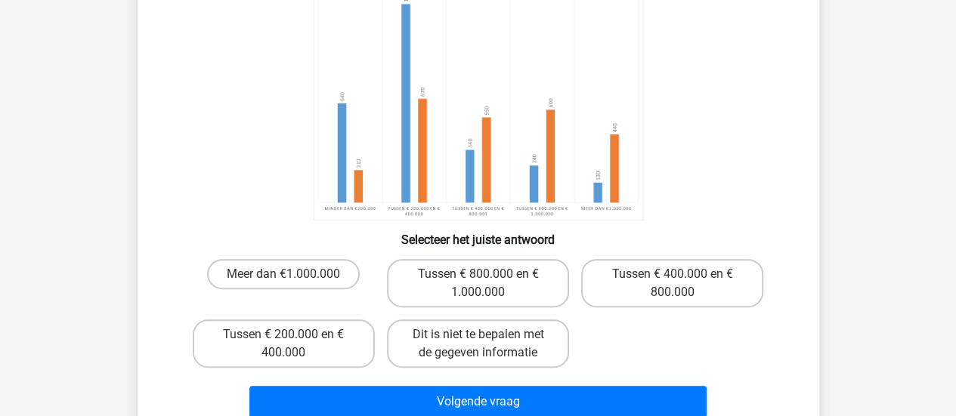
scroll to position [170, 0]
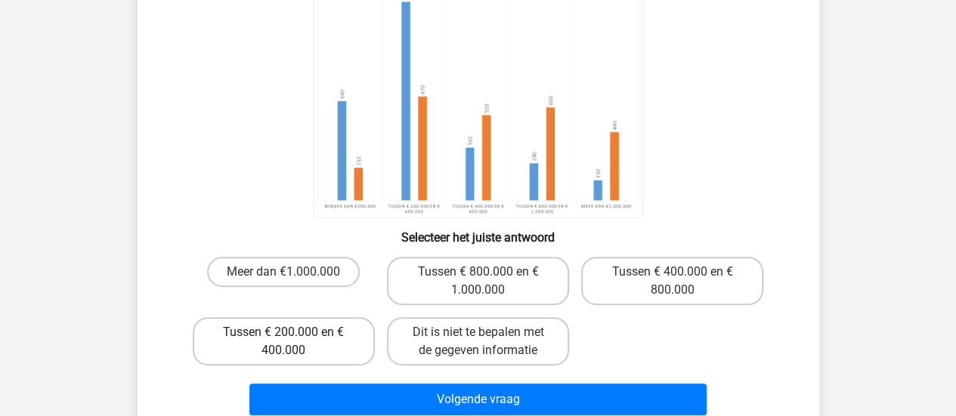
click at [314, 351] on label "Tussen € 200.000 en € 400.000" at bounding box center [284, 341] width 182 height 48
click at [293, 342] on input "Tussen € 200.000 en € 400.000" at bounding box center [288, 337] width 10 height 10
radio input "true"
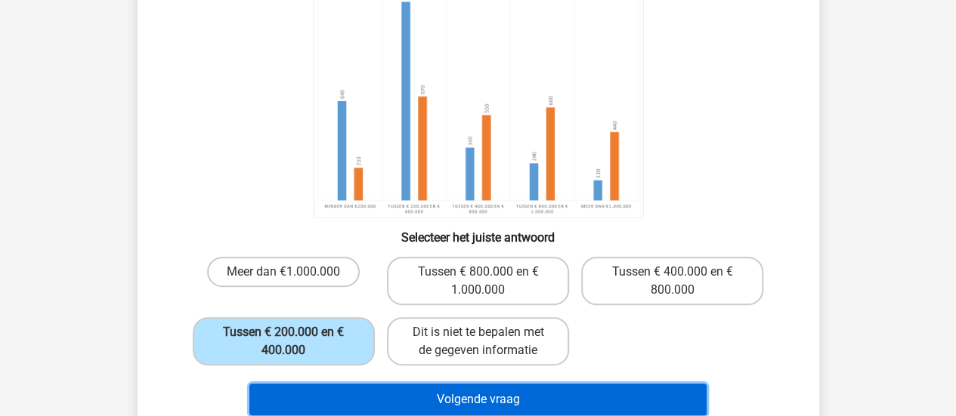
click at [391, 397] on button "Volgende vraag" at bounding box center [477, 400] width 457 height 32
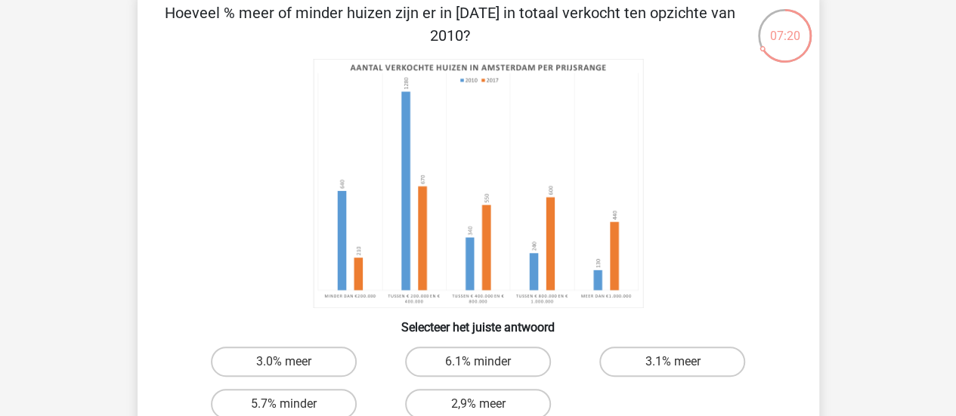
scroll to position [81, 0]
click at [524, 360] on label "6.1% minder" at bounding box center [478, 361] width 146 height 30
click at [487, 361] on input "6.1% minder" at bounding box center [482, 366] width 10 height 10
radio input "true"
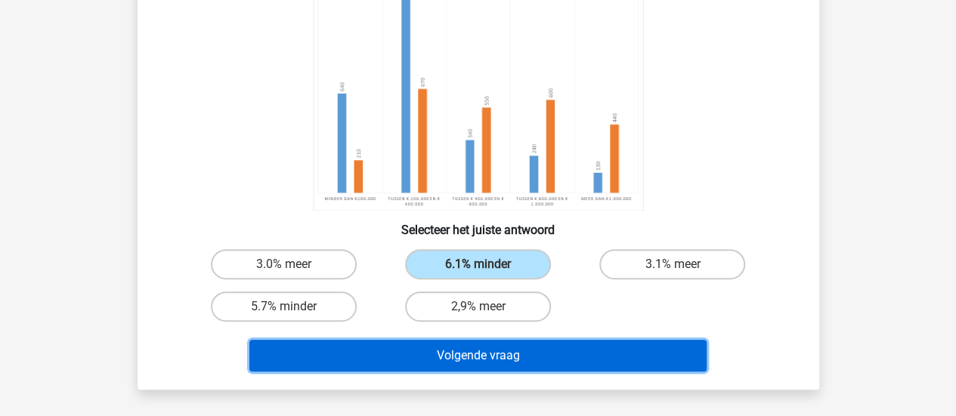
click at [479, 347] on button "Volgende vraag" at bounding box center [477, 356] width 457 height 32
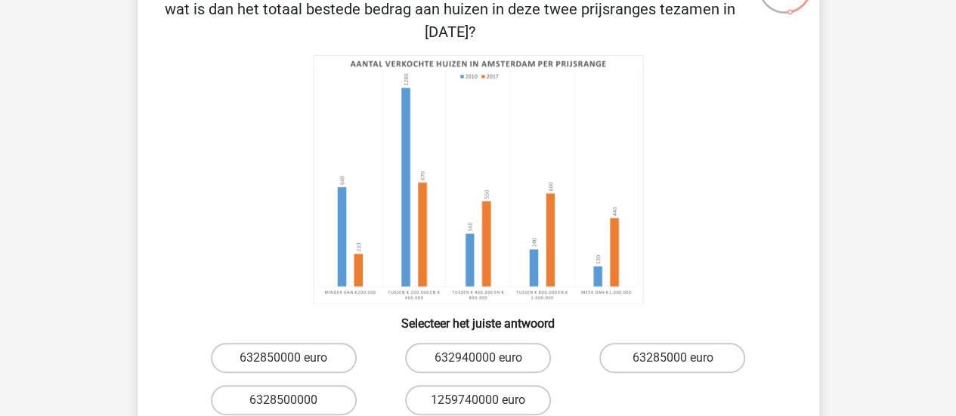
scroll to position [130, 0]
click at [283, 405] on label "6328500000" at bounding box center [284, 400] width 146 height 30
click at [283, 405] on input "6328500000" at bounding box center [288, 405] width 10 height 10
radio input "true"
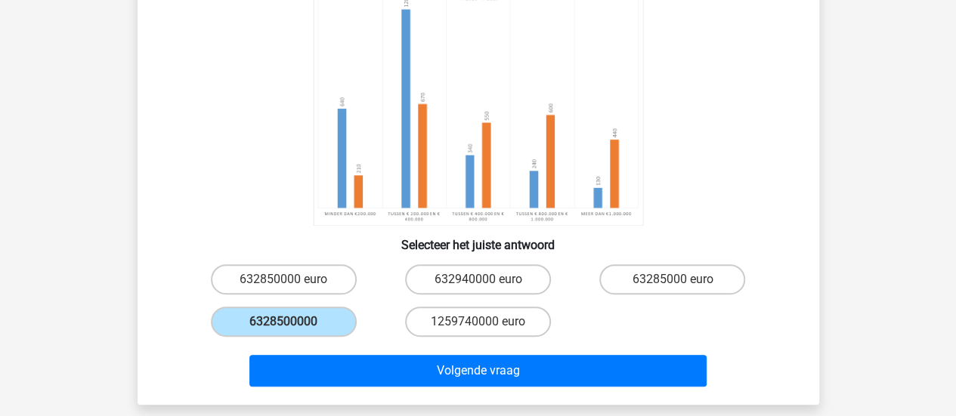
scroll to position [227, 0]
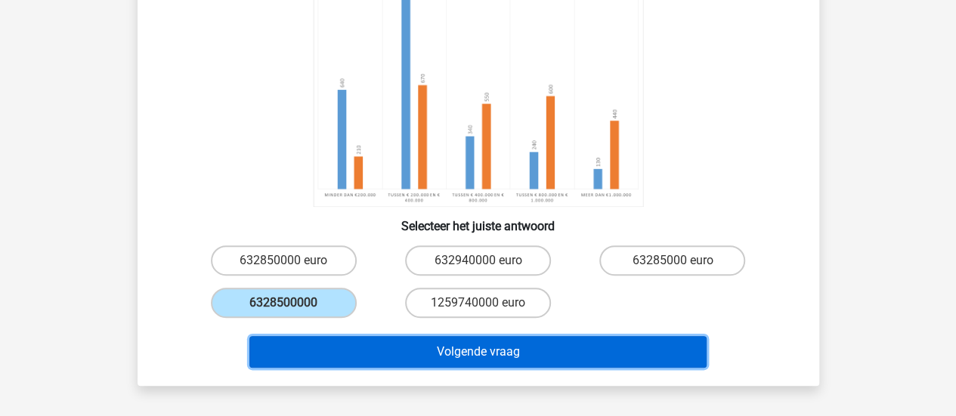
click at [482, 347] on button "Volgende vraag" at bounding box center [477, 352] width 457 height 32
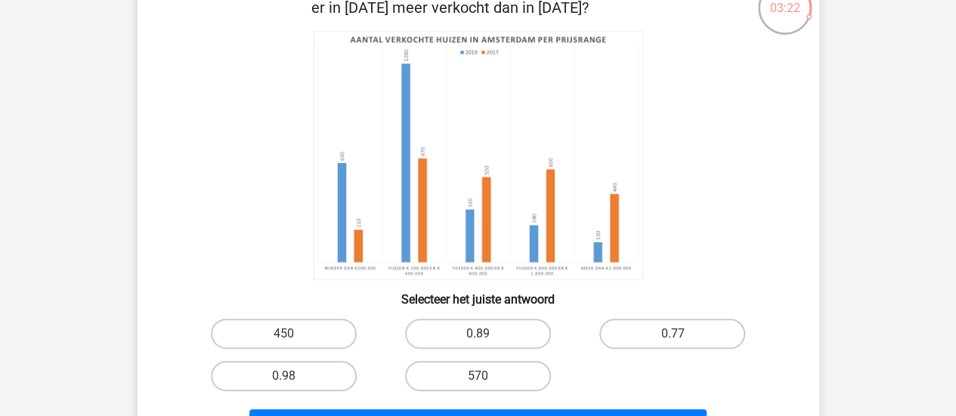
scroll to position [109, 0]
click at [506, 344] on label "0.89" at bounding box center [478, 333] width 146 height 30
click at [487, 343] on input "0.89" at bounding box center [482, 338] width 10 height 10
radio input "true"
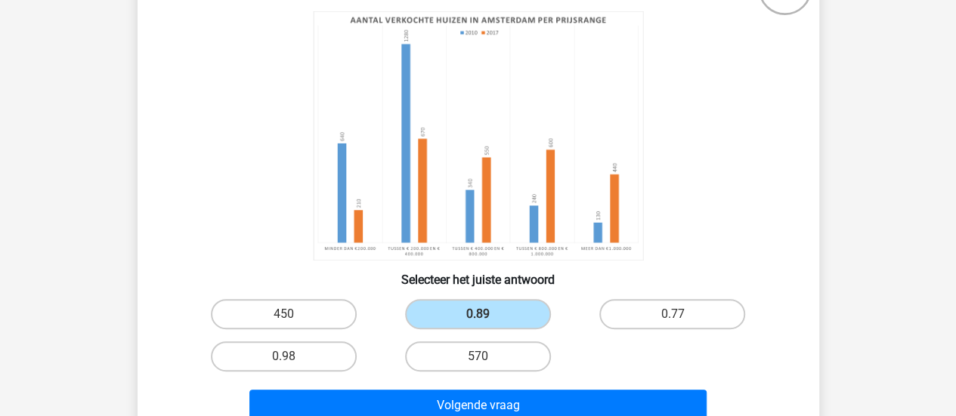
scroll to position [128, 0]
click at [505, 356] on label "570" at bounding box center [478, 356] width 146 height 30
click at [487, 356] on input "570" at bounding box center [482, 361] width 10 height 10
radio input "true"
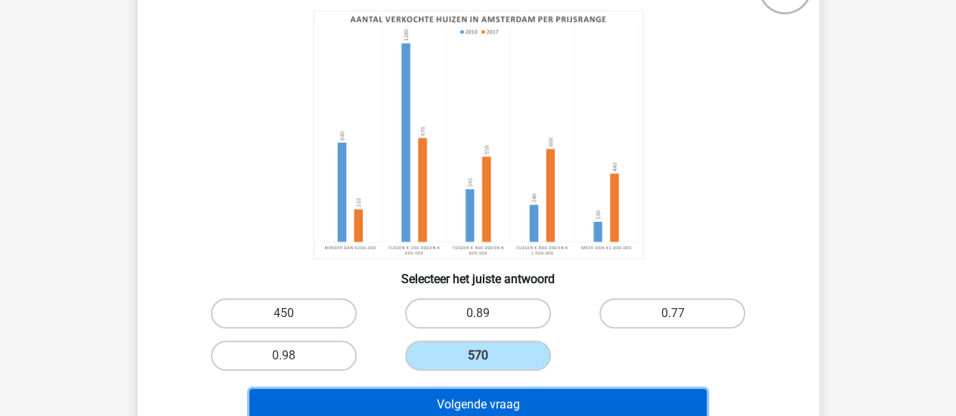
click at [533, 401] on button "Volgende vraag" at bounding box center [477, 405] width 457 height 32
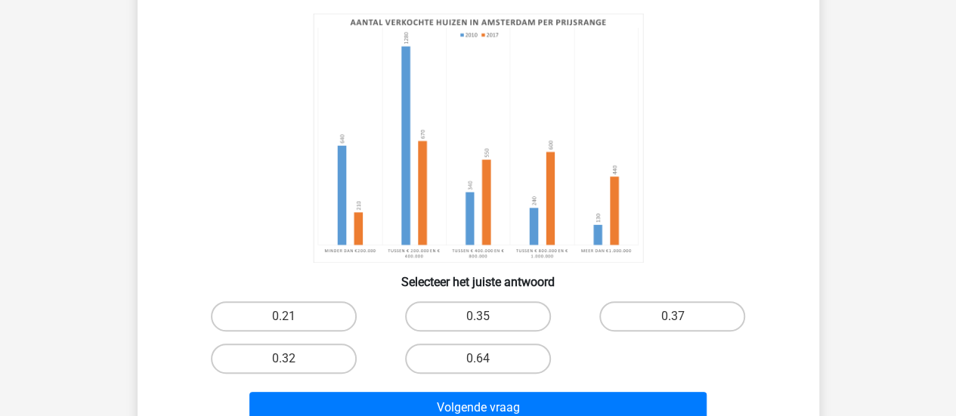
scroll to position [174, 0]
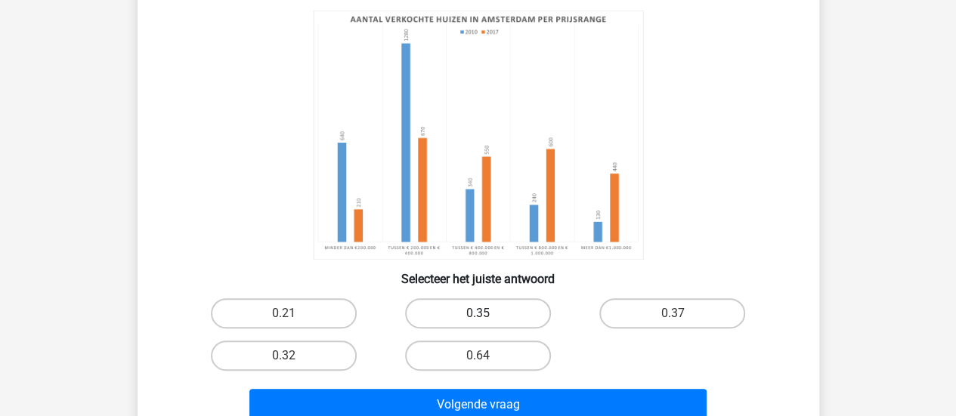
click at [499, 320] on label "0.35" at bounding box center [478, 313] width 146 height 30
click at [487, 320] on input "0.35" at bounding box center [482, 319] width 10 height 10
radio input "true"
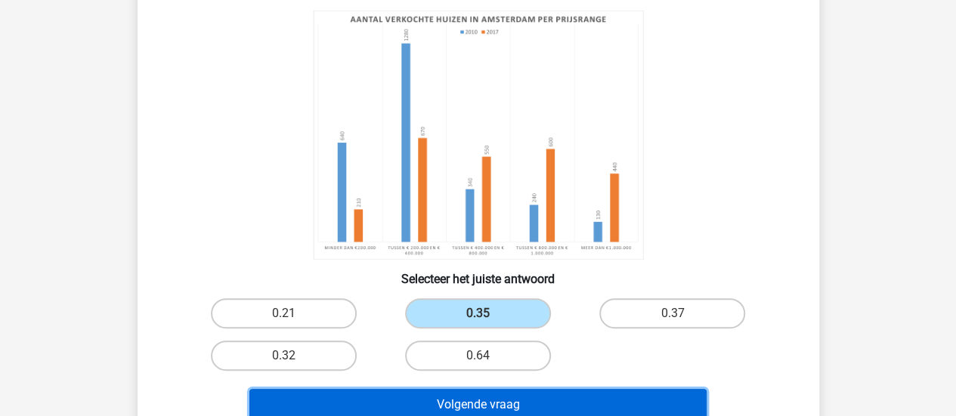
click at [529, 398] on button "Volgende vraag" at bounding box center [477, 405] width 457 height 32
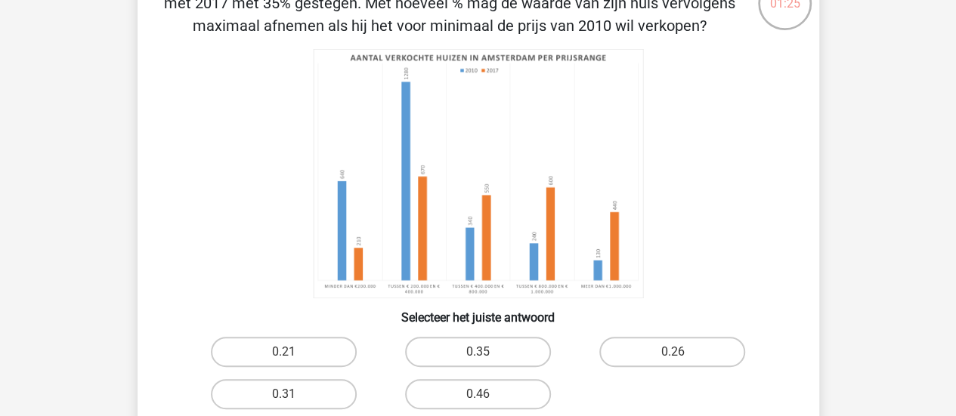
scroll to position [115, 0]
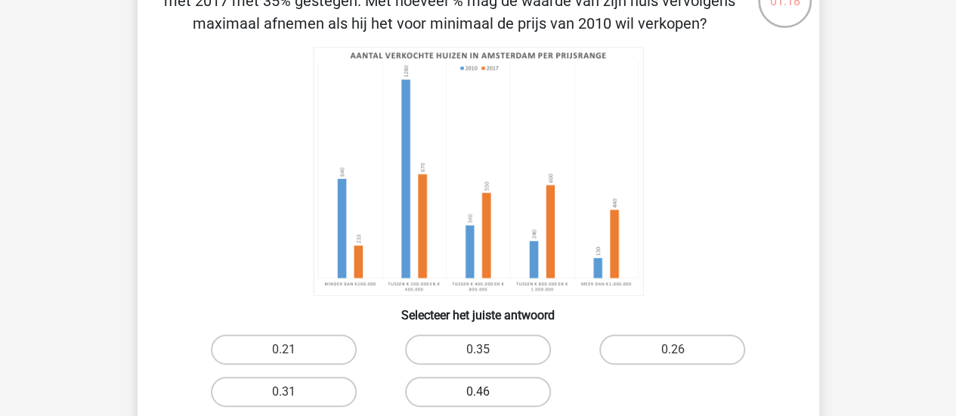
click at [490, 386] on label "0.46" at bounding box center [478, 392] width 146 height 30
click at [487, 392] on input "0.46" at bounding box center [482, 397] width 10 height 10
radio input "true"
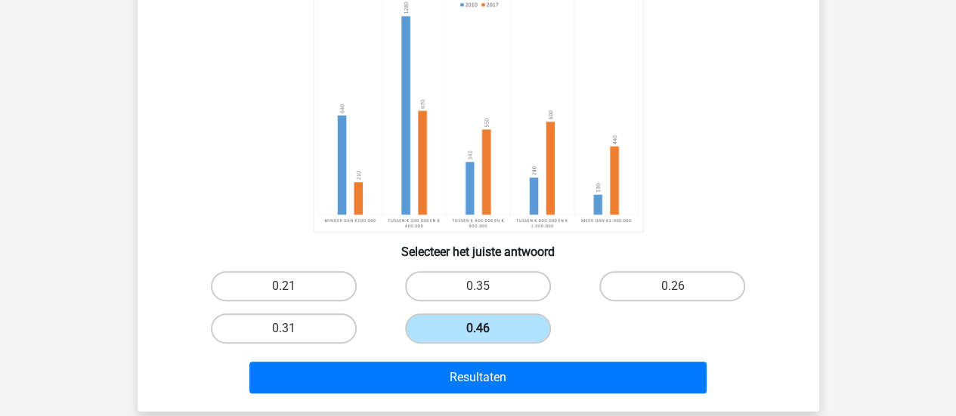
scroll to position [182, 0]
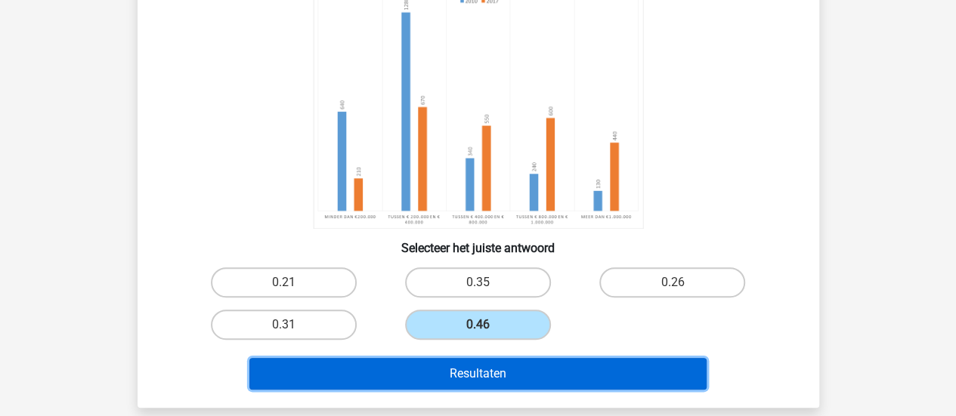
click at [472, 367] on button "Resultaten" at bounding box center [477, 374] width 457 height 32
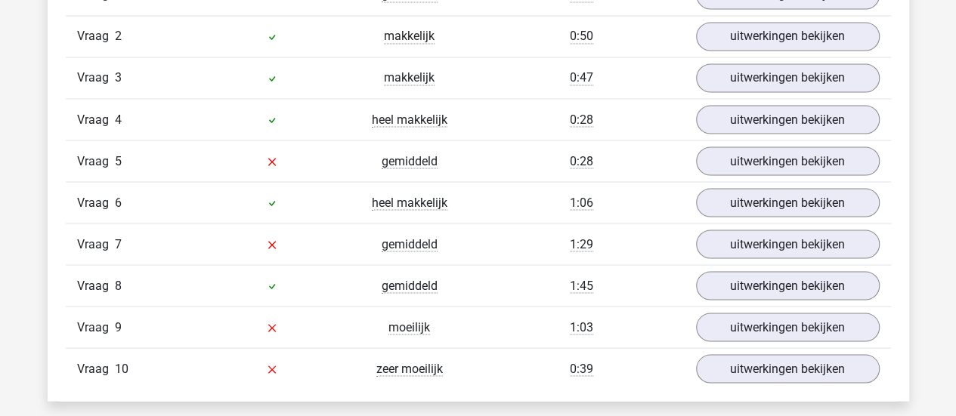
scroll to position [1329, 0]
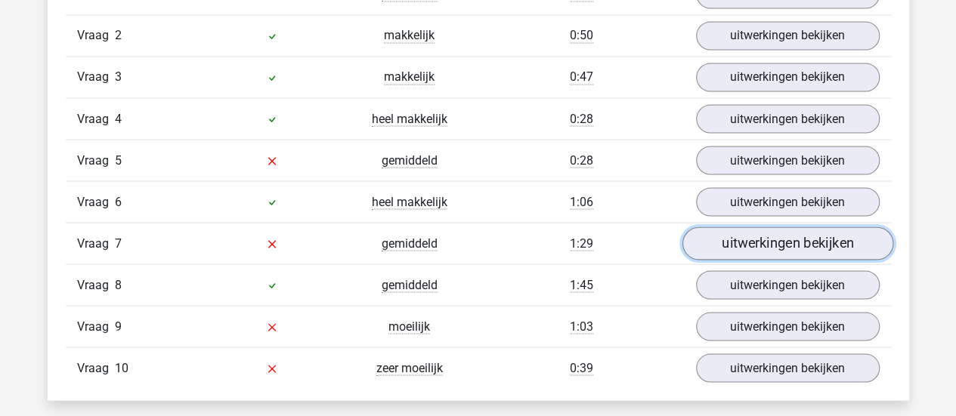
click at [756, 239] on link "uitwerkingen bekijken" at bounding box center [786, 243] width 211 height 33
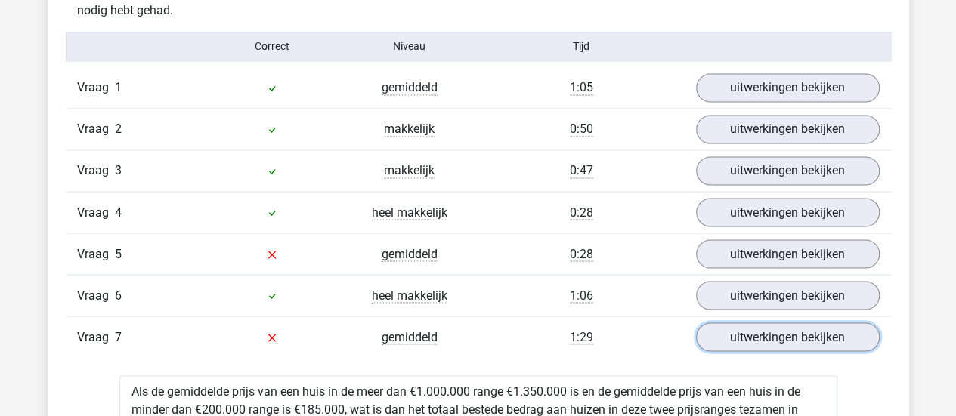
scroll to position [1234, 0]
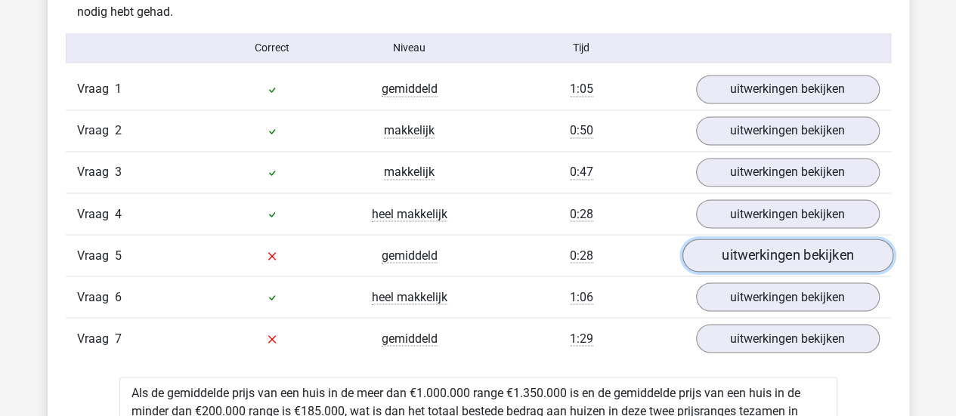
click at [729, 248] on link "uitwerkingen bekijken" at bounding box center [786, 255] width 211 height 33
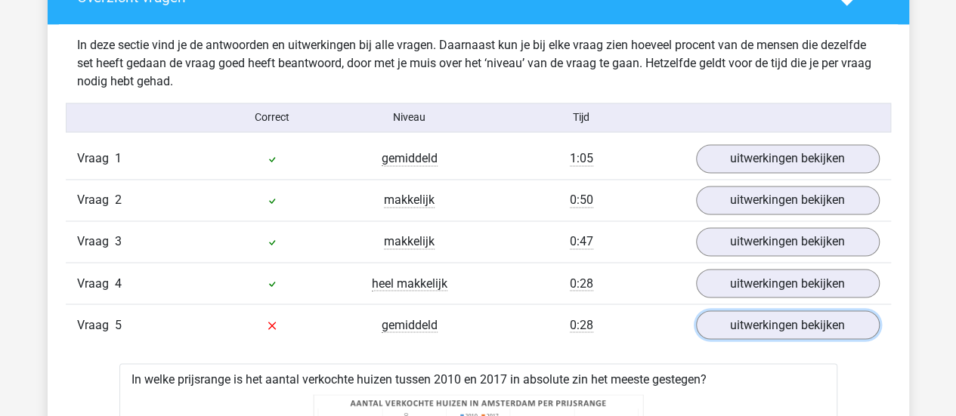
scroll to position [1166, 0]
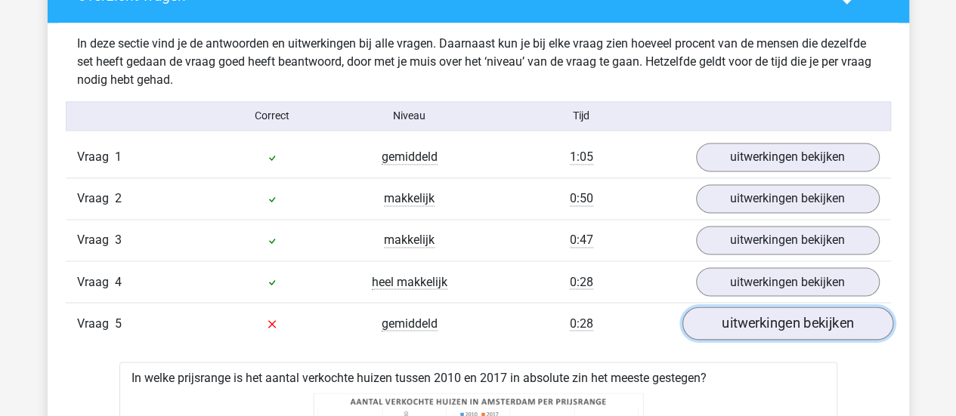
click at [708, 330] on link "uitwerkingen bekijken" at bounding box center [786, 323] width 211 height 33
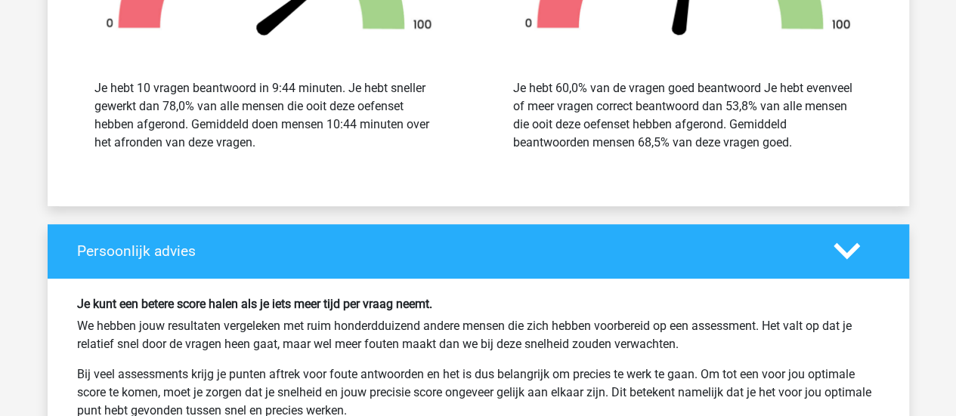
scroll to position [3054, 0]
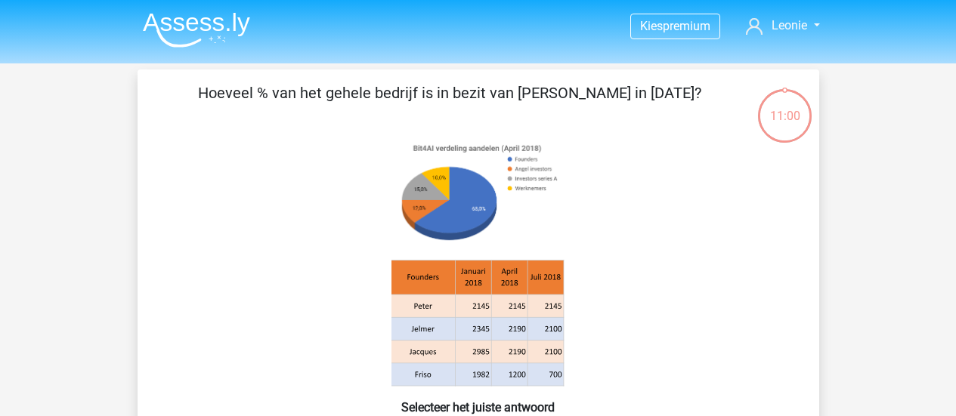
scroll to position [159, 0]
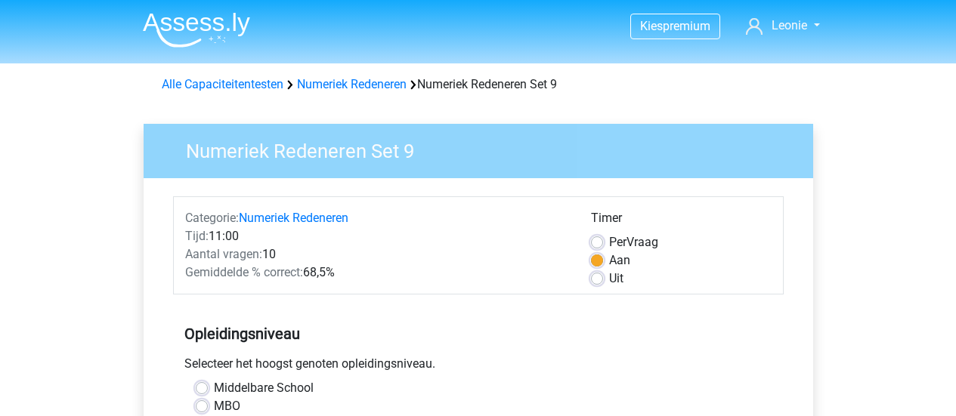
scroll to position [360, 0]
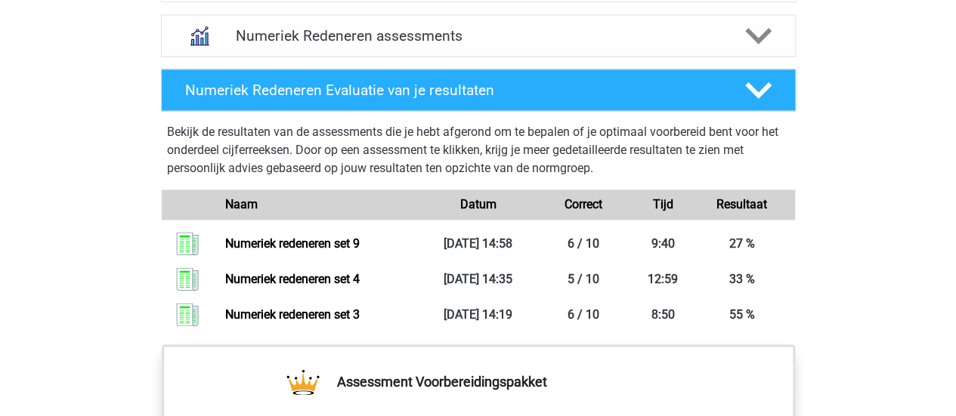
scroll to position [1034, 0]
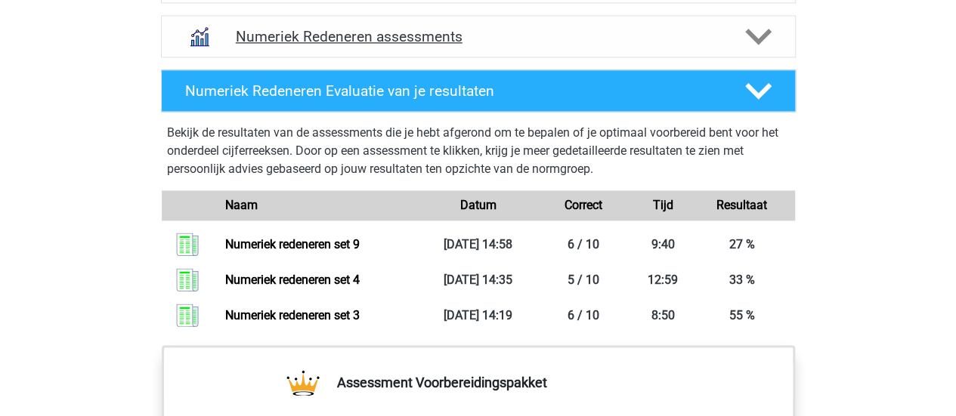
click at [530, 47] on div "Numeriek Redeneren assessments" at bounding box center [478, 36] width 635 height 42
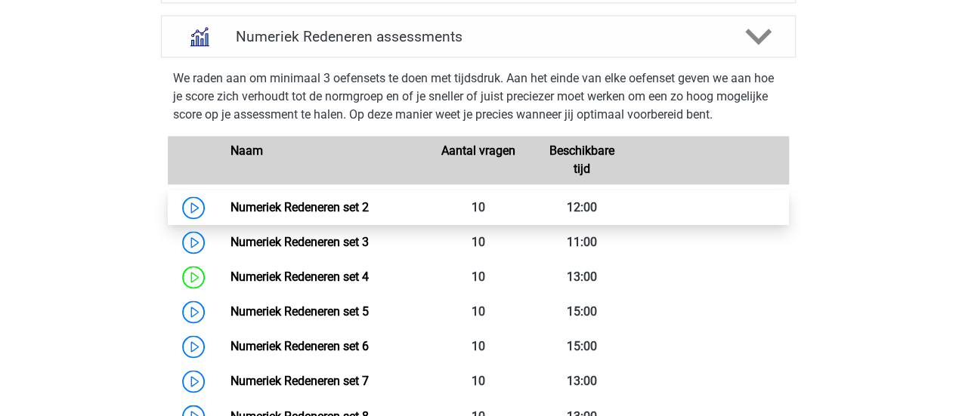
click at [230, 203] on link "Numeriek Redeneren set 2" at bounding box center [299, 207] width 138 height 14
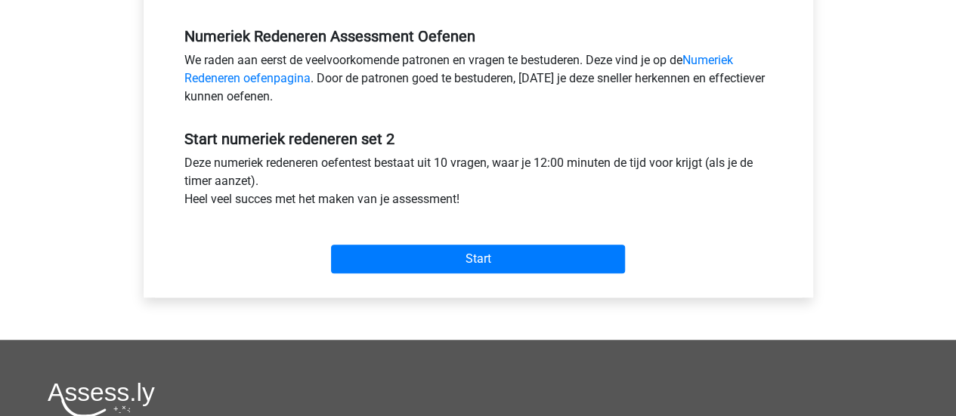
scroll to position [456, 0]
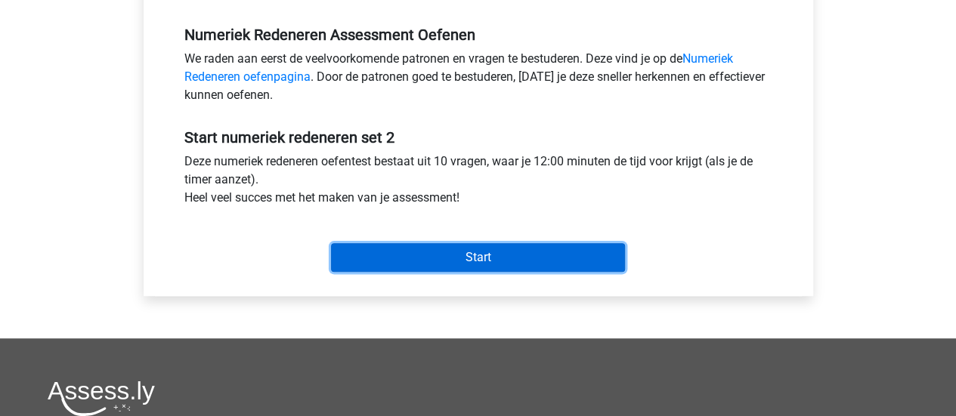
click at [495, 267] on input "Start" at bounding box center [478, 257] width 294 height 29
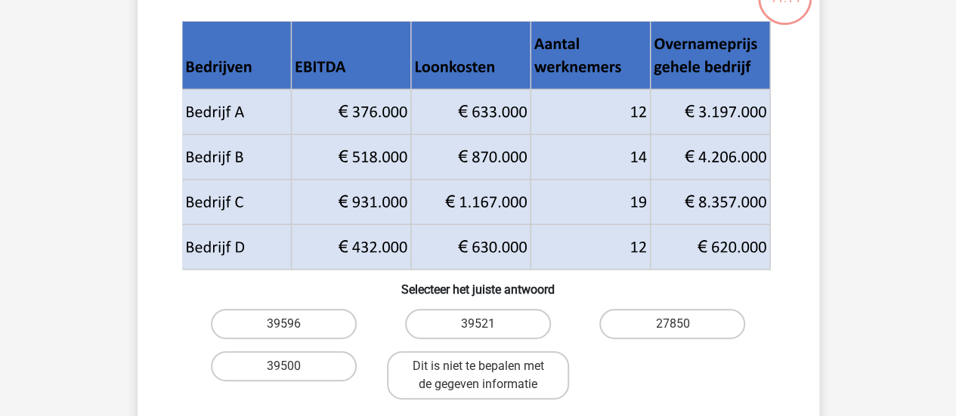
scroll to position [122, 0]
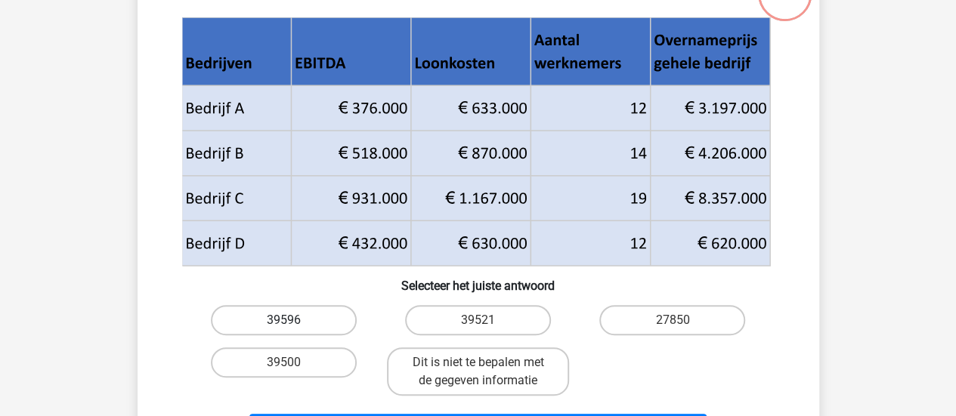
click at [326, 330] on label "39596" at bounding box center [284, 320] width 146 height 30
click at [293, 330] on input "39596" at bounding box center [288, 325] width 10 height 10
radio input "true"
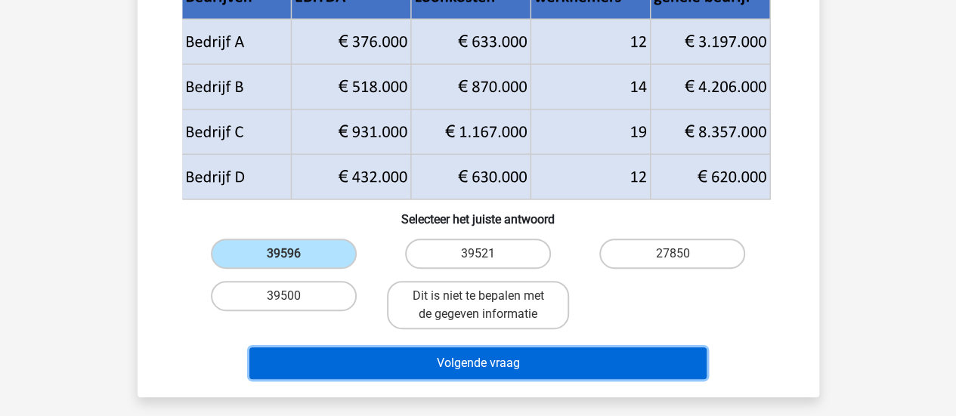
click at [414, 352] on button "Volgende vraag" at bounding box center [477, 363] width 457 height 32
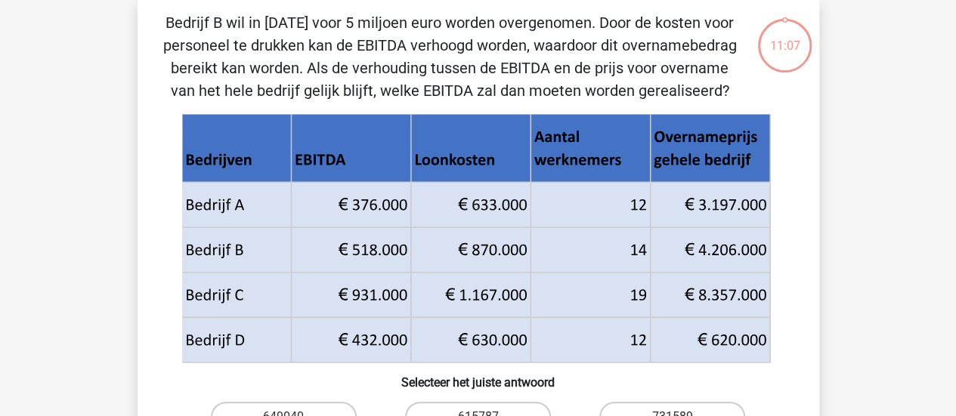
scroll to position [69, 0]
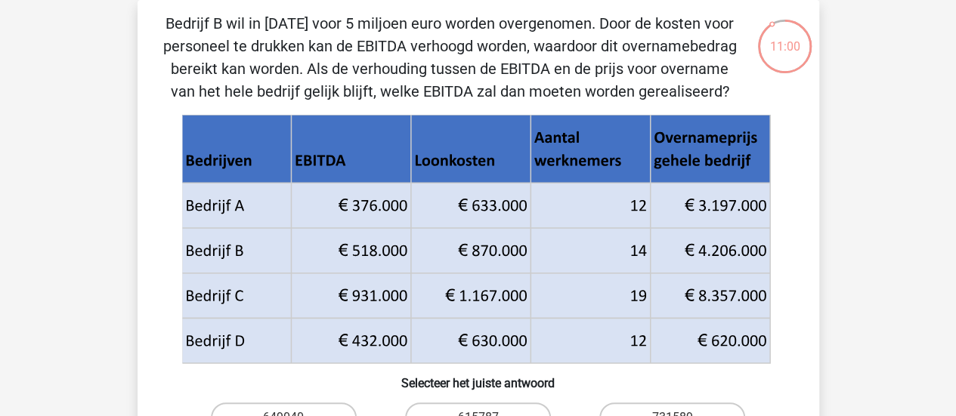
click at [543, 162] on icon at bounding box center [475, 240] width 579 height 218
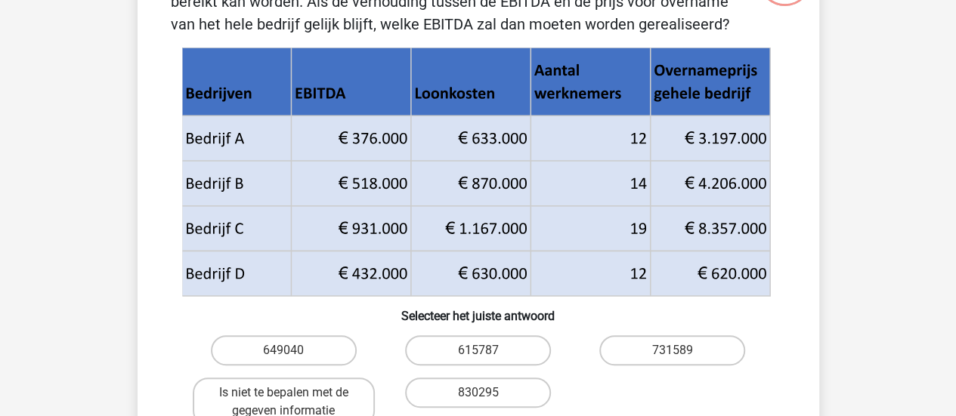
scroll to position [138, 0]
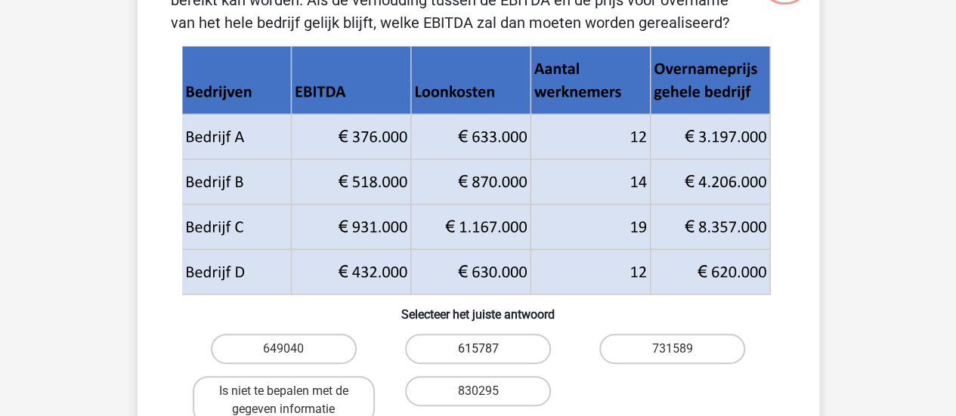
click at [517, 354] on label "615787" at bounding box center [478, 349] width 146 height 30
click at [487, 354] on input "615787" at bounding box center [482, 354] width 10 height 10
radio input "true"
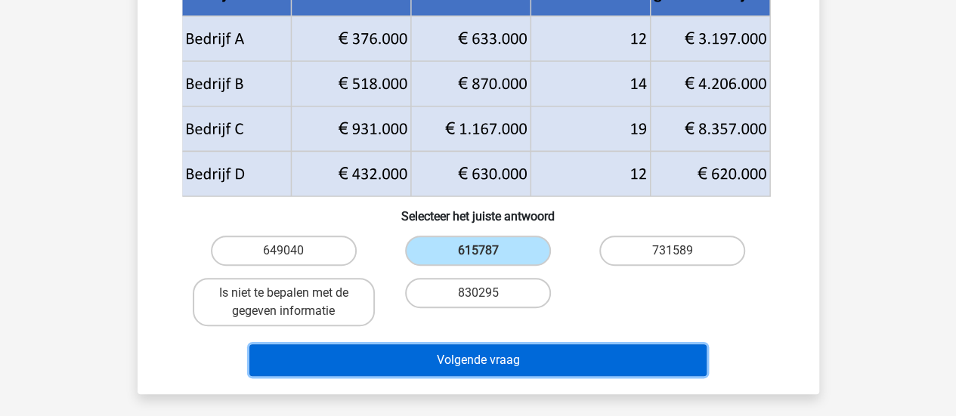
click at [490, 349] on button "Volgende vraag" at bounding box center [477, 360] width 457 height 32
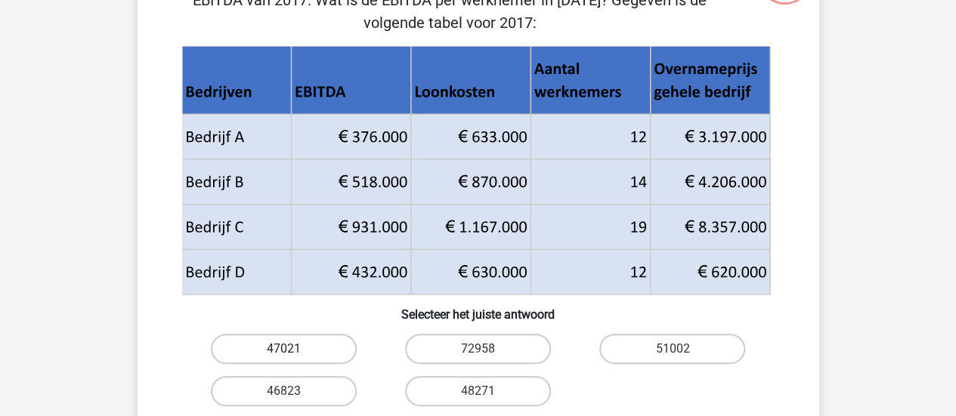
click at [334, 350] on label "47021" at bounding box center [284, 349] width 146 height 30
click at [293, 350] on input "47021" at bounding box center [288, 354] width 10 height 10
radio input "true"
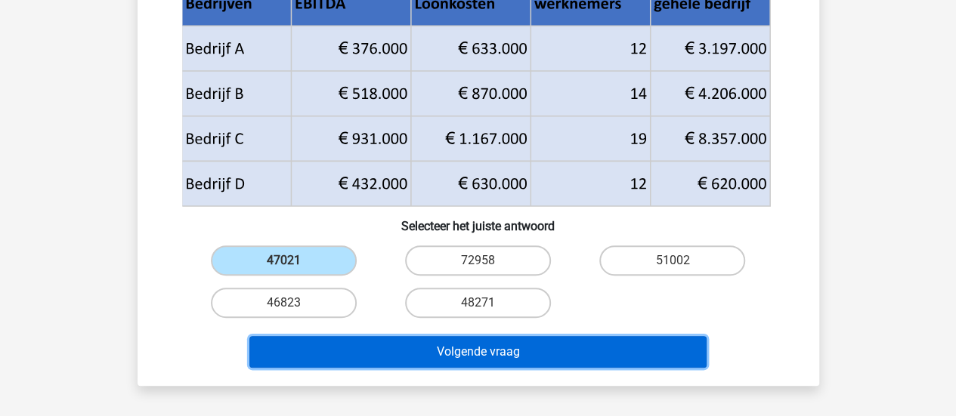
click at [403, 350] on button "Volgende vraag" at bounding box center [477, 352] width 457 height 32
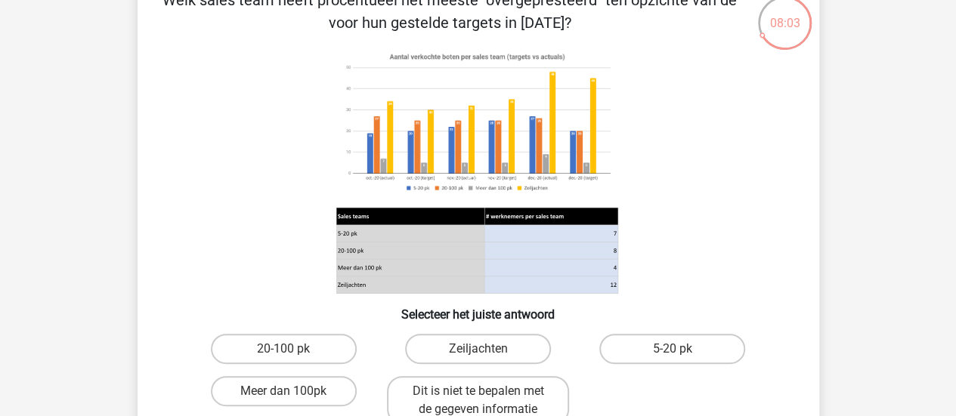
scroll to position [95, 0]
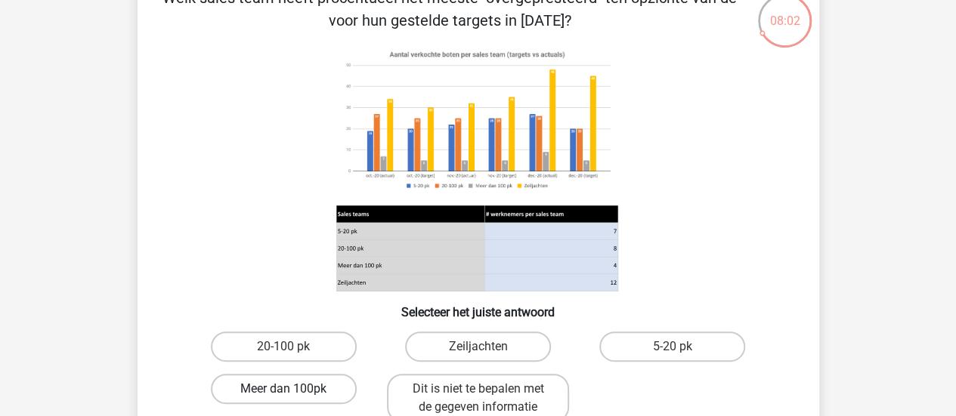
click at [329, 380] on label "Meer dan 100pk" at bounding box center [284, 389] width 146 height 30
click at [293, 389] on input "Meer dan 100pk" at bounding box center [288, 394] width 10 height 10
radio input "true"
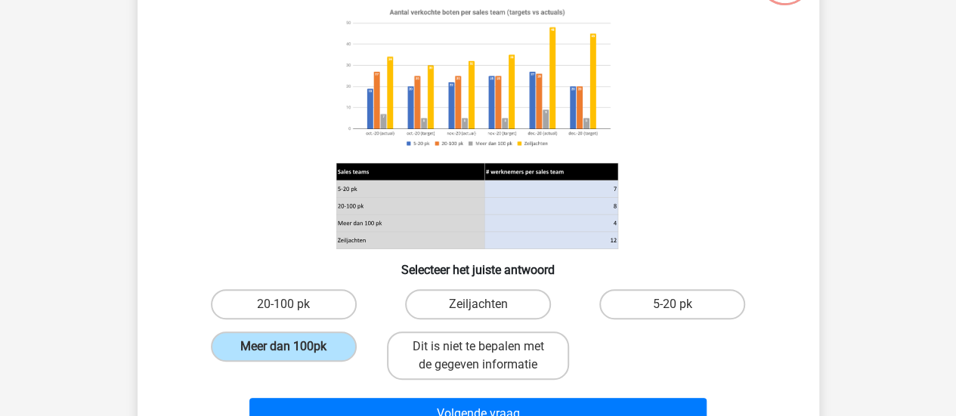
scroll to position [146, 0]
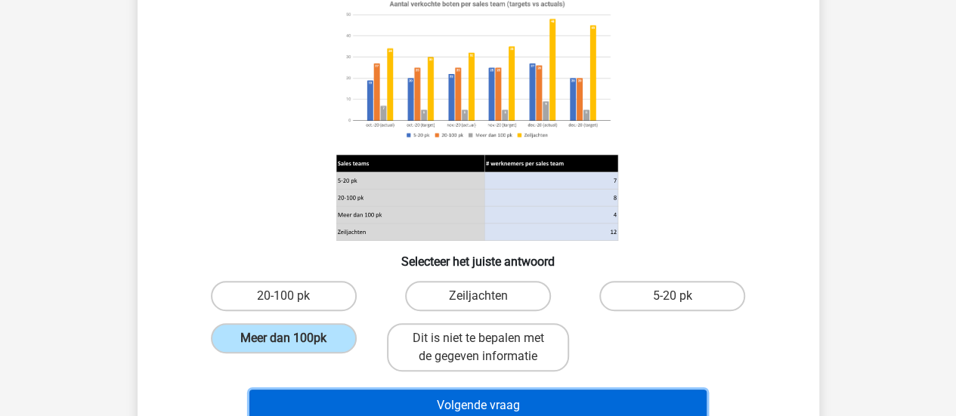
click at [579, 403] on button "Volgende vraag" at bounding box center [477, 406] width 457 height 32
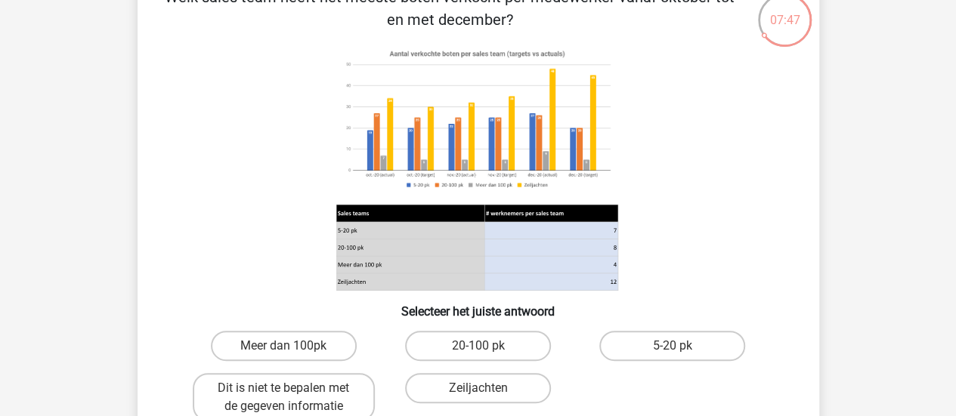
scroll to position [97, 0]
click at [497, 394] on label "Zeiljachten" at bounding box center [478, 387] width 146 height 30
click at [487, 394] on input "Zeiljachten" at bounding box center [482, 393] width 10 height 10
radio input "true"
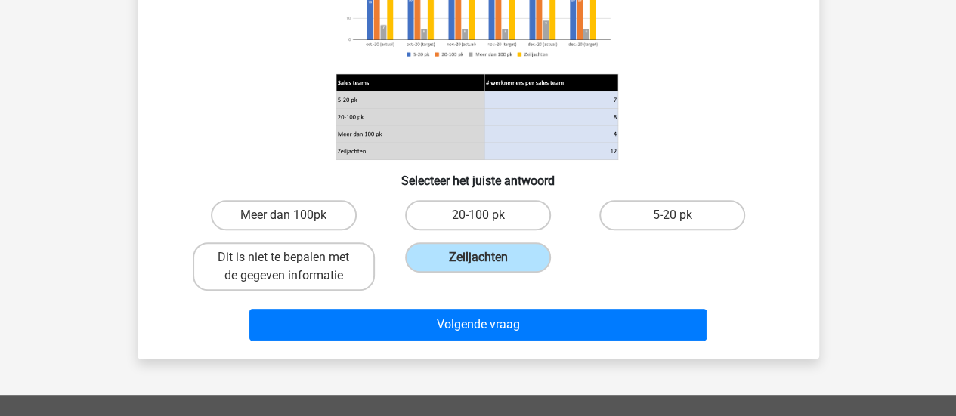
scroll to position [228, 0]
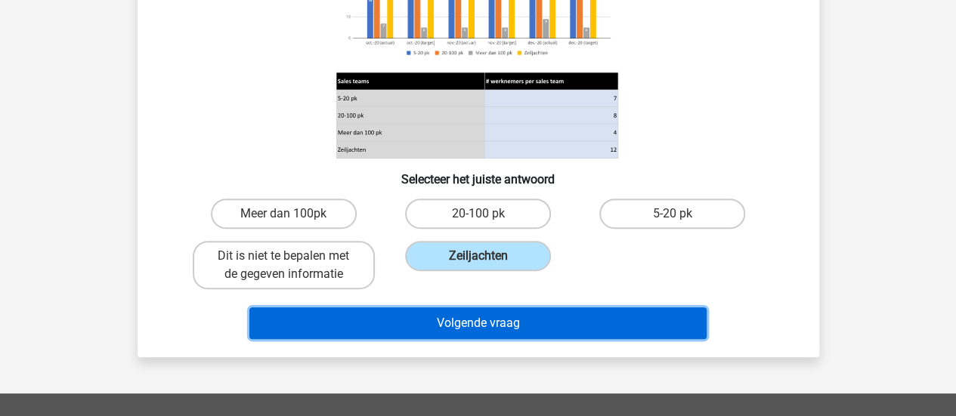
click at [562, 323] on button "Volgende vraag" at bounding box center [477, 323] width 457 height 32
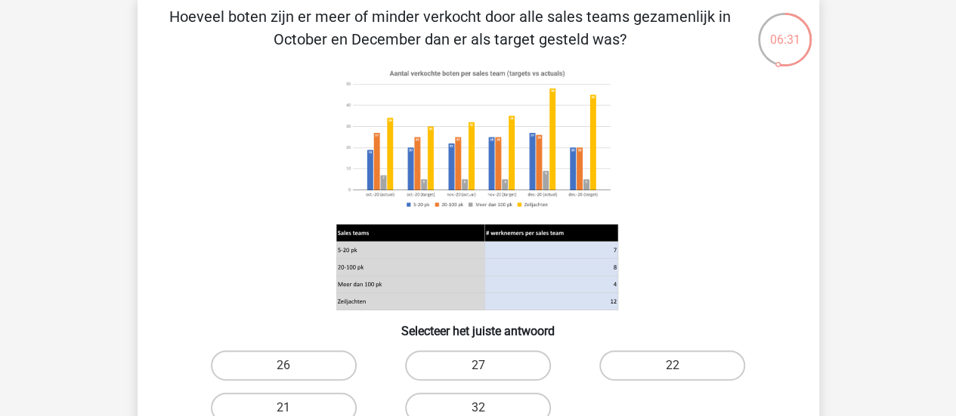
scroll to position [79, 0]
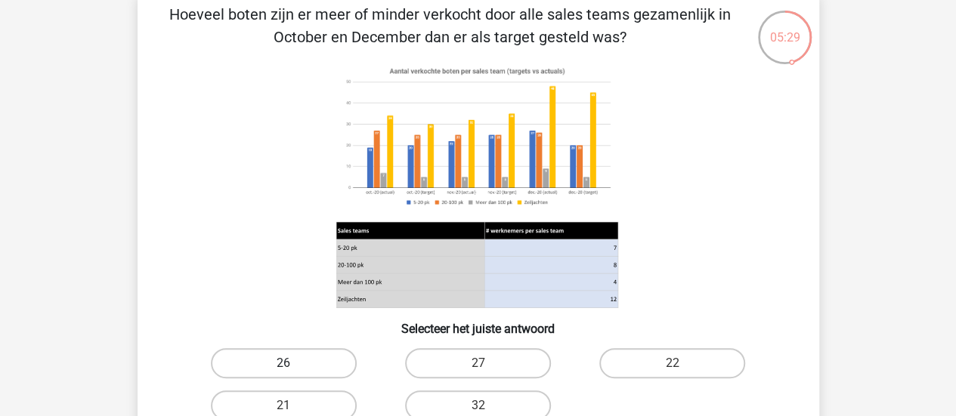
click at [295, 369] on label "26" at bounding box center [284, 363] width 146 height 30
click at [293, 369] on input "26" at bounding box center [288, 368] width 10 height 10
radio input "true"
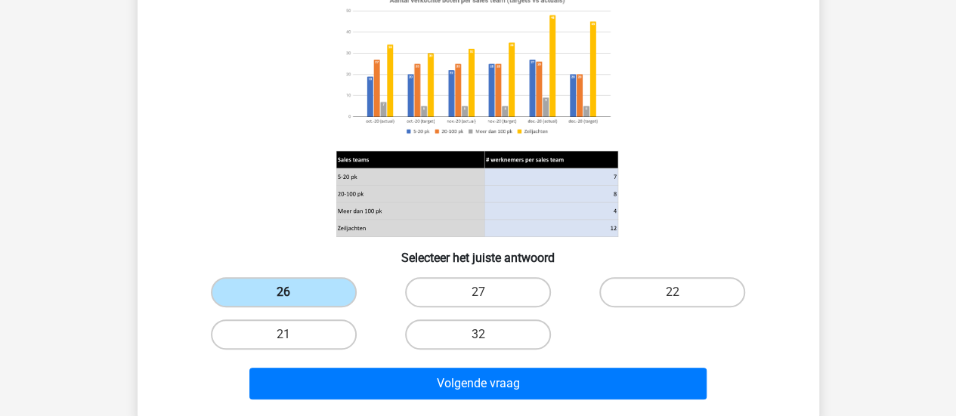
scroll to position [157, 0]
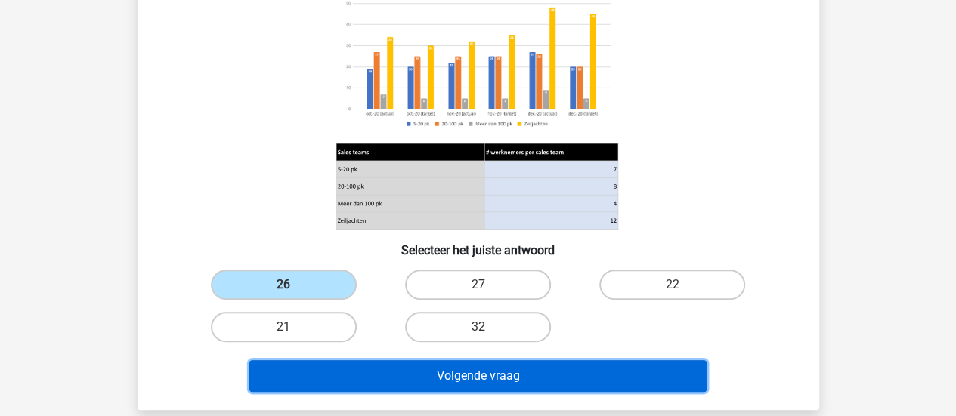
click at [384, 360] on button "Volgende vraag" at bounding box center [477, 376] width 457 height 32
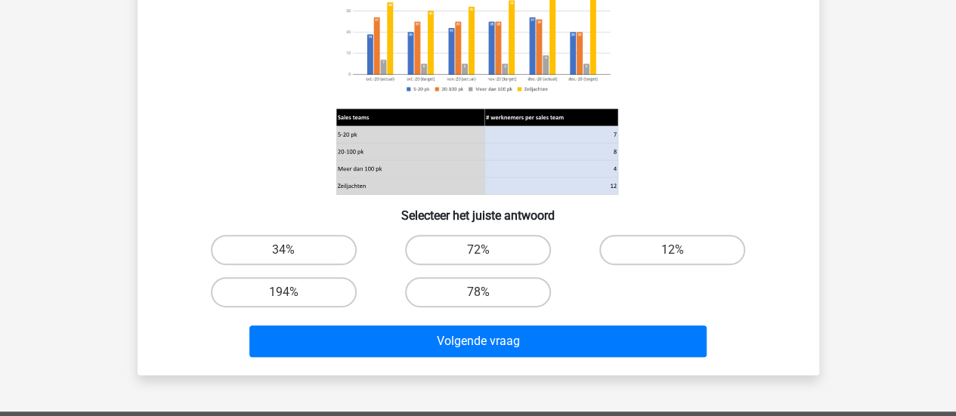
scroll to position [239, 0]
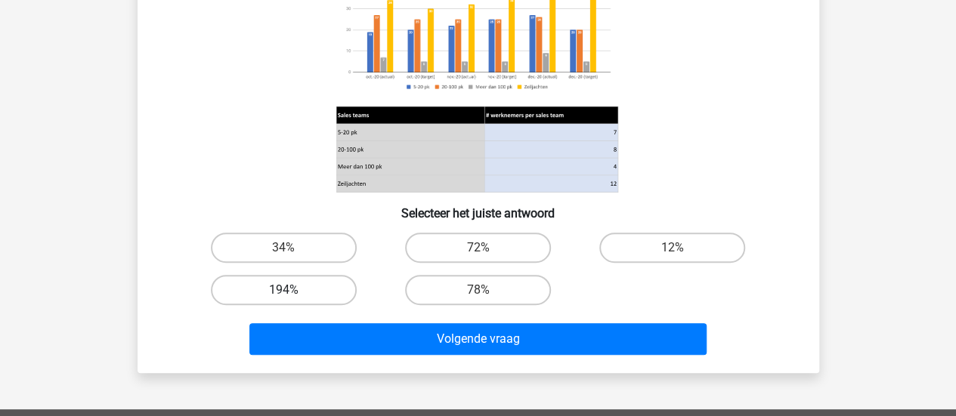
click at [316, 280] on label "194%" at bounding box center [284, 290] width 146 height 30
click at [293, 290] on input "194%" at bounding box center [288, 295] width 10 height 10
radio input "true"
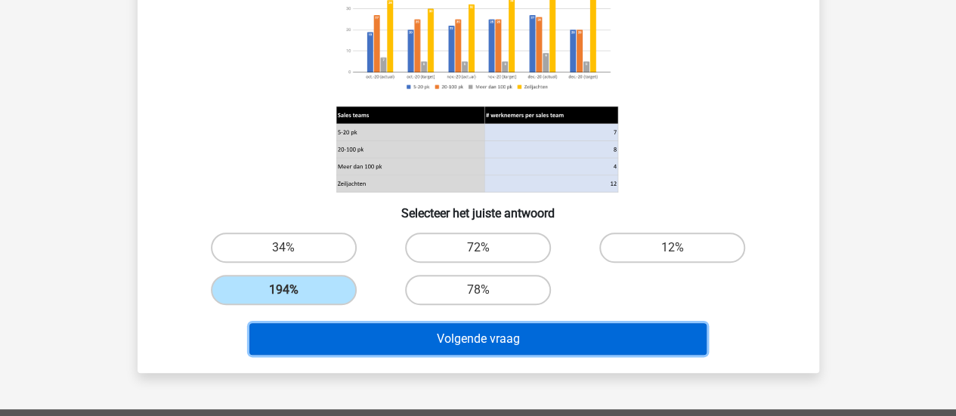
click at [391, 336] on button "Volgende vraag" at bounding box center [477, 339] width 457 height 32
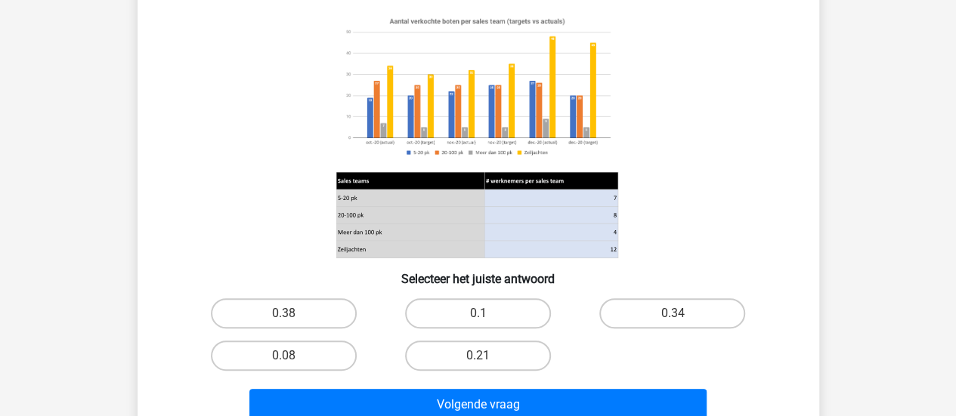
scroll to position [222, 0]
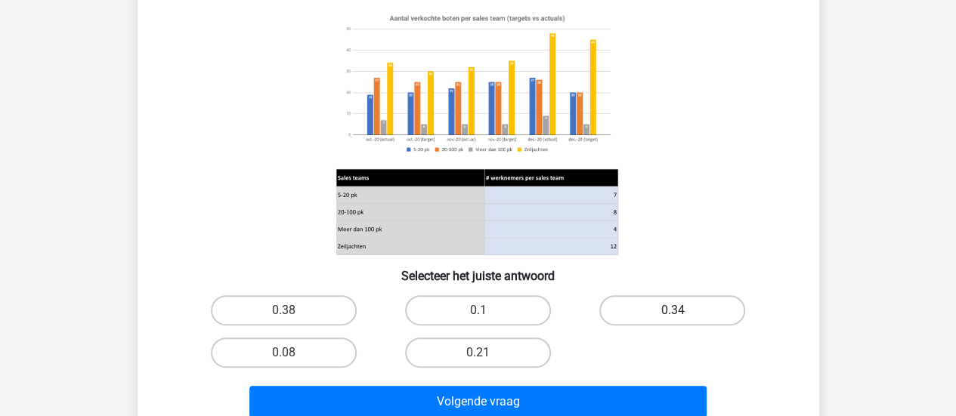
click at [665, 317] on label "0.34" at bounding box center [672, 310] width 146 height 30
click at [672, 317] on input "0.34" at bounding box center [677, 315] width 10 height 10
radio input "true"
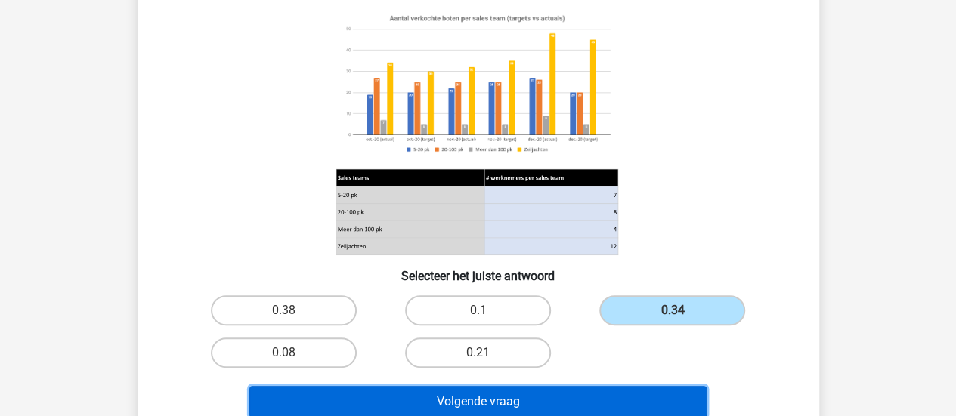
click at [628, 405] on button "Volgende vraag" at bounding box center [477, 402] width 457 height 32
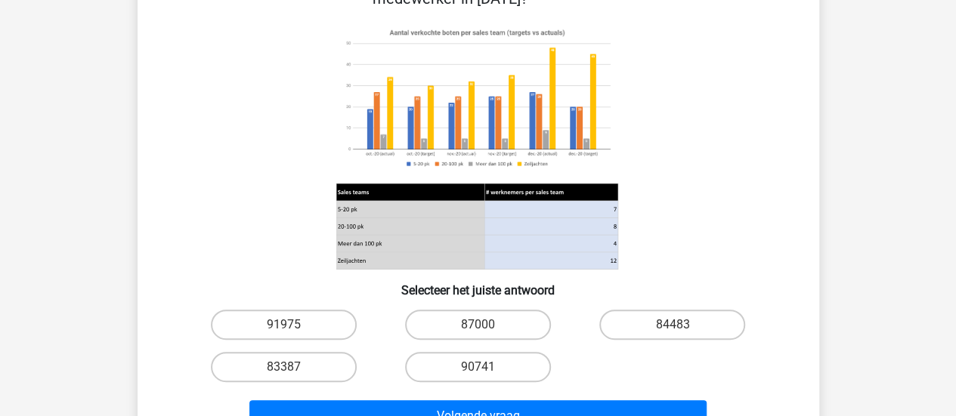
scroll to position [187, 0]
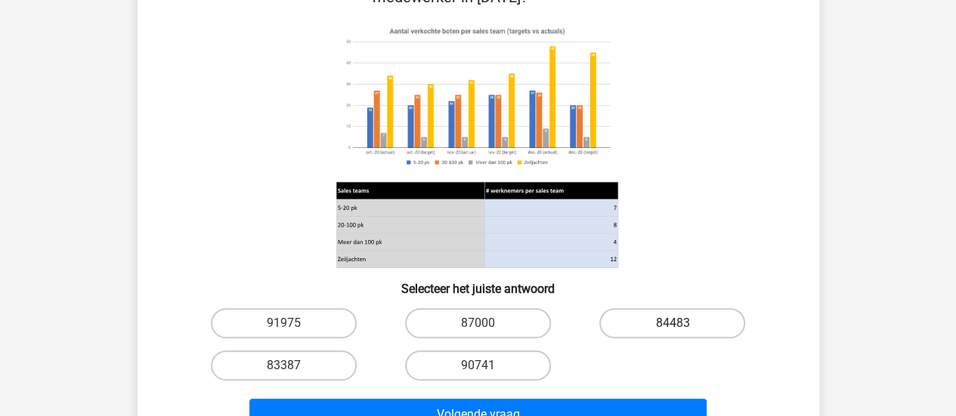
click at [668, 327] on label "84483" at bounding box center [672, 323] width 146 height 30
click at [672, 327] on input "84483" at bounding box center [677, 328] width 10 height 10
radio input "true"
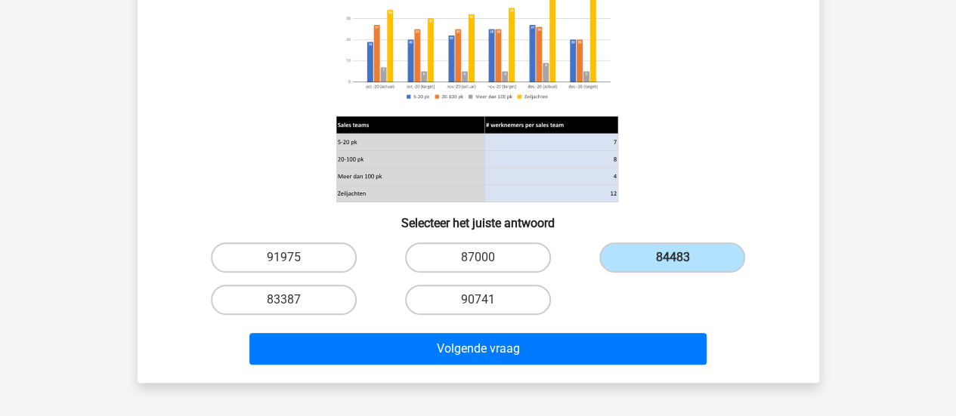
scroll to position [253, 0]
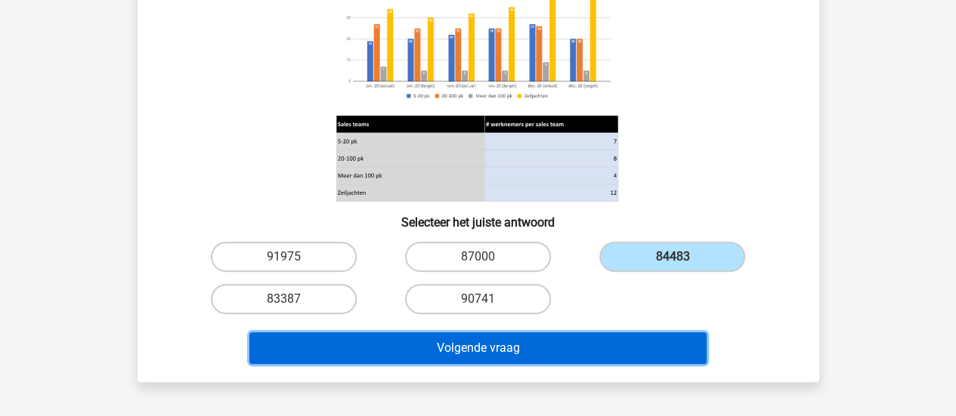
click at [564, 348] on button "Volgende vraag" at bounding box center [477, 348] width 457 height 32
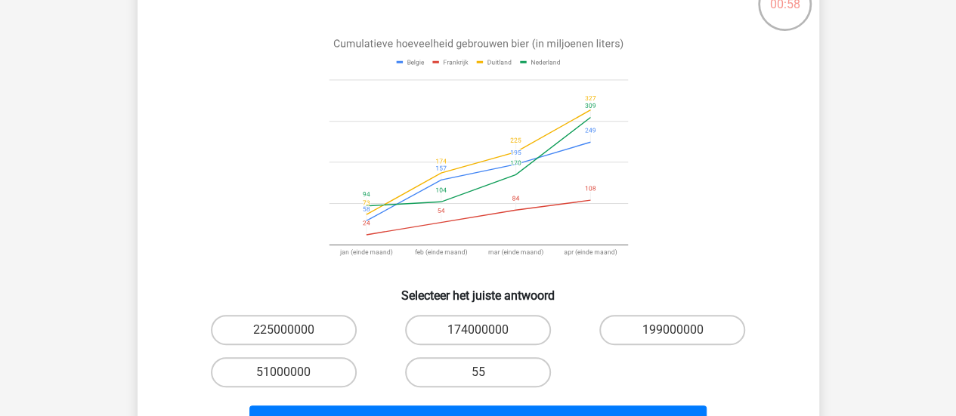
scroll to position [115, 0]
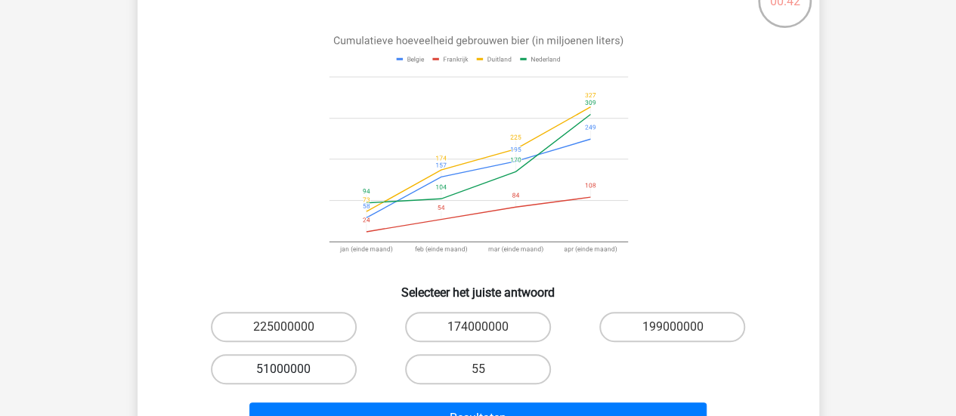
click at [328, 371] on label "51000000" at bounding box center [284, 369] width 146 height 30
click at [293, 371] on input "51000000" at bounding box center [288, 374] width 10 height 10
radio input "true"
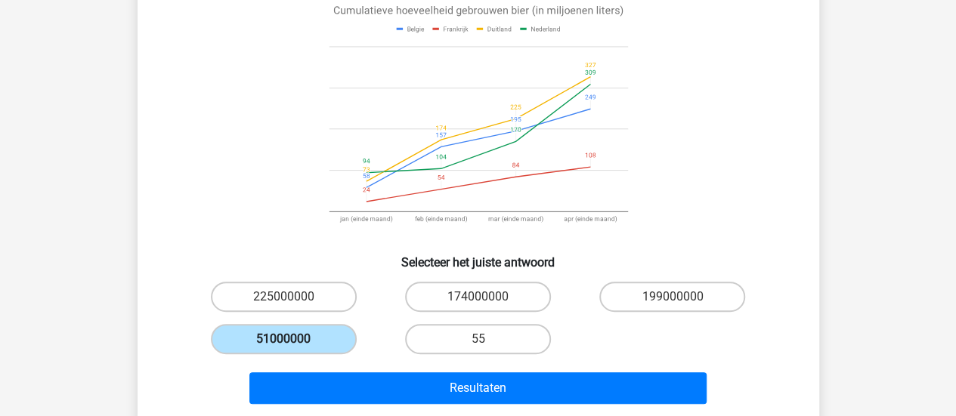
scroll to position [147, 0]
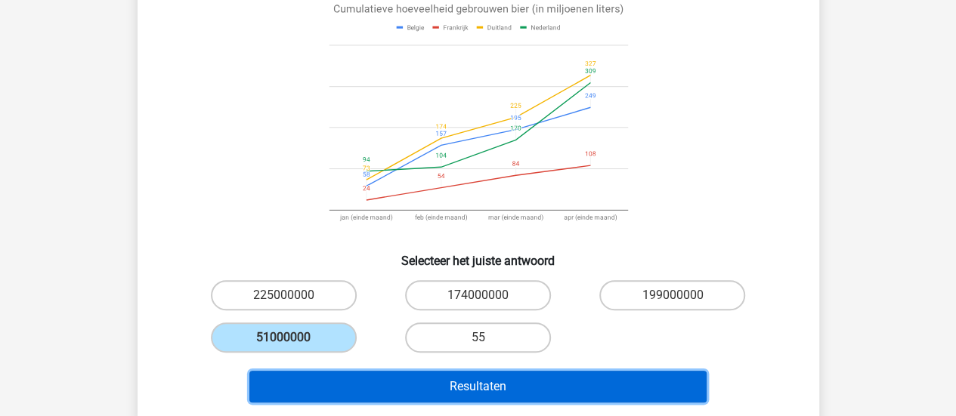
click at [388, 392] on button "Resultaten" at bounding box center [477, 387] width 457 height 32
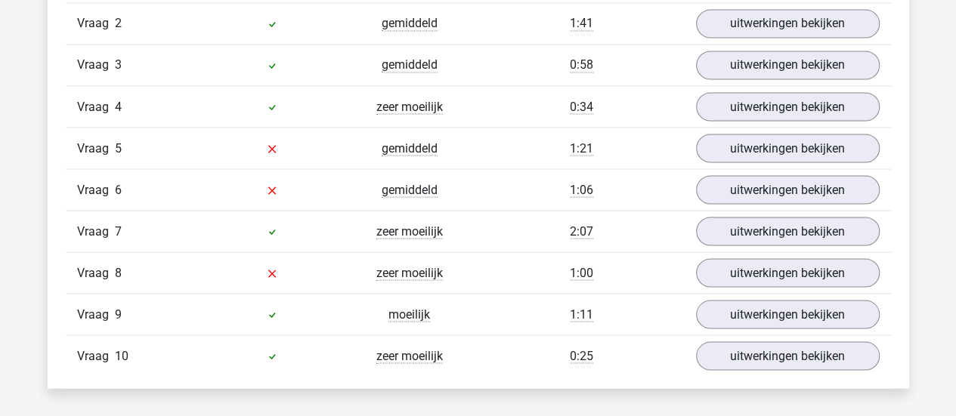
scroll to position [1342, 0]
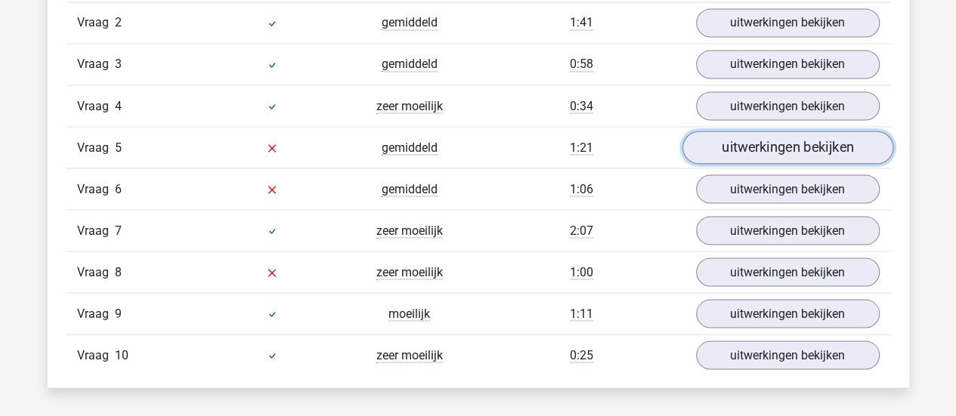
click at [793, 147] on link "uitwerkingen bekijken" at bounding box center [786, 147] width 211 height 33
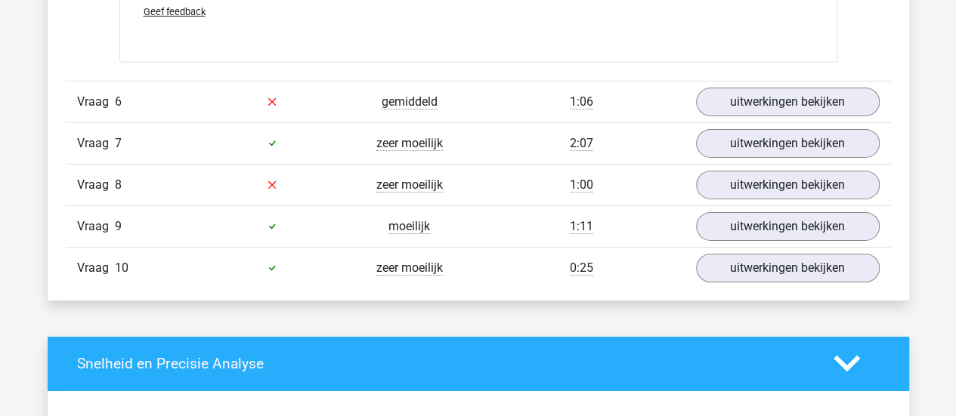
scroll to position [2426, 0]
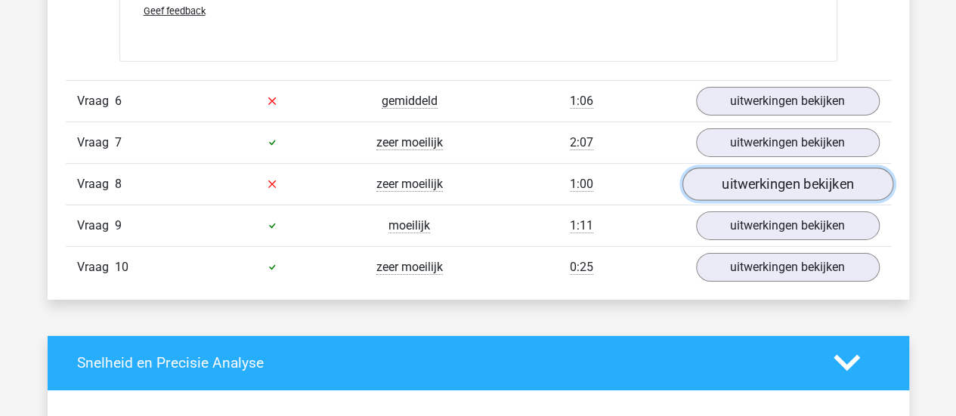
click at [770, 184] on link "uitwerkingen bekijken" at bounding box center [786, 184] width 211 height 33
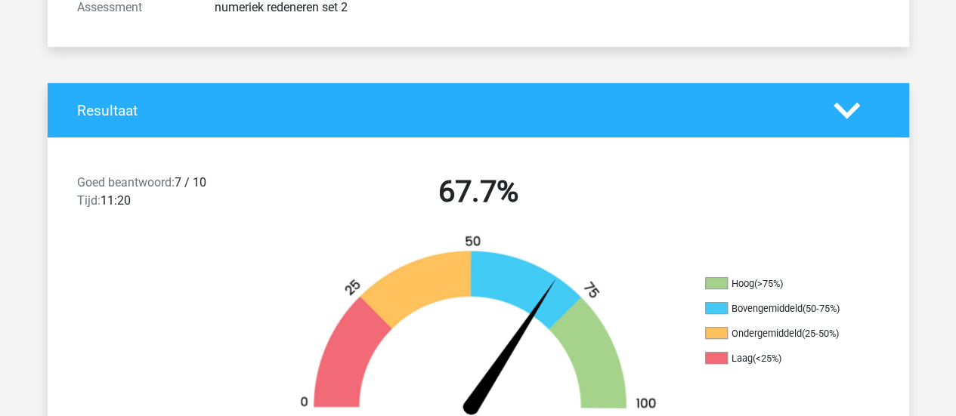
scroll to position [0, 0]
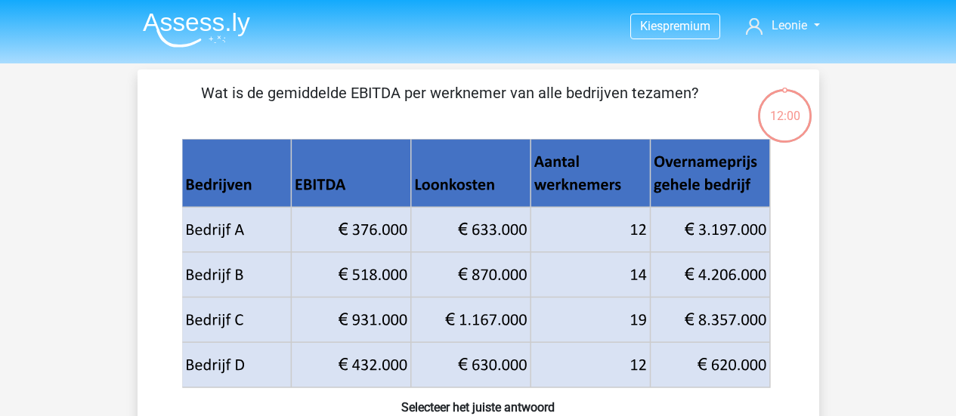
scroll to position [147, 0]
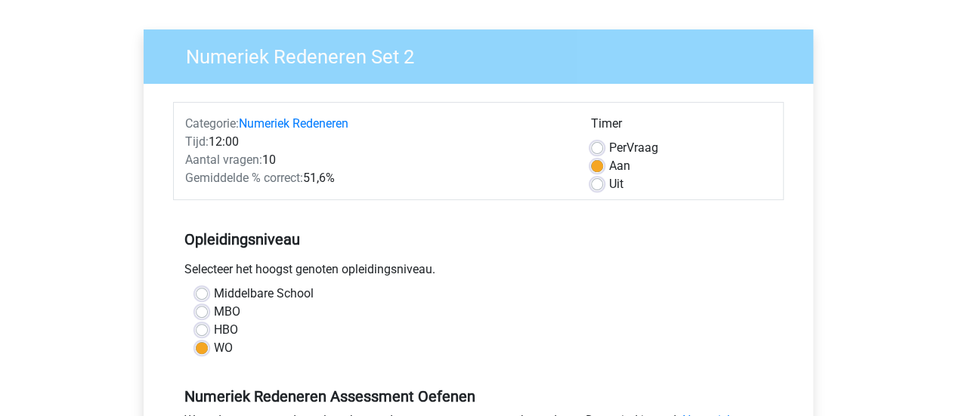
scroll to position [94, 0]
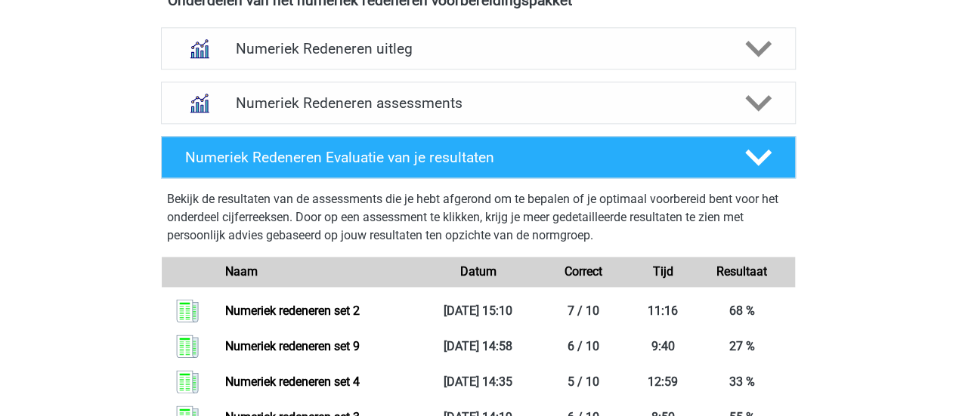
scroll to position [968, 0]
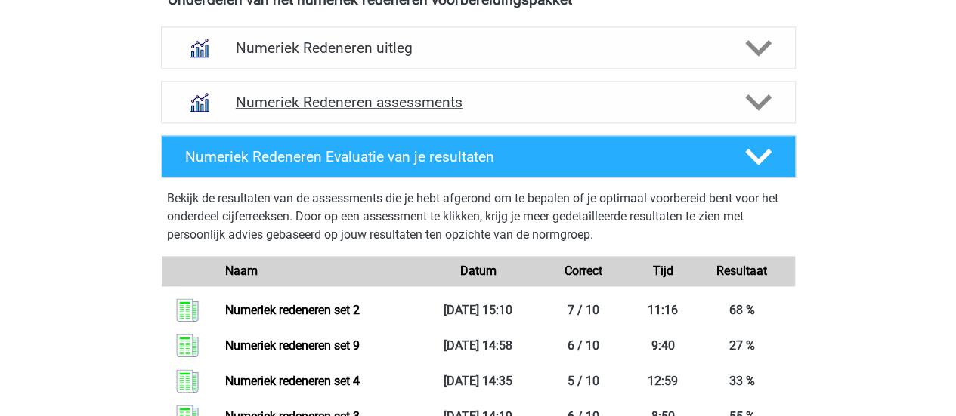
click at [647, 91] on div "Numeriek Redeneren assessments" at bounding box center [478, 102] width 635 height 42
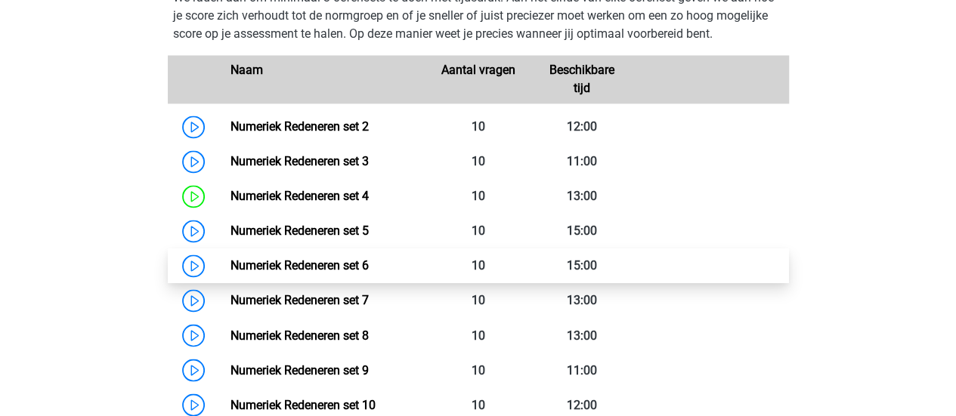
scroll to position [1116, 0]
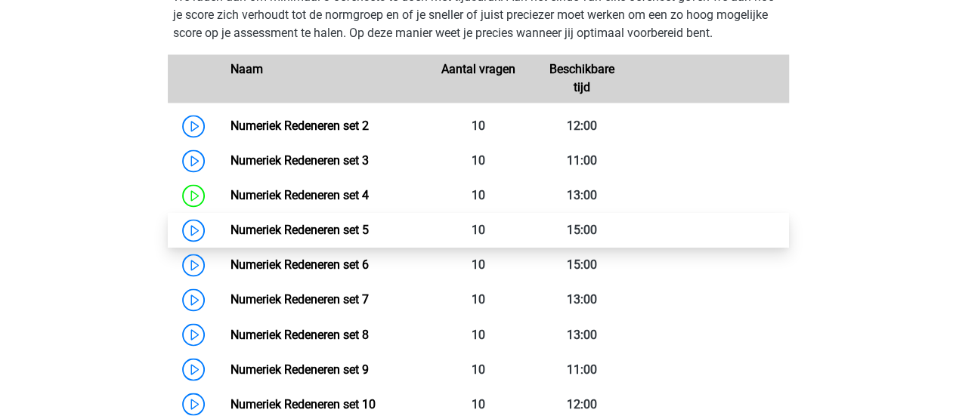
click at [230, 235] on link "Numeriek Redeneren set 5" at bounding box center [299, 230] width 138 height 14
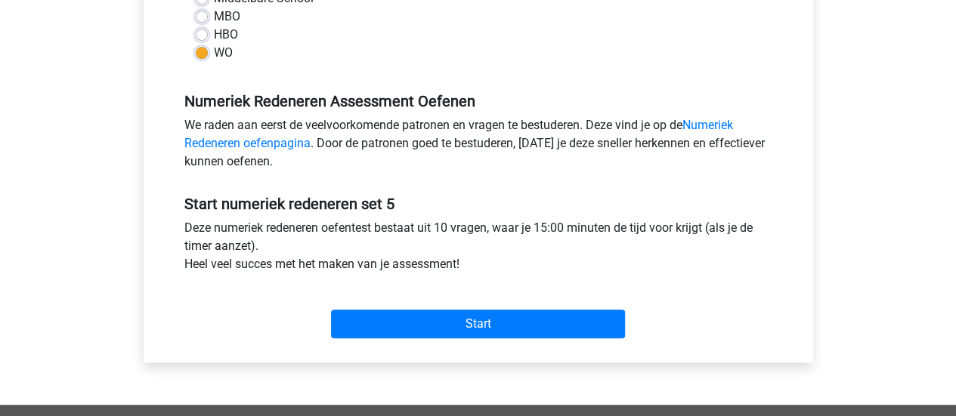
scroll to position [391, 0]
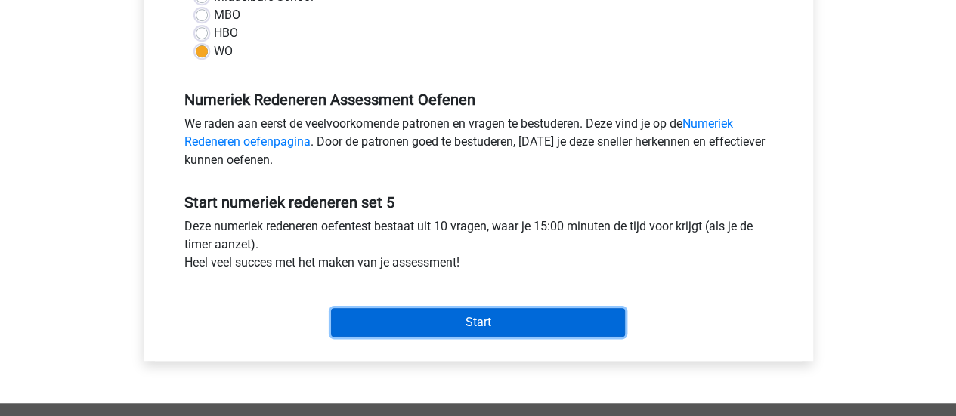
click at [524, 326] on input "Start" at bounding box center [478, 322] width 294 height 29
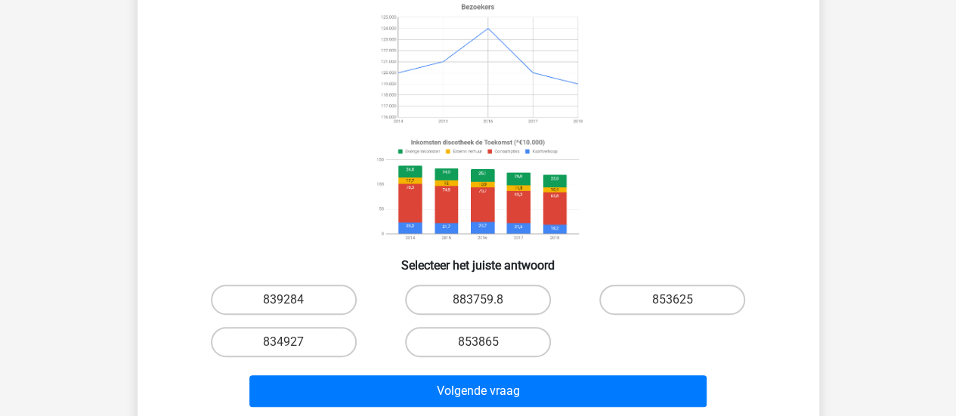
scroll to position [165, 0]
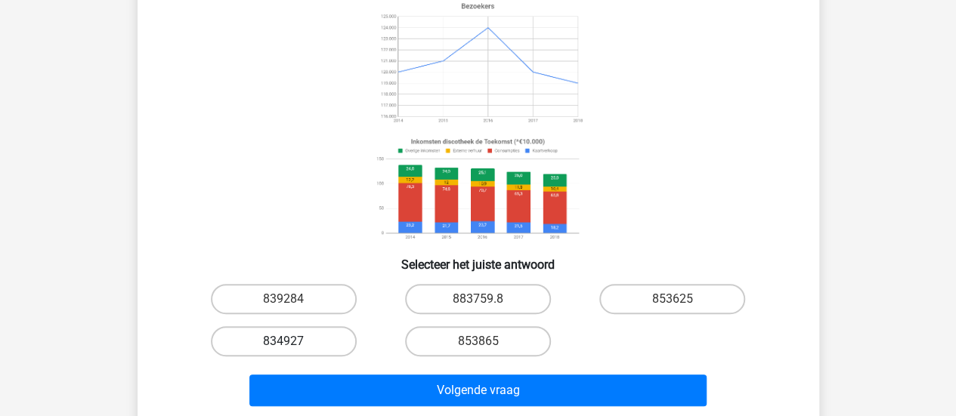
click at [310, 346] on label "834927" at bounding box center [284, 341] width 146 height 30
click at [293, 346] on input "834927" at bounding box center [288, 346] width 10 height 10
radio input "true"
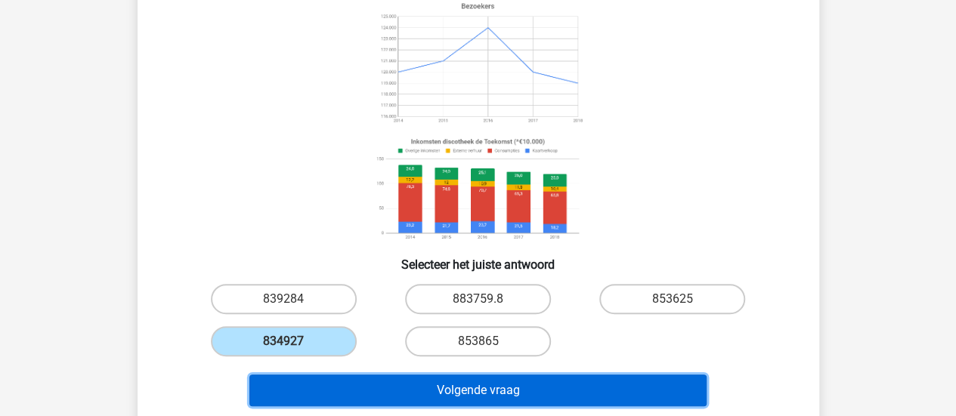
click at [359, 385] on button "Volgende vraag" at bounding box center [477, 391] width 457 height 32
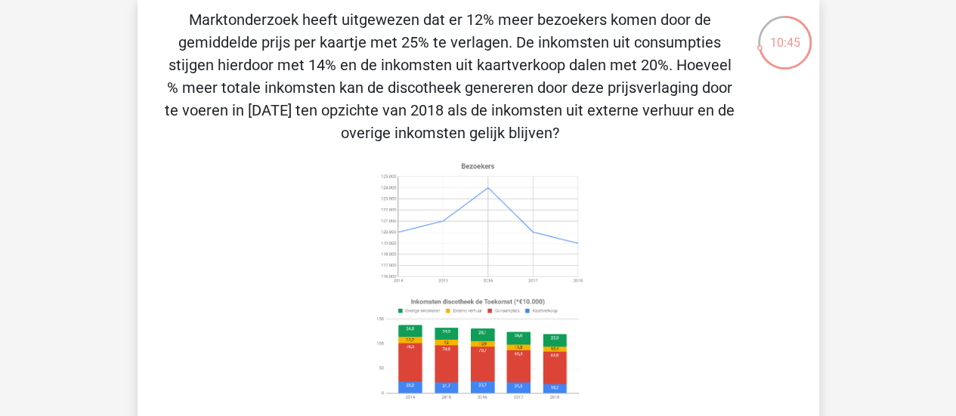
scroll to position [75, 0]
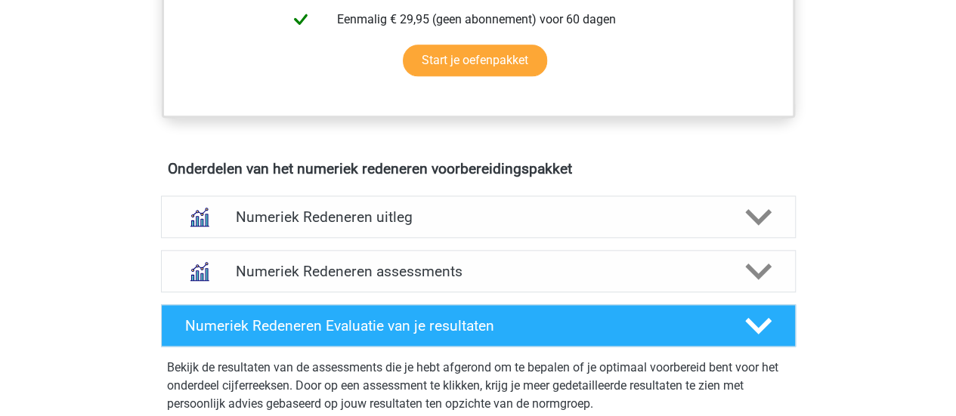
scroll to position [800, 0]
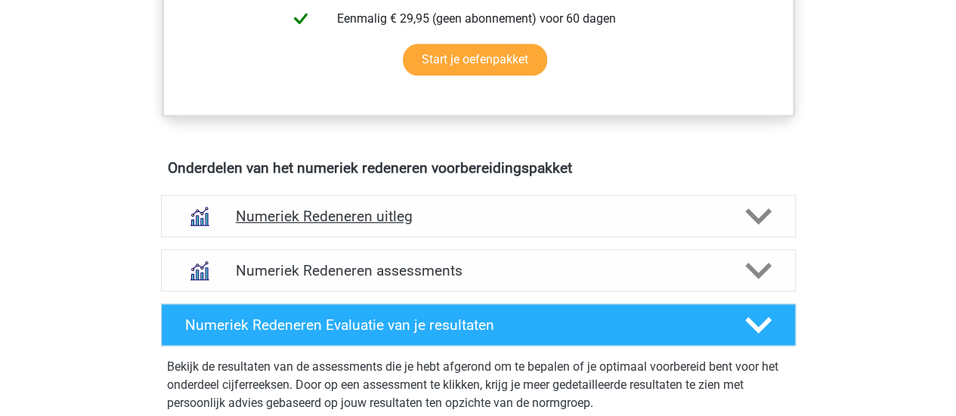
click at [479, 204] on div "Numeriek Redeneren uitleg" at bounding box center [478, 216] width 635 height 42
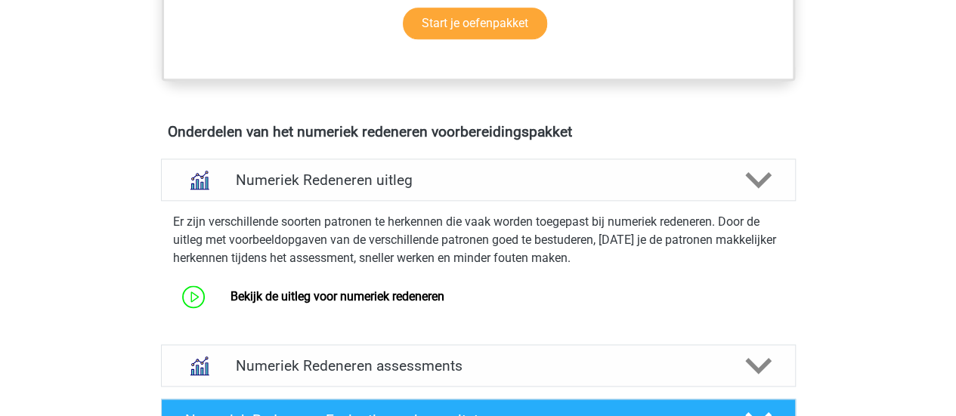
scroll to position [837, 0]
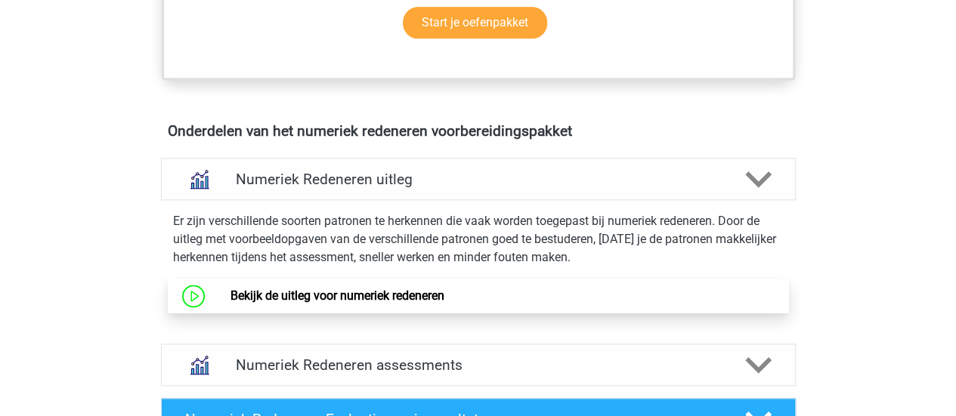
click at [407, 302] on link "Bekijk de uitleg voor numeriek redeneren" at bounding box center [337, 296] width 214 height 14
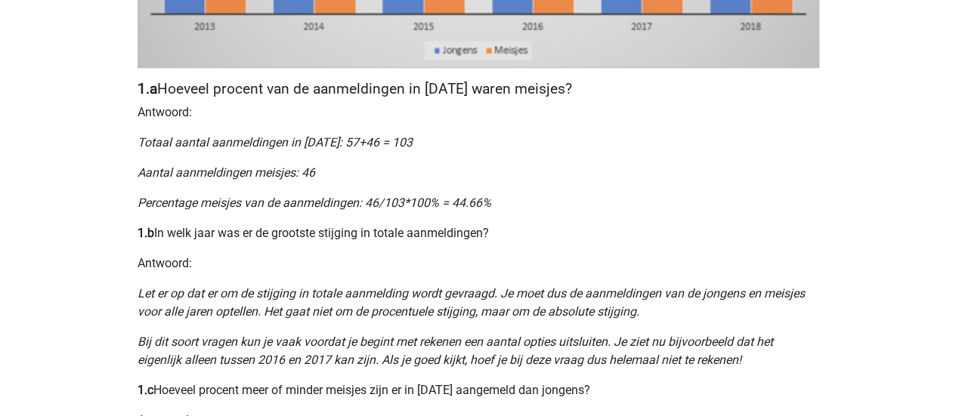
scroll to position [679, 0]
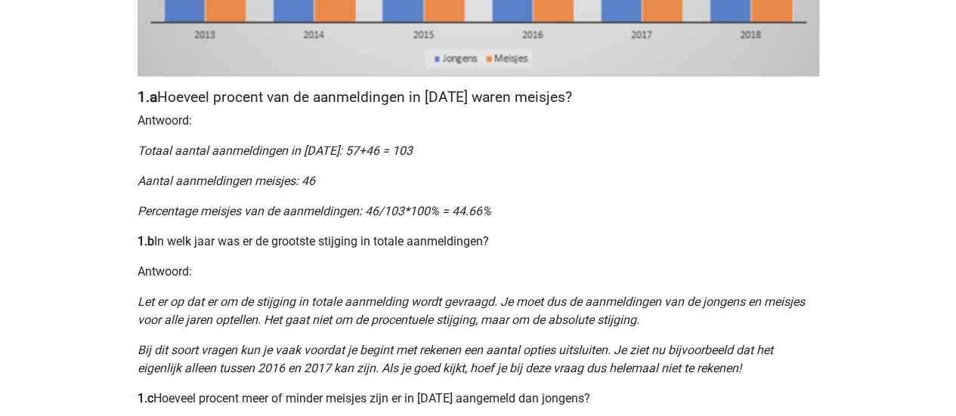
click at [765, 215] on p "Percentage meisjes van de aanmeldingen: 46/103*100% = 44.66%" at bounding box center [477, 211] width 681 height 18
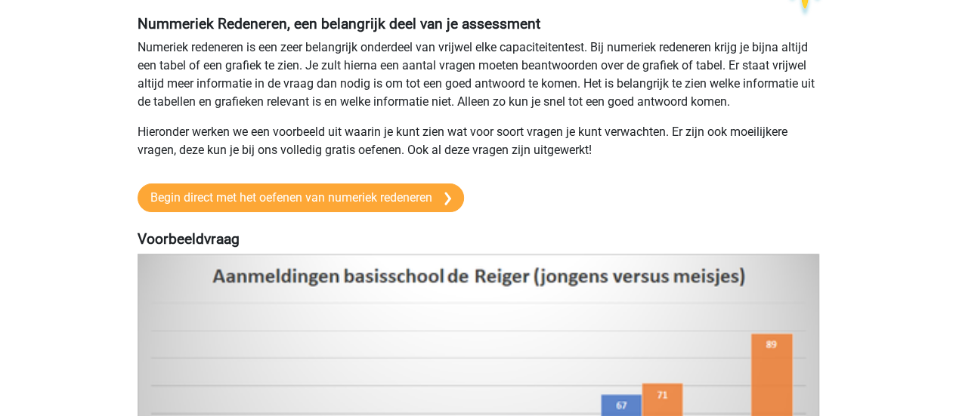
scroll to position [110, 0]
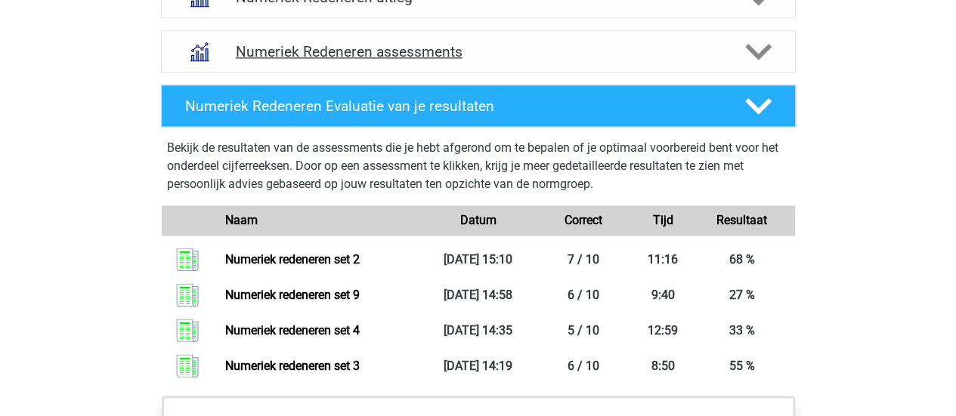
scroll to position [1020, 0]
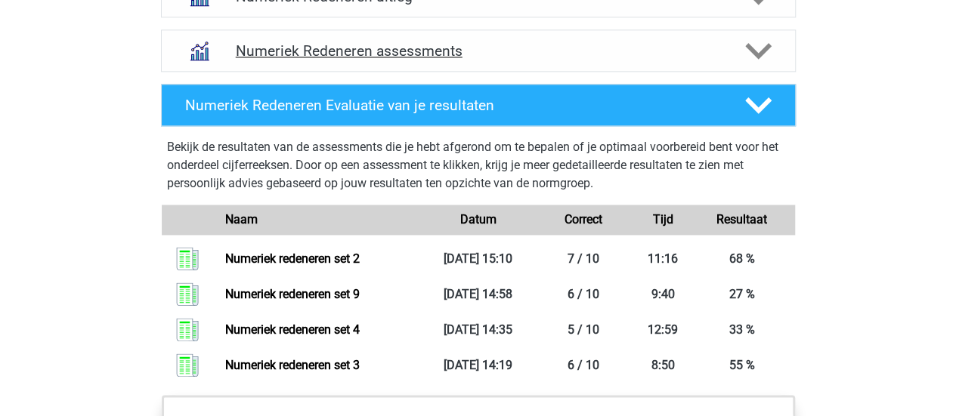
click at [654, 49] on h4 "Numeriek Redeneren assessments" at bounding box center [478, 50] width 485 height 17
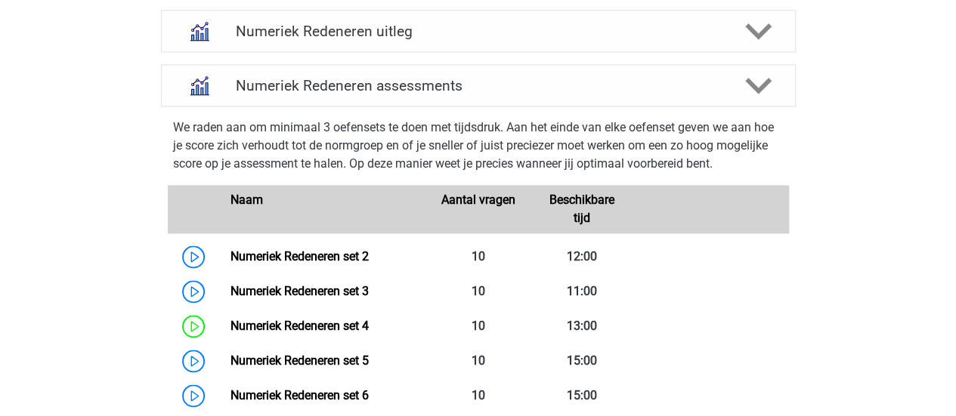
scroll to position [984, 0]
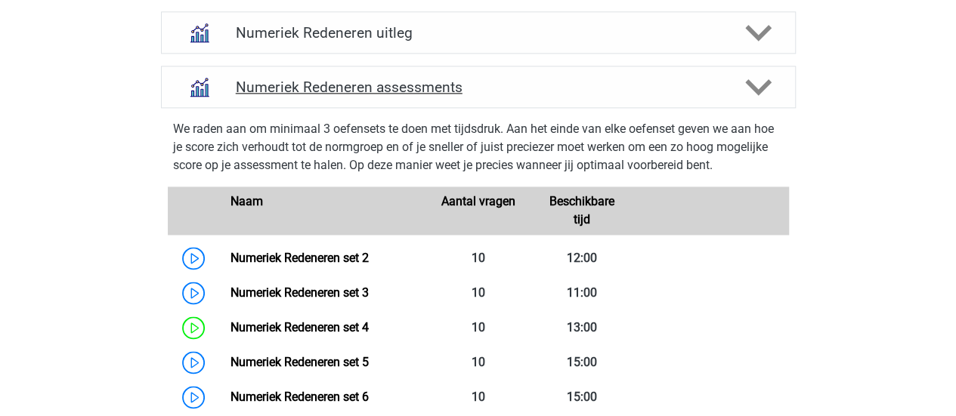
click at [748, 82] on polygon at bounding box center [758, 87] width 26 height 17
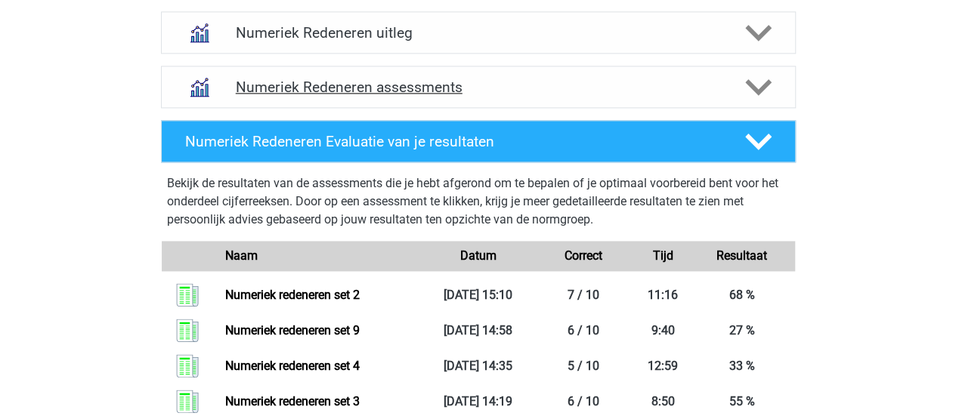
click at [704, 82] on h4 "Numeriek Redeneren assessments" at bounding box center [478, 87] width 485 height 17
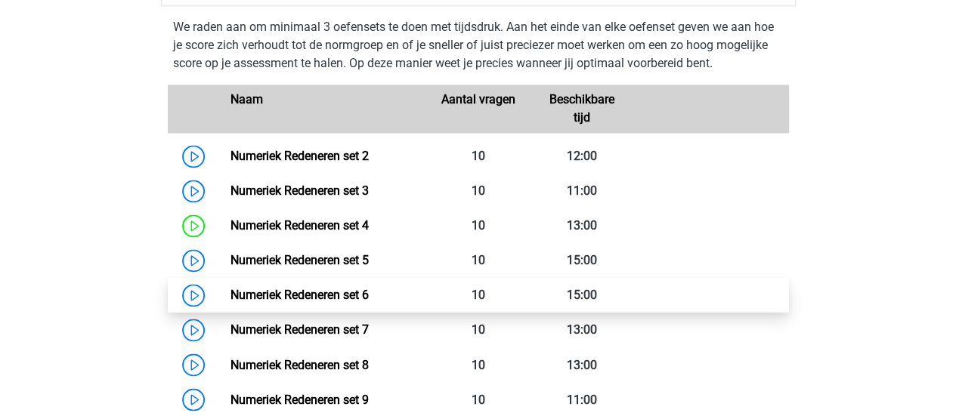
scroll to position [1089, 0]
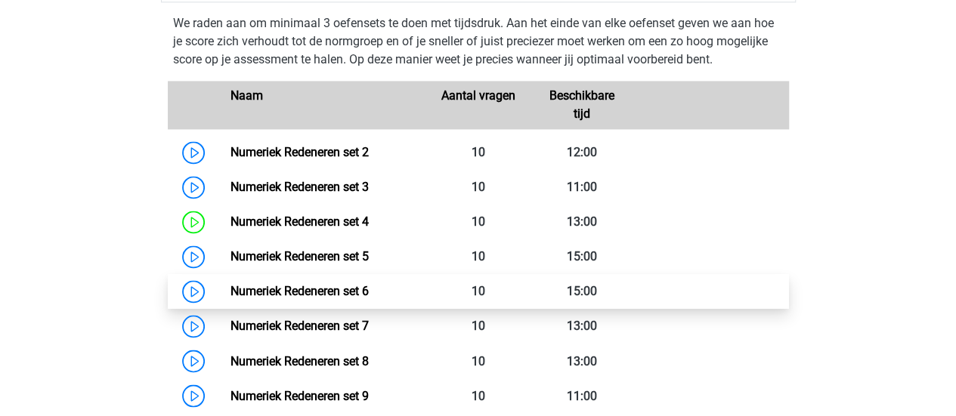
click at [230, 289] on link "Numeriek Redeneren set 6" at bounding box center [299, 291] width 138 height 14
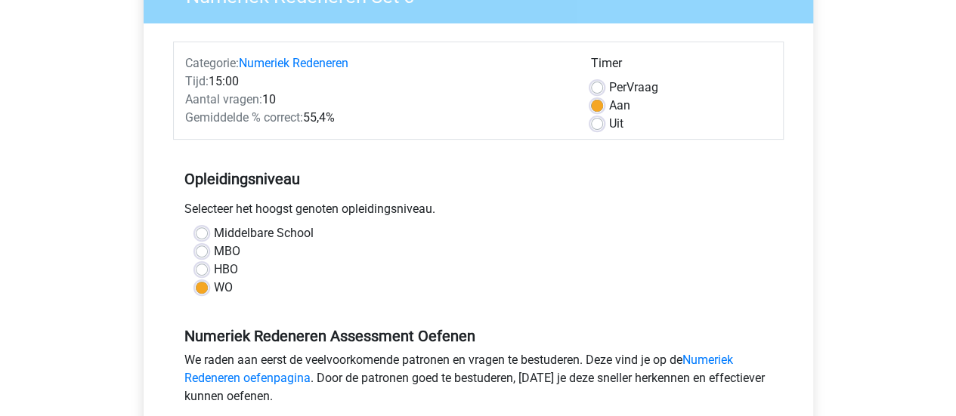
scroll to position [157, 0]
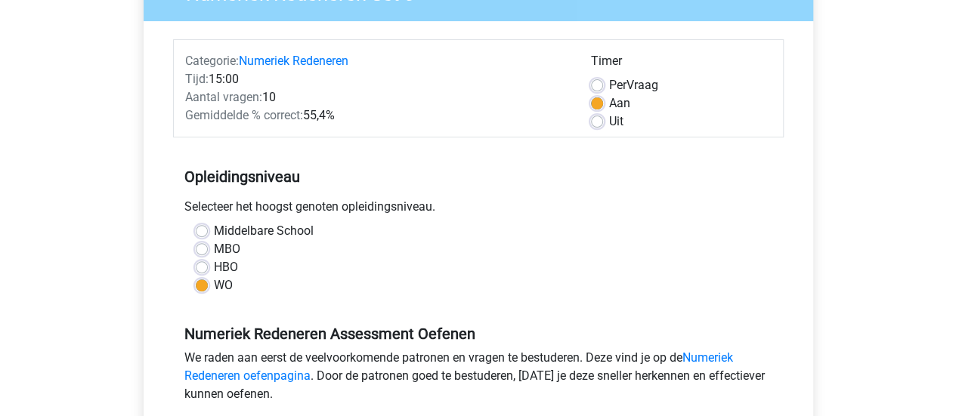
click at [214, 262] on label "HBO" at bounding box center [226, 267] width 24 height 18
click at [208, 262] on input "HBO" at bounding box center [202, 265] width 12 height 15
radio input "true"
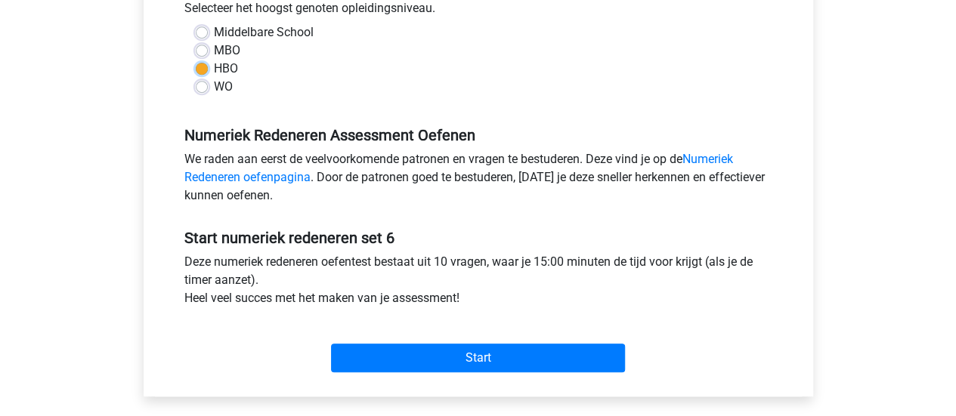
scroll to position [370, 0]
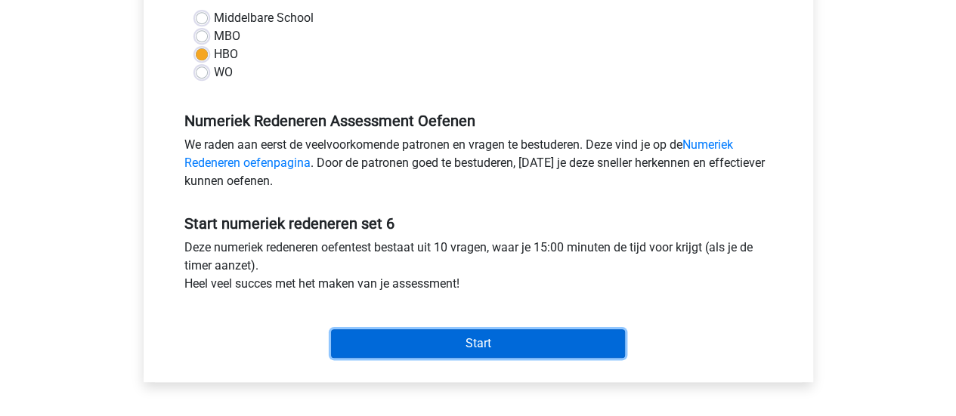
click at [461, 341] on input "Start" at bounding box center [478, 343] width 294 height 29
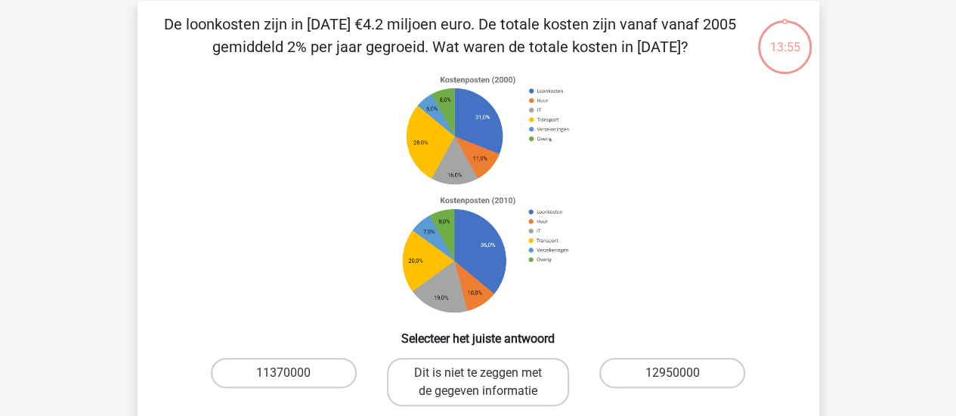
scroll to position [71, 0]
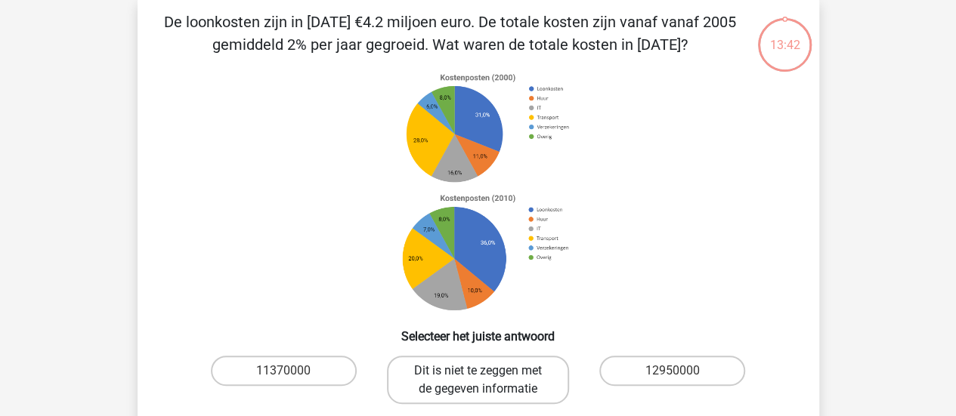
click at [524, 366] on label "Dit is niet te zeggen met de gegeven informatie" at bounding box center [478, 380] width 182 height 48
click at [487, 371] on input "Dit is niet te zeggen met de gegeven informatie" at bounding box center [482, 376] width 10 height 10
radio input "true"
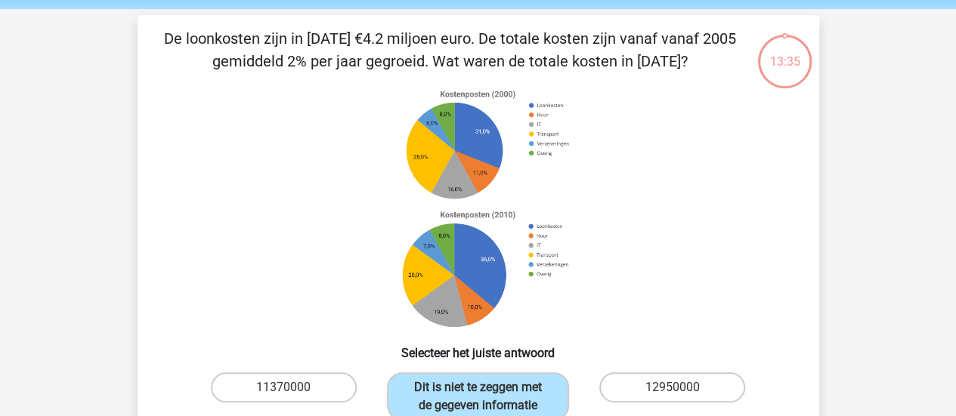
scroll to position [55, 0]
click at [674, 307] on icon at bounding box center [478, 208] width 609 height 249
click at [687, 237] on icon at bounding box center [478, 208] width 609 height 249
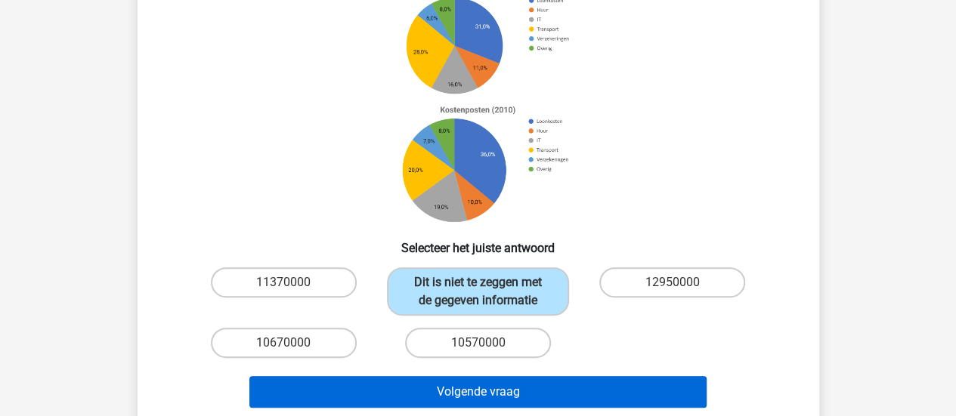
scroll to position [164, 0]
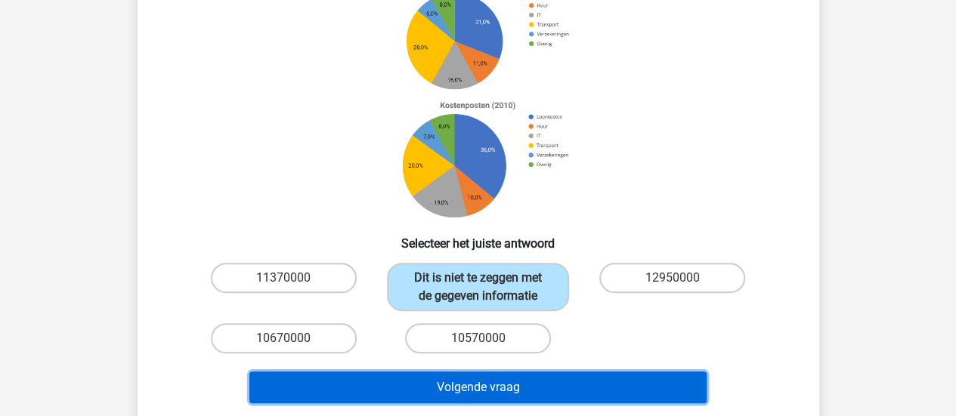
click at [551, 395] on button "Volgende vraag" at bounding box center [477, 388] width 457 height 32
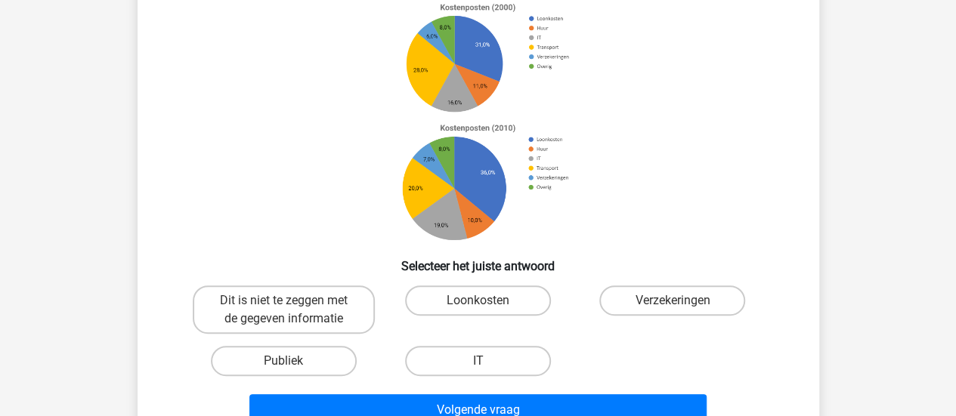
scroll to position [69, 0]
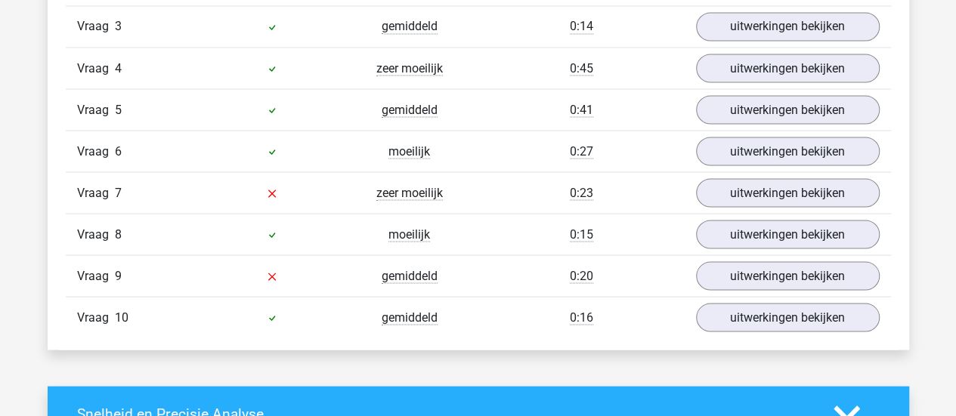
scroll to position [1380, 0]
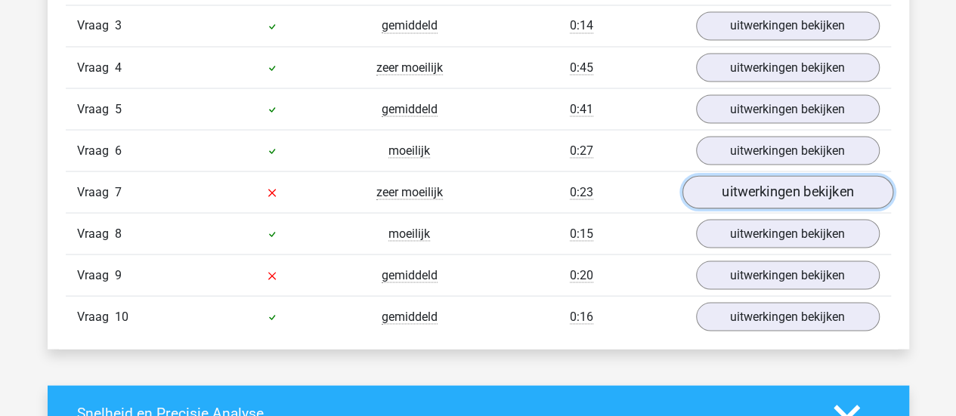
click at [728, 185] on link "uitwerkingen bekijken" at bounding box center [786, 191] width 211 height 33
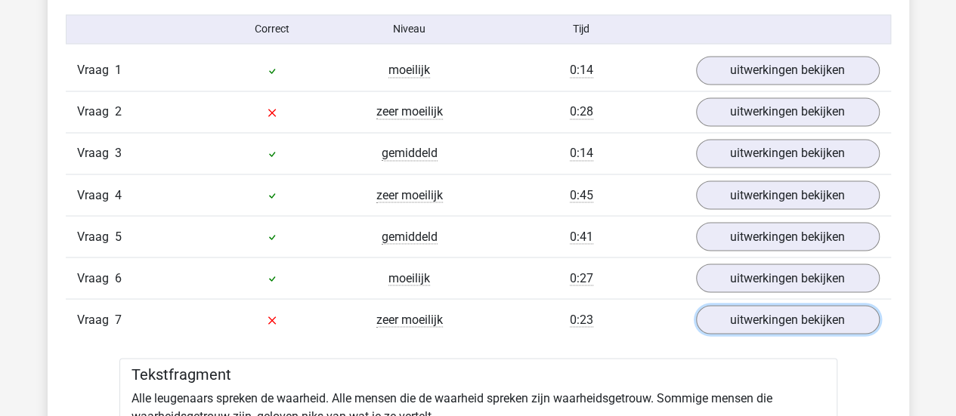
scroll to position [1234, 0]
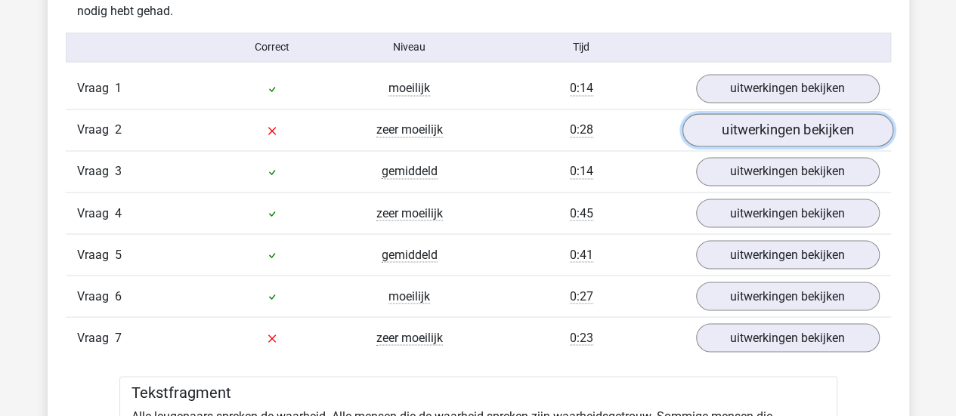
click at [757, 137] on link "uitwerkingen bekijken" at bounding box center [786, 129] width 211 height 33
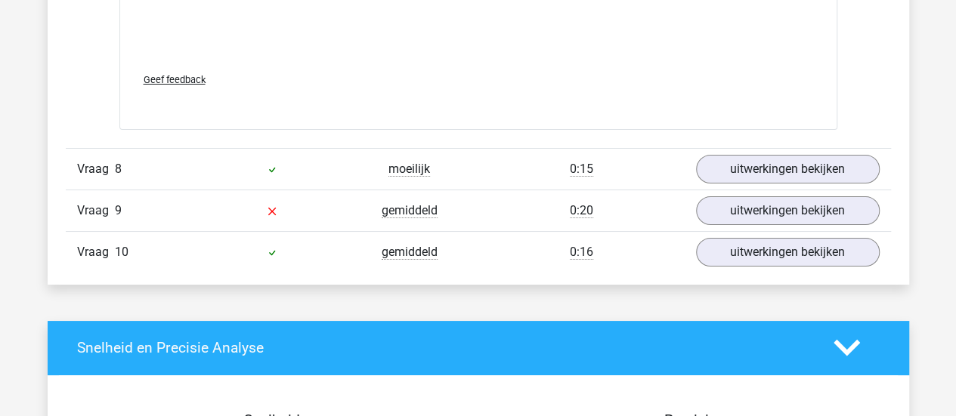
scroll to position [2777, 0]
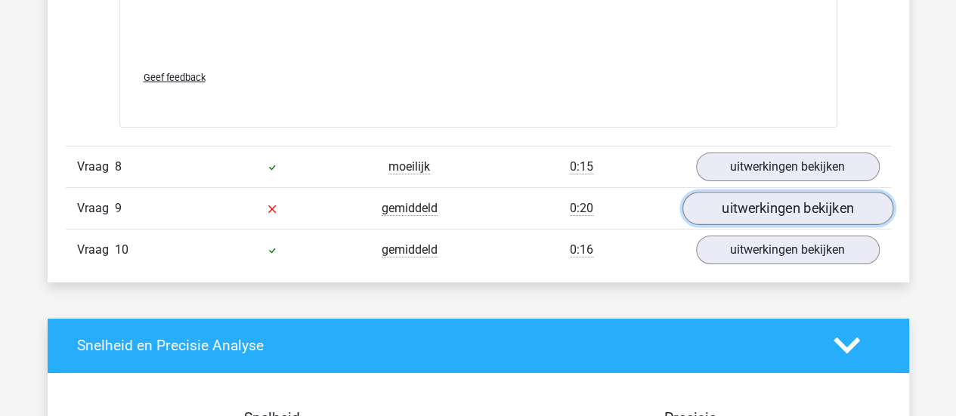
click at [755, 203] on link "uitwerkingen bekijken" at bounding box center [786, 208] width 211 height 33
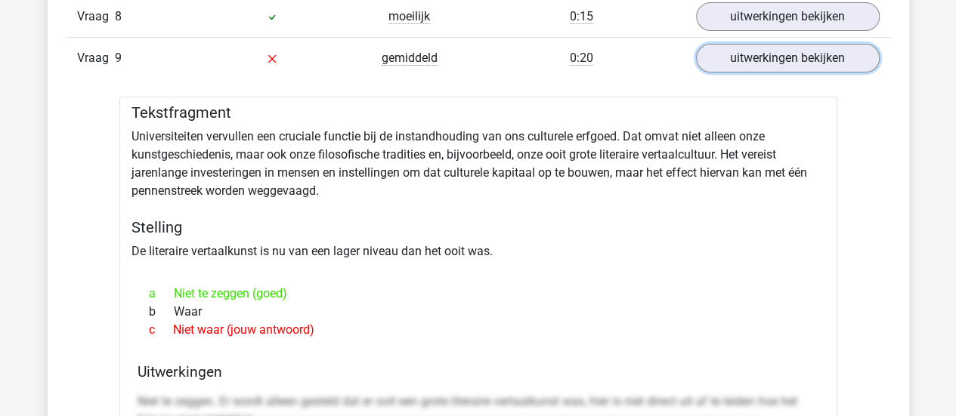
scroll to position [2928, 0]
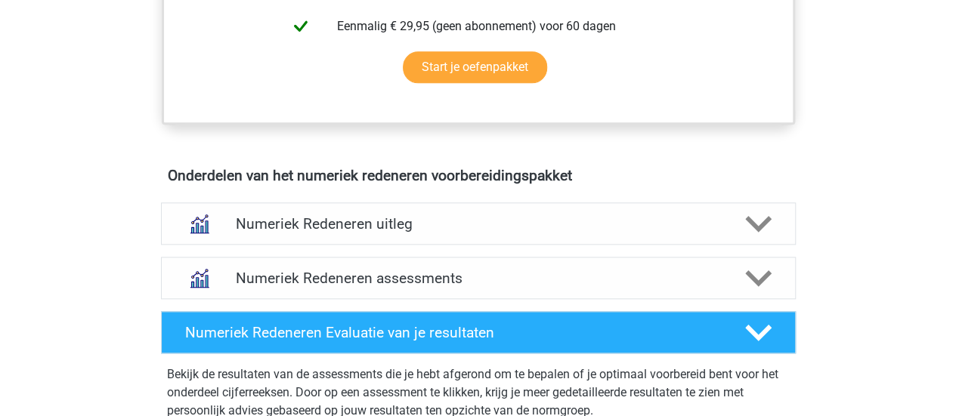
scroll to position [808, 0]
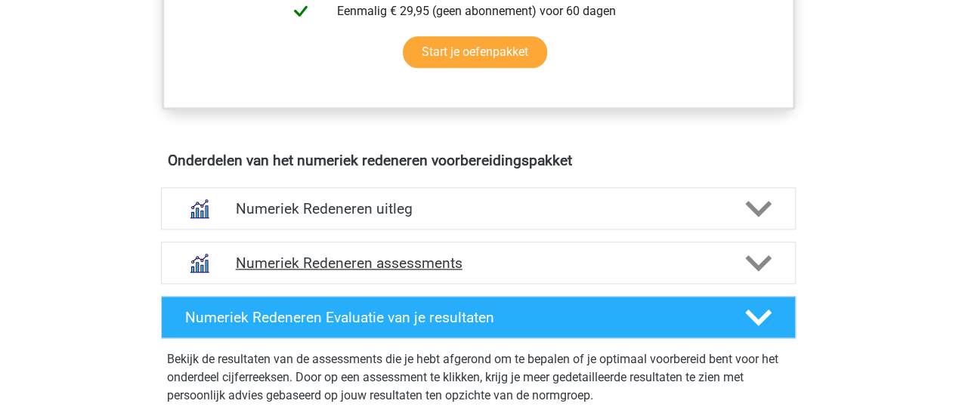
click at [377, 279] on div "Numeriek Redeneren assessments" at bounding box center [478, 263] width 635 height 42
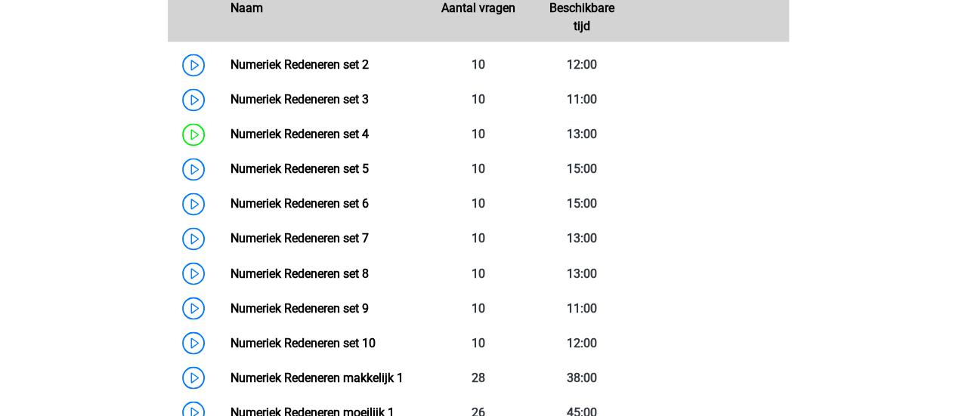
scroll to position [1178, 0]
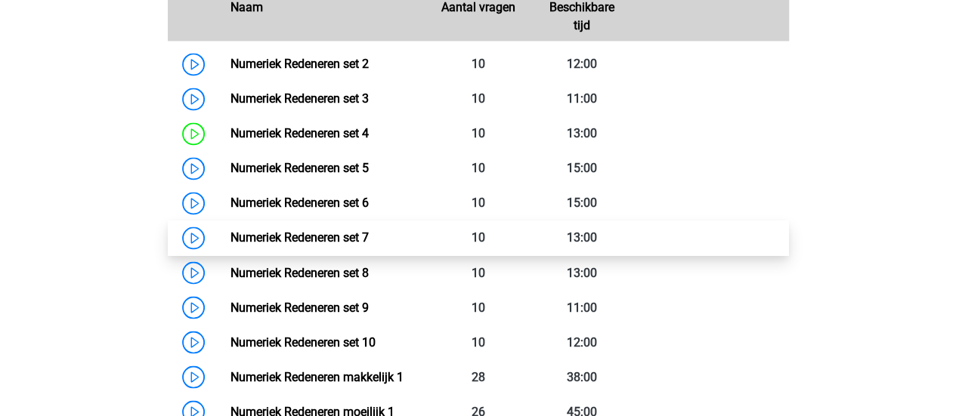
click at [230, 240] on link "Numeriek Redeneren set 7" at bounding box center [299, 237] width 138 height 14
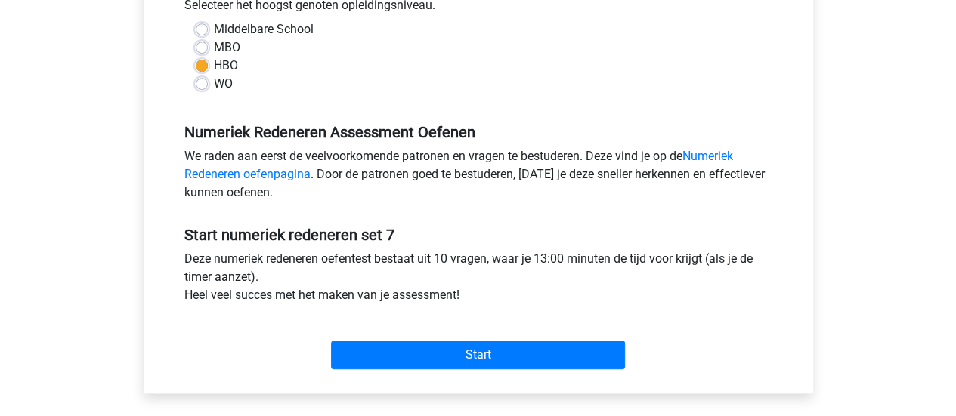
scroll to position [397, 0]
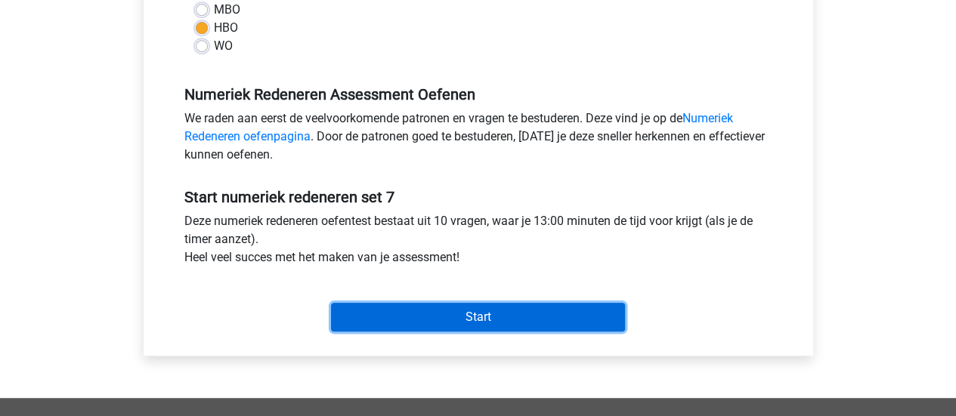
click at [414, 309] on input "Start" at bounding box center [478, 317] width 294 height 29
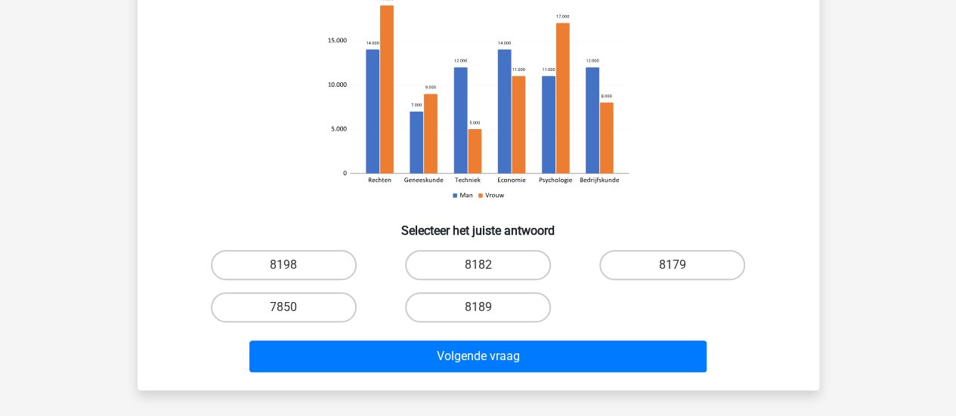
scroll to position [200, 0]
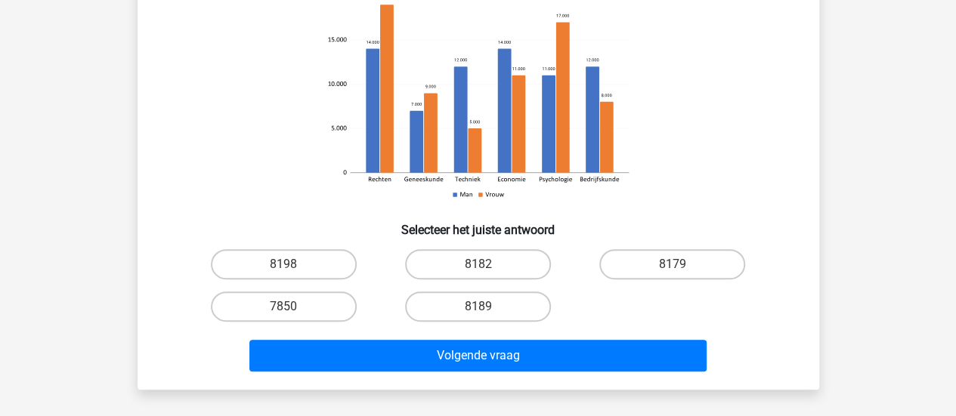
click at [479, 270] on input "8182" at bounding box center [482, 269] width 10 height 10
radio input "true"
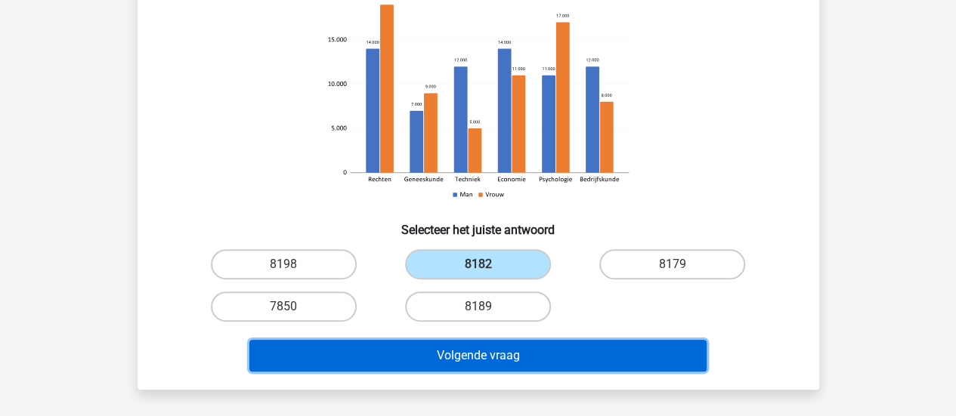
click at [496, 353] on button "Volgende vraag" at bounding box center [477, 356] width 457 height 32
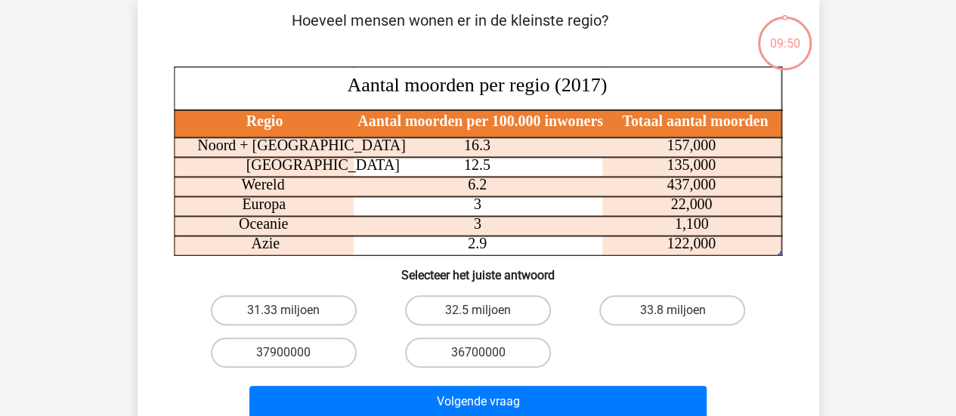
scroll to position [69, 0]
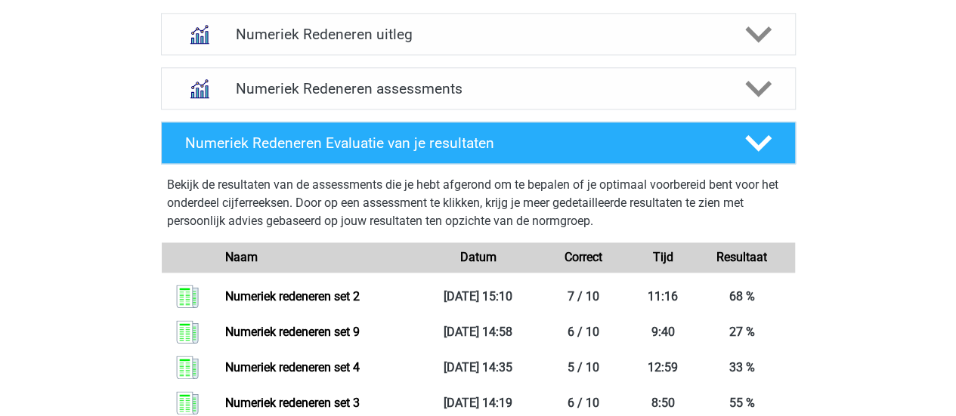
scroll to position [984, 0]
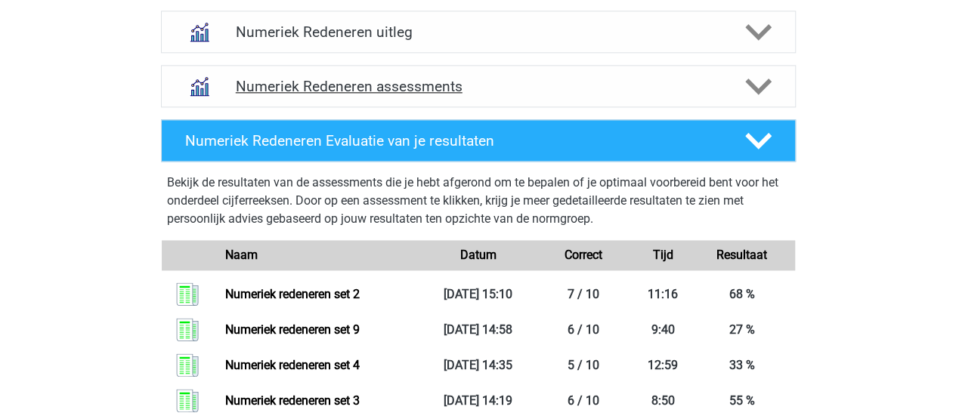
click at [642, 85] on h4 "Numeriek Redeneren assessments" at bounding box center [478, 86] width 485 height 17
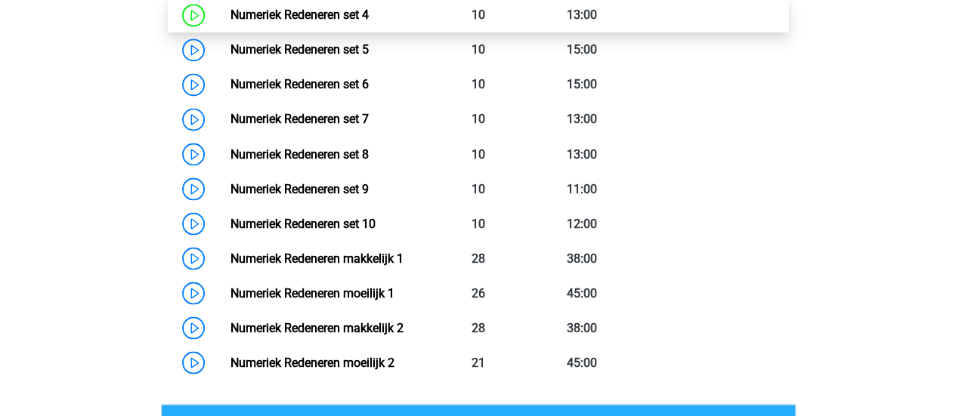
scroll to position [1297, 0]
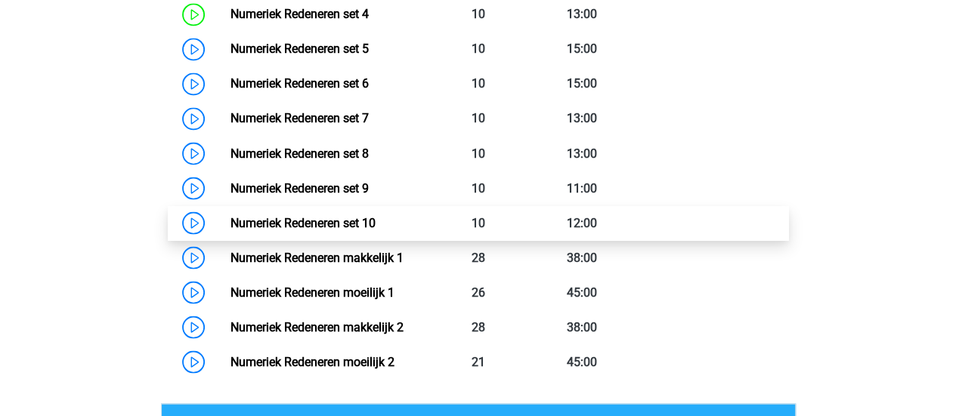
click at [230, 222] on link "Numeriek Redeneren set 10" at bounding box center [302, 222] width 145 height 14
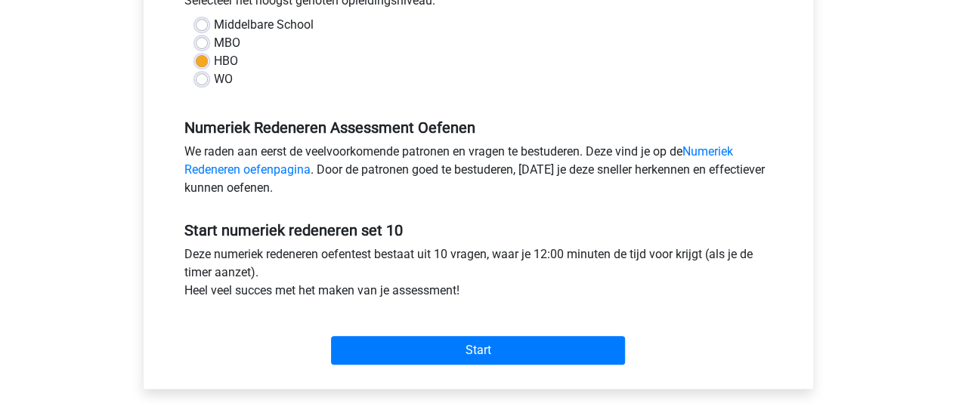
scroll to position [371, 0]
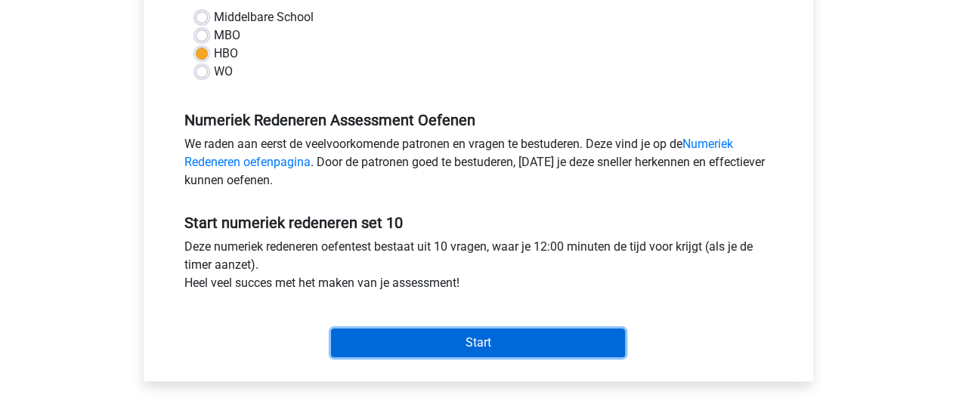
click at [460, 339] on input "Start" at bounding box center [478, 343] width 294 height 29
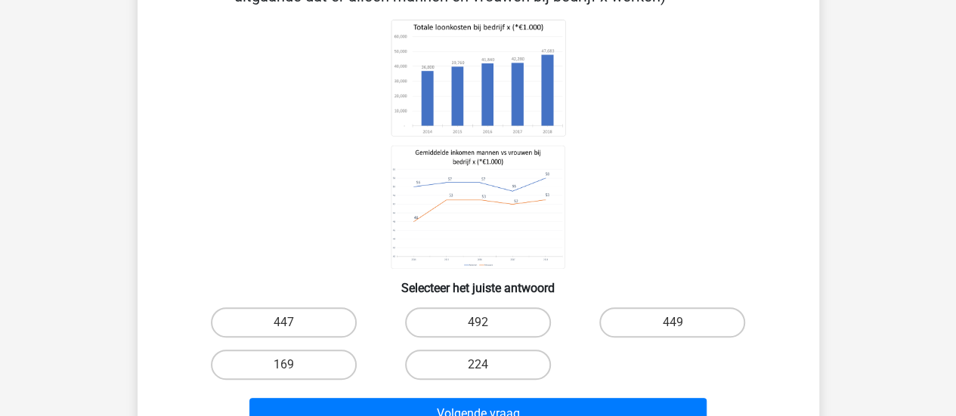
scroll to position [165, 0]
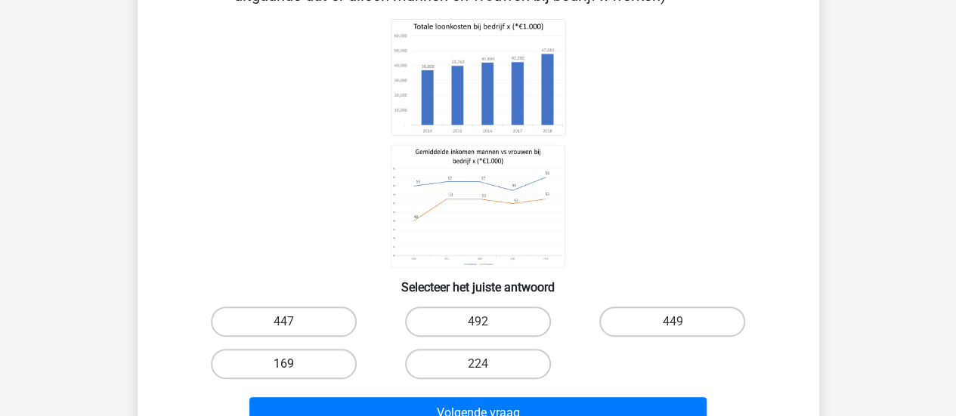
click at [323, 371] on label "169" at bounding box center [284, 364] width 146 height 30
click at [293, 371] on input "169" at bounding box center [288, 369] width 10 height 10
radio input "true"
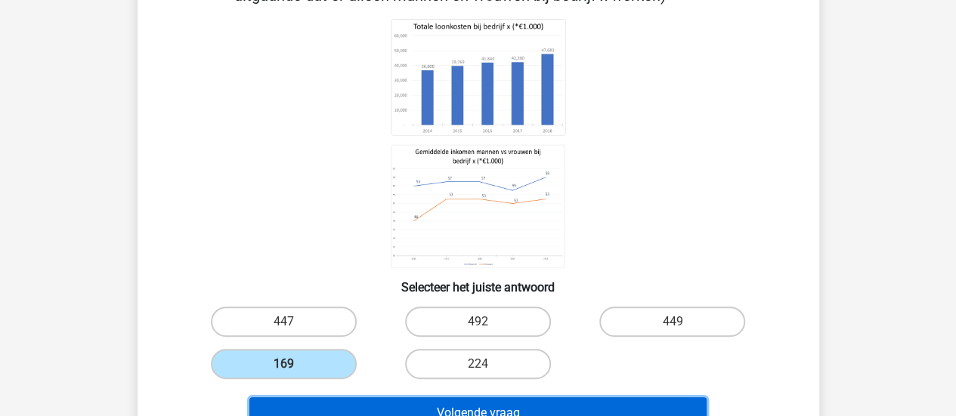
click at [422, 409] on button "Volgende vraag" at bounding box center [477, 413] width 457 height 32
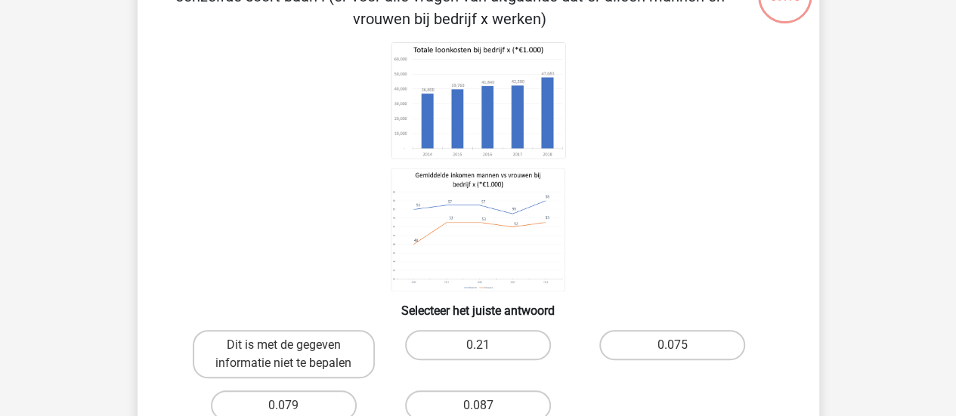
scroll to position [120, 0]
click at [654, 358] on label "0.075" at bounding box center [672, 344] width 146 height 30
click at [672, 354] on input "0.075" at bounding box center [677, 349] width 10 height 10
radio input "true"
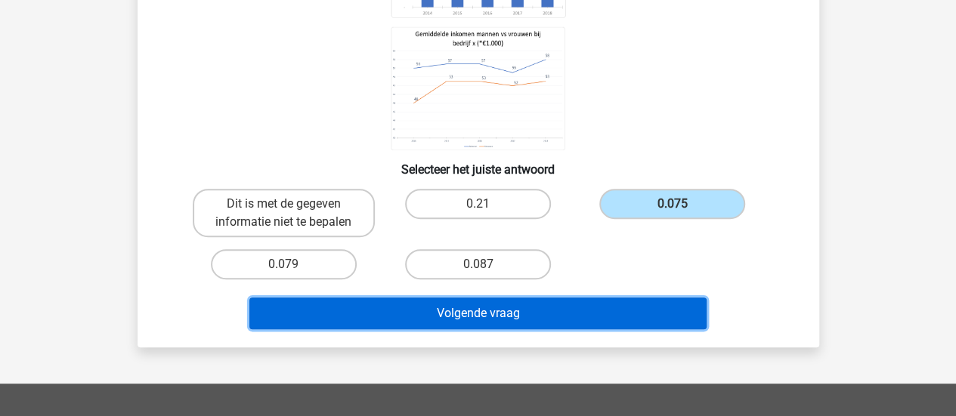
click at [543, 318] on button "Volgende vraag" at bounding box center [477, 314] width 457 height 32
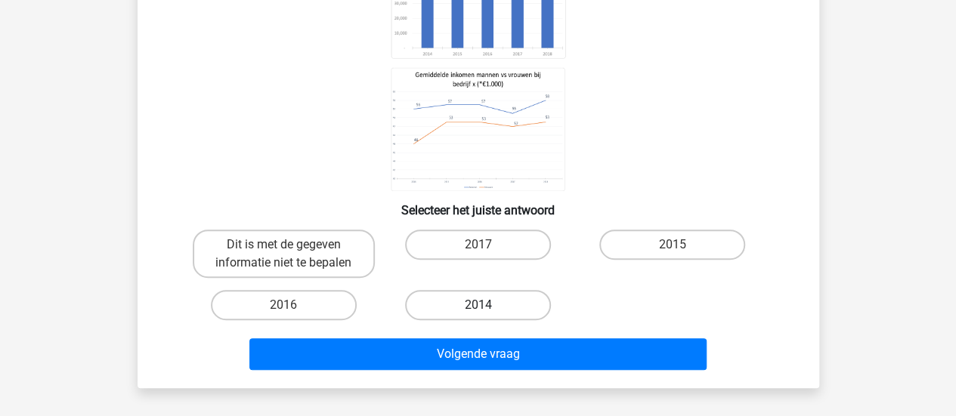
scroll to position [244, 0]
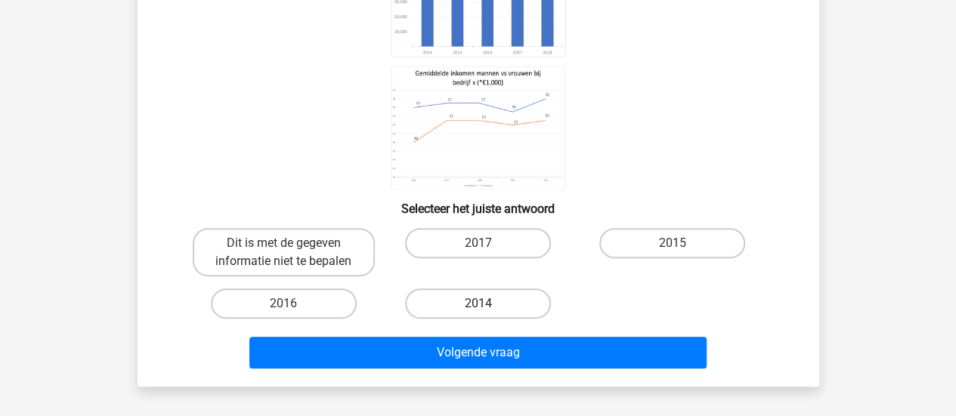
click at [495, 297] on label "2014" at bounding box center [478, 304] width 146 height 30
click at [487, 304] on input "2014" at bounding box center [482, 309] width 10 height 10
radio input "true"
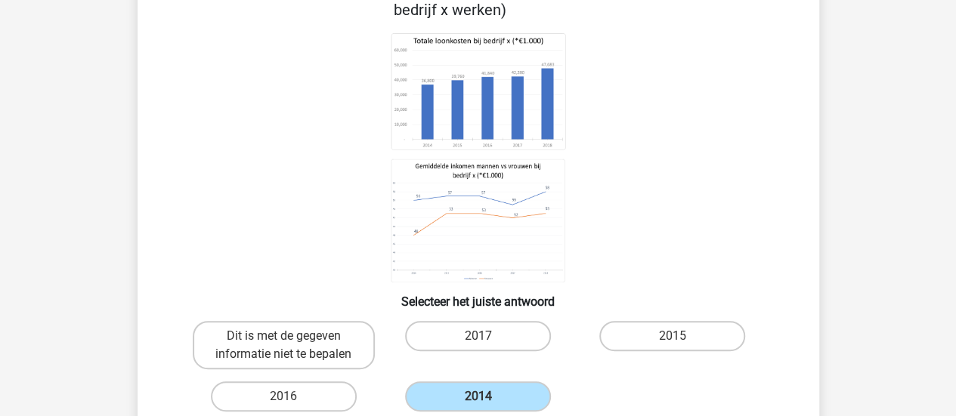
scroll to position [149, 0]
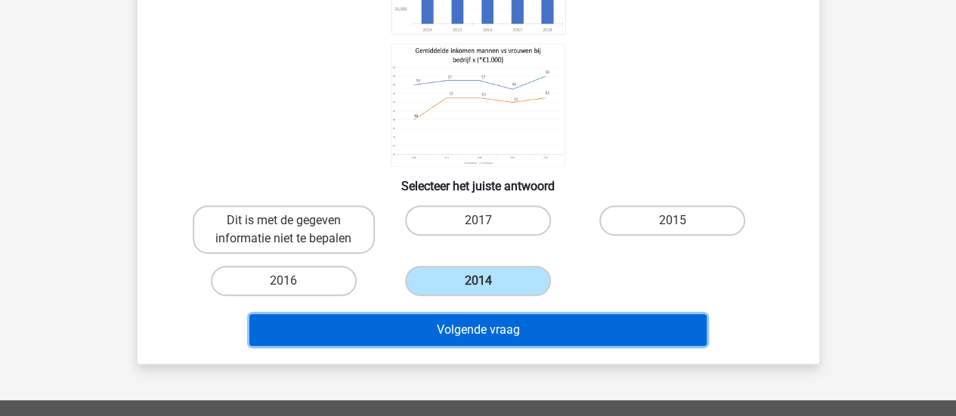
click at [514, 338] on button "Volgende vraag" at bounding box center [477, 330] width 457 height 32
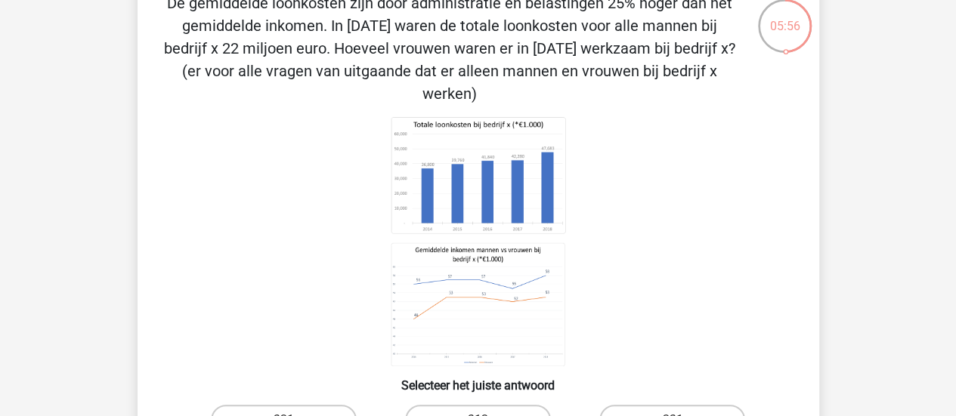
scroll to position [94, 0]
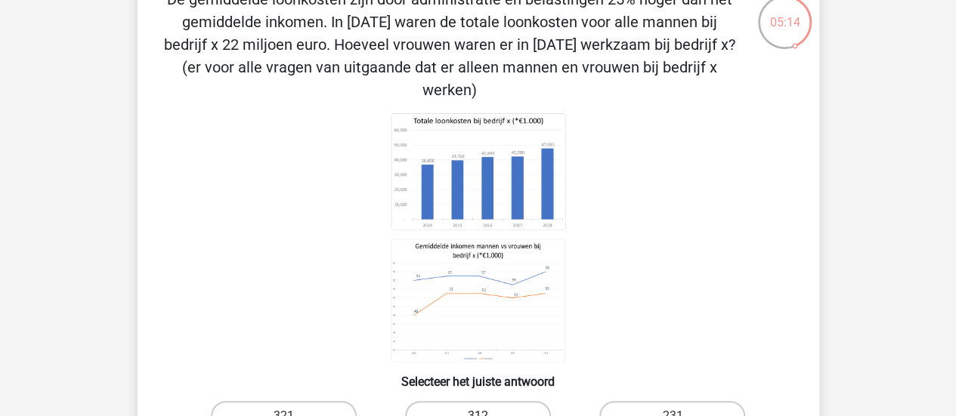
click at [513, 401] on label "312" at bounding box center [478, 416] width 146 height 30
click at [487, 415] on input "312" at bounding box center [482, 421] width 10 height 10
radio input "true"
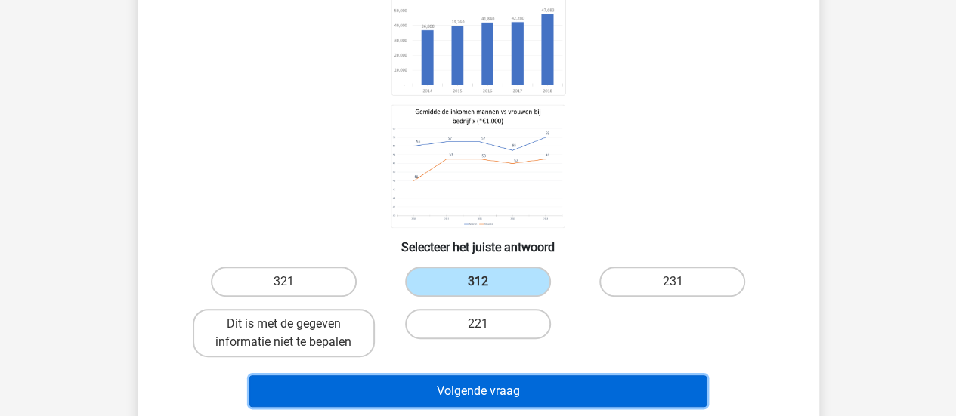
click at [520, 375] on button "Volgende vraag" at bounding box center [477, 391] width 457 height 32
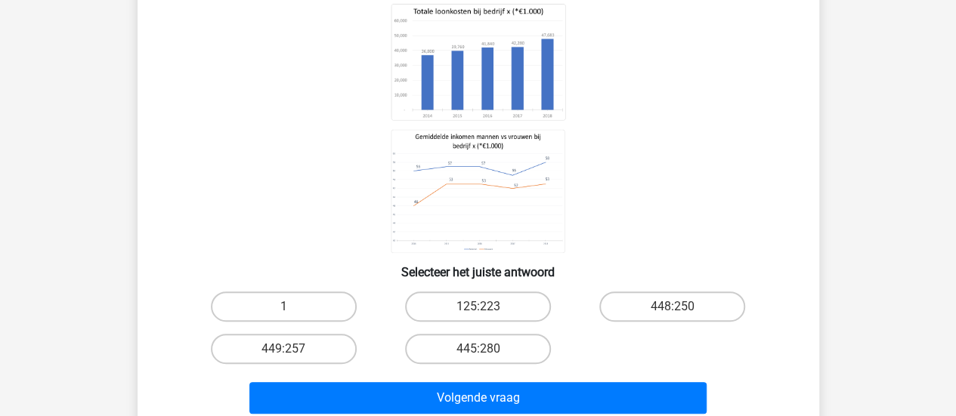
scroll to position [185, 0]
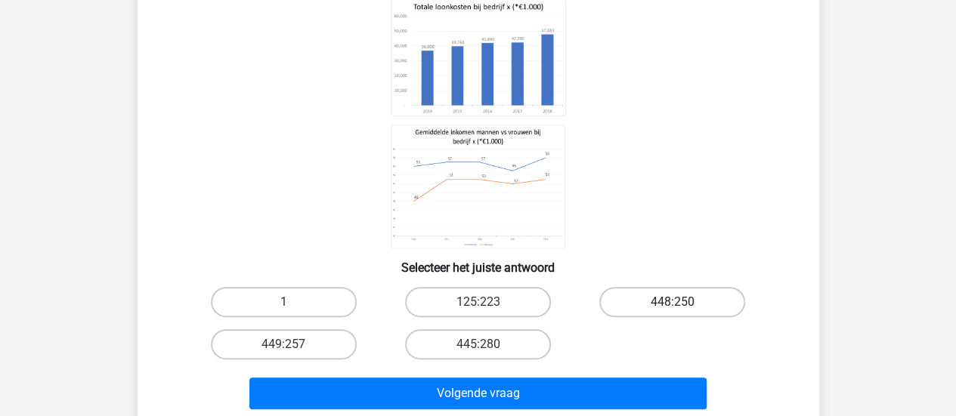
click at [659, 305] on label "448:250" at bounding box center [672, 302] width 146 height 30
click at [672, 305] on input "448:250" at bounding box center [677, 307] width 10 height 10
radio input "true"
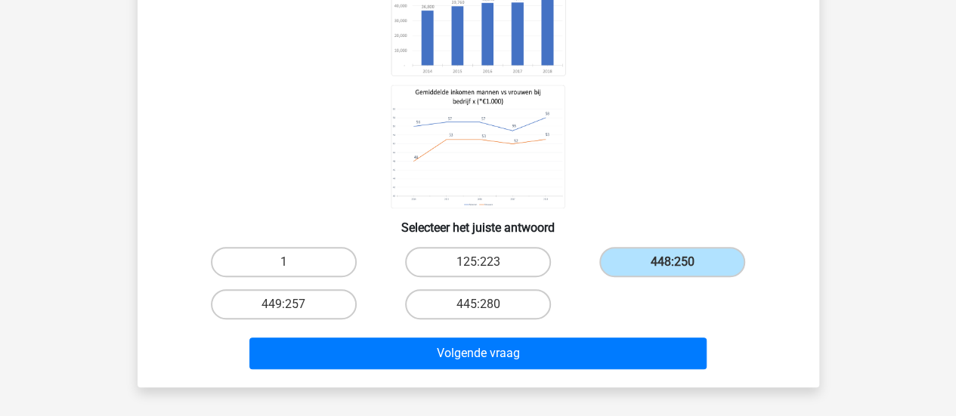
scroll to position [226, 0]
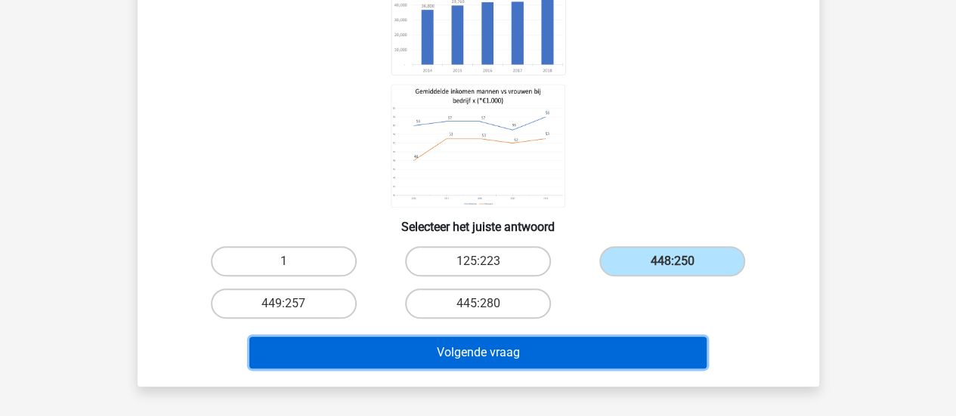
click at [588, 345] on button "Volgende vraag" at bounding box center [477, 353] width 457 height 32
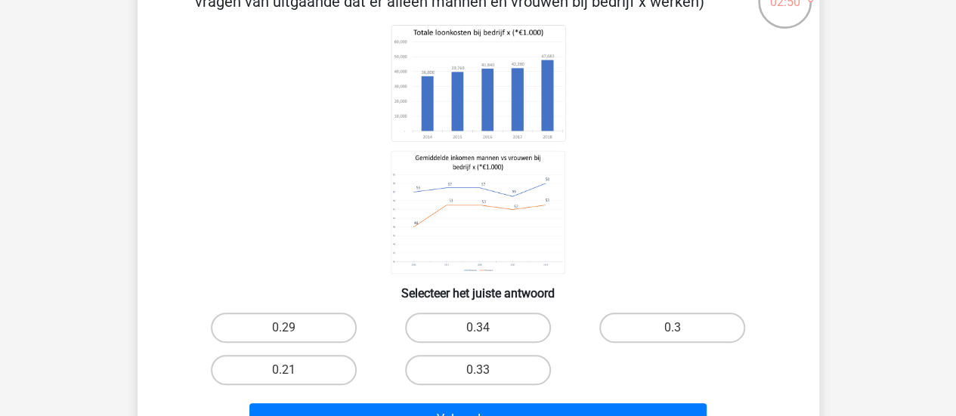
scroll to position [115, 0]
click at [690, 323] on label "0.3" at bounding box center [672, 327] width 146 height 30
click at [682, 327] on input "0.3" at bounding box center [677, 332] width 10 height 10
radio input "true"
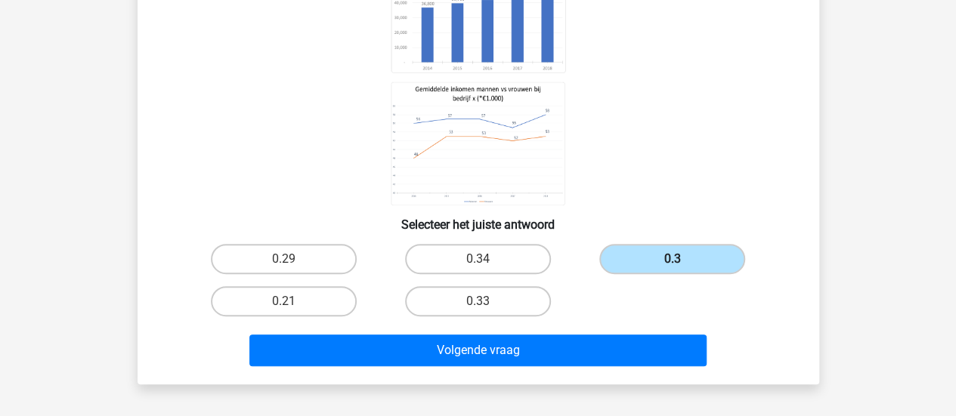
scroll to position [184, 0]
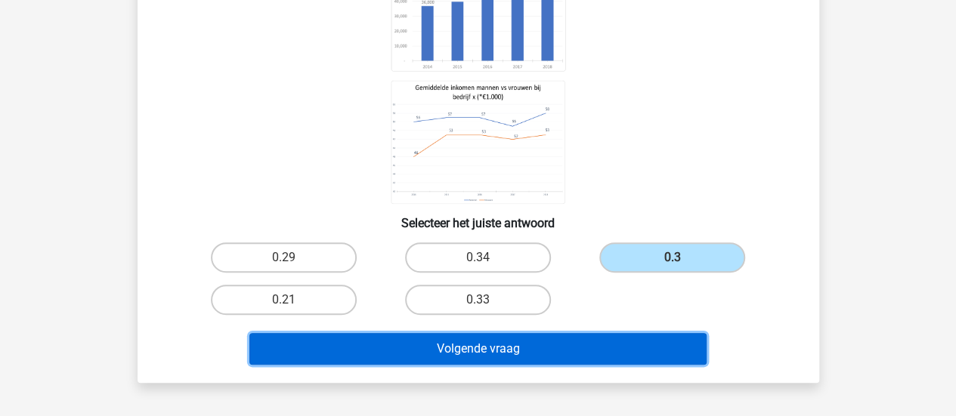
click at [586, 342] on button "Volgende vraag" at bounding box center [477, 349] width 457 height 32
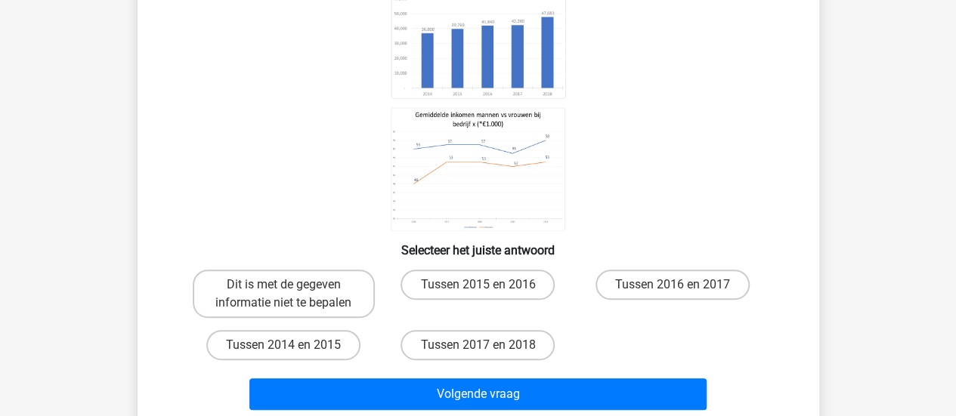
scroll to position [193, 0]
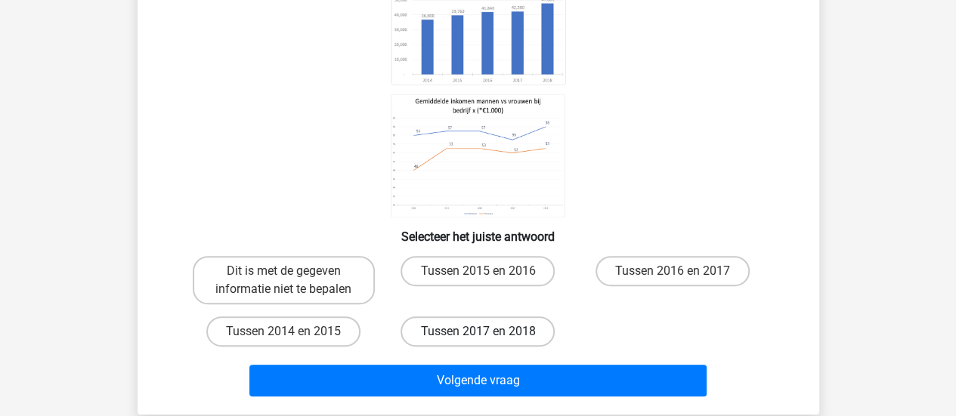
click at [509, 325] on label "Tussen 2017 en 2018" at bounding box center [477, 332] width 154 height 30
click at [487, 332] on input "Tussen 2017 en 2018" at bounding box center [482, 337] width 10 height 10
radio input "true"
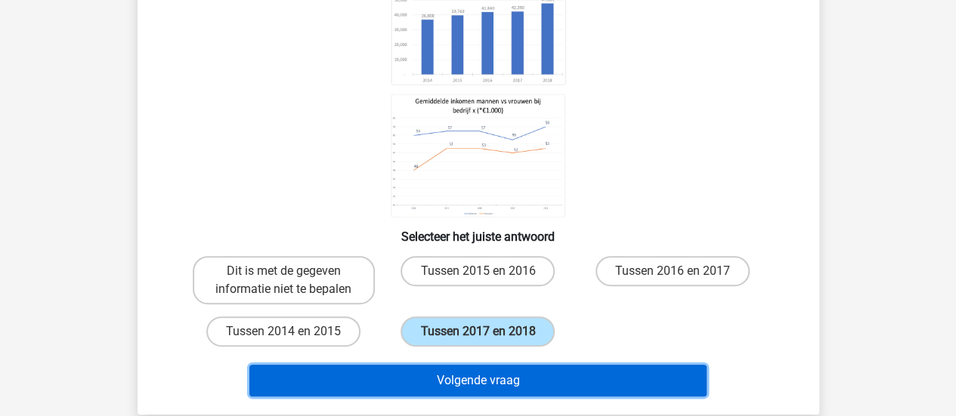
click at [528, 390] on button "Volgende vraag" at bounding box center [477, 381] width 457 height 32
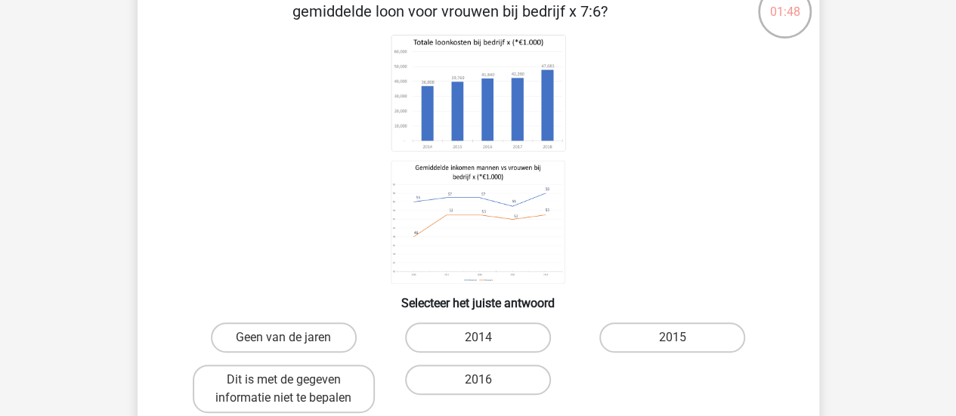
scroll to position [105, 0]
click at [483, 339] on input "2014" at bounding box center [482, 342] width 10 height 10
radio input "true"
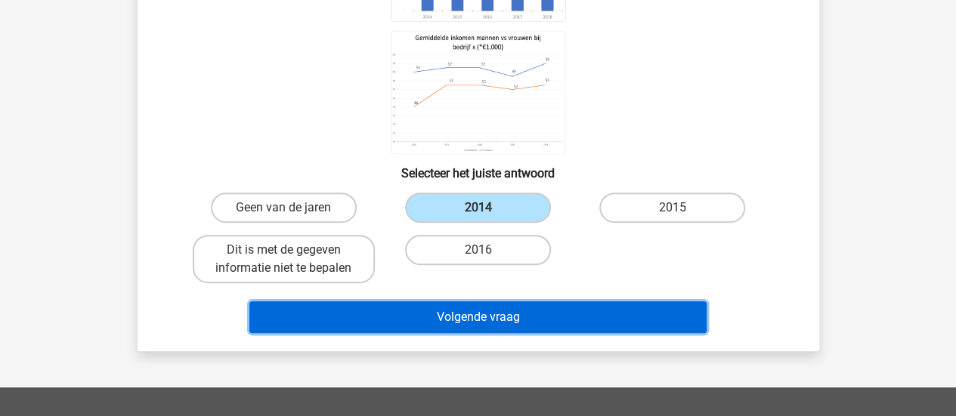
click at [510, 326] on button "Volgende vraag" at bounding box center [477, 317] width 457 height 32
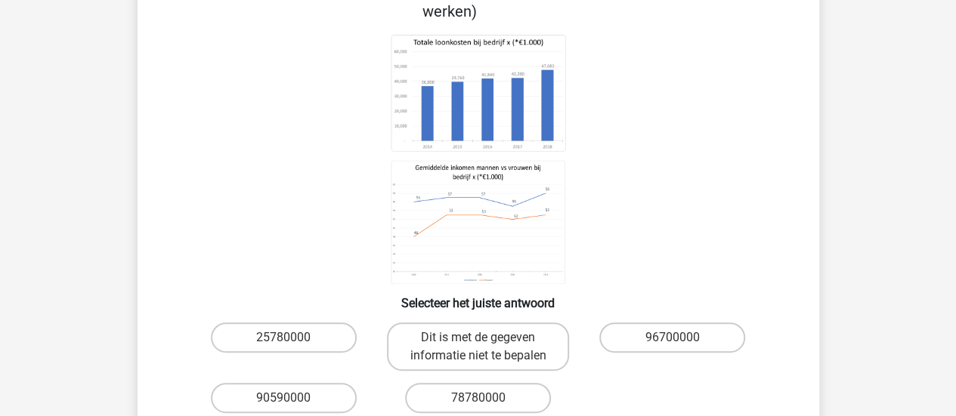
scroll to position [175, 0]
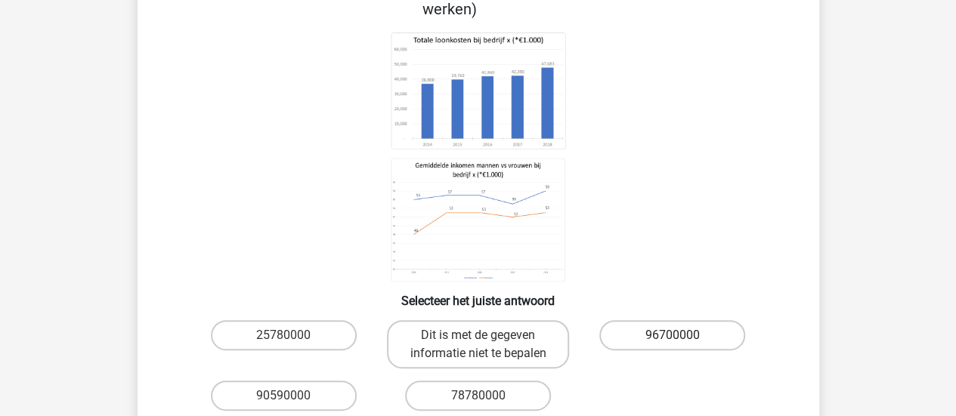
click at [642, 320] on label "96700000" at bounding box center [672, 335] width 146 height 30
click at [672, 335] on input "96700000" at bounding box center [677, 340] width 10 height 10
radio input "true"
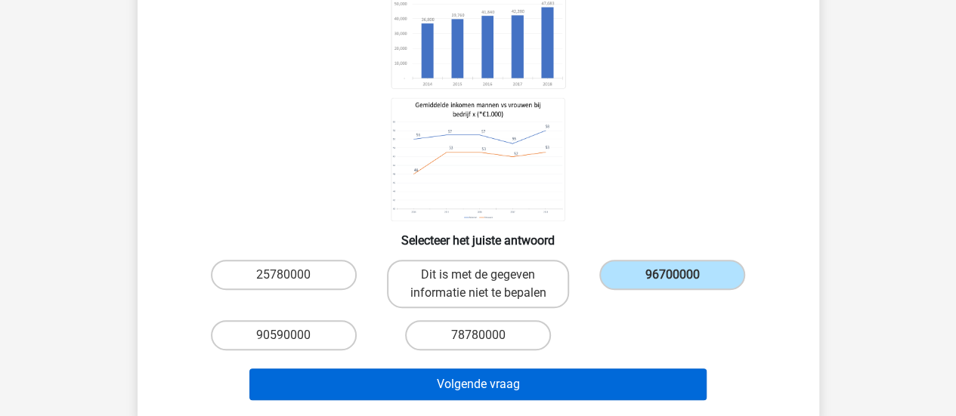
scroll to position [236, 0]
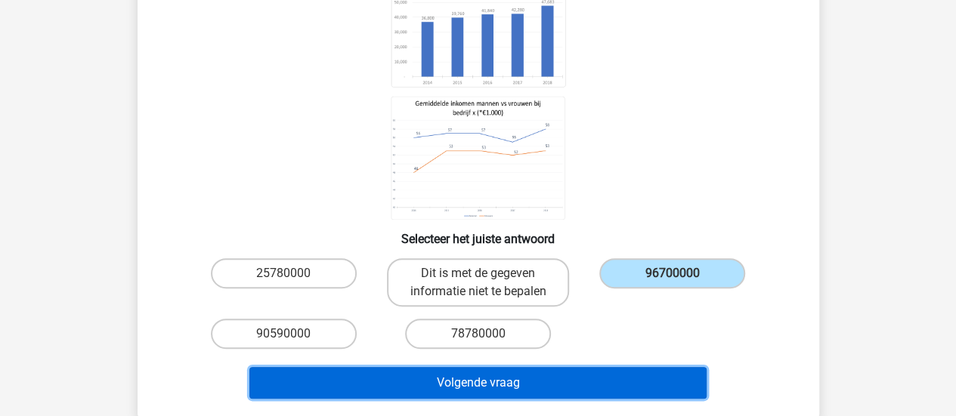
click at [598, 367] on button "Volgende vraag" at bounding box center [477, 383] width 457 height 32
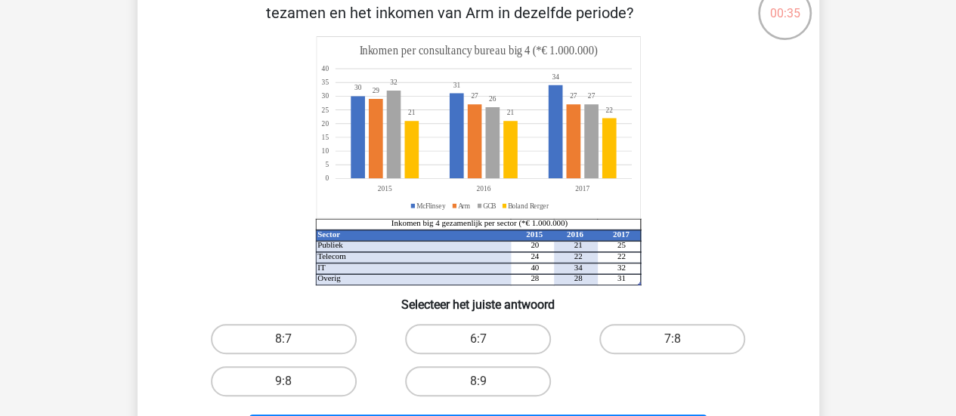
scroll to position [105, 0]
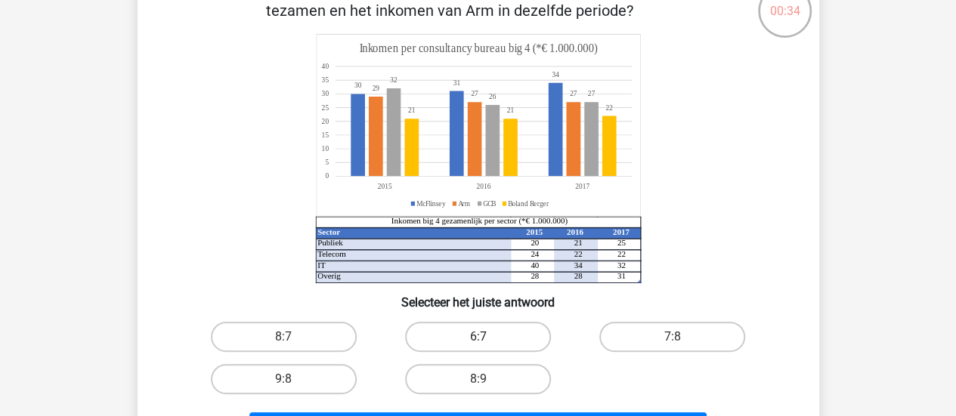
click at [508, 339] on label "6:7" at bounding box center [478, 337] width 146 height 30
click at [487, 339] on input "6:7" at bounding box center [482, 342] width 10 height 10
radio input "true"
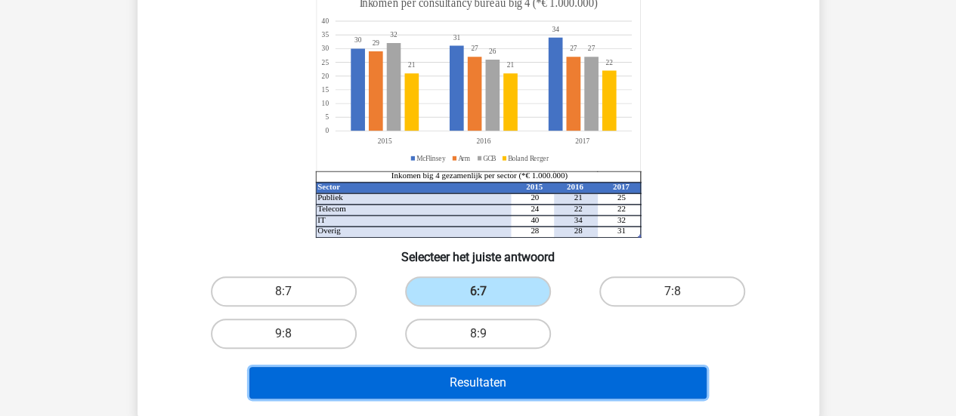
click at [485, 385] on button "Resultaten" at bounding box center [477, 383] width 457 height 32
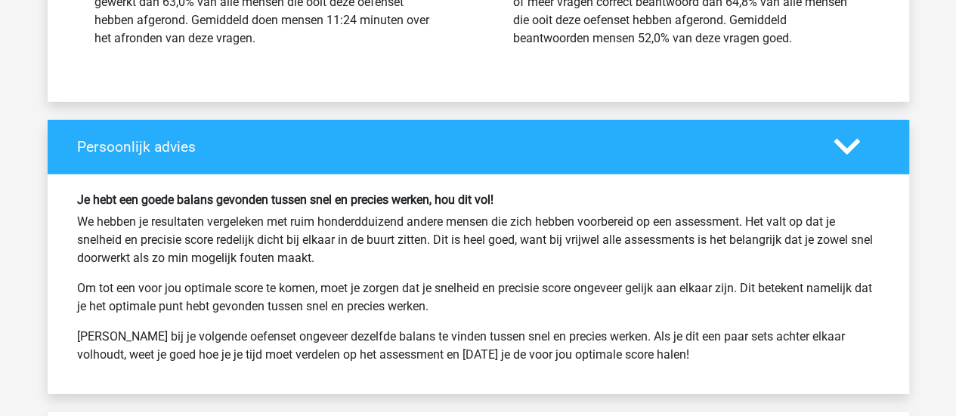
scroll to position [2154, 0]
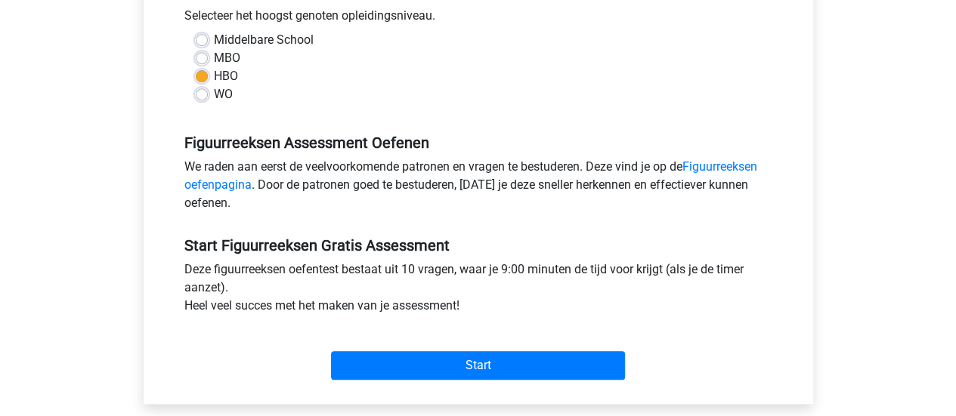
scroll to position [351, 0]
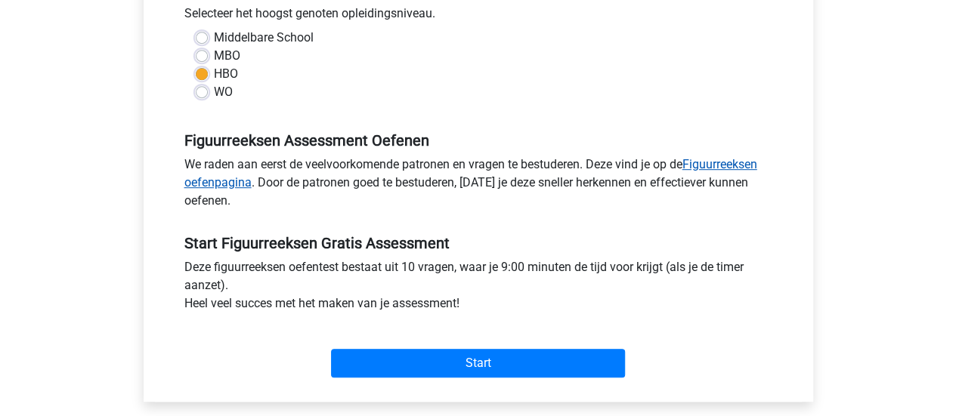
click at [731, 158] on link "Figuurreeksen oefenpagina" at bounding box center [470, 173] width 573 height 32
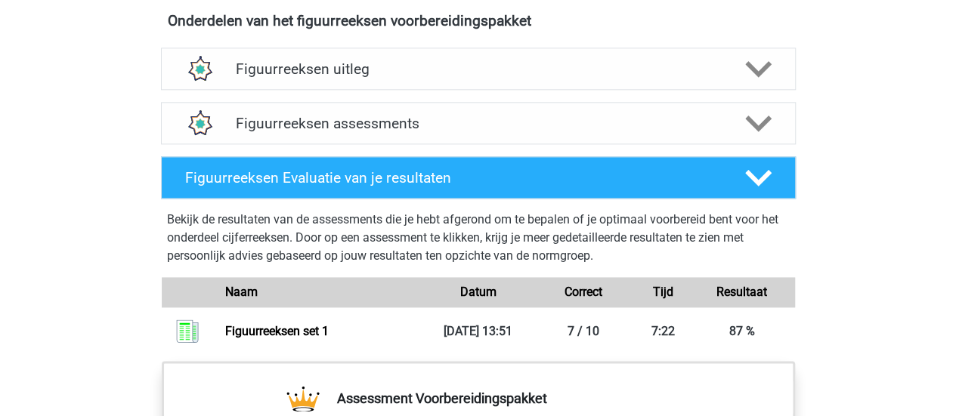
scroll to position [906, 0]
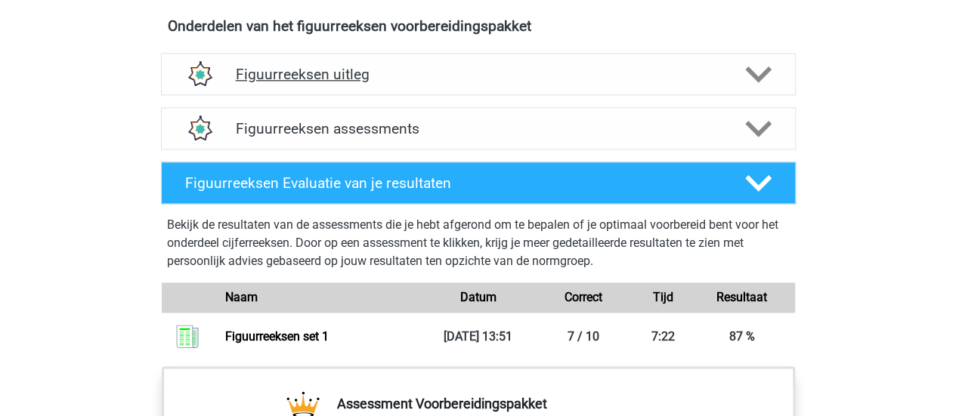
click at [422, 69] on h4 "Figuurreeksen uitleg" at bounding box center [478, 74] width 485 height 17
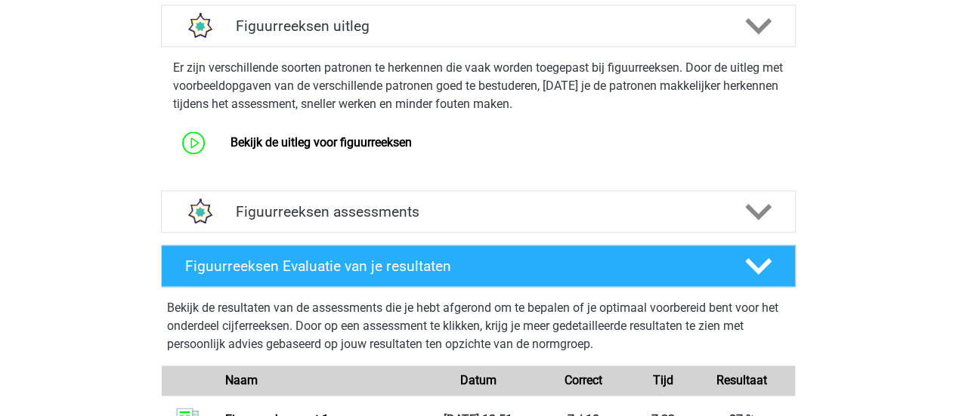
scroll to position [957, 0]
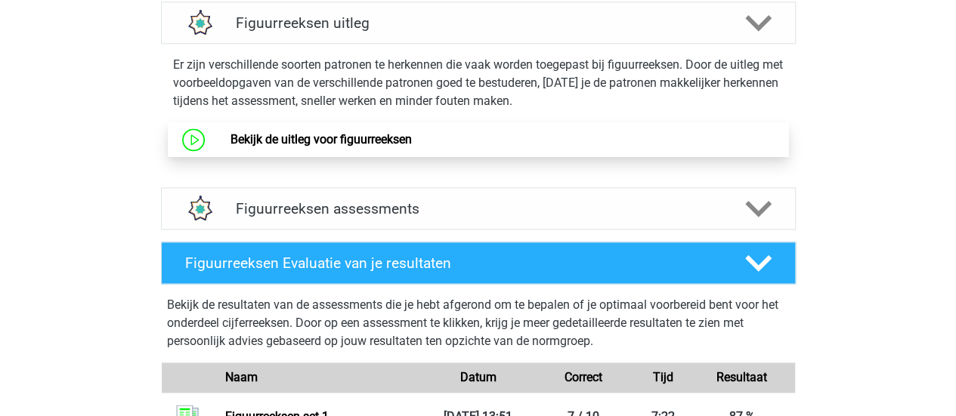
click at [366, 132] on link "Bekijk de uitleg voor figuurreeksen" at bounding box center [320, 139] width 181 height 14
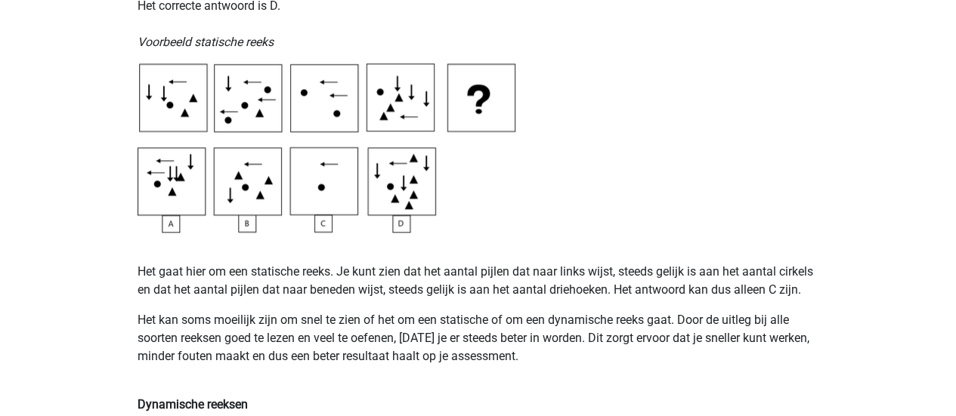
scroll to position [814, 0]
